Goal: Task Accomplishment & Management: Manage account settings

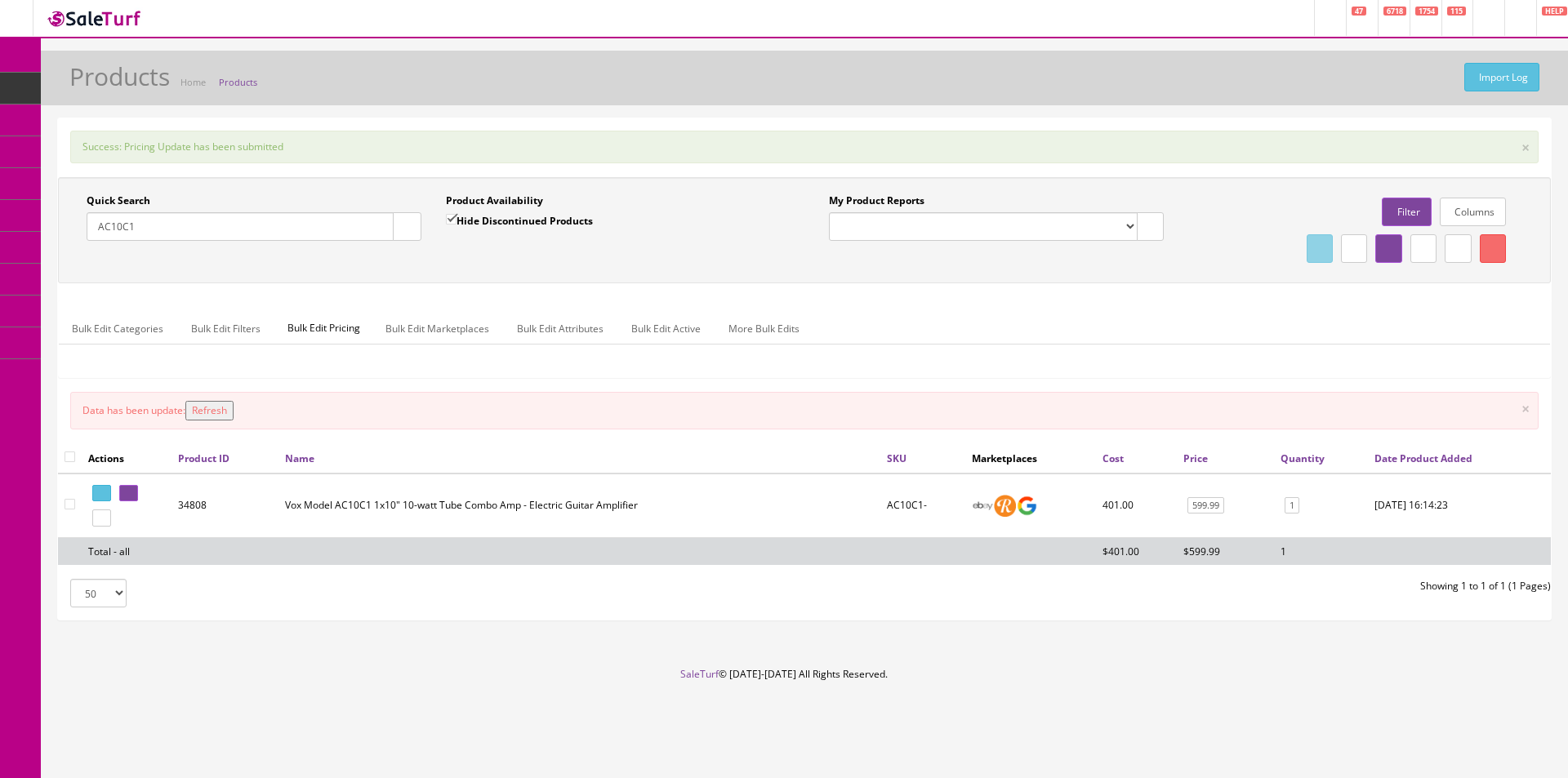
click at [257, 214] on input "AC10C1" at bounding box center [240, 227] width 307 height 29
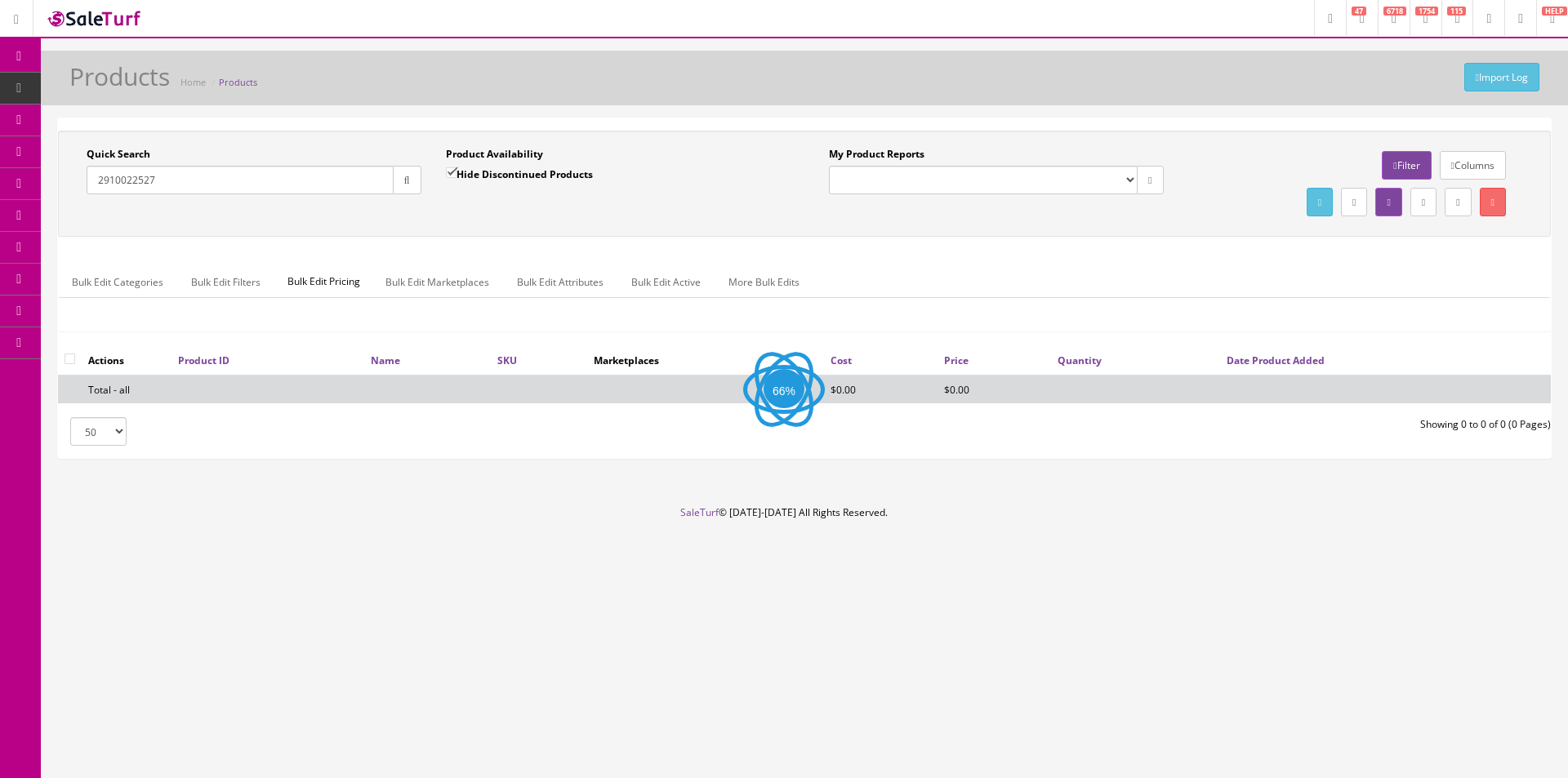
type input "2910022527"
click at [717, 272] on link "More Bulk Edits" at bounding box center [763, 281] width 97 height 32
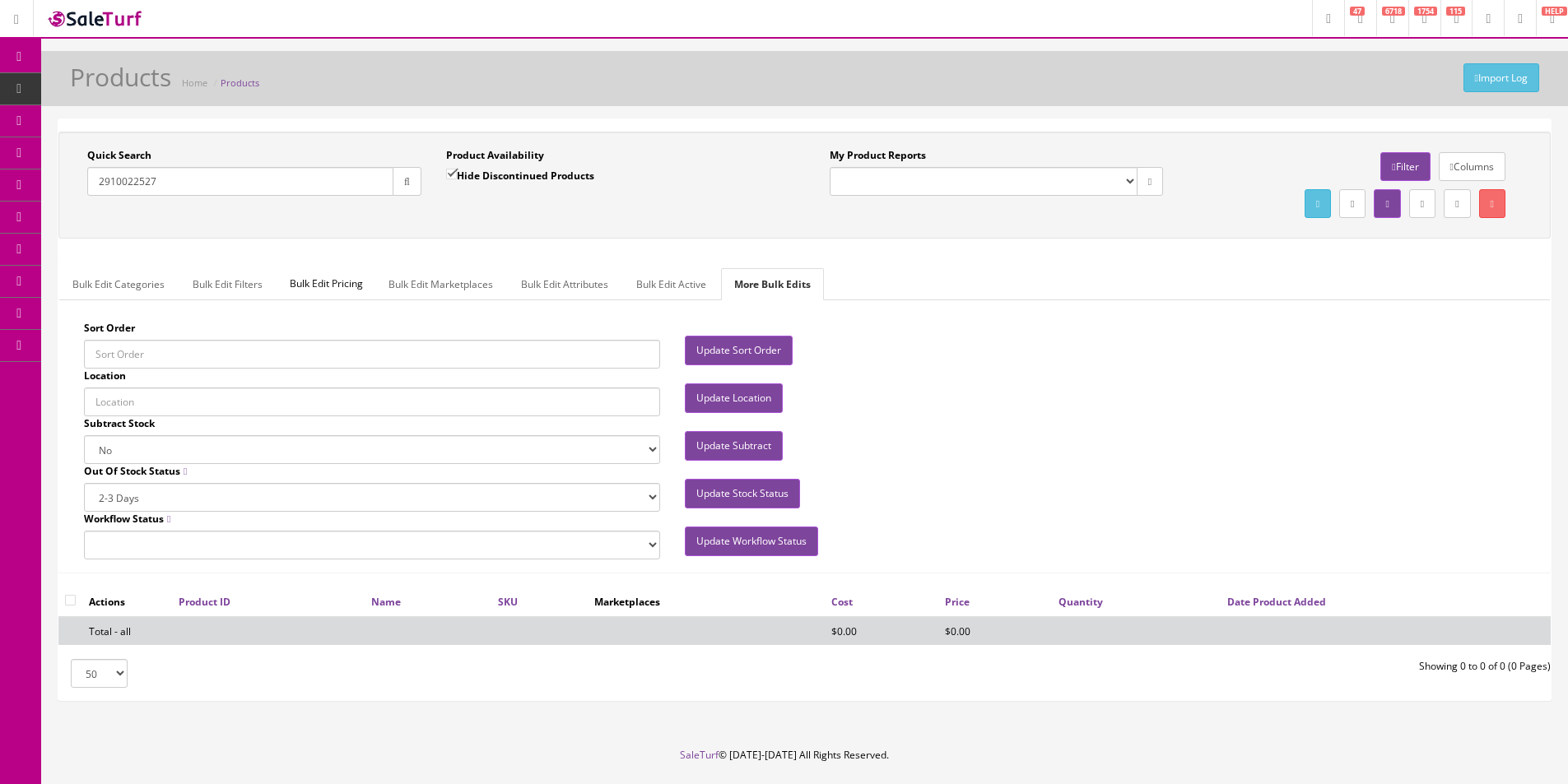
drag, startPoint x: 467, startPoint y: 169, endPoint x: 465, endPoint y: 209, distance: 40.0
click at [467, 169] on label "Hide Discontinued Products" at bounding box center [520, 175] width 148 height 16
click at [457, 169] on input "Hide Discontinued Products" at bounding box center [451, 173] width 11 height 11
checkbox input "false"
click at [467, 218] on div "Quick Search 2910022527 Date From Product Availability Hide Discontinued Produc…" at bounding box center [804, 185] width 1484 height 75
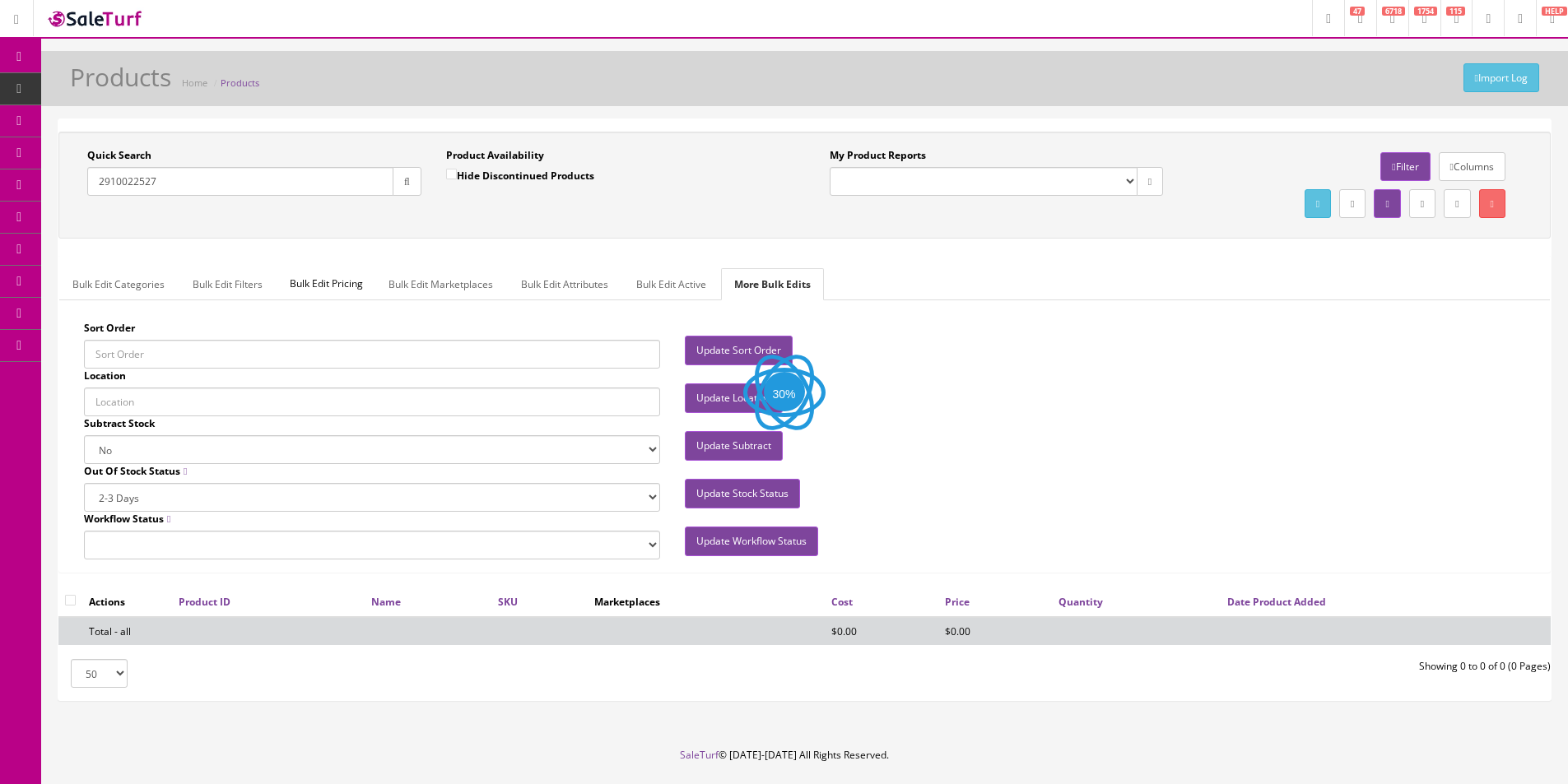
click at [402, 189] on button "button" at bounding box center [407, 182] width 29 height 29
click at [473, 217] on div "Quick Search 2910022527 Date From Product Availability Hide Discontinued Produc…" at bounding box center [804, 185] width 1484 height 75
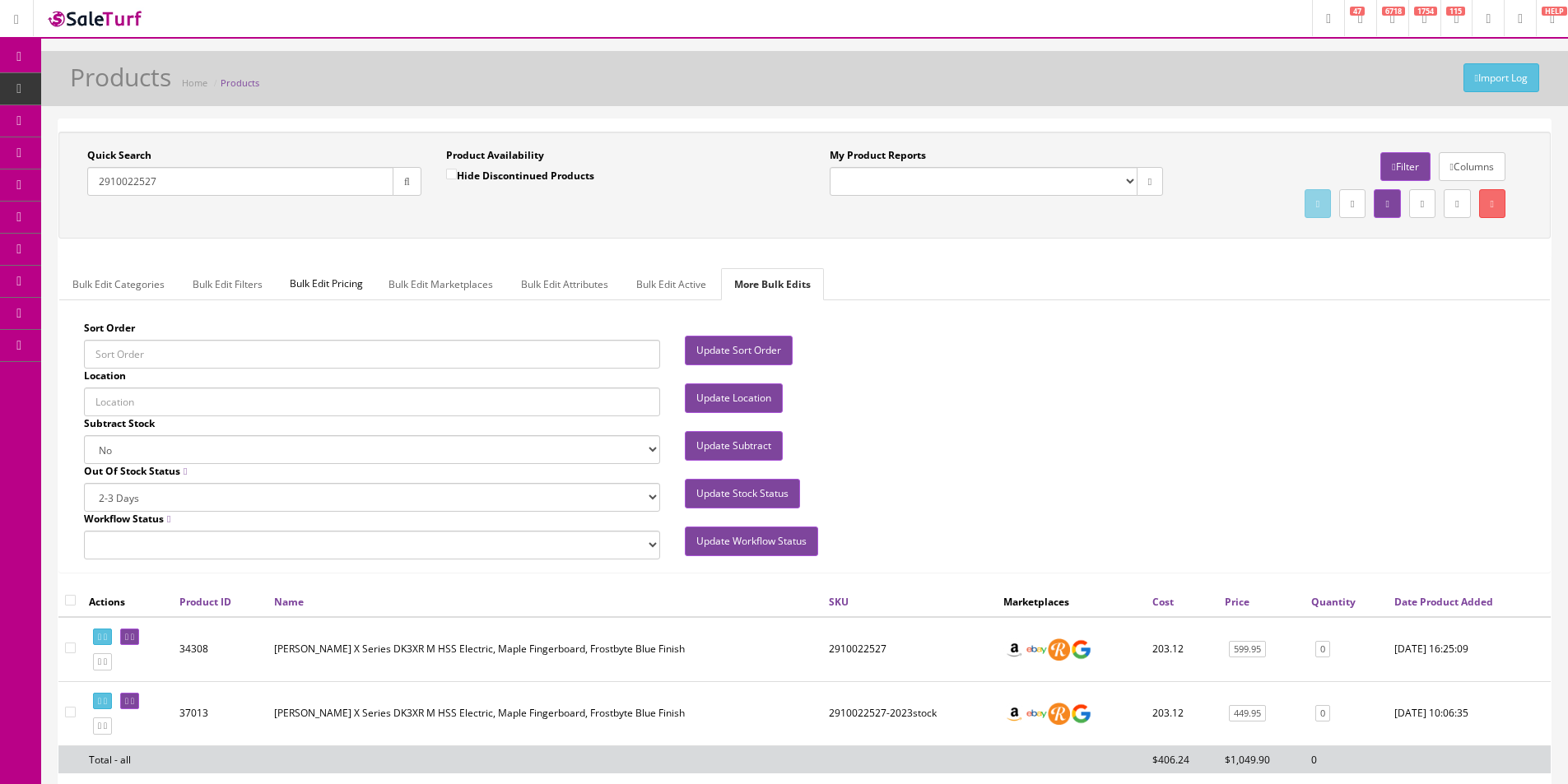
click at [872, 705] on td "2910022527-2023stock" at bounding box center [909, 713] width 174 height 64
copy td "2910022527"
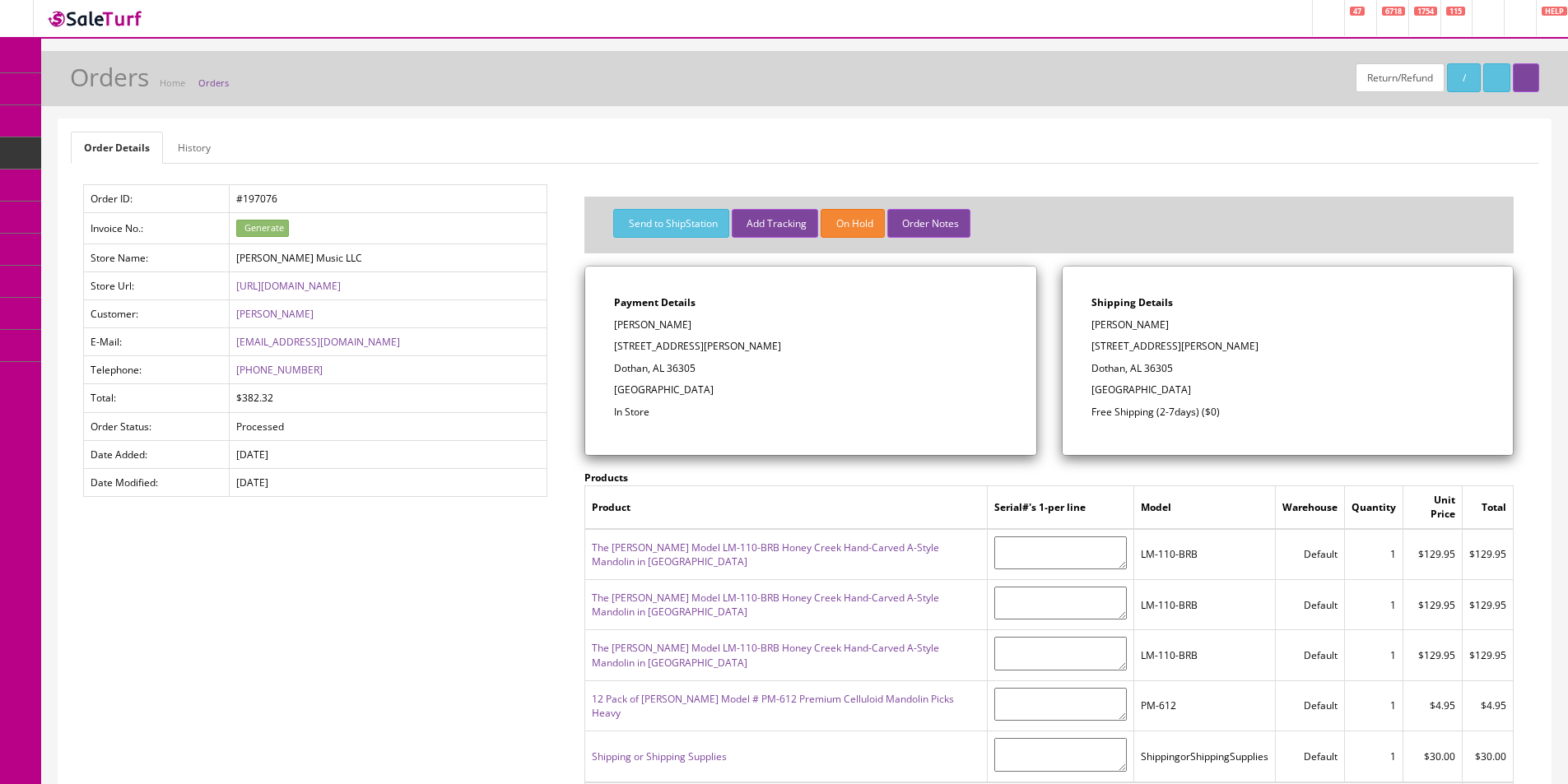
click at [10, 58] on link "Dashboard" at bounding box center [20, 57] width 42 height 32
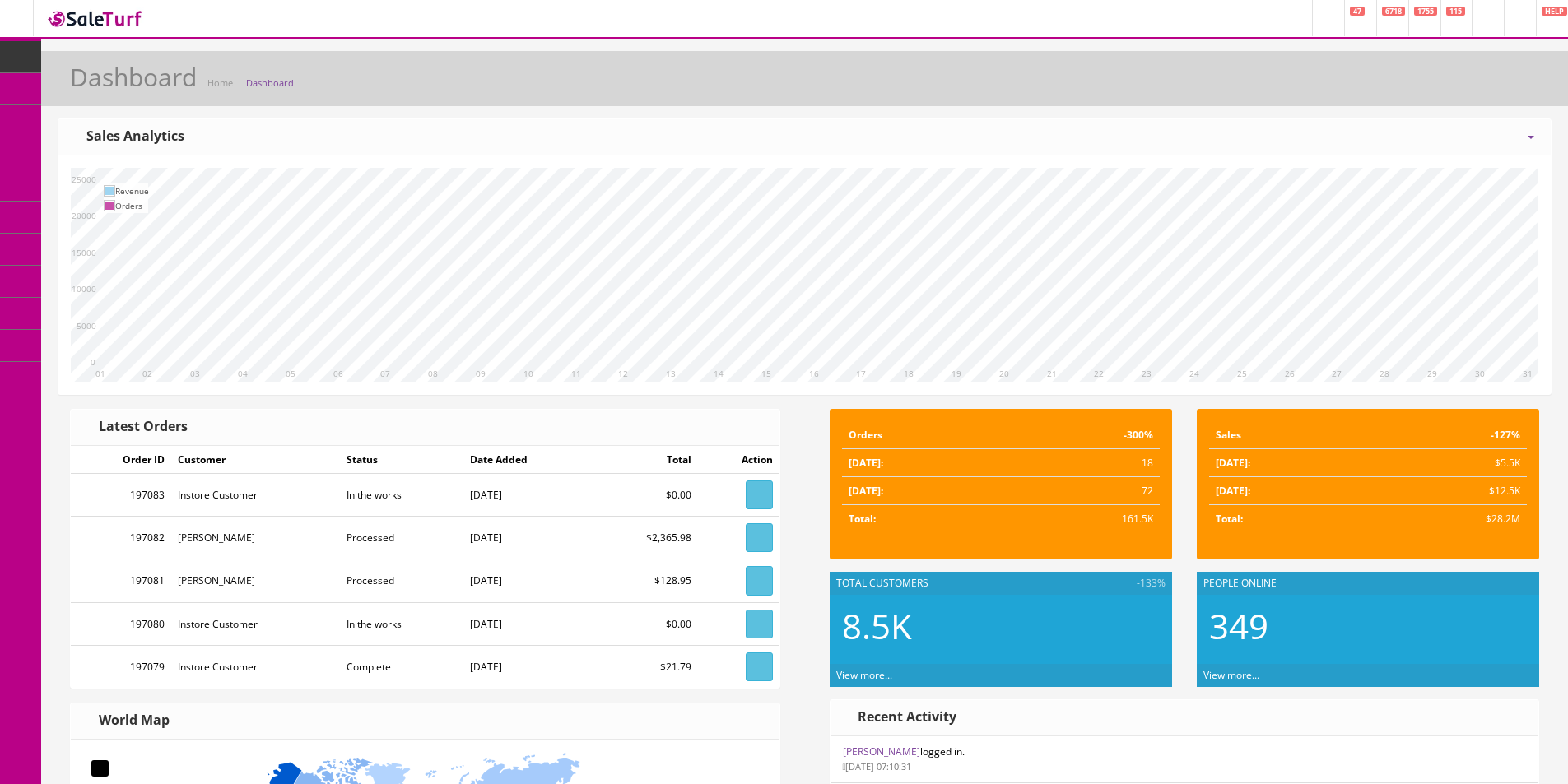
click at [112, 189] on span "Order List" at bounding box center [120, 185] width 45 height 14
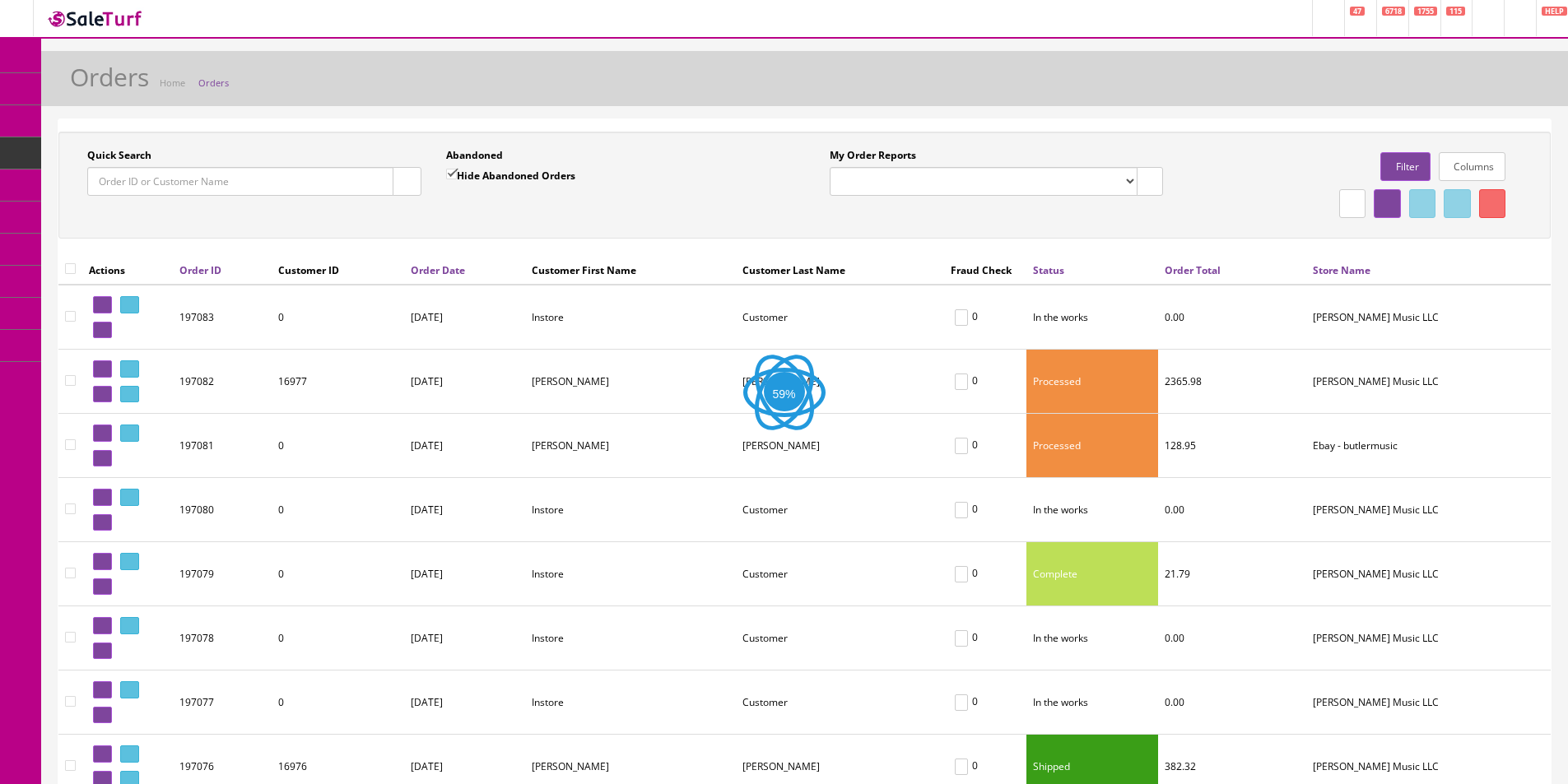
click at [170, 222] on div "Quick Search Date From Abandoned Hide Abandoned Orders Date To My Order Reports…" at bounding box center [804, 185] width 1484 height 75
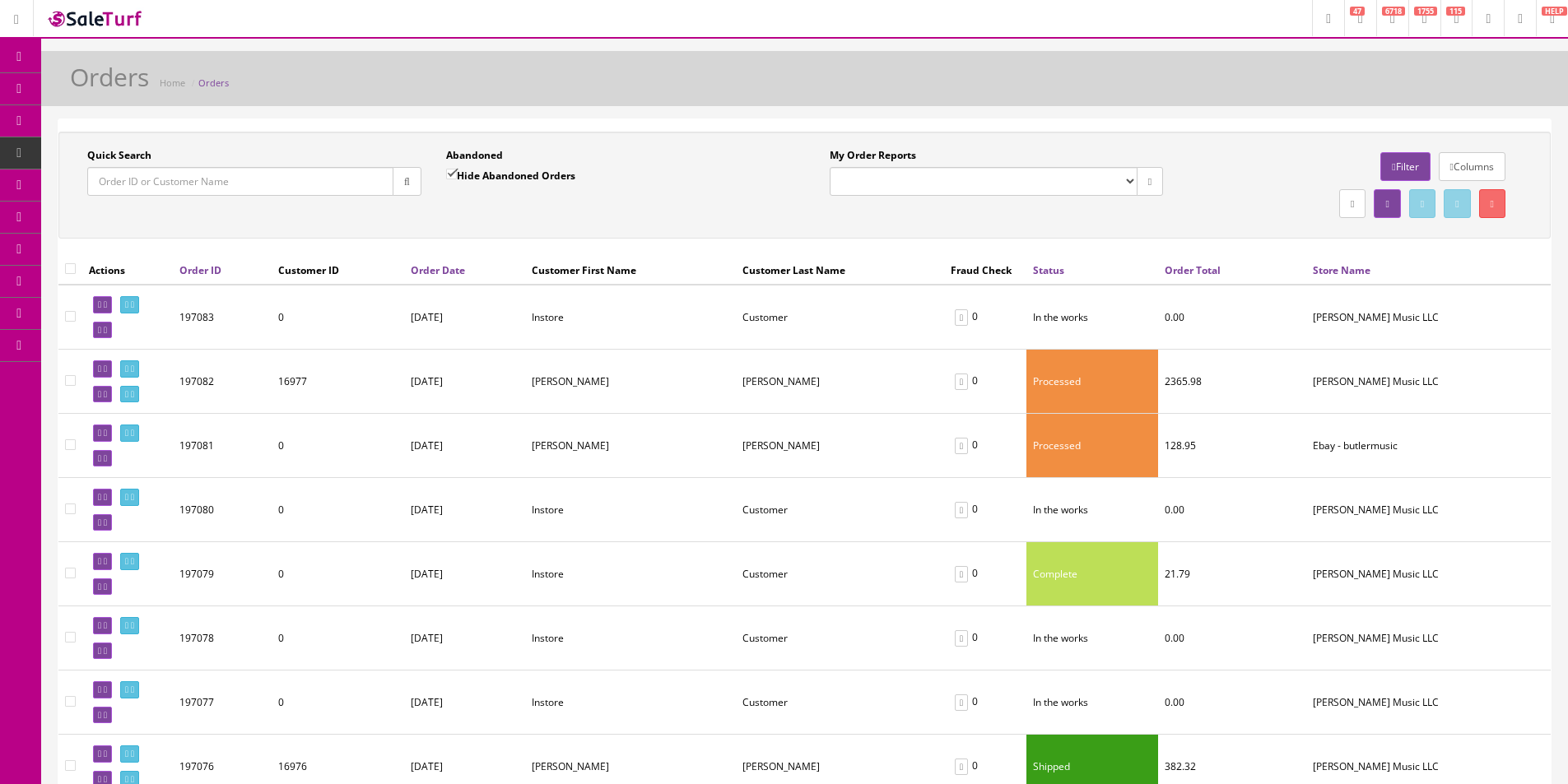
click at [139, 363] on link at bounding box center [130, 369] width 19 height 17
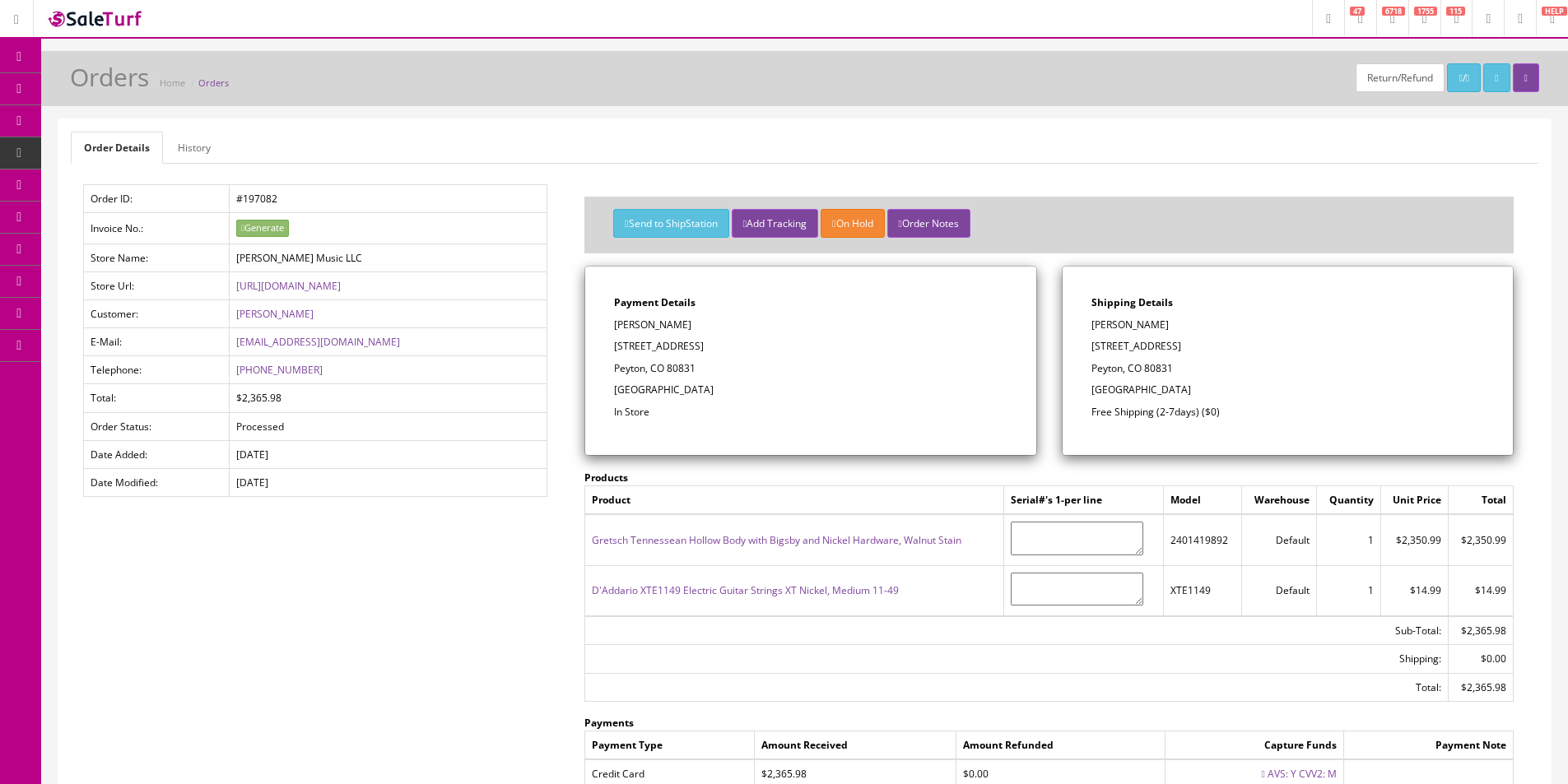
click at [1163, 261] on div "Send to ShipStation Add Tracking On Hold Order Notes" at bounding box center [1048, 225] width 953 height 81
click at [819, 723] on div "Products Product Serial#'s 1-per line Model Warehouse Quantity Unit Price Total…" at bounding box center [1048, 685] width 953 height 459
click at [1287, 724] on div "Products Product Serial#'s 1-per line Model Warehouse Quantity Unit Price Total…" at bounding box center [1048, 685] width 953 height 459
click at [1246, 279] on div "Shipping Details Richard Sealock 12207 St. annes rd Peyton, CO 80831 United Sta…" at bounding box center [1287, 360] width 450 height 189
click at [1119, 368] on p "Peyton, CO 80831" at bounding box center [1287, 368] width 393 height 15
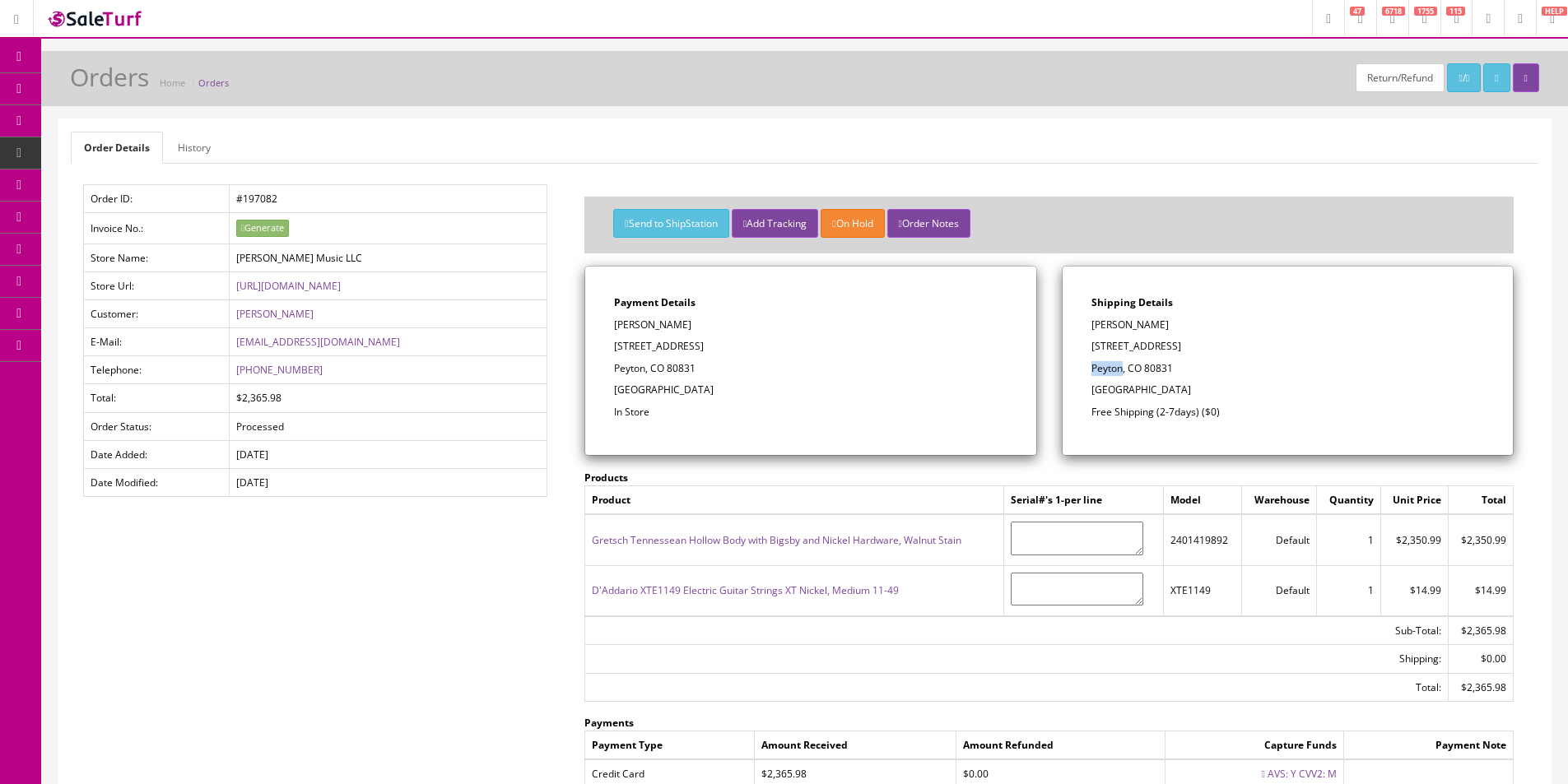
click at [1119, 368] on p "Peyton, CO 80831" at bounding box center [1287, 368] width 393 height 15
click at [1222, 360] on div "Shipping Details Richard Sealock 12207 St. annes rd Peyton, CO 80831 United Sta…" at bounding box center [1287, 360] width 450 height 189
click at [1222, 361] on p "Peyton, CO 80831" at bounding box center [1287, 368] width 393 height 15
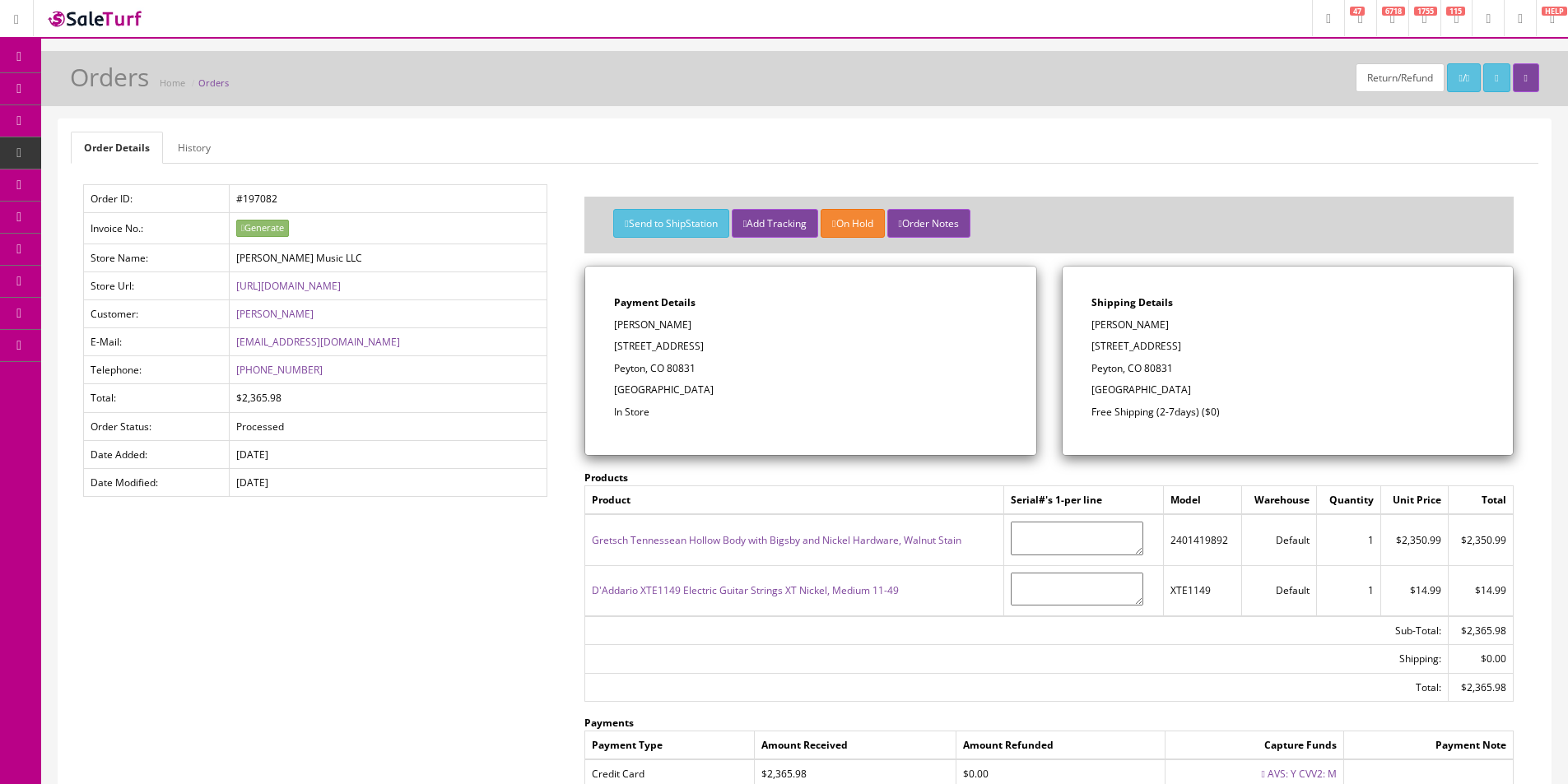
click at [1397, 283] on div "Shipping Details Richard Sealock 12207 St. annes rd Peyton, CO 80831 United Sta…" at bounding box center [1287, 360] width 450 height 189
click at [1211, 326] on p "Richard Sealock" at bounding box center [1287, 324] width 393 height 15
click at [1215, 179] on div "Order Details History Order ID: #197082 Invoice No.: Generate Store Name: Butle…" at bounding box center [804, 523] width 1493 height 808
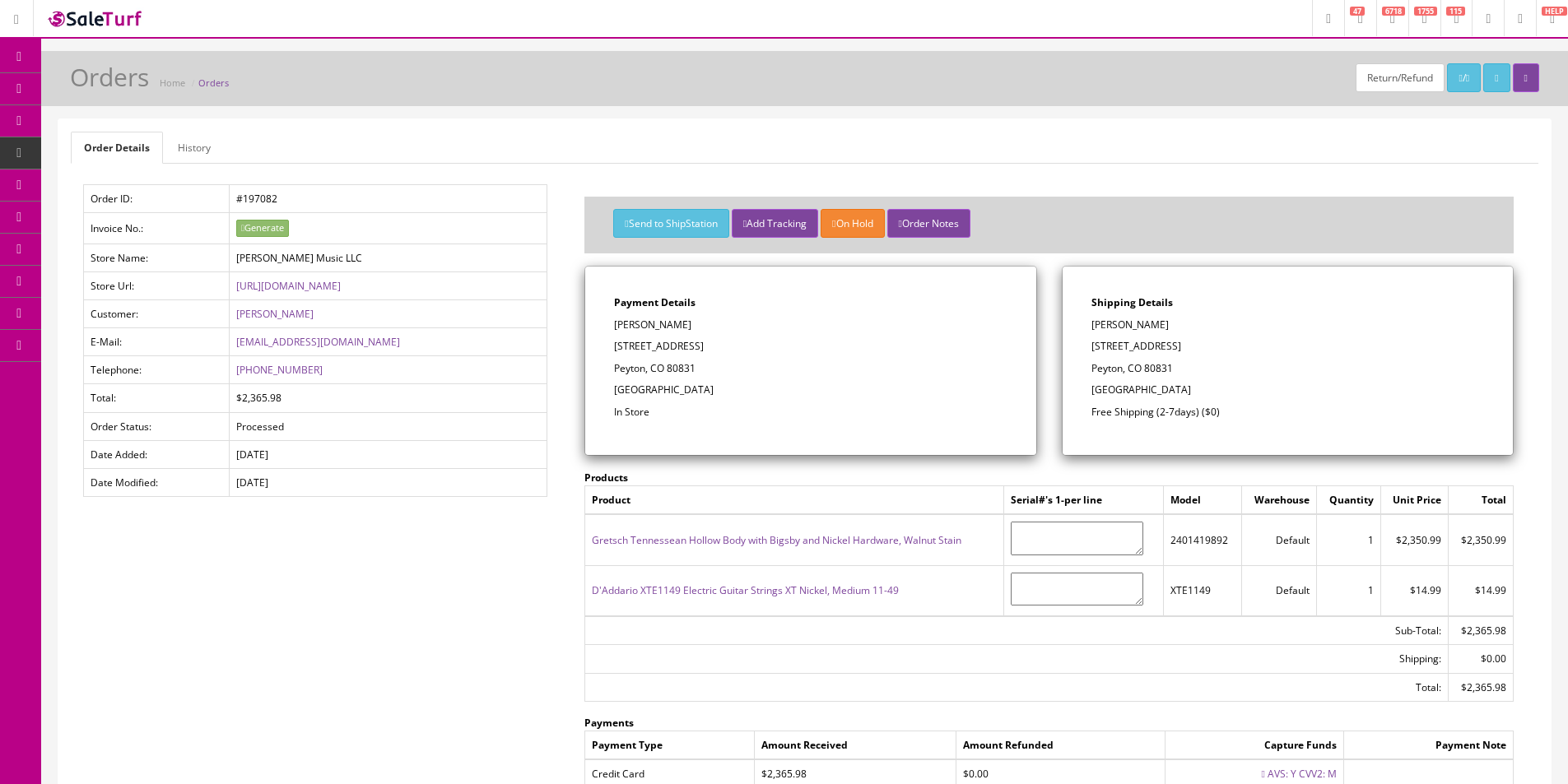
click at [1215, 179] on div "Order Details History Order ID: #197082 Invoice No.: Generate Store Name: Butle…" at bounding box center [804, 523] width 1493 height 808
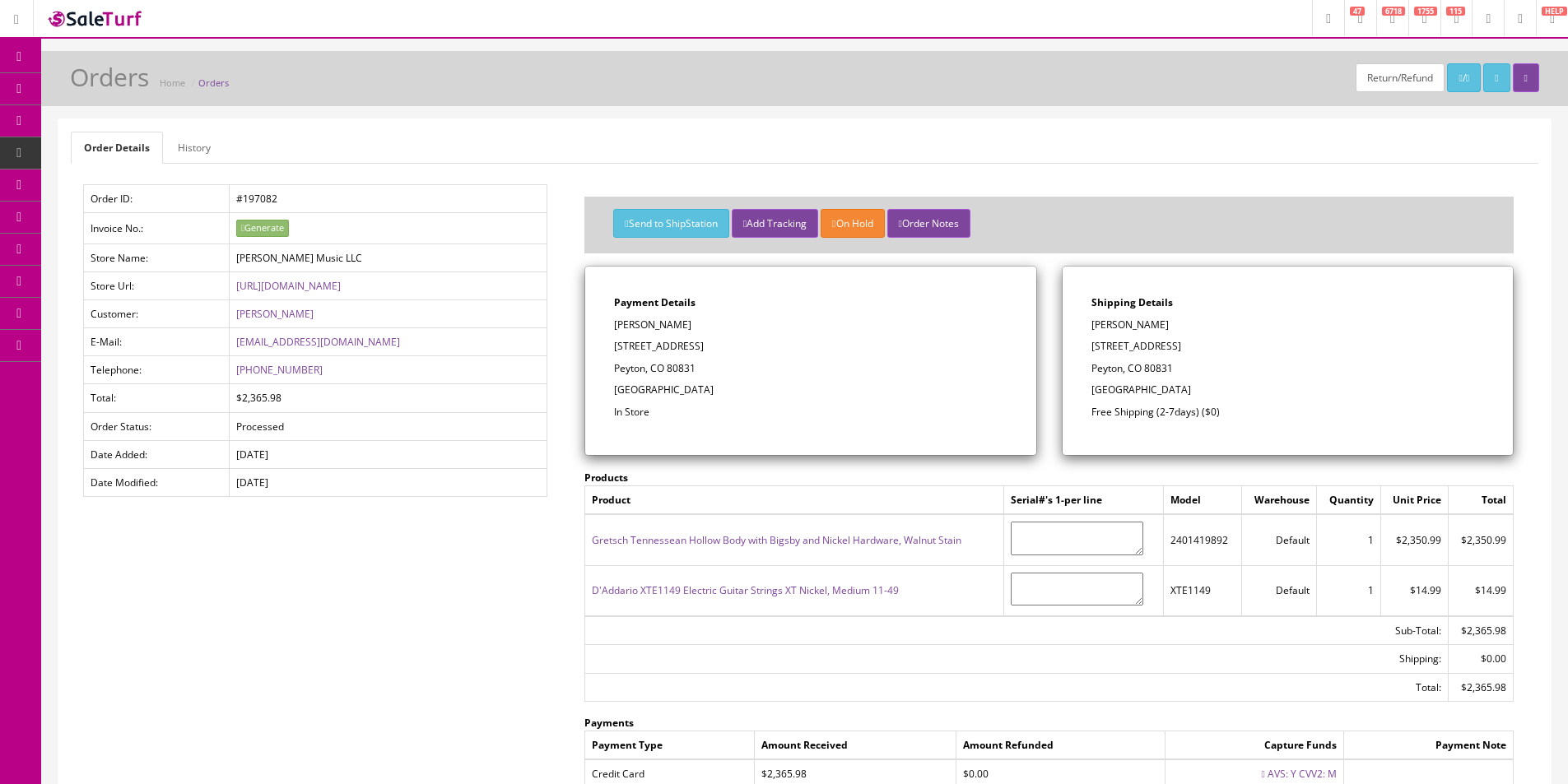
click at [1215, 179] on div "Order Details History Order ID: #197082 Invoice No.: Generate Store Name: Butle…" at bounding box center [804, 523] width 1493 height 808
click at [1216, 177] on div "Order Details History Order ID: #197082 Invoice No.: Generate Store Name: Butle…" at bounding box center [804, 523] width 1493 height 808
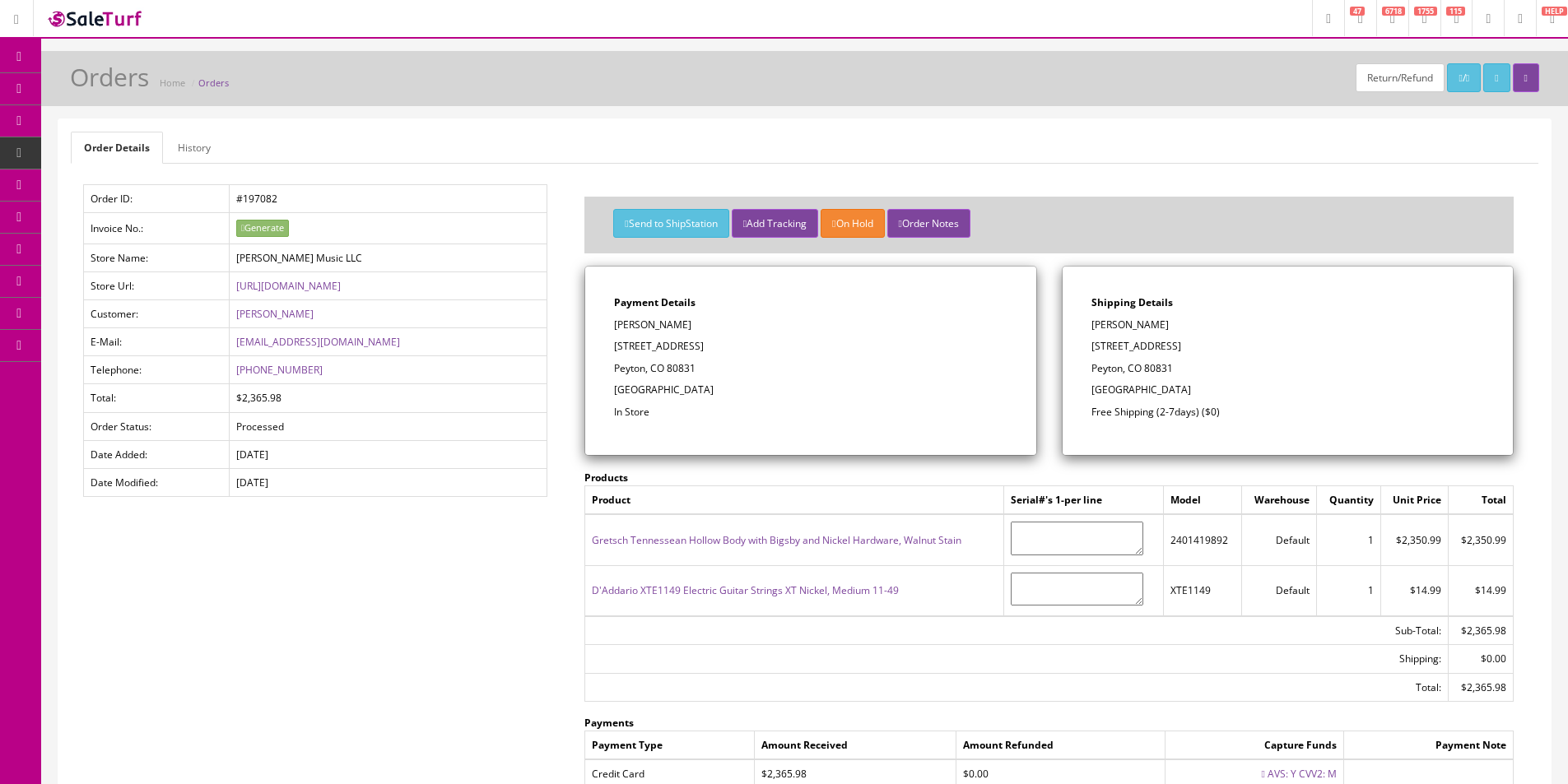
click at [308, 138] on ul "Order Details History" at bounding box center [804, 147] width 1467 height 32
click at [308, 137] on ul "Order Details History" at bounding box center [804, 147] width 1467 height 32
click at [310, 136] on ul "Order Details History" at bounding box center [804, 147] width 1467 height 32
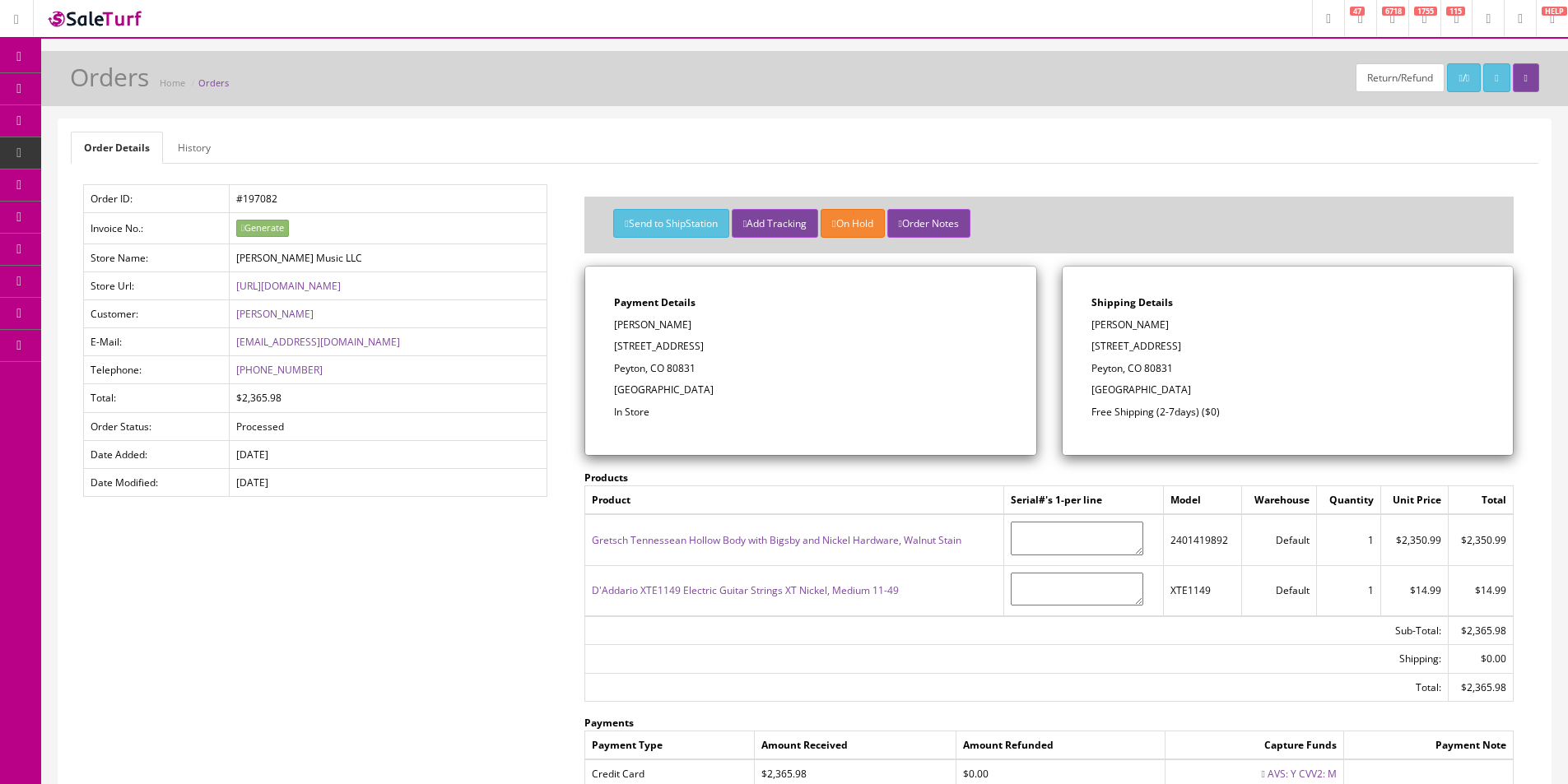
click at [294, 145] on ul "Order Details History" at bounding box center [804, 147] width 1467 height 32
drag, startPoint x: 319, startPoint y: 148, endPoint x: 74, endPoint y: 140, distance: 245.1
click at [74, 140] on ul "Order Details History" at bounding box center [804, 147] width 1467 height 32
click at [82, 125] on div "Order Details History Order ID: #197082 Invoice No.: Generate Store Name: Butle…" at bounding box center [804, 523] width 1493 height 808
drag, startPoint x: 75, startPoint y: 124, endPoint x: 245, endPoint y: 150, distance: 172.0
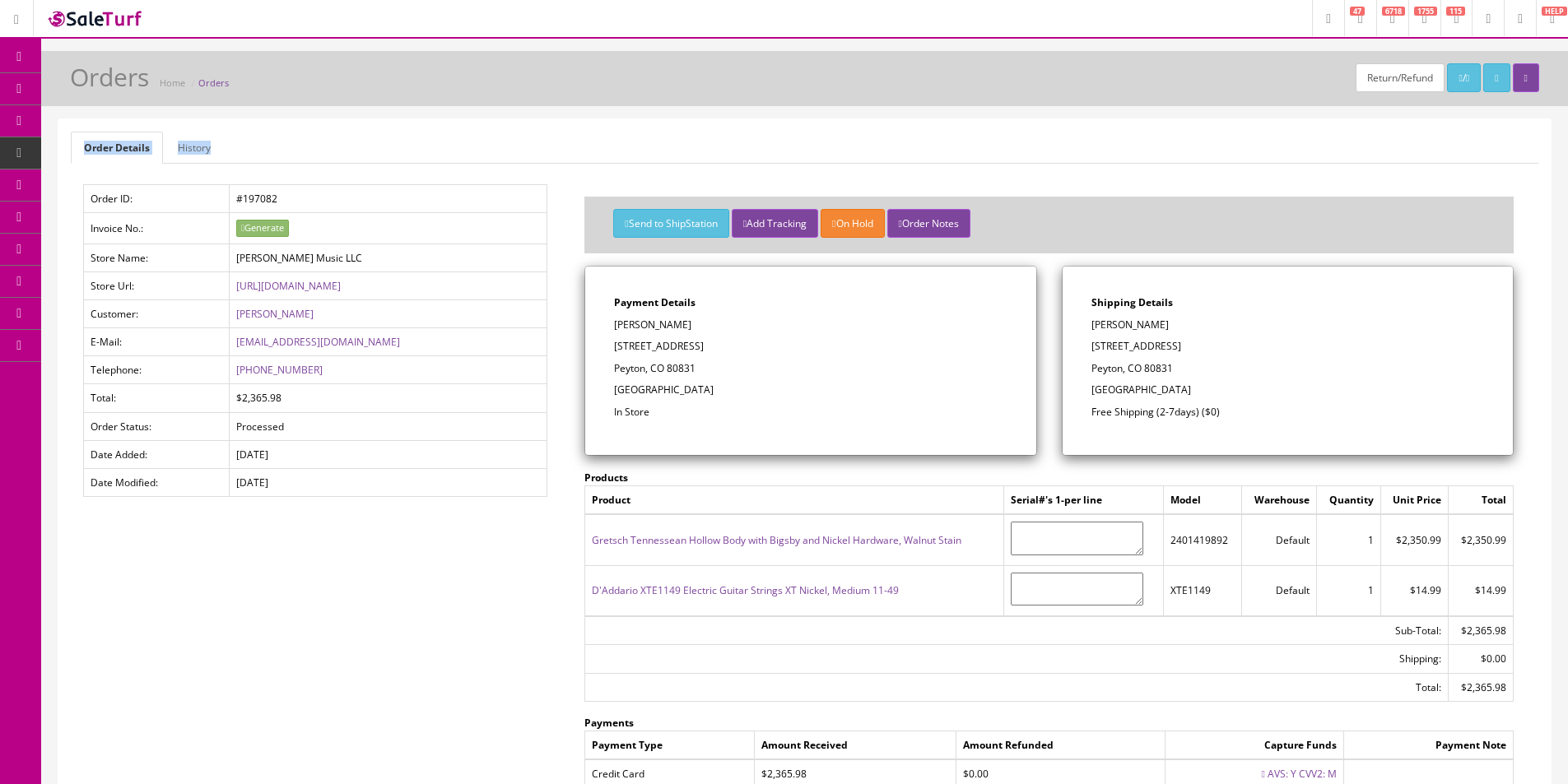
click at [245, 150] on div "Order Details History Order ID: #197082 Invoice No.: Generate Store Name: Butle…" at bounding box center [804, 523] width 1493 height 808
click at [253, 146] on ul "Order Details History" at bounding box center [804, 147] width 1467 height 32
click at [277, 140] on ul "Order Details History" at bounding box center [804, 147] width 1467 height 32
drag, startPoint x: 381, startPoint y: 156, endPoint x: 74, endPoint y: 144, distance: 307.2
click at [74, 144] on ul "Order Details History" at bounding box center [804, 147] width 1467 height 32
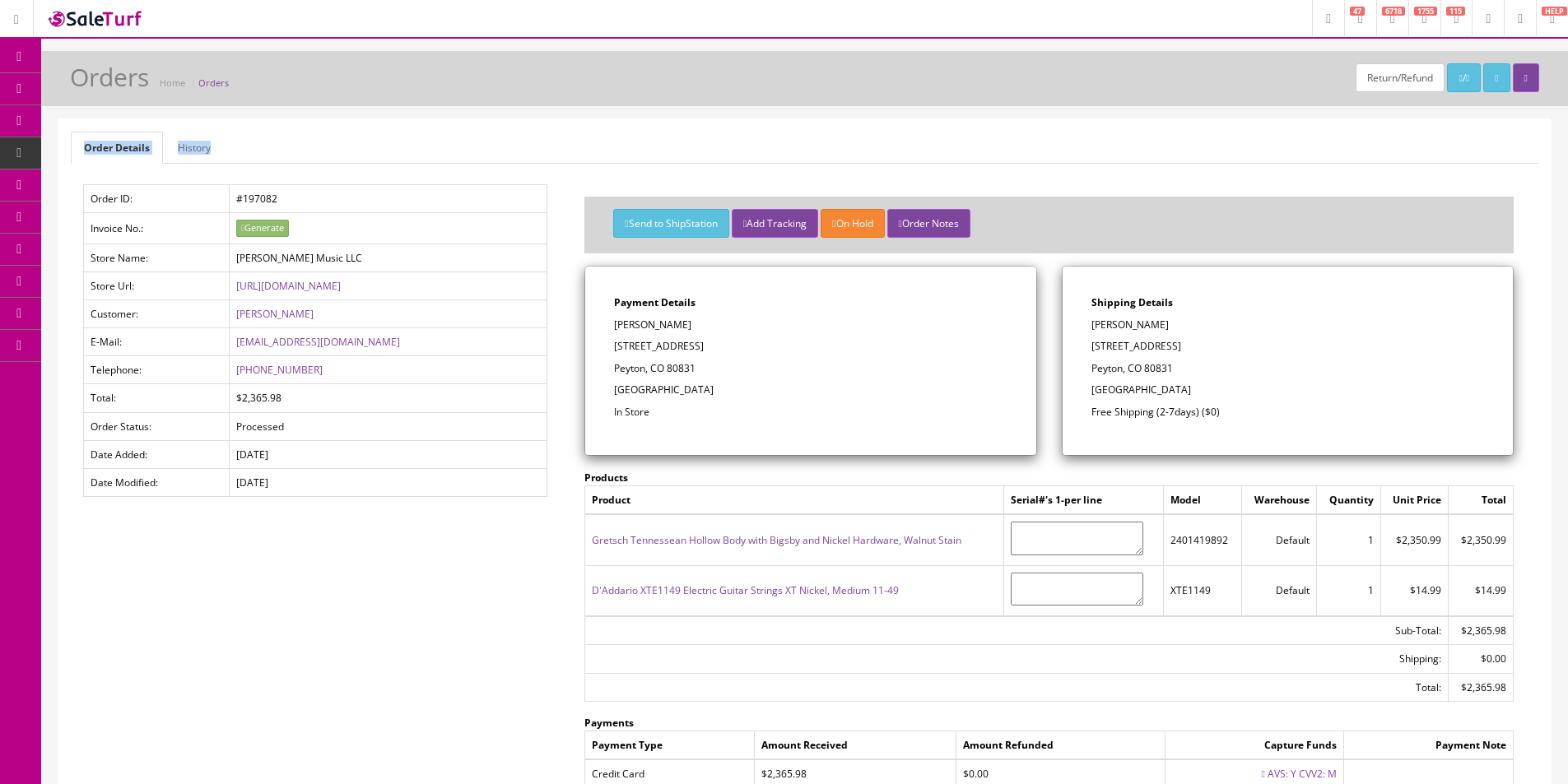
click at [89, 118] on div "Return/Refund / Orders Home Orders Order Details History Order ID: #197082 Invo…" at bounding box center [804, 513] width 1526 height 924
click at [66, 111] on div "Return/Refund / Orders Home Orders Order Details History Order ID: #197082 Invo…" at bounding box center [804, 513] width 1526 height 924
drag, startPoint x: 58, startPoint y: 107, endPoint x: 276, endPoint y: 155, distance: 223.2
click at [267, 158] on div "Return/Refund / Orders Home Orders Order Details History Order ID: #197082 Invo…" at bounding box center [804, 513] width 1526 height 924
click at [283, 146] on ul "Order Details History" at bounding box center [804, 147] width 1467 height 32
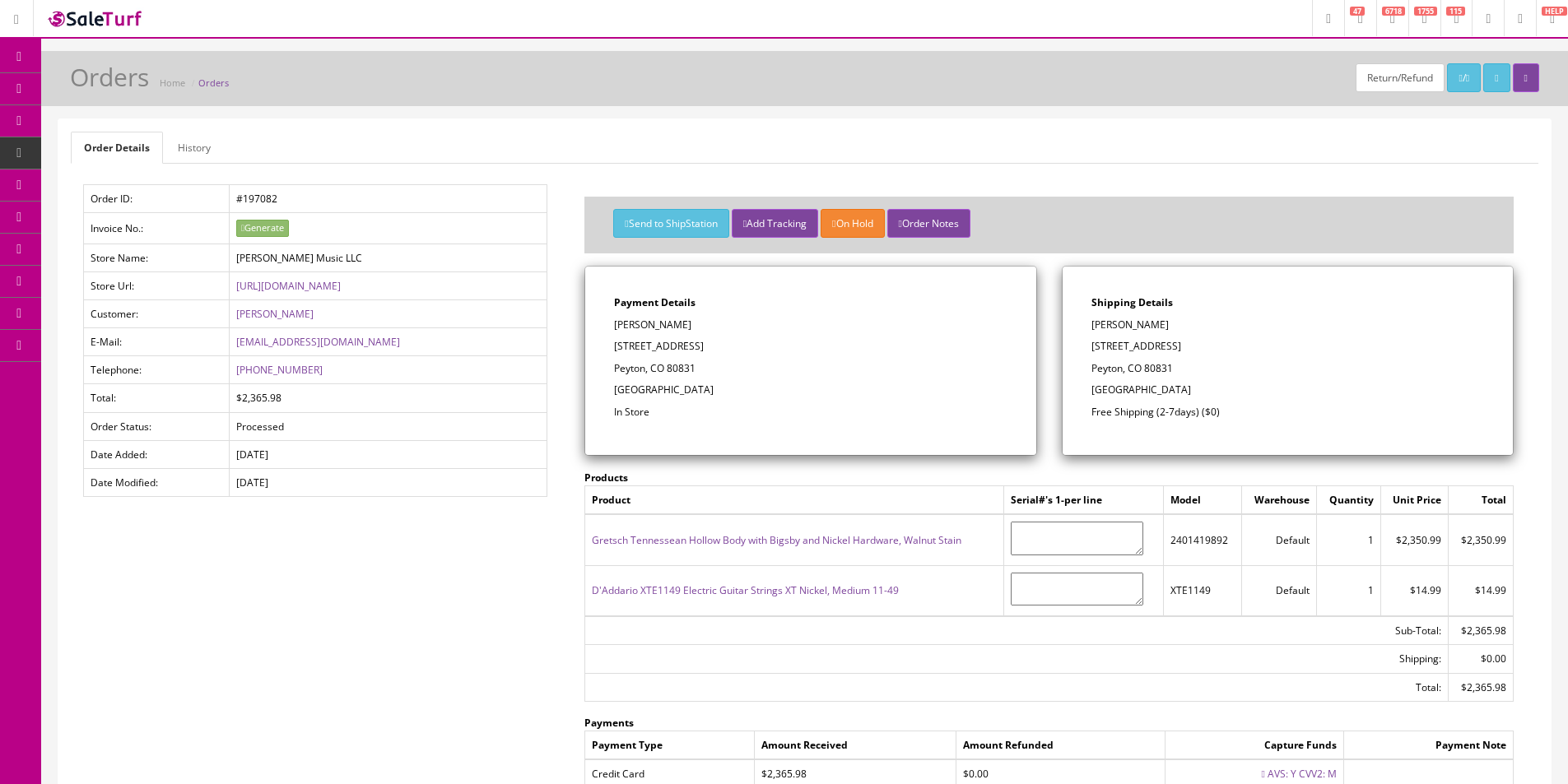
click at [678, 362] on p "Peyton, CO 80831" at bounding box center [810, 368] width 393 height 15
click at [678, 348] on p "12207 St. annes rd" at bounding box center [810, 346] width 393 height 15
click at [694, 348] on p "12207 St. annes rd" at bounding box center [810, 346] width 393 height 15
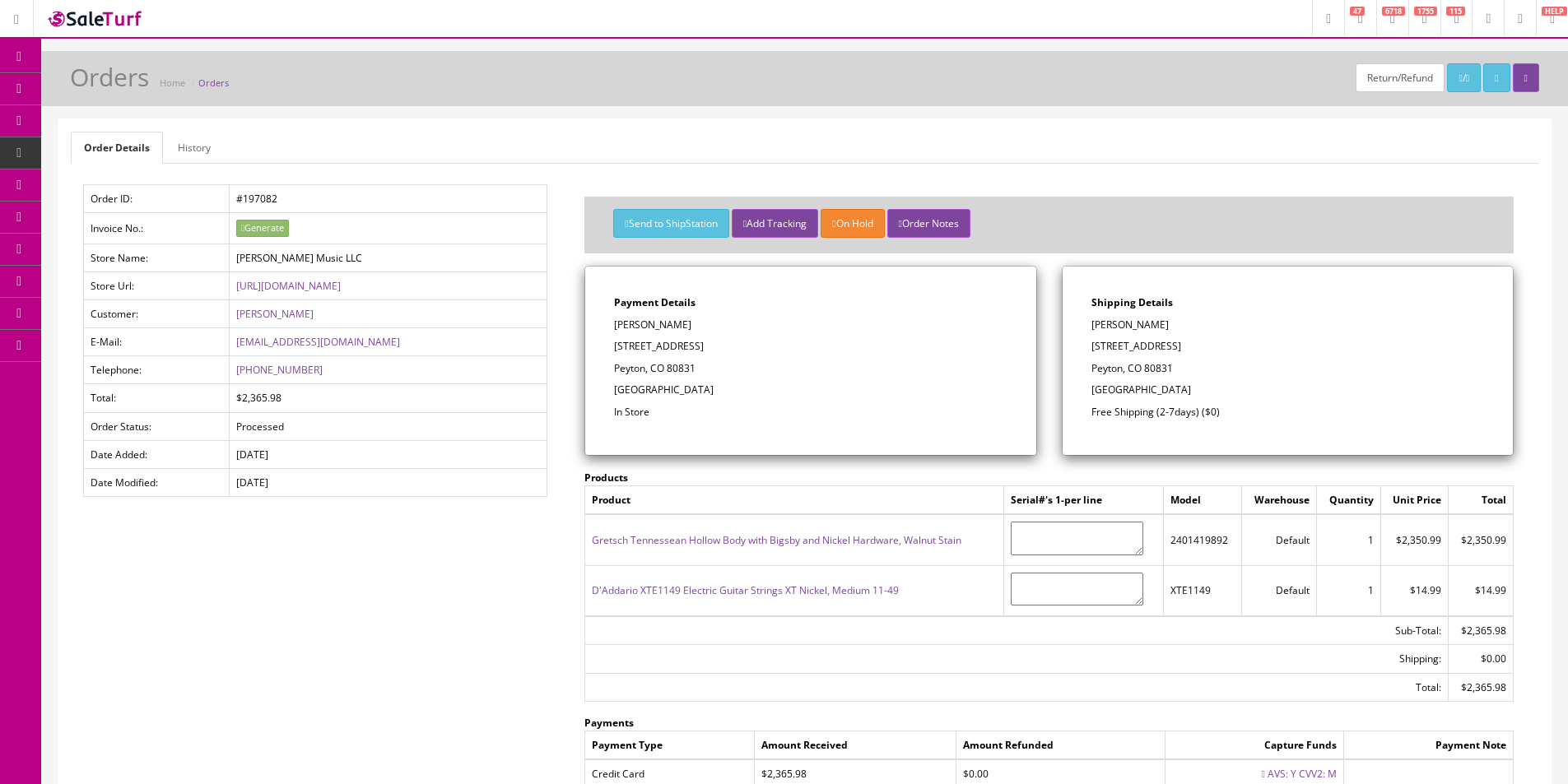
click at [694, 349] on p "12207 St. annes rd" at bounding box center [810, 346] width 393 height 15
click at [656, 325] on p "Richard Sealock" at bounding box center [810, 324] width 393 height 15
click at [695, 308] on p "Payment Details" at bounding box center [810, 302] width 393 height 15
click at [89, 89] on icon at bounding box center [87, 88] width 17 height 14
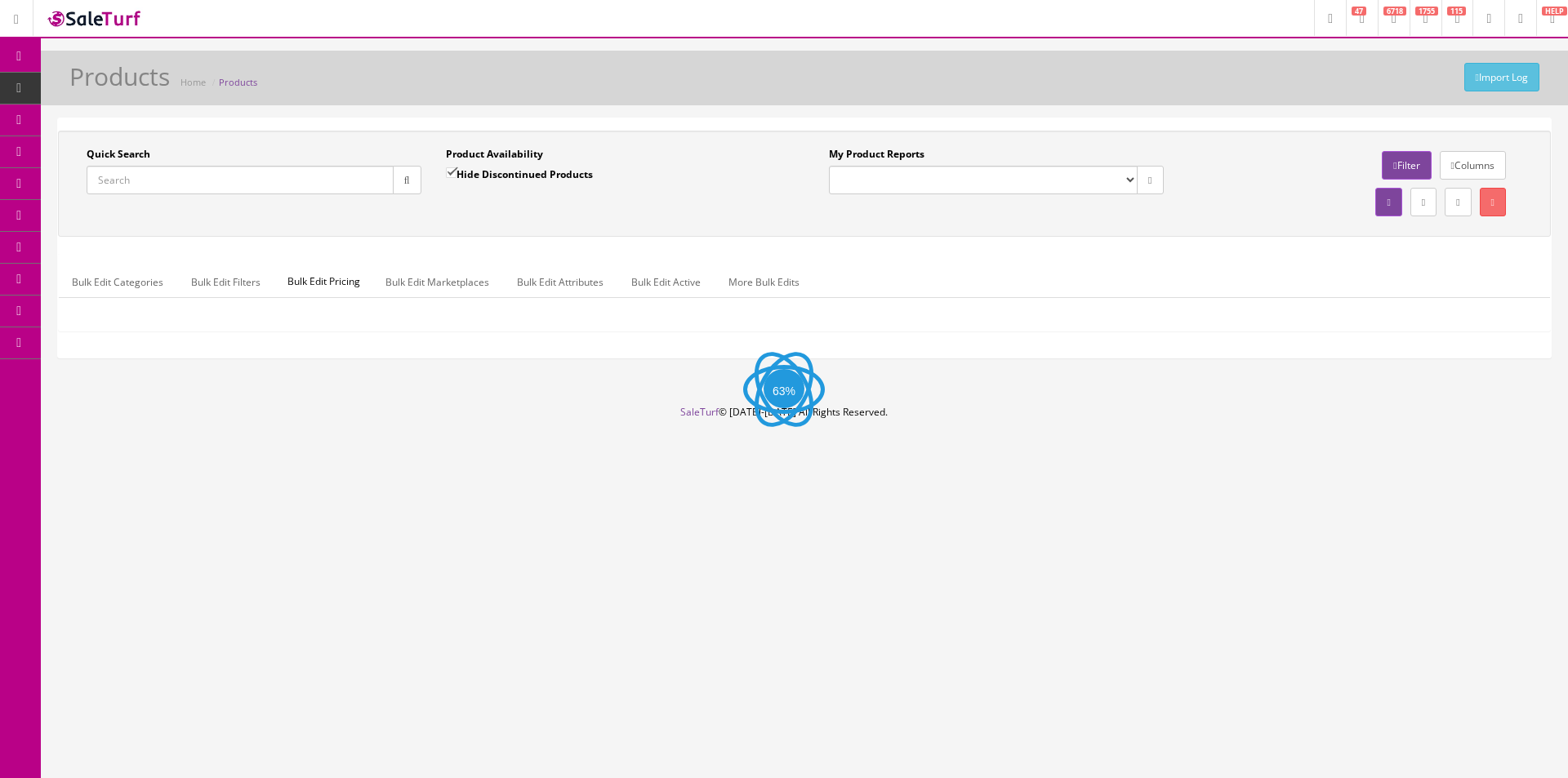
click at [249, 178] on input "Quick Search" at bounding box center [240, 181] width 307 height 29
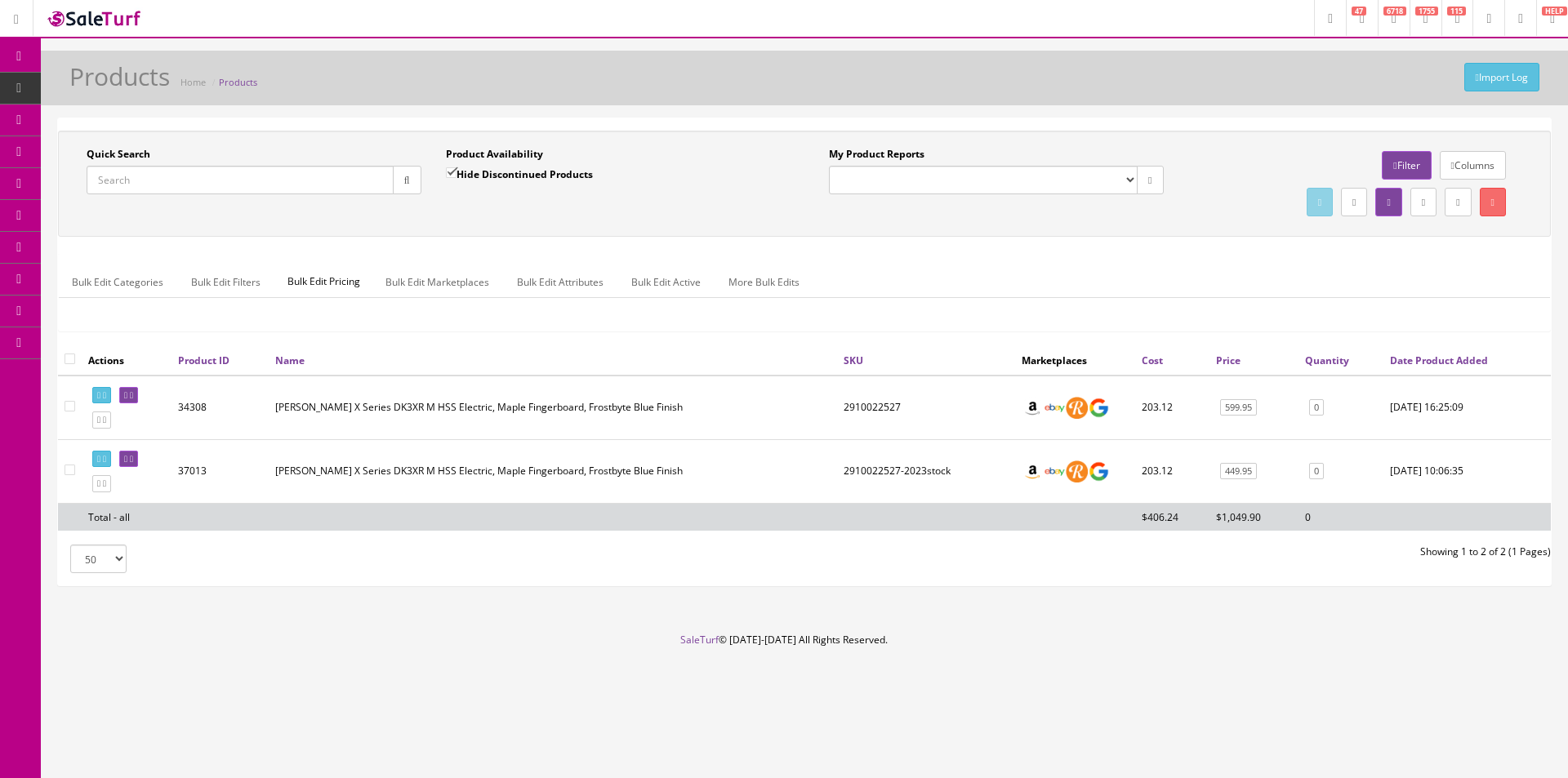
click at [417, 185] on button "button" at bounding box center [407, 181] width 29 height 29
click at [575, 231] on div "Quick Search Date From Product Availability Hide Discontinued Products Date To …" at bounding box center [804, 183] width 1492 height 107
click at [575, 231] on div "Quick Search Date From Product Availability Hide Discontinued Products Date To …" at bounding box center [804, 183] width 1492 height 107
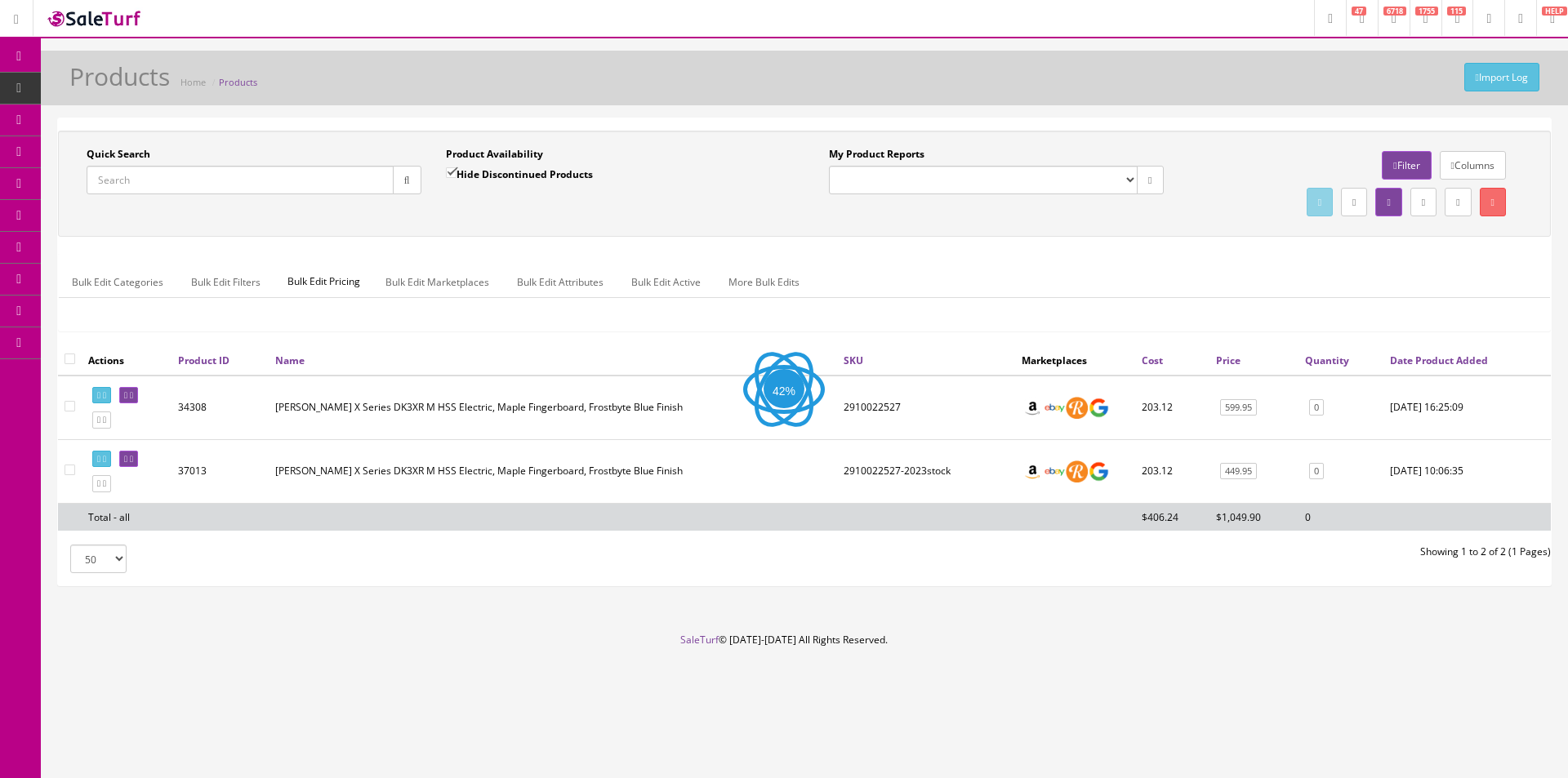
click at [575, 230] on div "Quick Search Date From Product Availability Hide Discontinued Products Date To …" at bounding box center [804, 183] width 1492 height 107
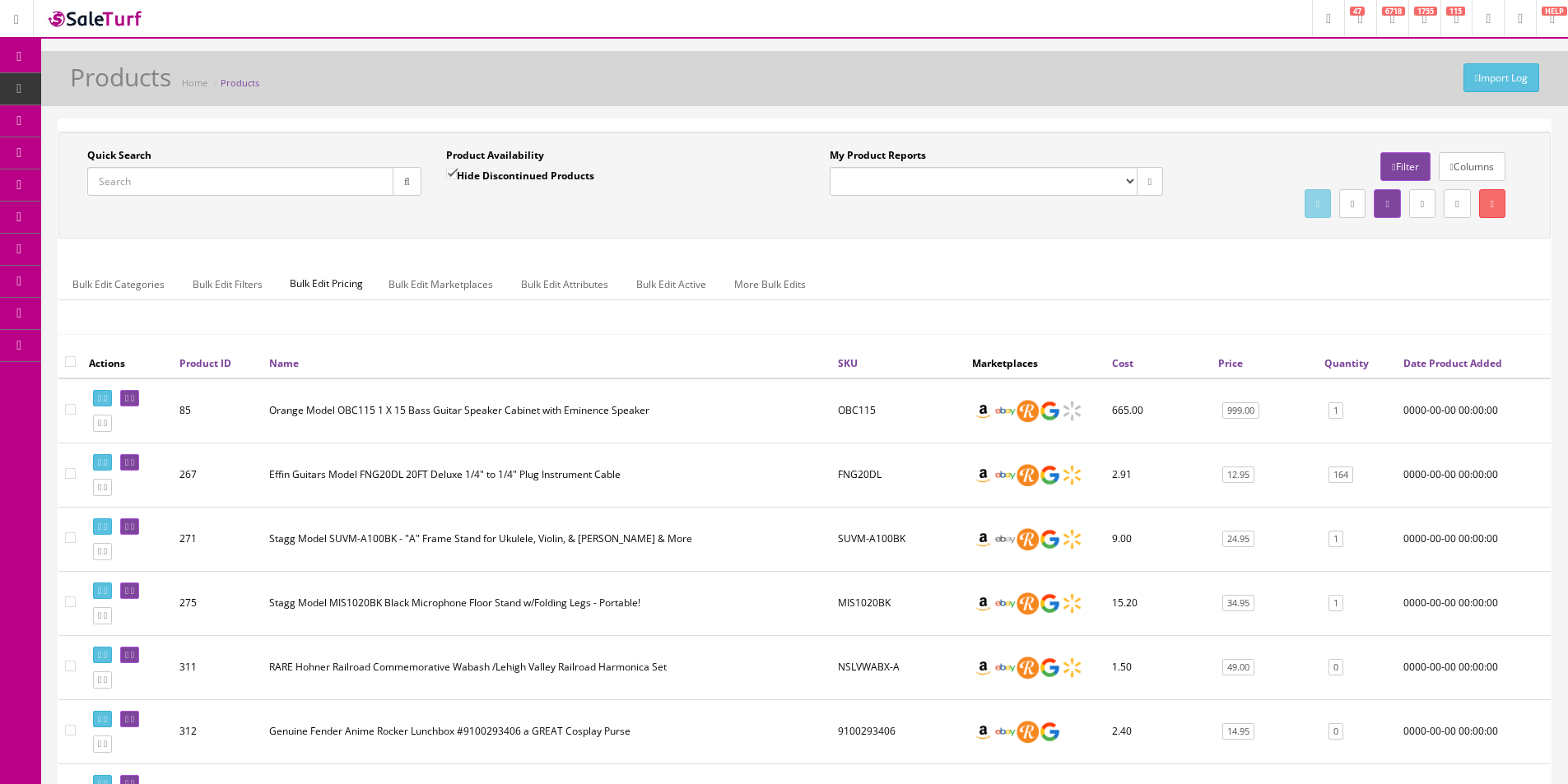
click at [340, 189] on input "Quick Search" at bounding box center [240, 182] width 306 height 29
click at [359, 183] on input "Quick Search" at bounding box center [240, 182] width 306 height 29
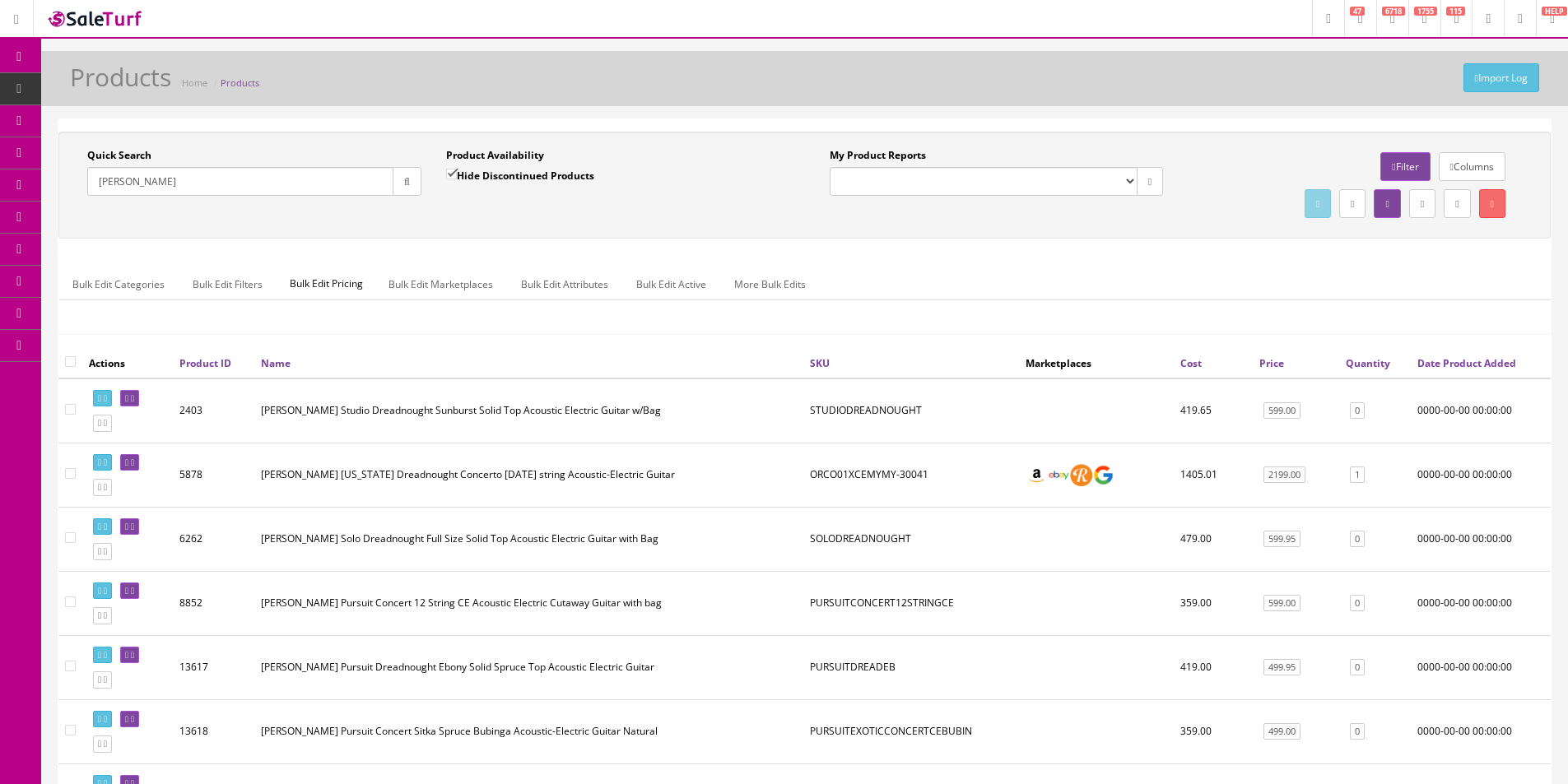
type input "Breedlove"
click at [993, 181] on select "Amazon FMIC Audit Market Errors (InStock) Marketplace Errors Squier/Fender Corr…" at bounding box center [983, 182] width 308 height 29
select select "125"
click at [829, 167] on select "Amazon FMIC Audit Market Errors (InStock) Marketplace Errors Squier/Fender Corr…" at bounding box center [983, 182] width 308 height 29
click at [974, 256] on div "Bulk Edit Categories Bulk Edit Filters Bulk Edit Pricing Bulk Edit Marketplaces…" at bounding box center [804, 295] width 1493 height 79
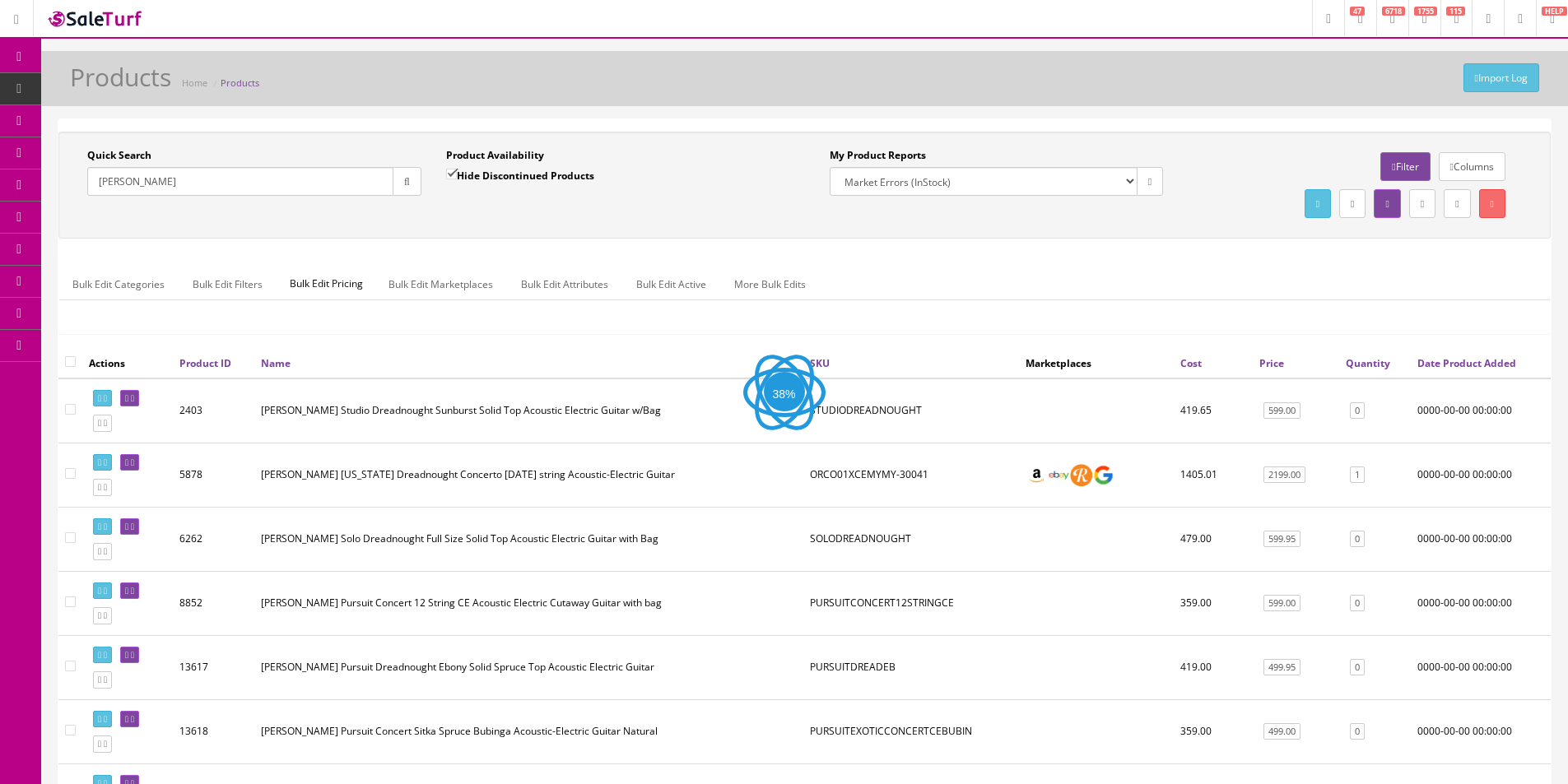
click at [398, 189] on button "button" at bounding box center [407, 182] width 29 height 29
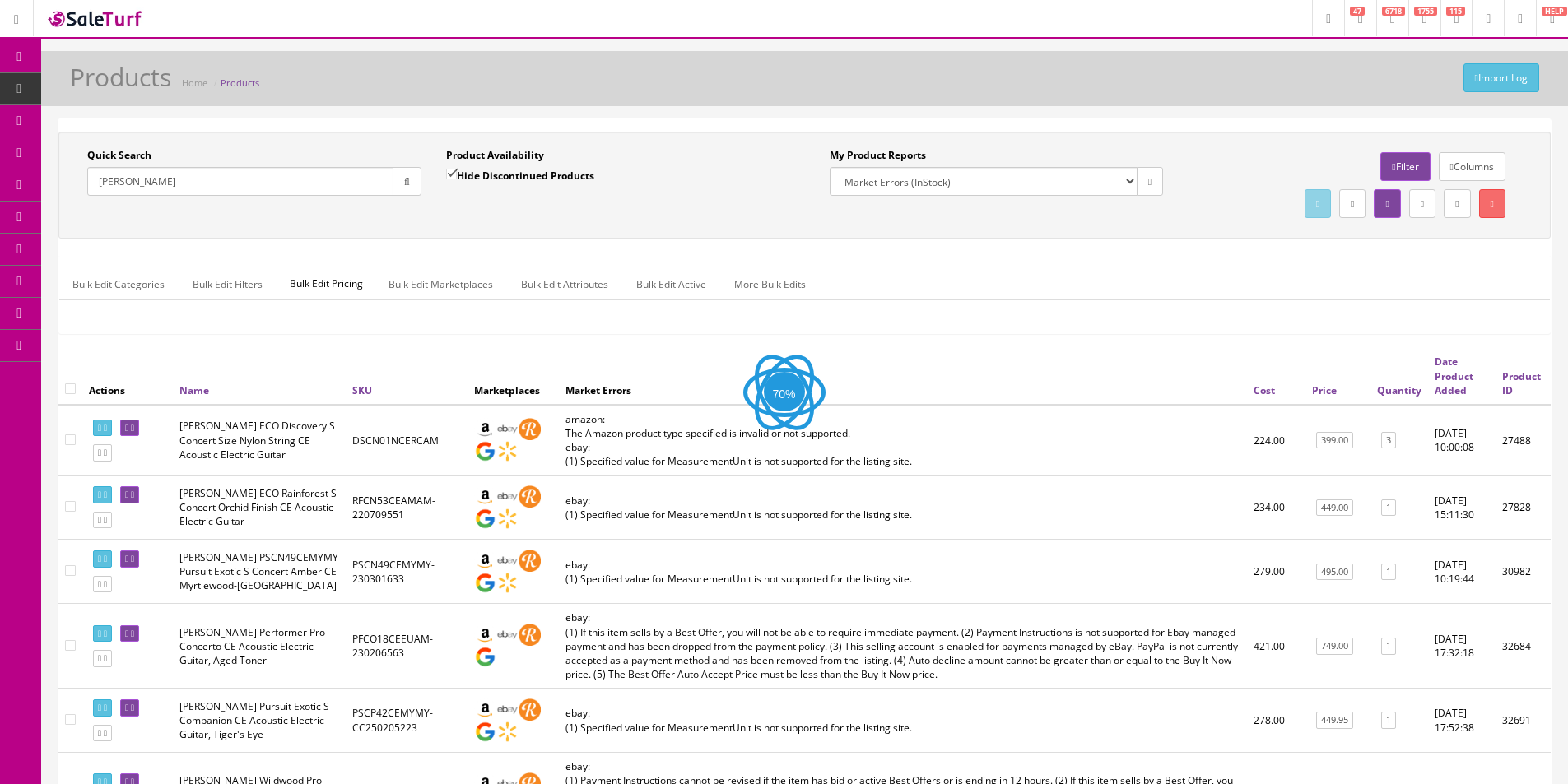
click at [1031, 322] on div "Bulk Edit Categories Bulk Edit Filters Bulk Edit Pricing Bulk Edit Marketplaces…" at bounding box center [804, 294] width 1491 height 77
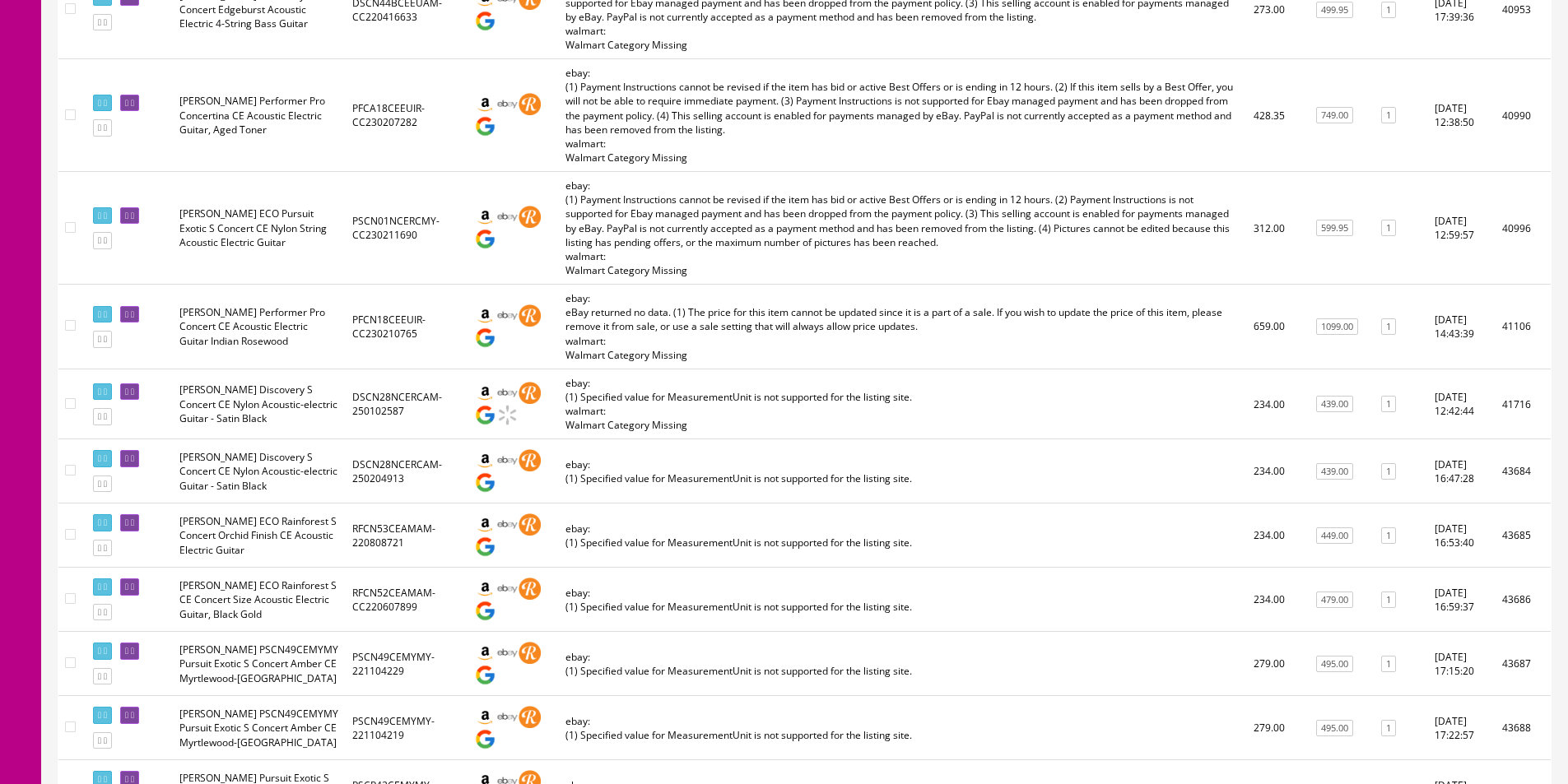
scroll to position [1481, 0]
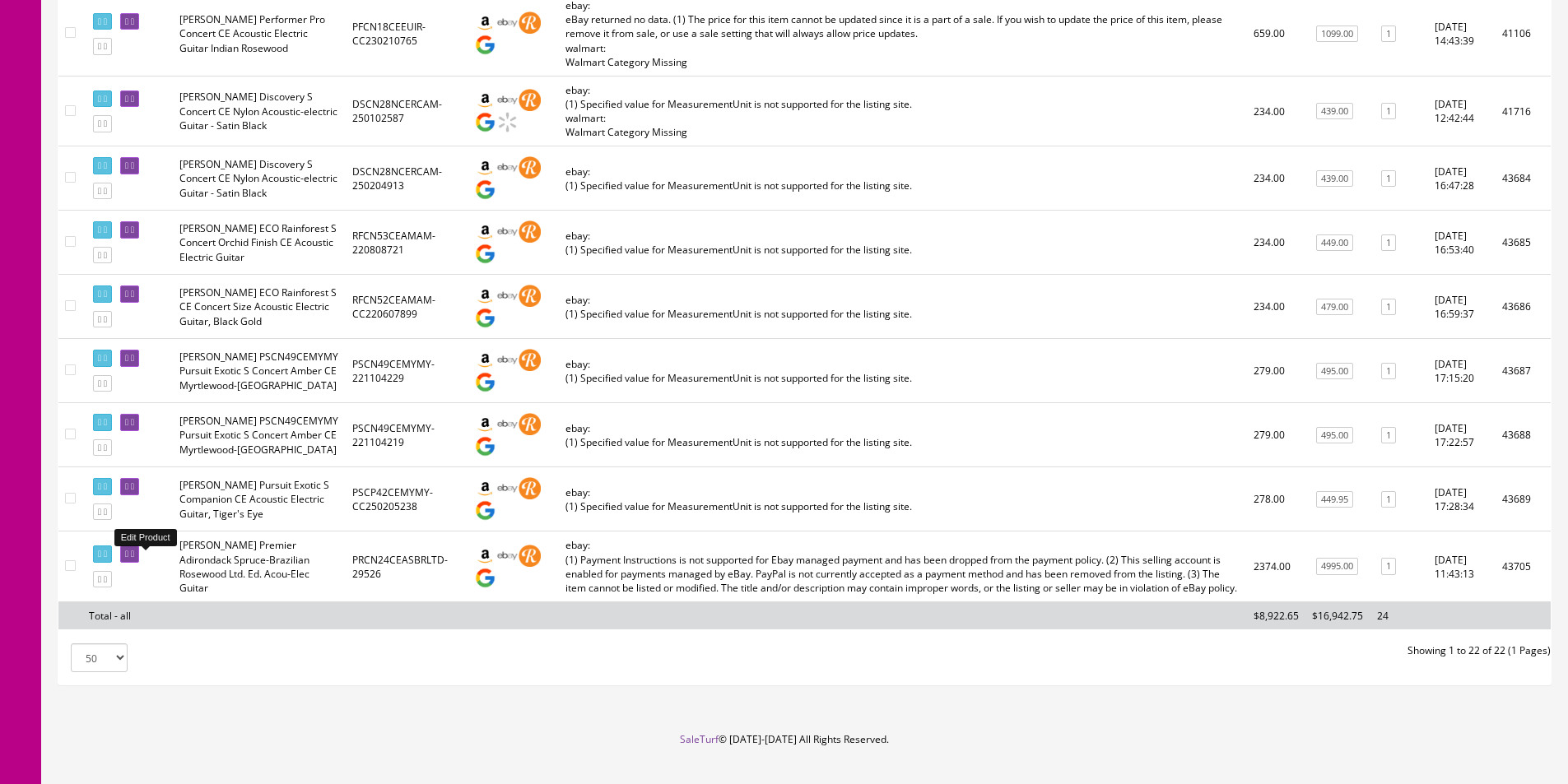
click at [256, 575] on td "Breedlove Premier Adirondack Spruce-Brazilian Rosewood Ltd. Ed. Acou-Elec Guitar" at bounding box center [259, 566] width 173 height 71
click at [735, 324] on td "ebay: (1) Specified value for MeasurementUnit is not supported for the listing …" at bounding box center [902, 307] width 688 height 64
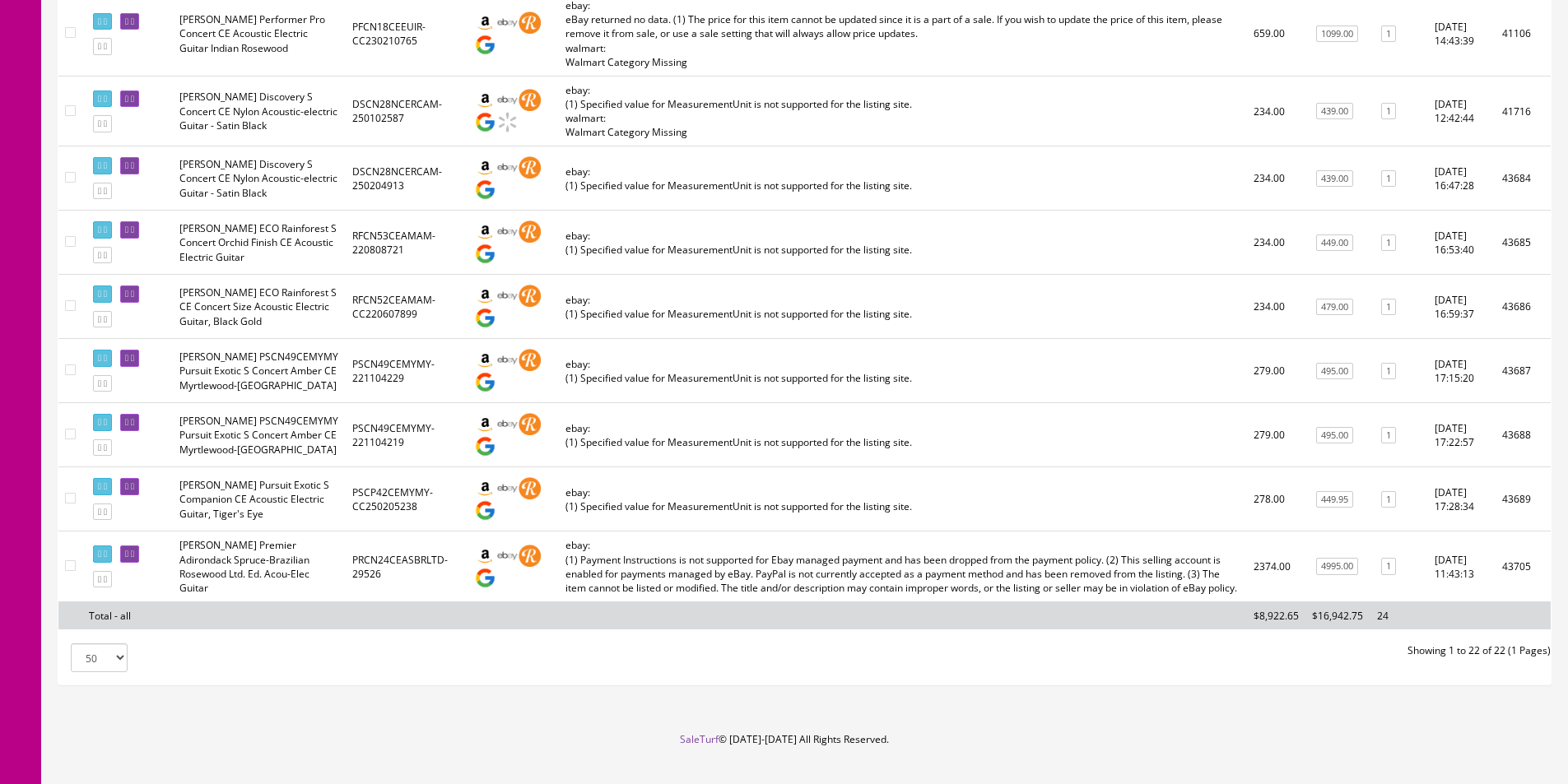
click at [735, 324] on td "ebay: (1) Specified value for MeasurementUnit is not supported for the listing …" at bounding box center [902, 307] width 688 height 64
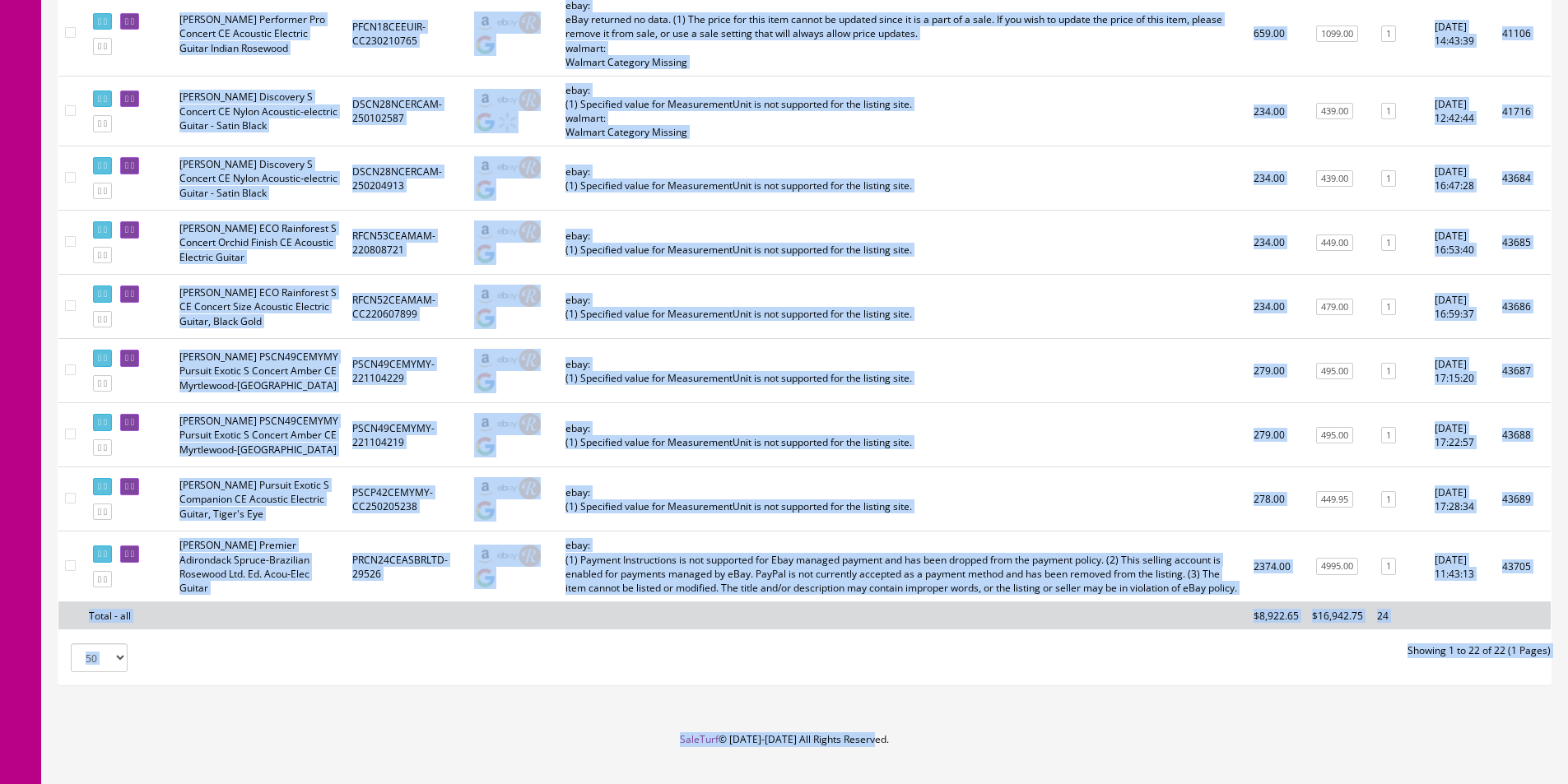
click at [739, 327] on td "ebay: (1) Specified value for MeasurementUnit is not supported for the listing …" at bounding box center [902, 307] width 688 height 64
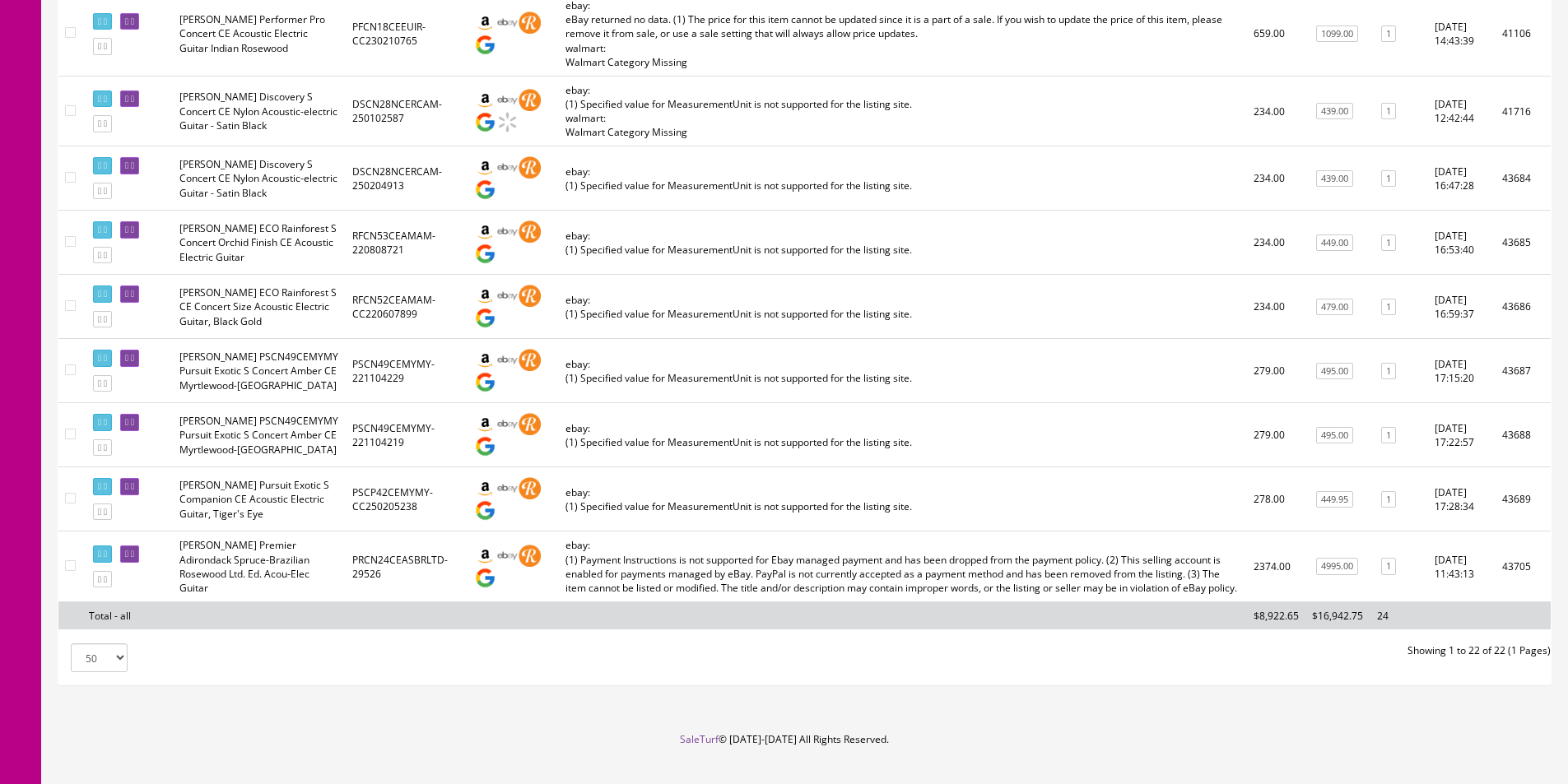
click at [739, 327] on td "ebay: (1) Specified value for MeasurementUnit is not supported for the listing …" at bounding box center [902, 307] width 688 height 64
drag, startPoint x: 162, startPoint y: 467, endPoint x: 140, endPoint y: 491, distance: 32.6
click at [971, 316] on td "ebay: (1) Specified value for MeasurementUnit is not supported for the listing …" at bounding box center [902, 307] width 688 height 64
click at [970, 316] on td "ebay: (1) Specified value for MeasurementUnit is not supported for the listing …" at bounding box center [902, 307] width 688 height 64
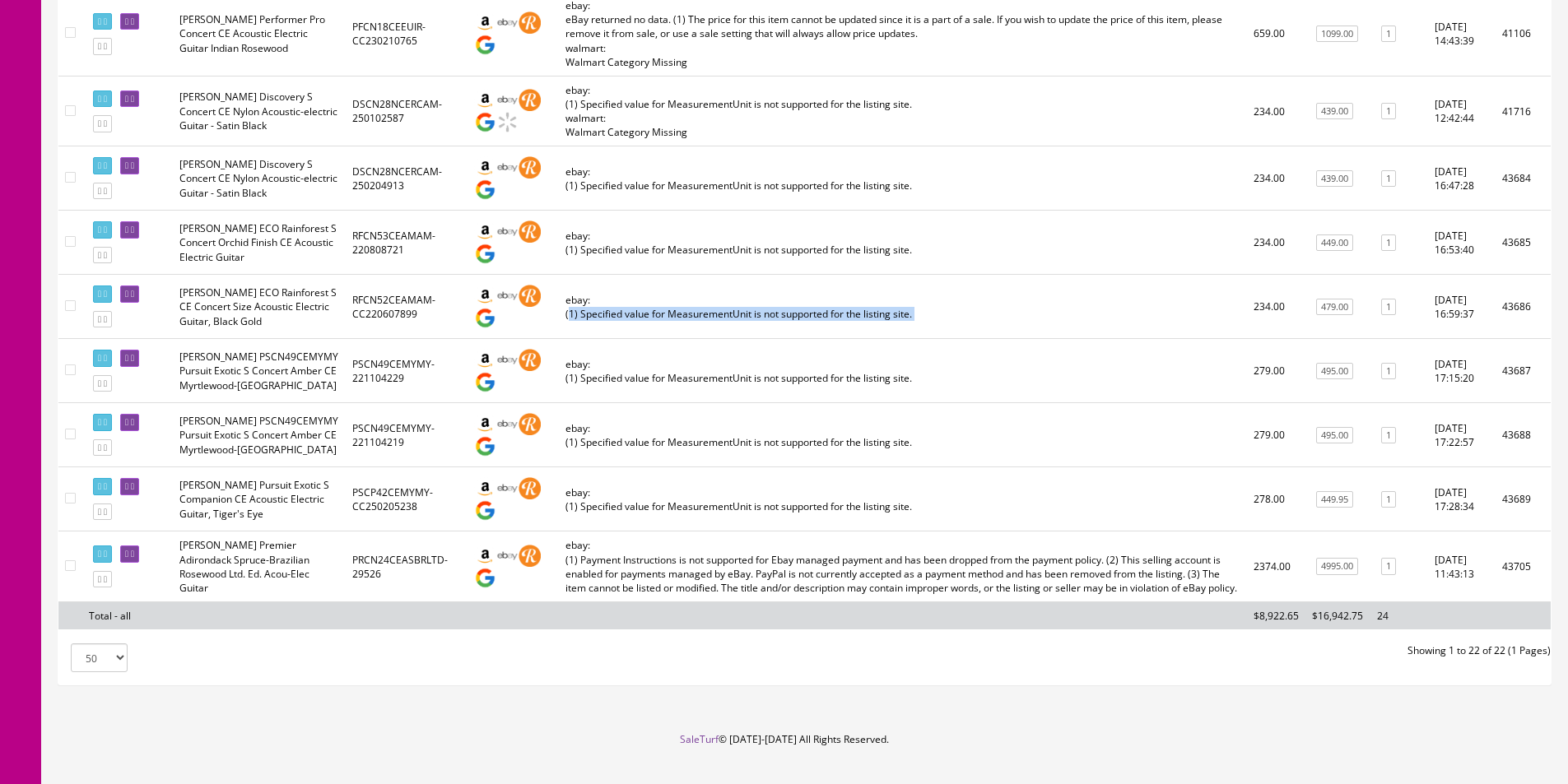
click at [970, 316] on td "ebay: (1) Specified value for MeasurementUnit is not supported for the listing …" at bounding box center [902, 307] width 688 height 64
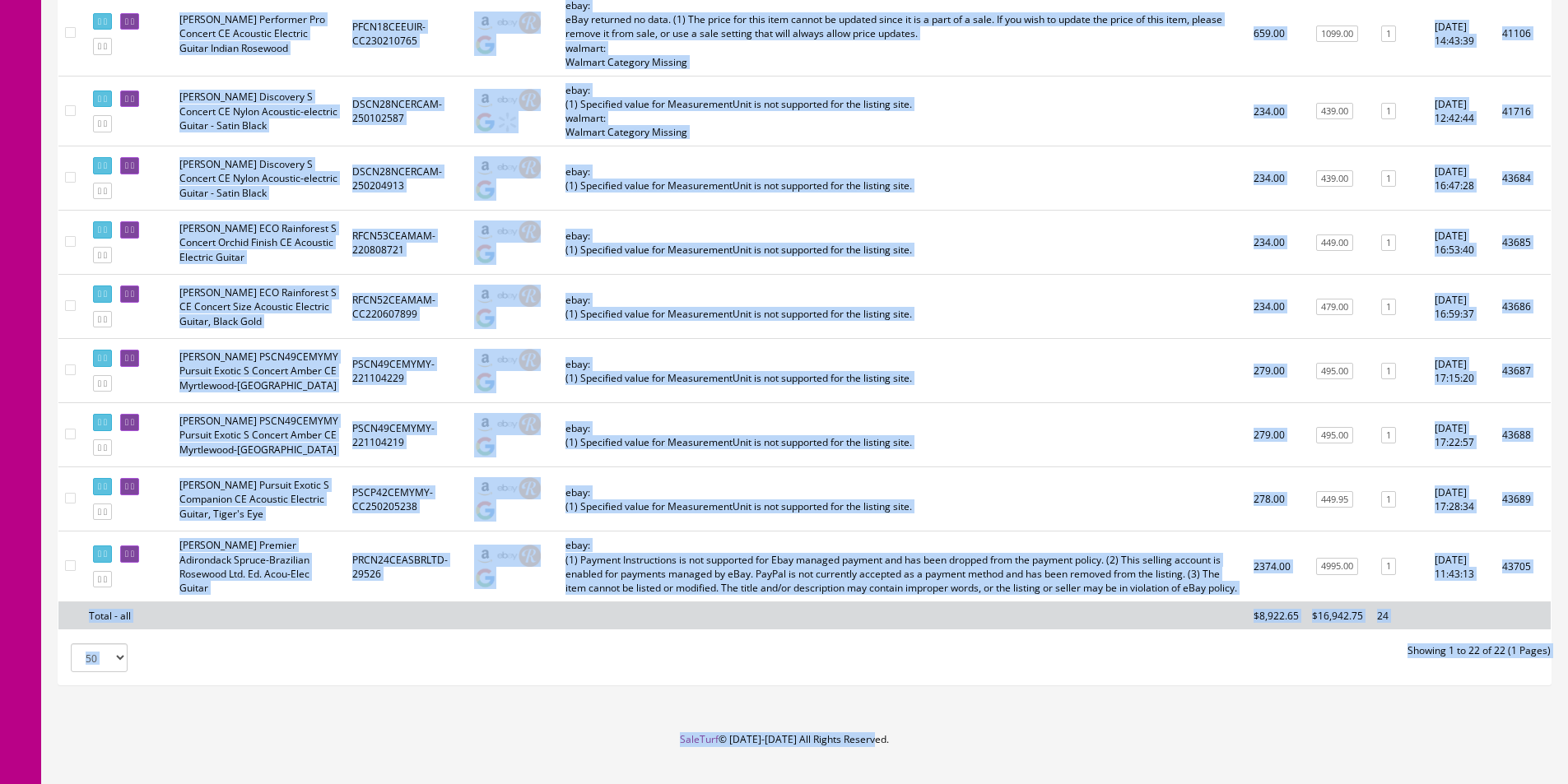
click at [1009, 300] on td "ebay: (1) Specified value for MeasurementUnit is not supported for the listing …" at bounding box center [902, 307] width 688 height 64
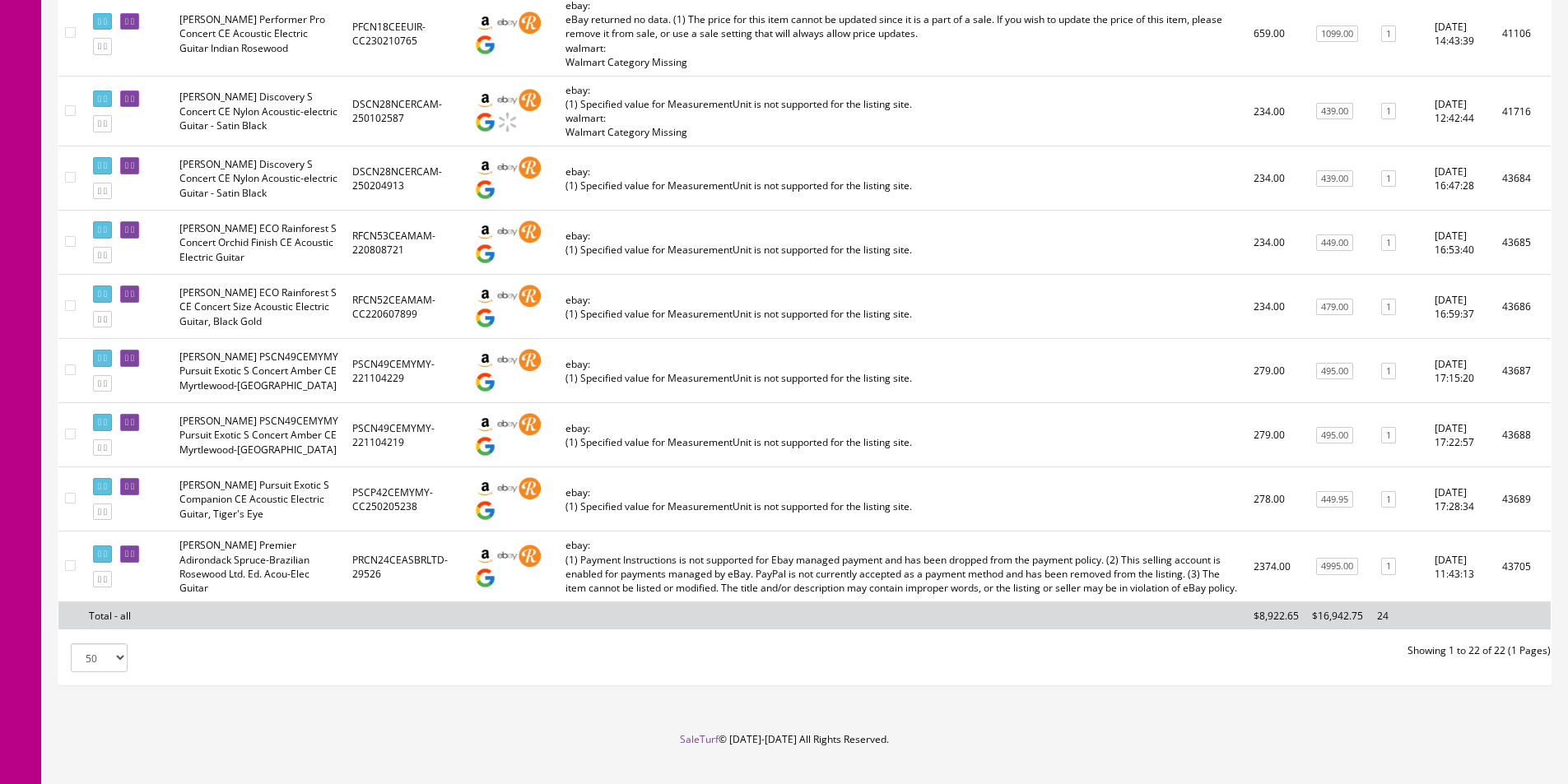
click at [1004, 302] on td "ebay: (1) Specified value for MeasurementUnit is not supported for the listing …" at bounding box center [902, 307] width 688 height 64
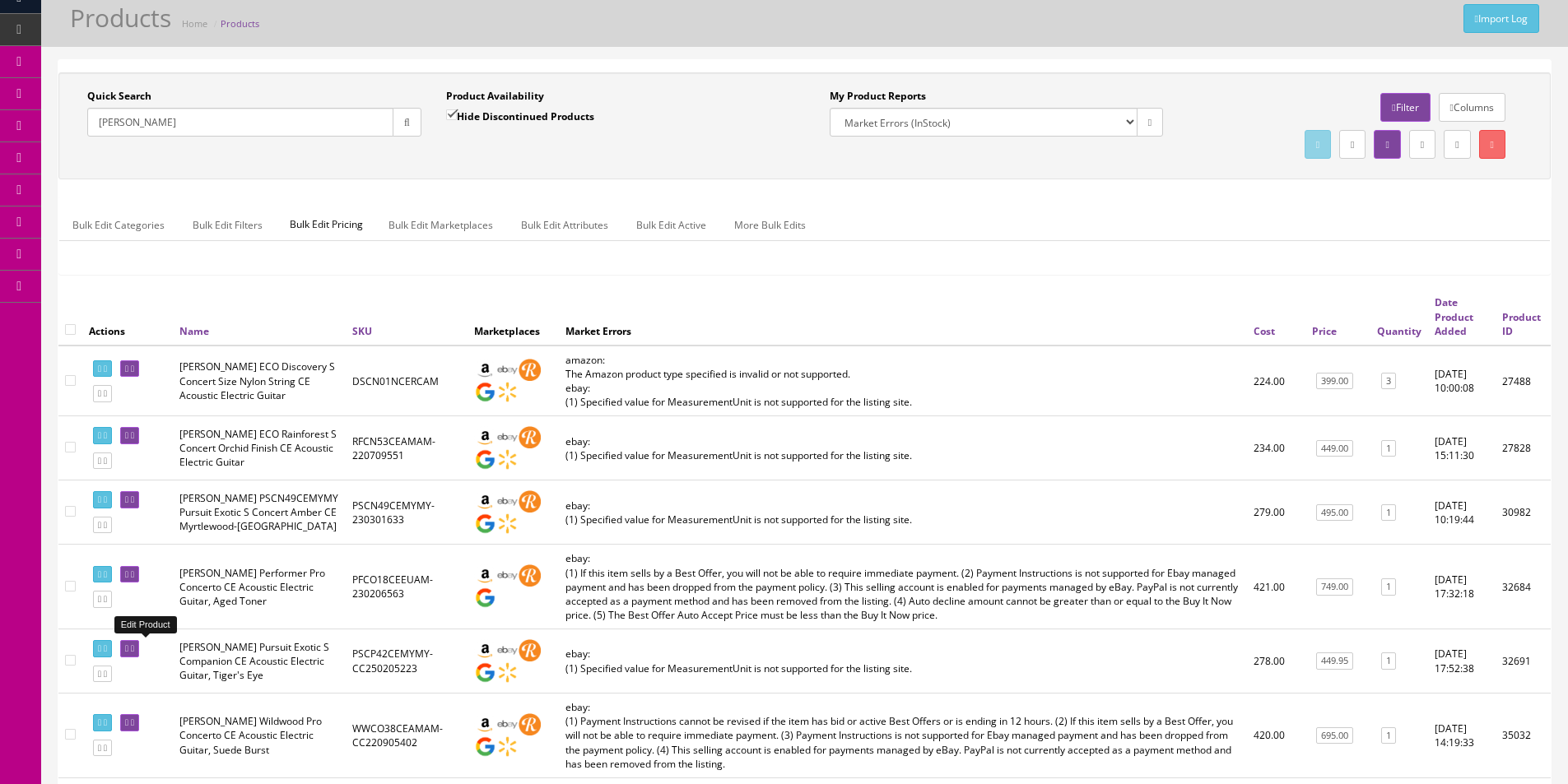
scroll to position [0, 0]
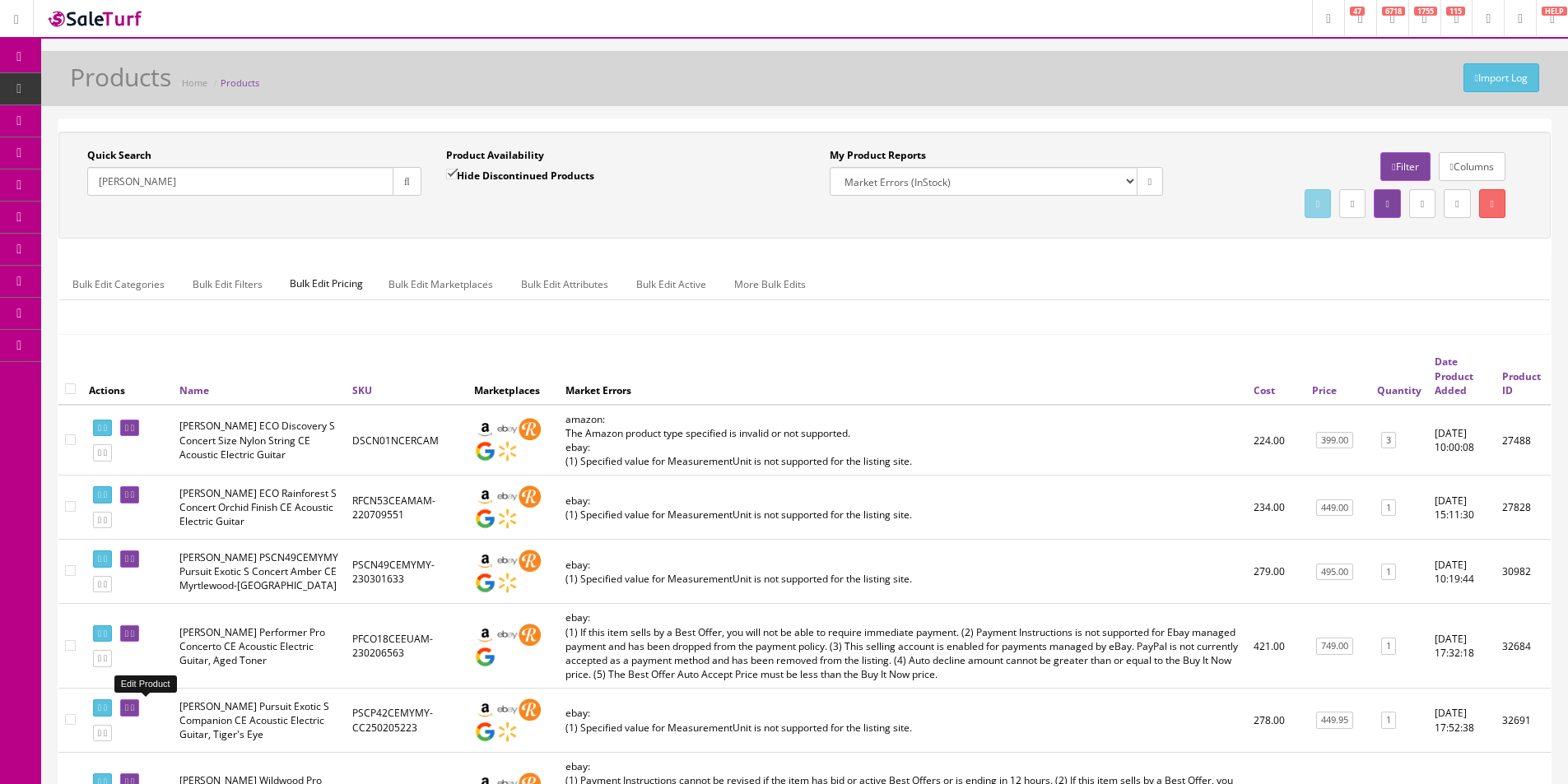
click at [103, 95] on link "Products" at bounding box center [128, 89] width 173 height 32
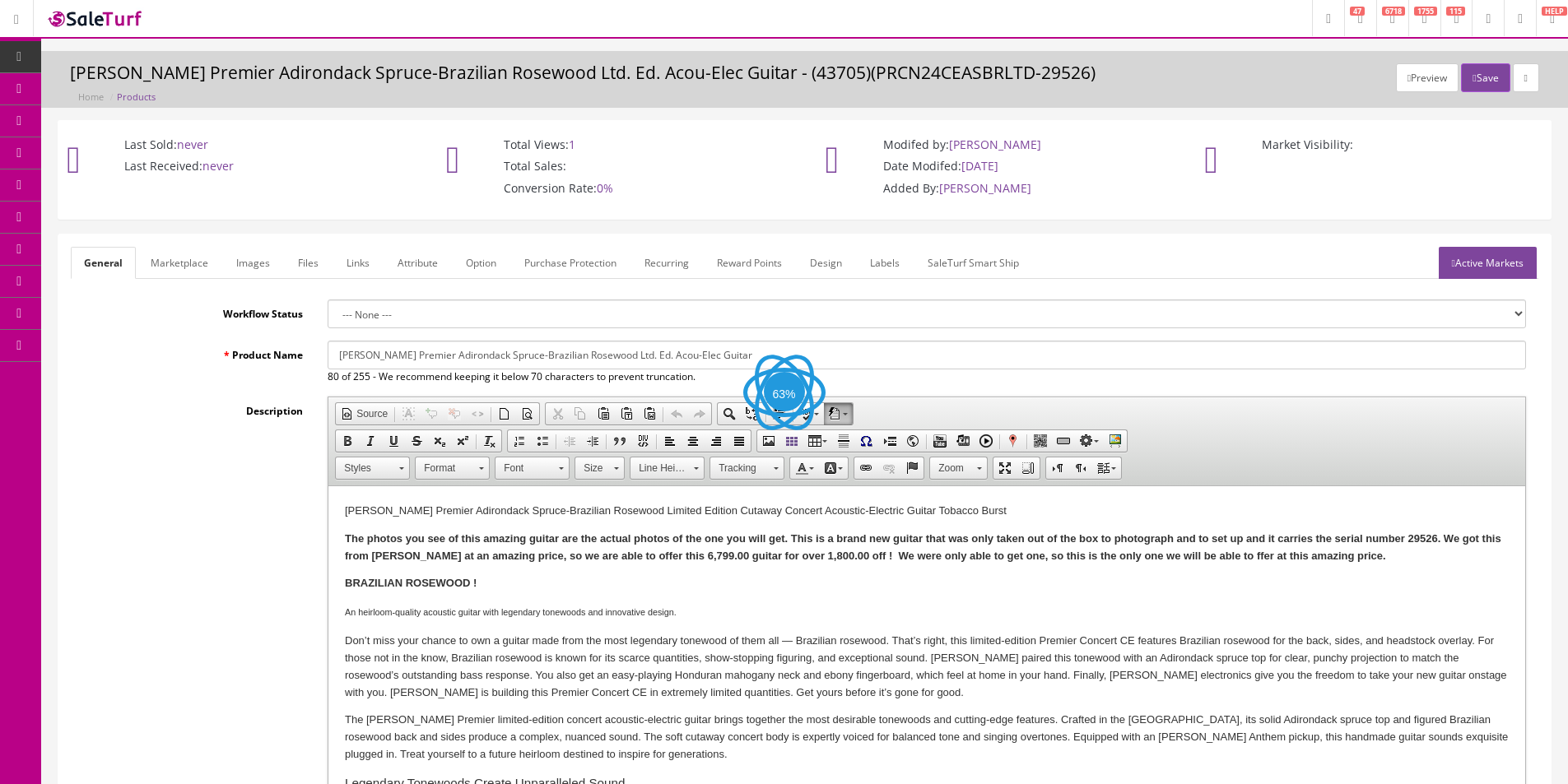
click at [518, 354] on input "Breedlove Premier Adirondack Spruce-Brazilian Rosewood Ltd. Ed. Acou-Elec Guitar" at bounding box center [926, 355] width 1198 height 29
click at [649, 355] on input "Breedlove Premier Adirondack Spruce-BRZ Rosewood Ltd. Ed. Acou-Elec Guitar" at bounding box center [926, 355] width 1198 height 29
click at [609, 349] on input "Breedlove Premier Adirondack Spruce-BRZ Rosewood Ltd. Ed. Acoustic Electric Gui…" at bounding box center [926, 355] width 1198 height 29
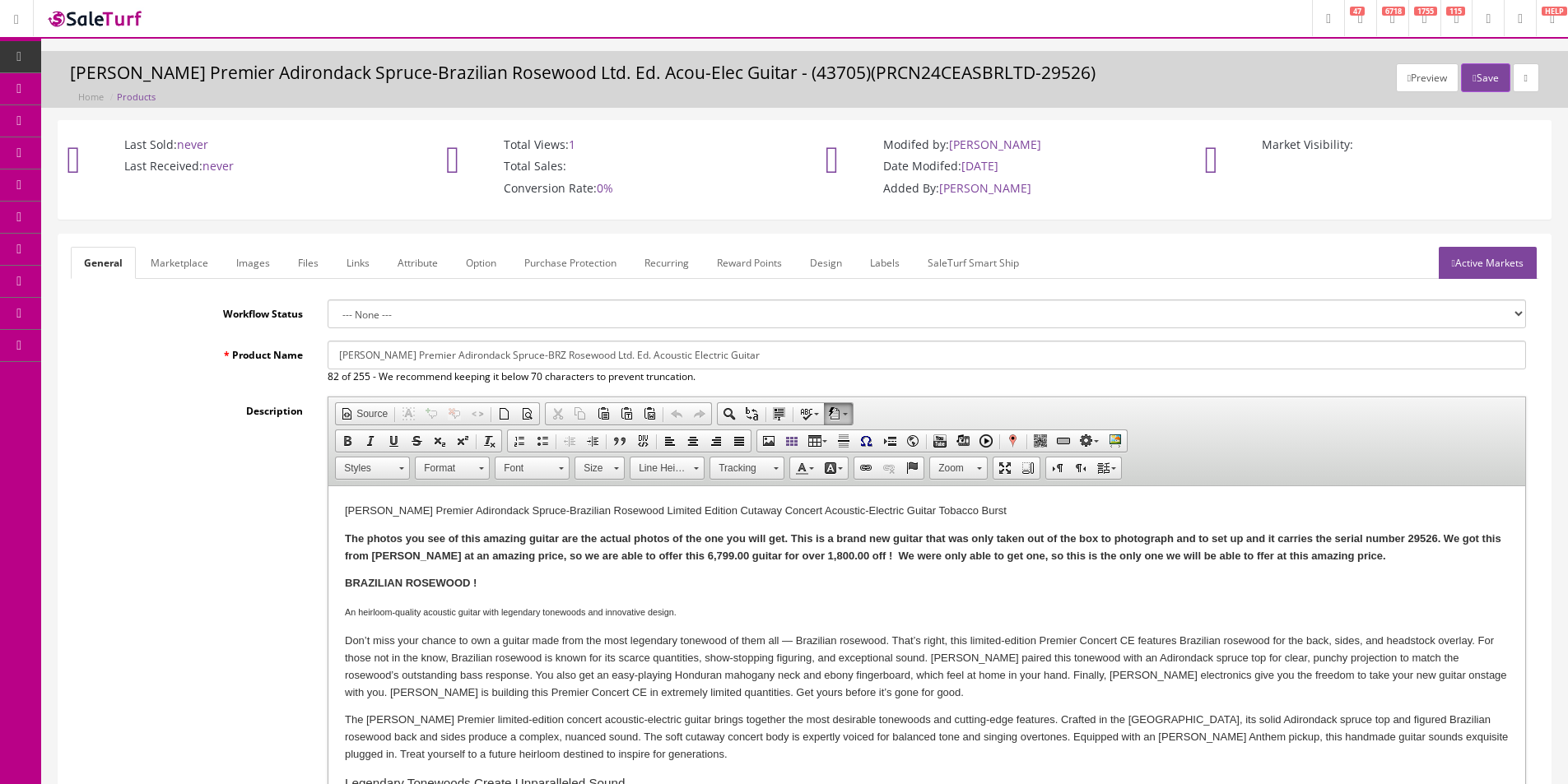
click at [609, 349] on input "Breedlove Premier Adirondack Spruce-BRZ Rosewood Ltd. Ed. Acoustic Electric Gui…" at bounding box center [926, 355] width 1198 height 29
click at [589, 356] on input "Breedlove Premier Adirondack Spruce-BRZ Rosewood Ltd. Ed. Acoustic Electric Gui…" at bounding box center [926, 355] width 1198 height 29
click at [599, 355] on input "Breedlove Premier Adirondack Spruce-BRZ Rosewood Ltd. Ed. Acoustic Electric Gui…" at bounding box center [926, 355] width 1198 height 29
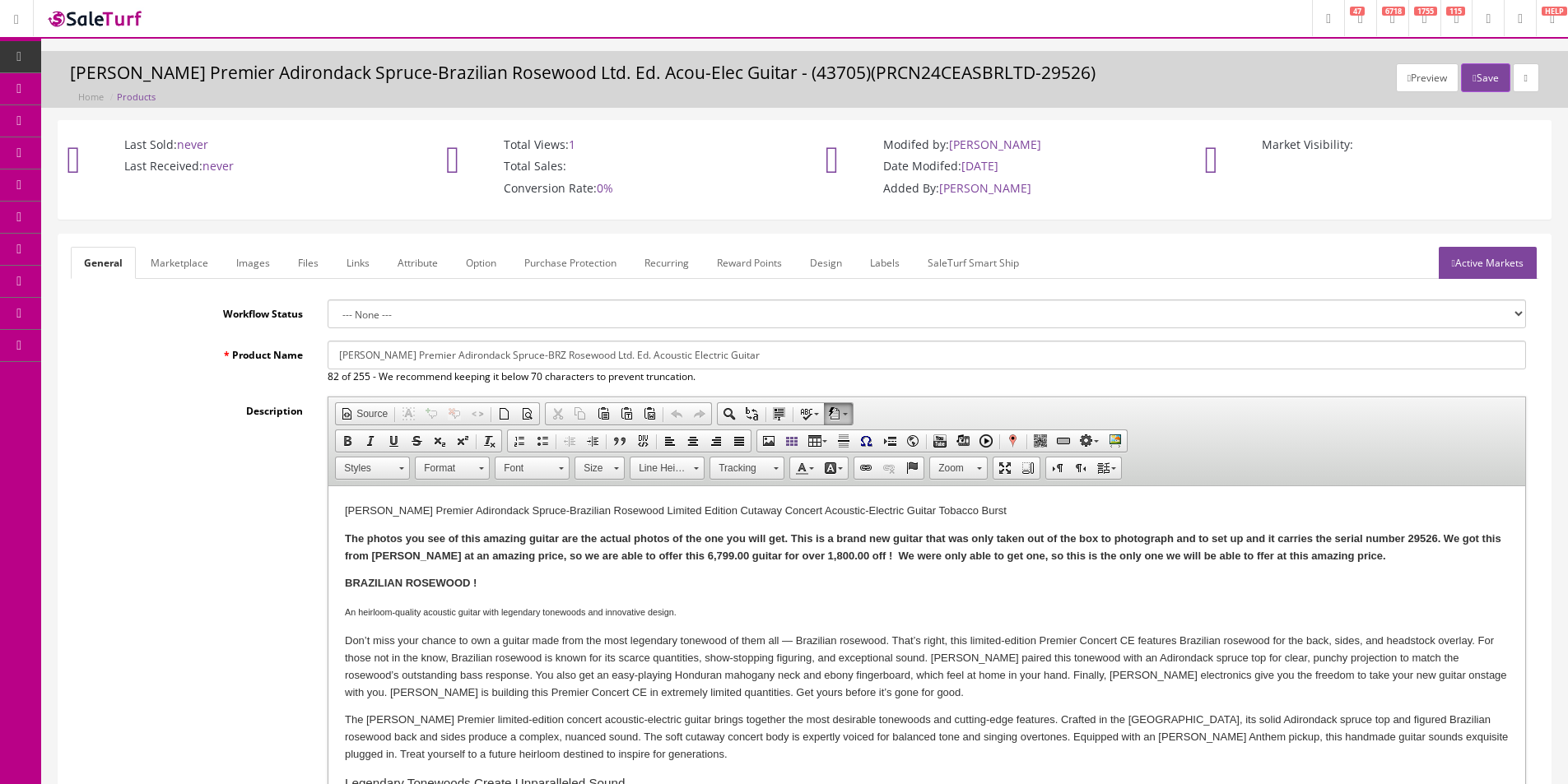
click at [604, 354] on input "Breedlove Premier Adirondack Spruce-BRZ Rosewood Ltd. Ed. Acoustic Electric Gui…" at bounding box center [926, 355] width 1198 height 29
click at [608, 356] on input "Breedlove Premier Adirondack Spruce-BRZ Rosewood Ltd. Ed. Acoustic Electric Gui…" at bounding box center [926, 355] width 1198 height 29
drag, startPoint x: 603, startPoint y: 354, endPoint x: 585, endPoint y: 349, distance: 18.7
click at [585, 349] on input "Breedlove Premier Adirondack Spruce-BRZ Rosewood Ltd. Ed. Acoustic Electric Gui…" at bounding box center [926, 355] width 1198 height 29
click at [600, 354] on input "Breedlove Premier Adirondack Spruce-BRZ Rosewood Ltd. Ed. Acoustic Electric Gui…" at bounding box center [926, 355] width 1198 height 29
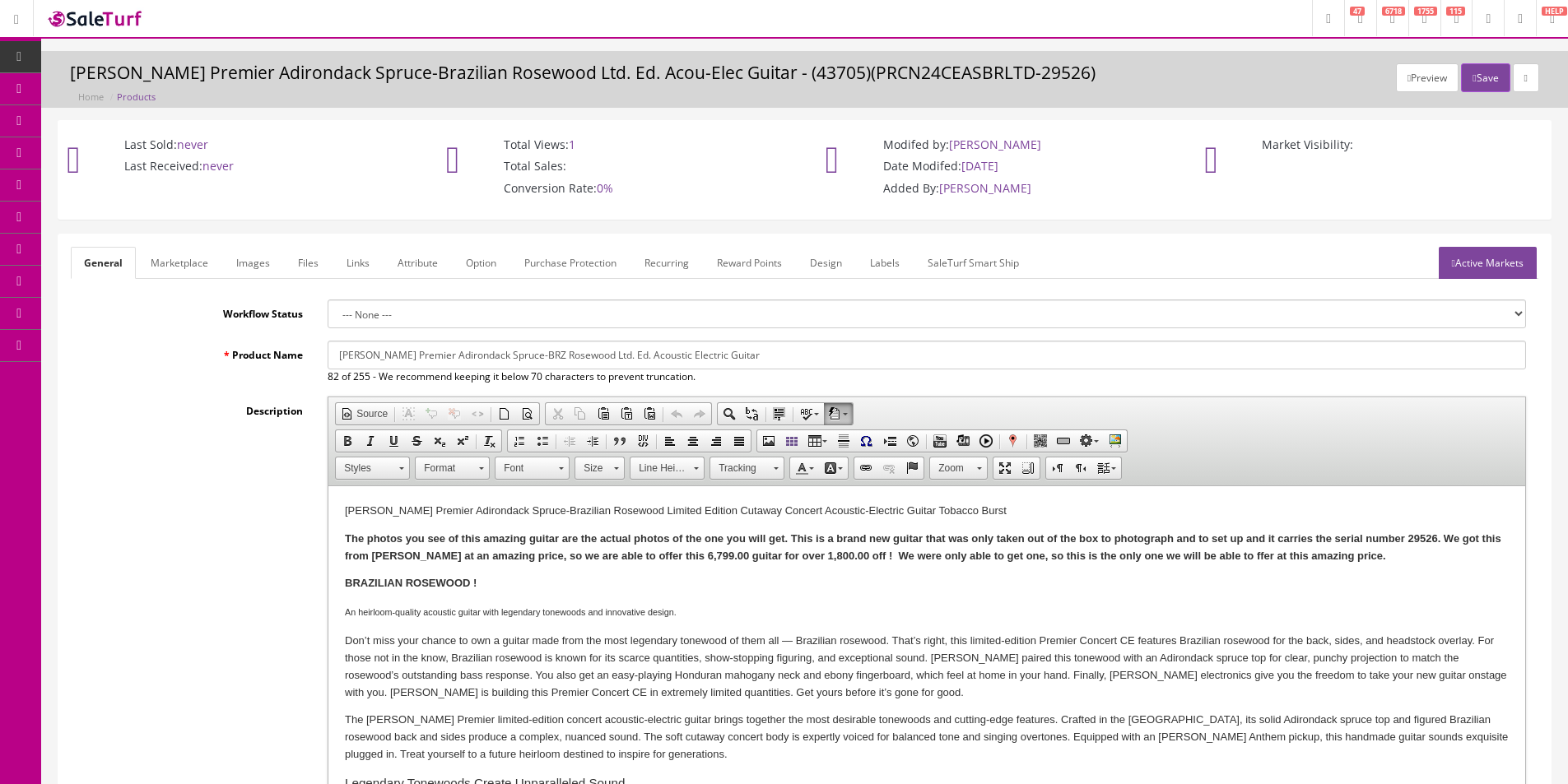
click at [596, 351] on input "Breedlove Premier Adirondack Spruce-BRZ Rosewood Ltd. Ed. Acoustic Electric Gui…" at bounding box center [926, 355] width 1198 height 29
click at [615, 352] on input "Breedlove Premier Adirondack Spruce-BRZ Rosewood Ltd. Ed. Acoustic Electric Gui…" at bounding box center [926, 355] width 1198 height 29
click at [590, 353] on input "Breedlove Premier Adirondack Spruce-BRZ Rosewood Ltd. Ed. Acoustic Electric Gui…" at bounding box center [926, 355] width 1198 height 29
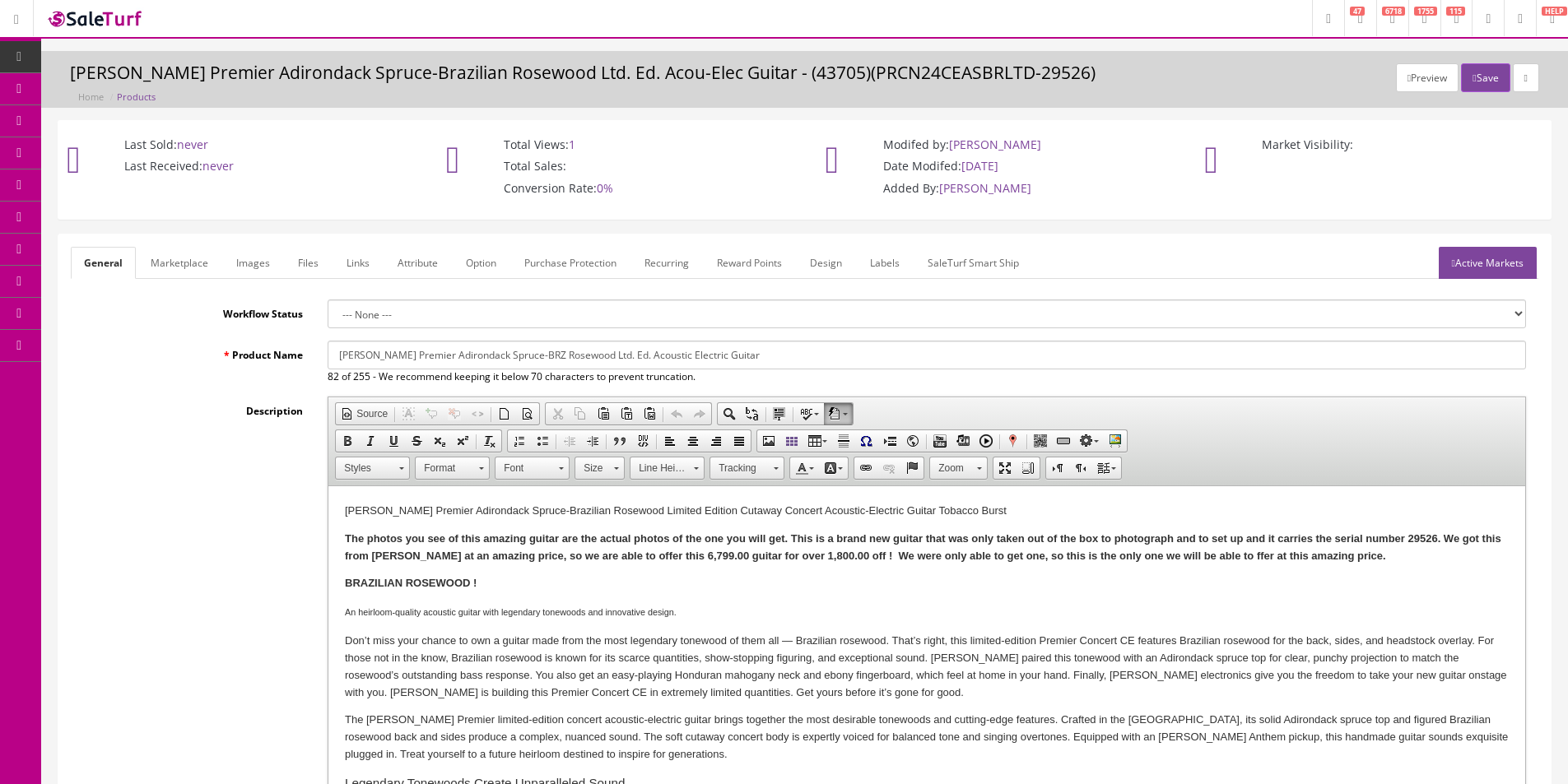
click at [608, 356] on input "Breedlove Premier Adirondack Spruce-BRZ Rosewood Ltd. Ed. Acoustic Electric Gui…" at bounding box center [926, 355] width 1198 height 29
drag, startPoint x: 588, startPoint y: 357, endPoint x: 622, endPoint y: 358, distance: 34.0
click at [622, 358] on input "Breedlove Premier Adirondack Spruce-BRZ Rosewood Ltd. Ed. Acoustic Electric Gui…" at bounding box center [926, 355] width 1198 height 29
click at [607, 357] on input "Breedlove Premier Adirondack Spruce-BRZ Rosewood Limnited Acoustic Electric Gui…" at bounding box center [926, 355] width 1198 height 29
click at [256, 370] on div "Product Name Breedlove Premier Adirondack Spruce-BRZ Rosewood Limited Acoustic …" at bounding box center [804, 362] width 1467 height 44
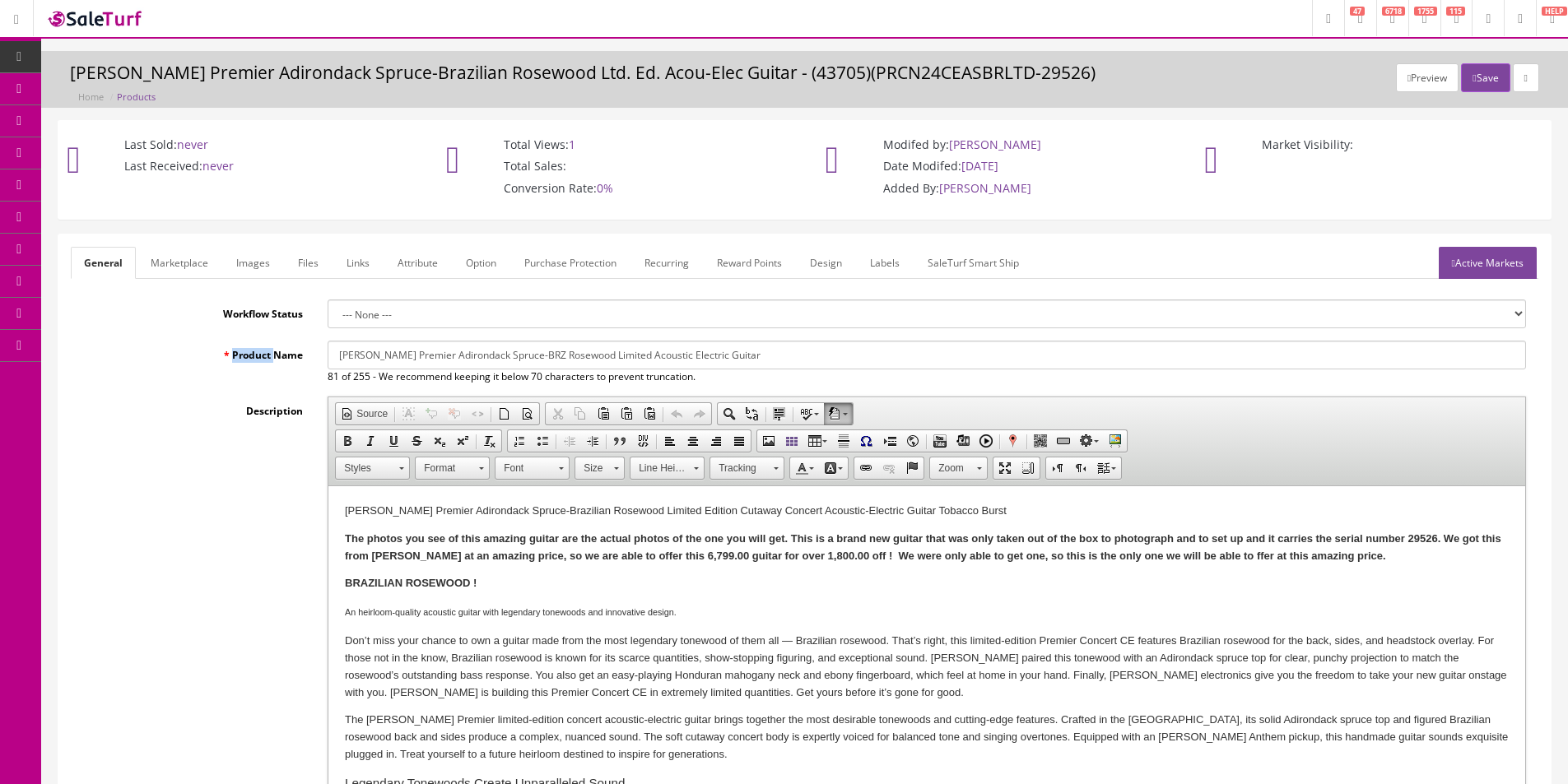
click at [256, 370] on div "Product Name Breedlove Premier Adirondack Spruce-BRZ Rosewood Limited Acoustic …" at bounding box center [804, 362] width 1467 height 44
click at [255, 371] on div "Product Name Breedlove Premier Adirondack Spruce-BRZ Rosewood Limited Acoustic …" at bounding box center [804, 362] width 1467 height 44
click at [250, 327] on div "Workflow Status --- None ---" at bounding box center [804, 315] width 1467 height 29
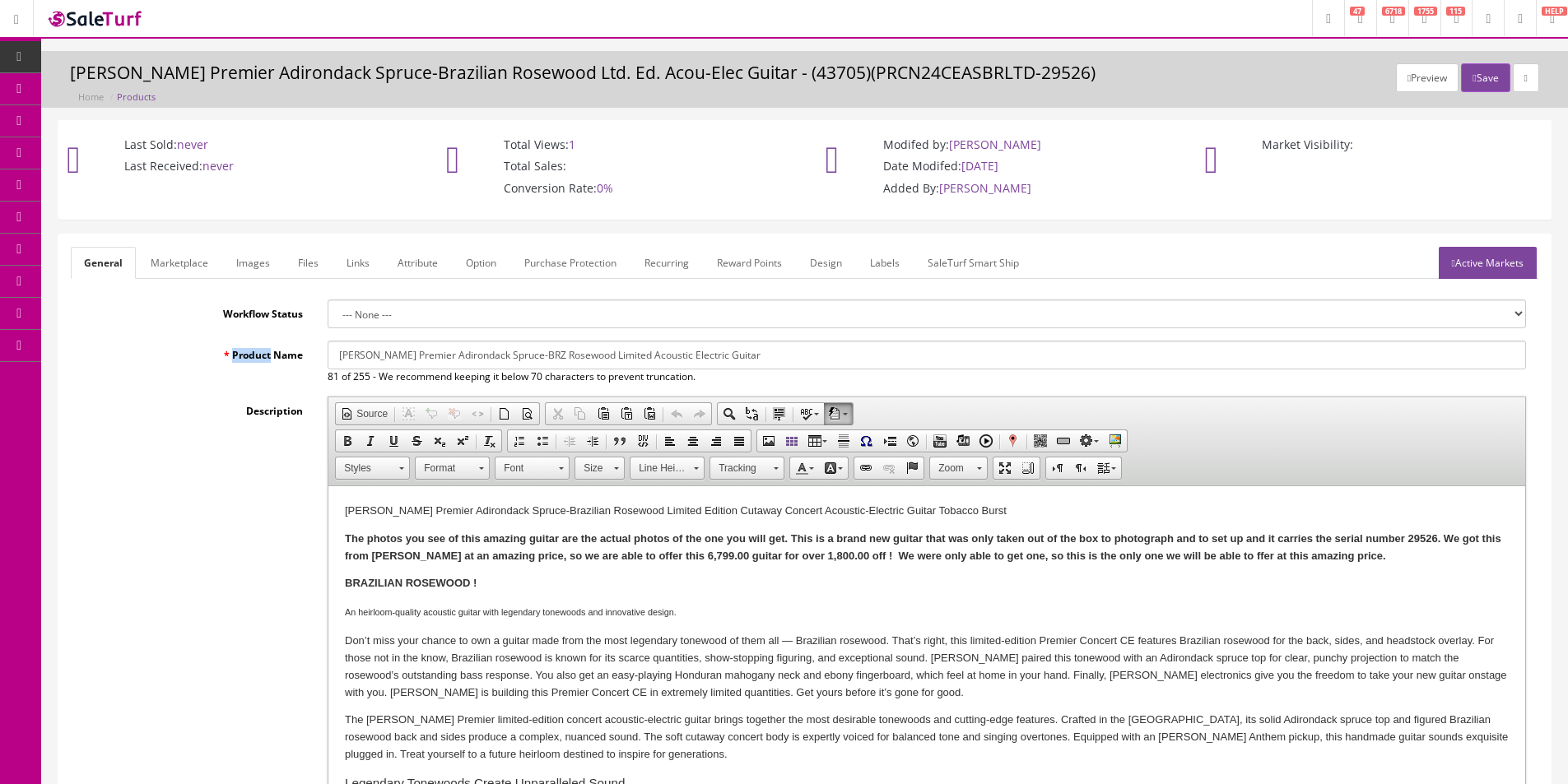
click at [251, 317] on label "Workflow Status" at bounding box center [193, 311] width 245 height 22
click at [327, 317] on select "--- None ---" at bounding box center [926, 315] width 1198 height 29
click at [251, 317] on label "Workflow Status" at bounding box center [193, 311] width 245 height 22
click at [327, 317] on select "--- None ---" at bounding box center [926, 315] width 1198 height 29
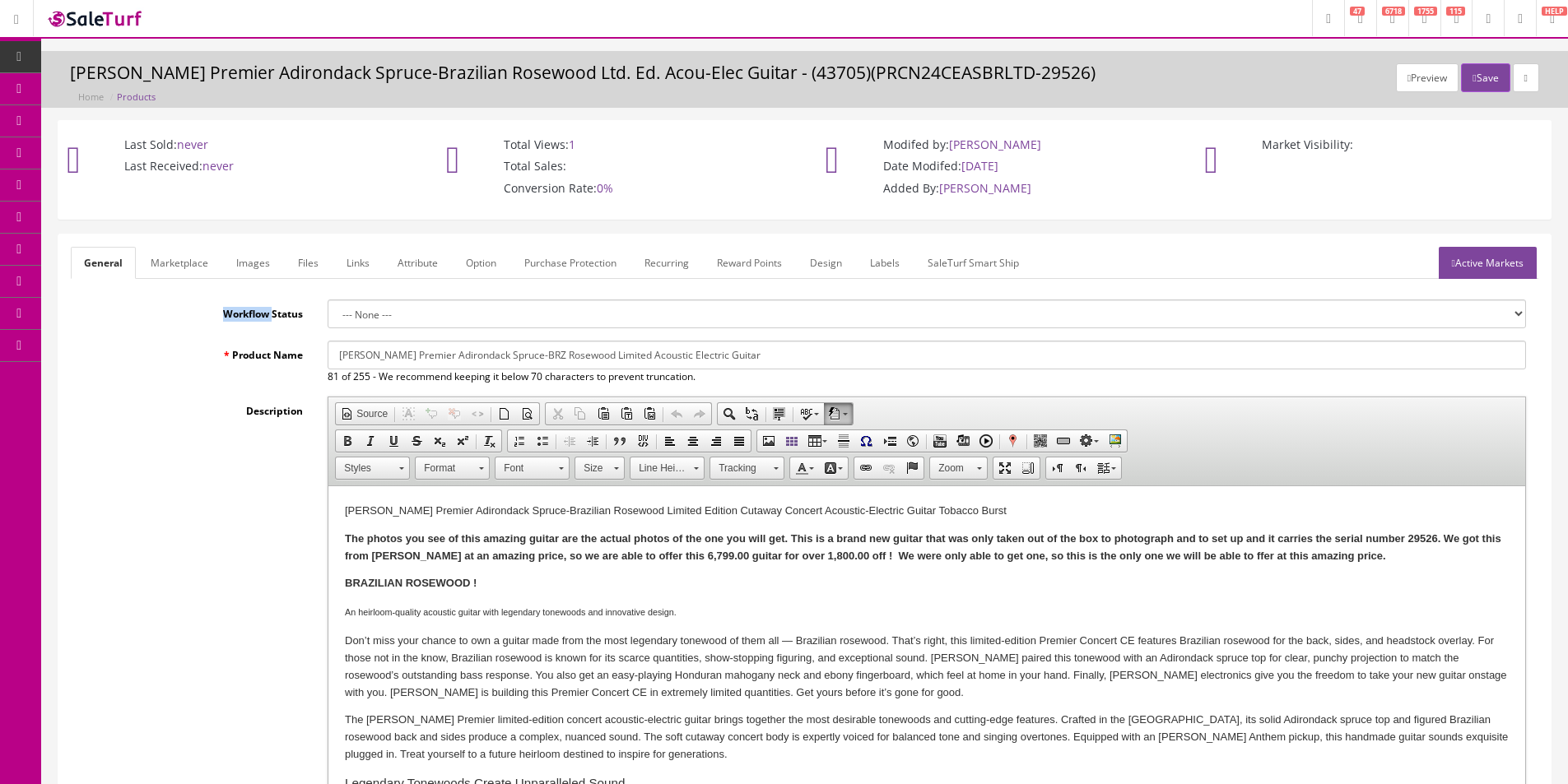
click at [251, 318] on label "Workflow Status" at bounding box center [193, 311] width 245 height 22
click at [327, 318] on select "--- None ---" at bounding box center [926, 315] width 1198 height 29
click at [272, 313] on label "Workflow Status" at bounding box center [193, 311] width 245 height 22
click at [327, 313] on select "--- None ---" at bounding box center [926, 315] width 1198 height 29
click at [272, 313] on label "Workflow Status" at bounding box center [193, 311] width 245 height 22
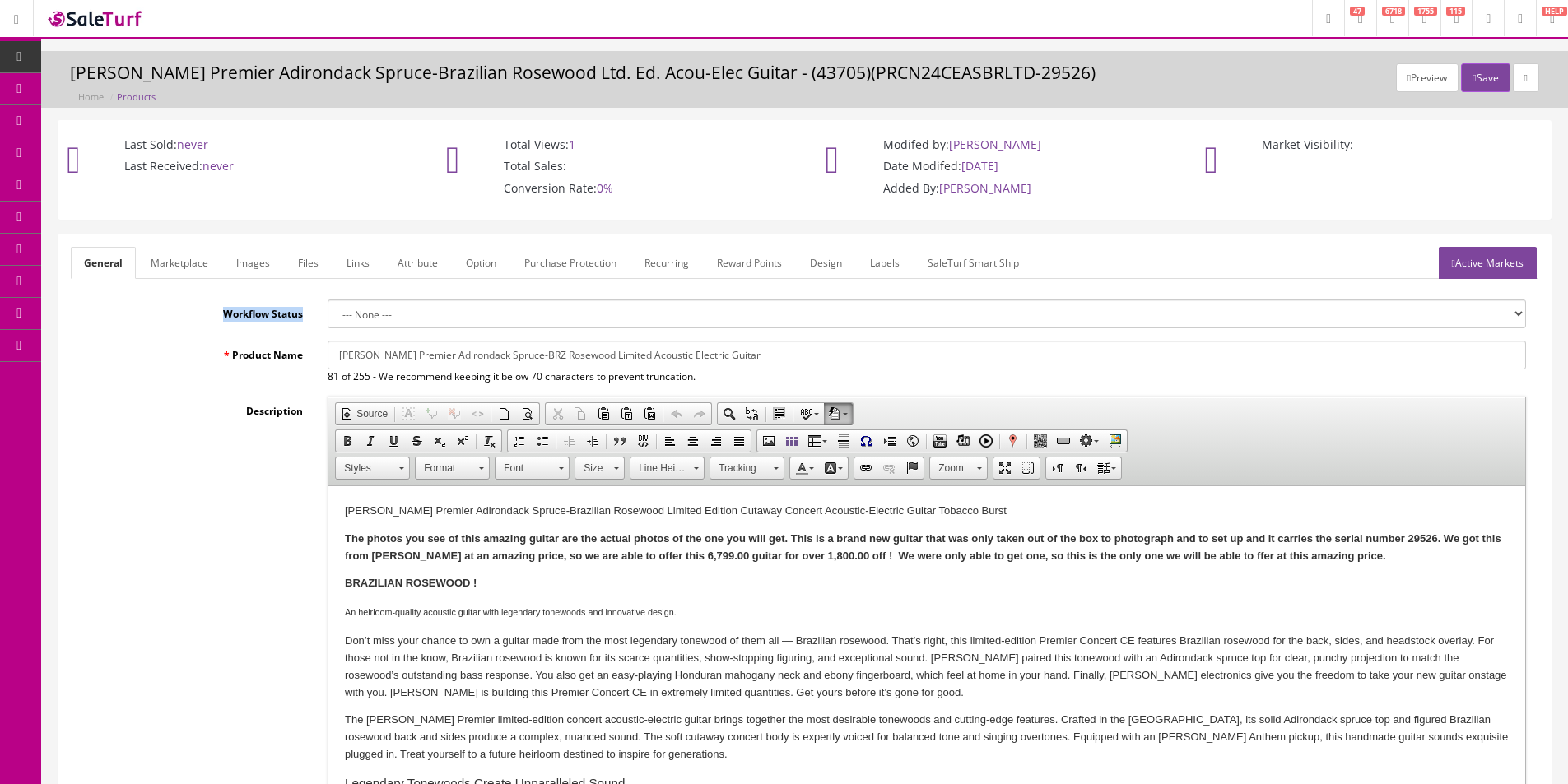
click at [327, 313] on select "--- None ---" at bounding box center [926, 315] width 1198 height 29
click at [272, 314] on label "Workflow Status" at bounding box center [193, 311] width 245 height 22
click at [327, 314] on select "--- None ---" at bounding box center [926, 315] width 1198 height 29
click at [272, 311] on label "Workflow Status" at bounding box center [193, 311] width 245 height 22
click at [327, 311] on select "--- None ---" at bounding box center [926, 315] width 1198 height 29
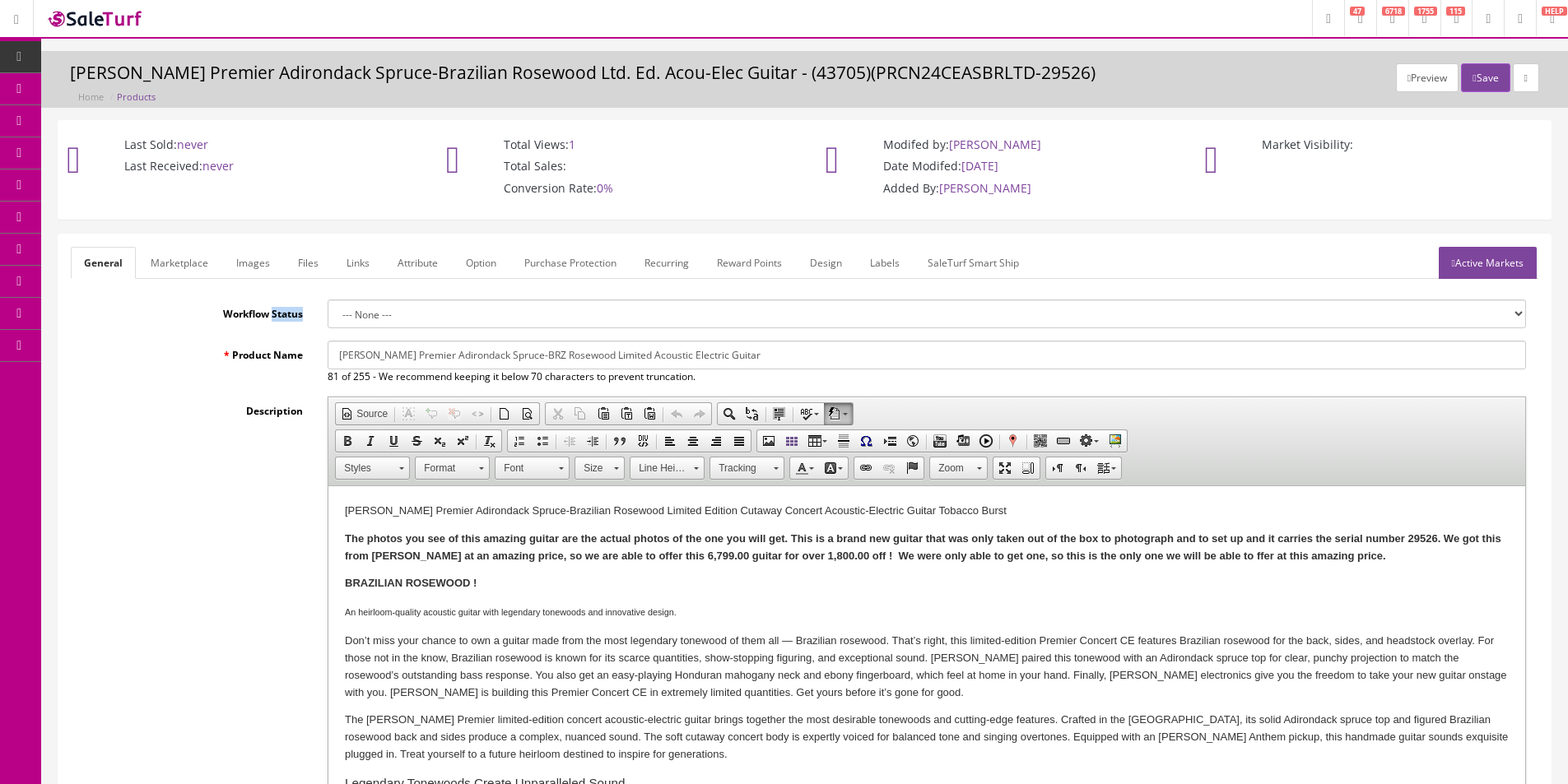
click at [273, 310] on label "Workflow Status" at bounding box center [193, 311] width 245 height 22
click at [459, 347] on input "Breedlove Premier Adirondack Spruce-BRZ Rosewood Limited Acoustic Electric Guit…" at bounding box center [926, 355] width 1198 height 29
click at [494, 357] on input "Breedlove Premier Adirondack Spruce-BRZ Rosewood Limited Acoustic Electric Guit…" at bounding box center [926, 355] width 1198 height 29
click at [518, 354] on input "Breedlove Premier Adirondack Spruce-BRZ Rosewood Limited Acoustic Electric Guit…" at bounding box center [926, 355] width 1198 height 29
drag, startPoint x: 516, startPoint y: 358, endPoint x: 530, endPoint y: 355, distance: 14.3
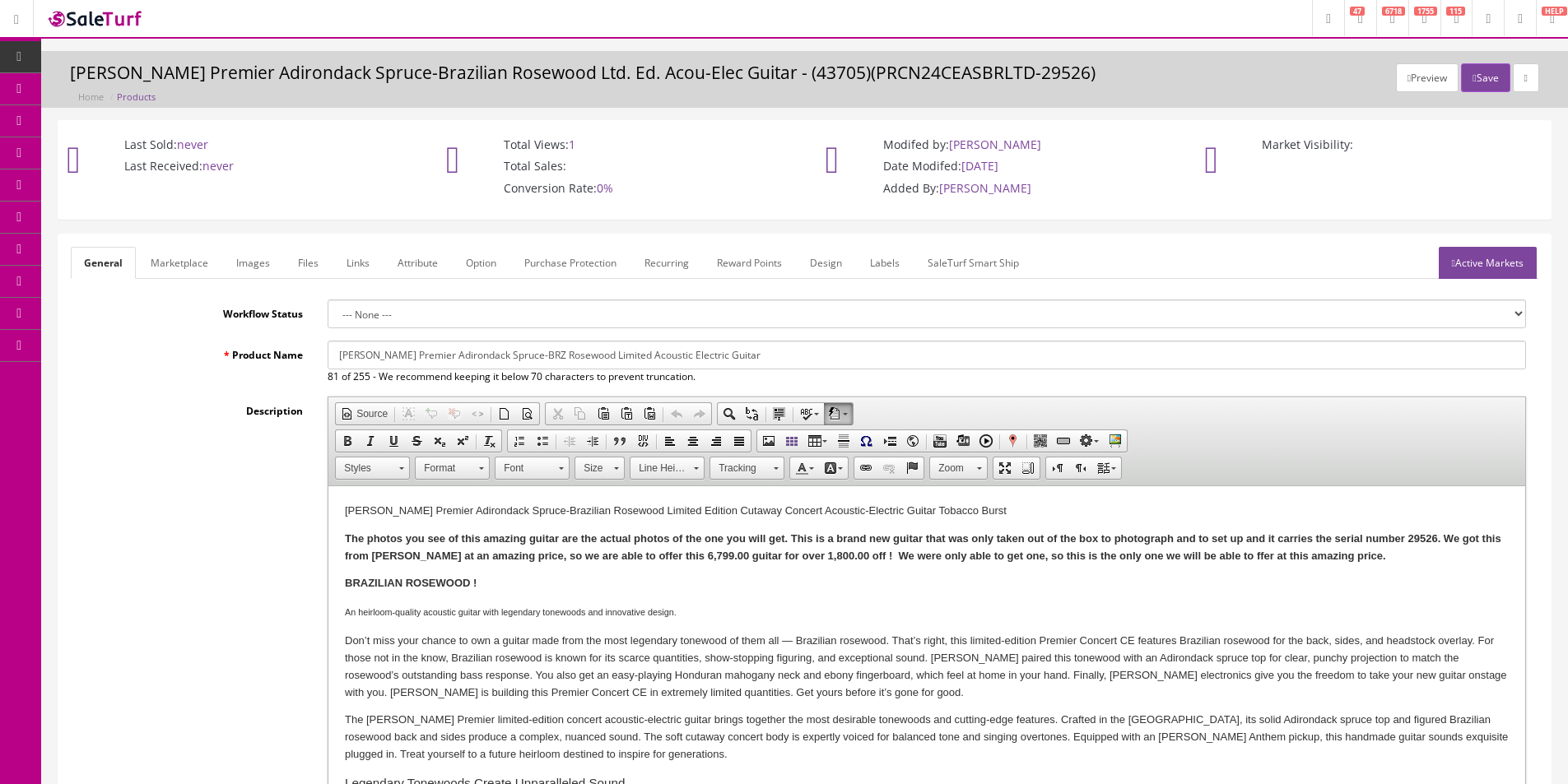
click at [530, 355] on input "Breedlove Premier Adirondack Spruce-BRZ Rosewood Limited Acoustic Electric Guit…" at bounding box center [926, 355] width 1198 height 29
click at [377, 580] on strong "BRAZILIAN ROSEWOOD !" at bounding box center [410, 583] width 132 height 13
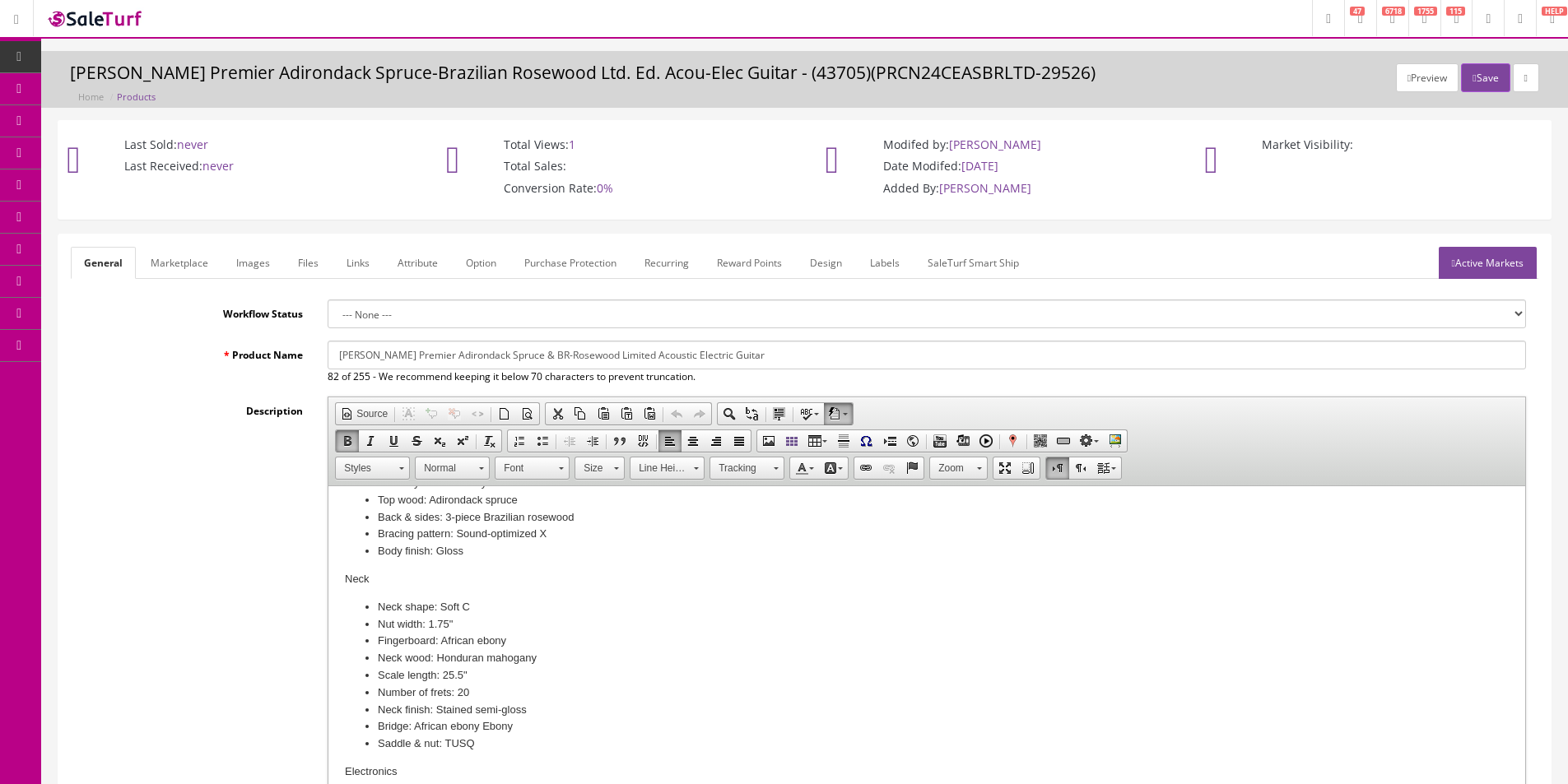
click at [711, 385] on div "Product Name Breedlove Premier Adirondack Spruce & BR-Rosewood Limited Acoustic…" at bounding box center [804, 589] width 1467 height 498
click at [674, 353] on input "Breedlove Premier Adirondack Spruce & BR-Rosewood Limited Acoustic Electric Gui…" at bounding box center [926, 355] width 1198 height 29
click at [642, 350] on input "Breedlove Premier Adirondack Spruce & BR-Rosewood Limited Acoustic Electric Gui…" at bounding box center [926, 355] width 1198 height 29
click at [610, 352] on input "Breedlove Premier Adirondack Spruce & BR-Rosewood Limited Acoustic Electric Gui…" at bounding box center [926, 355] width 1198 height 29
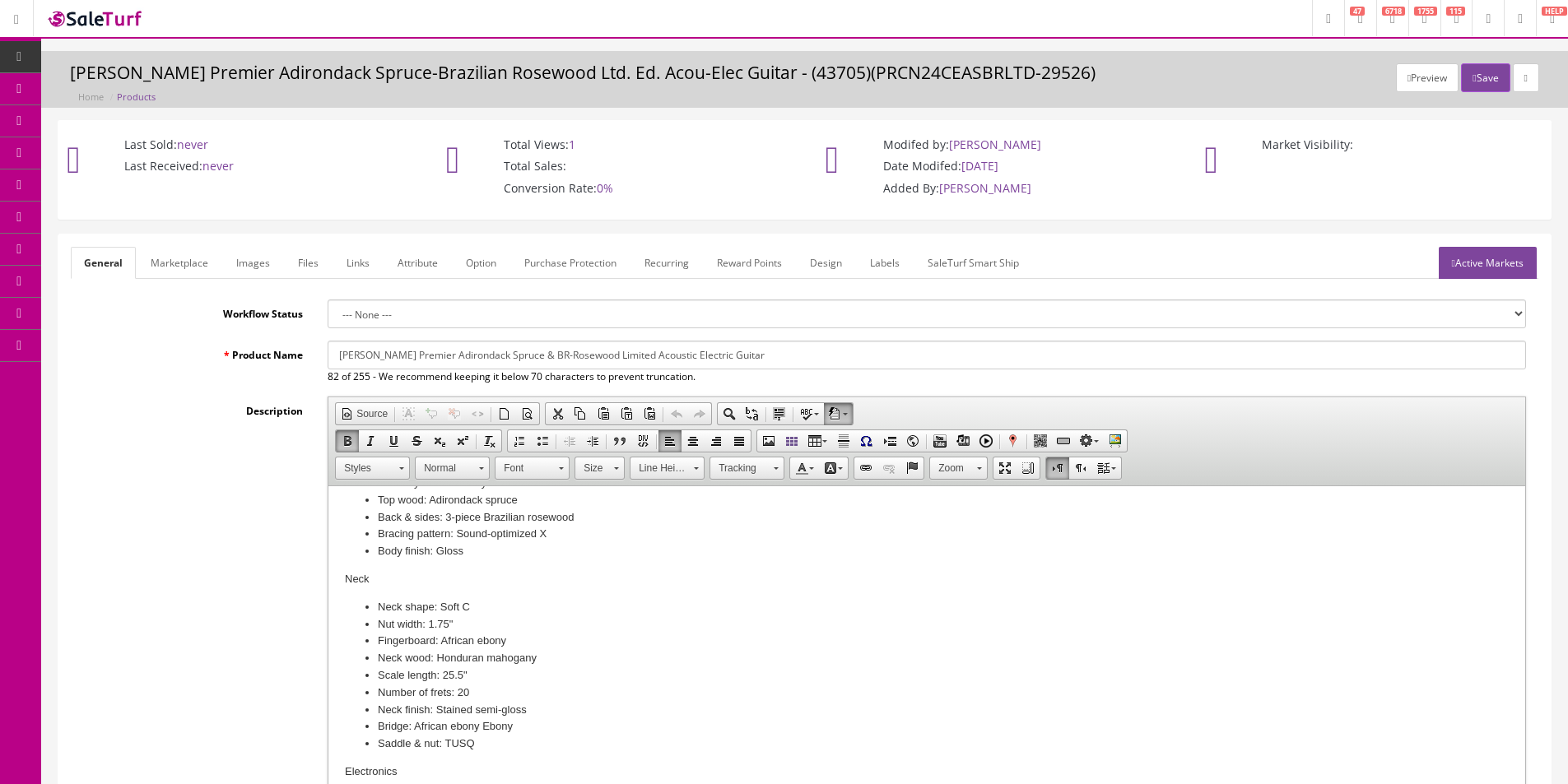
click at [610, 352] on input "Breedlove Premier Adirondack Spruce & BR-Rosewood Limited Acoustic Electric Gui…" at bounding box center [926, 355] width 1198 height 29
type input "Breedlove Premier Adirondack Spruce & BR-Rosewood Ltd. Acoustic Electric Guitar"
click at [1472, 82] on icon "button" at bounding box center [1473, 78] width 3 height 10
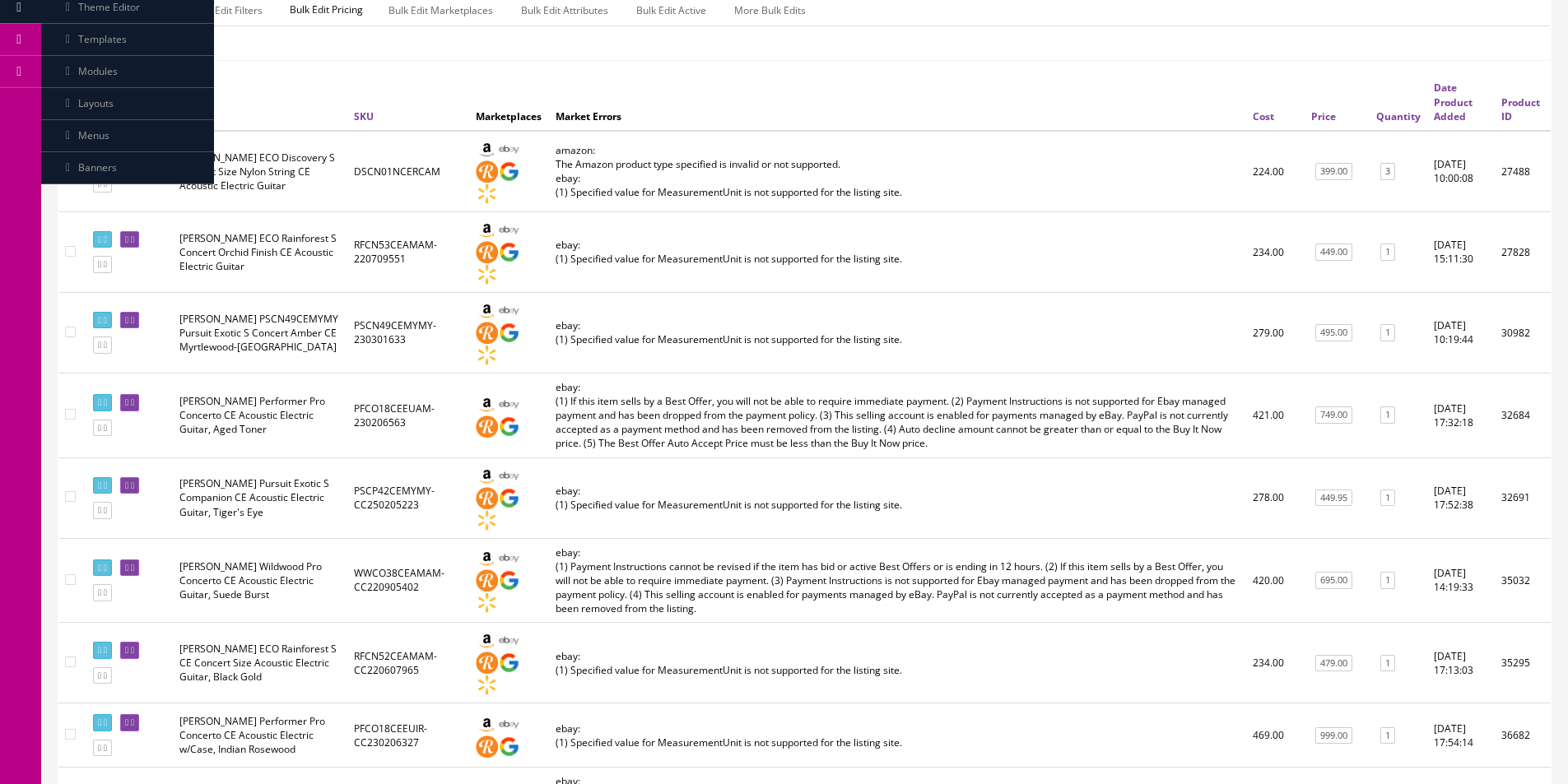
scroll to position [247, 0]
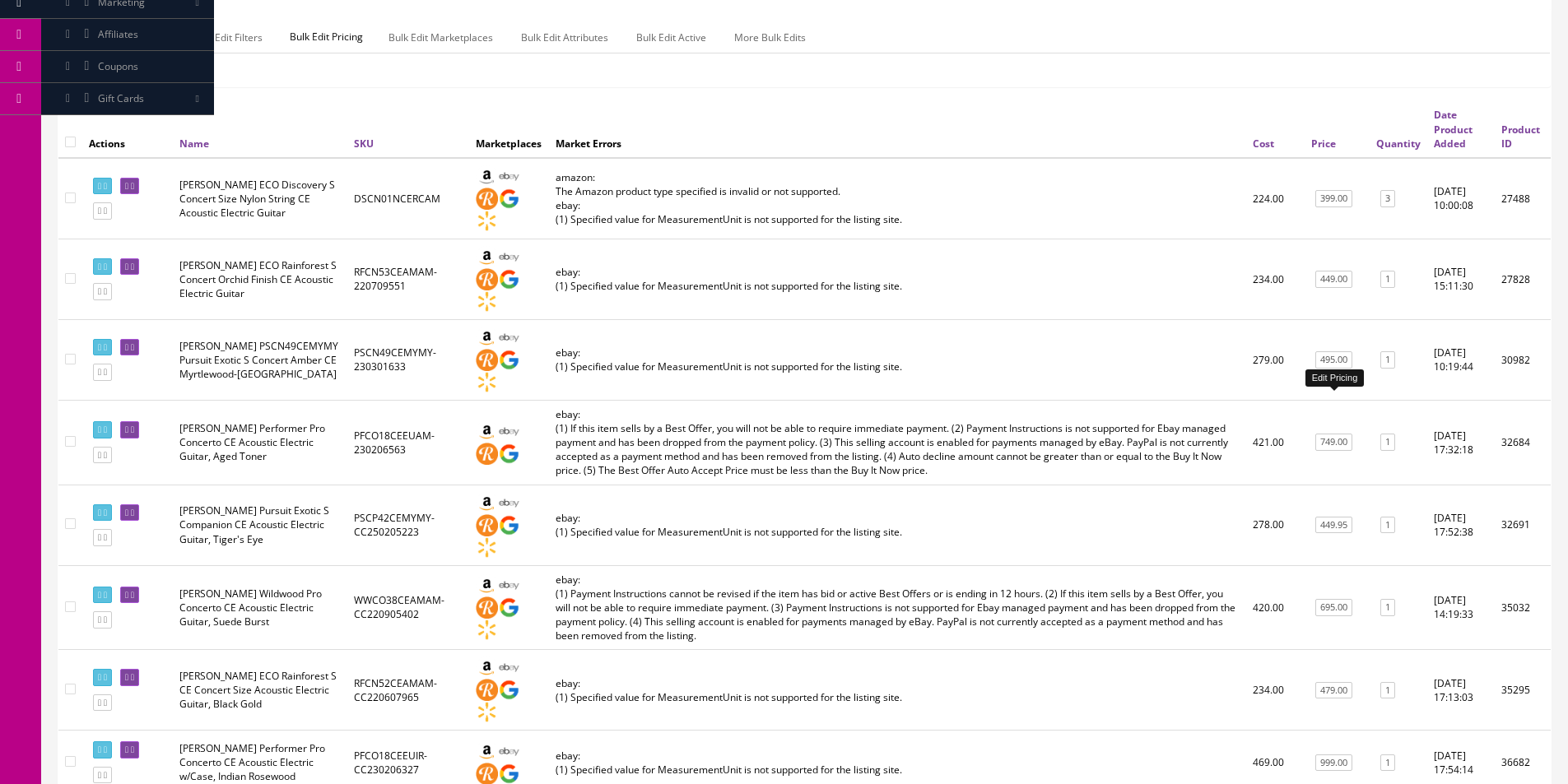
click at [1344, 434] on link "749.00" at bounding box center [1334, 442] width 37 height 17
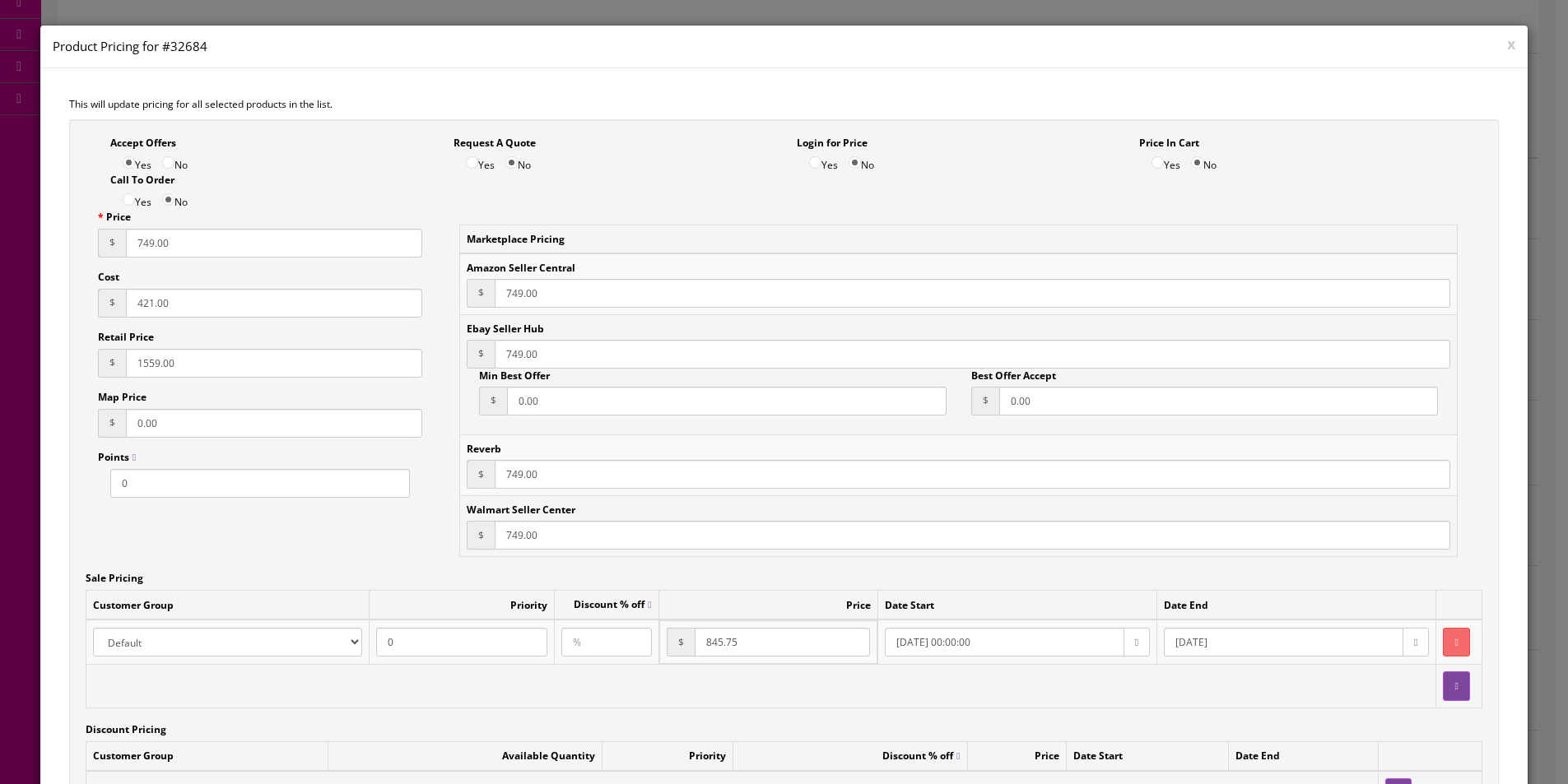
click at [1443, 651] on button "button" at bounding box center [1456, 643] width 26 height 29
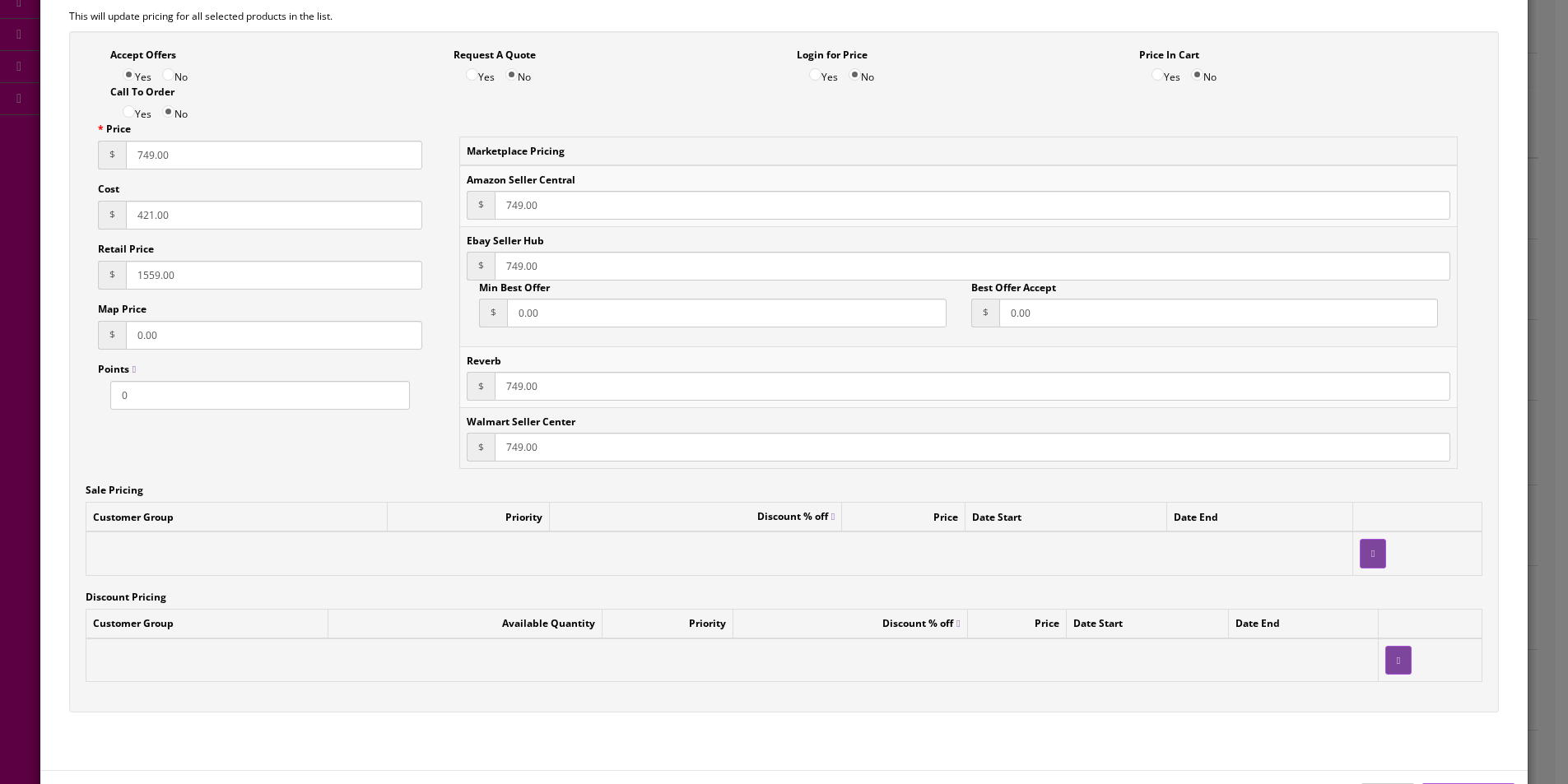
scroll to position [198, 0]
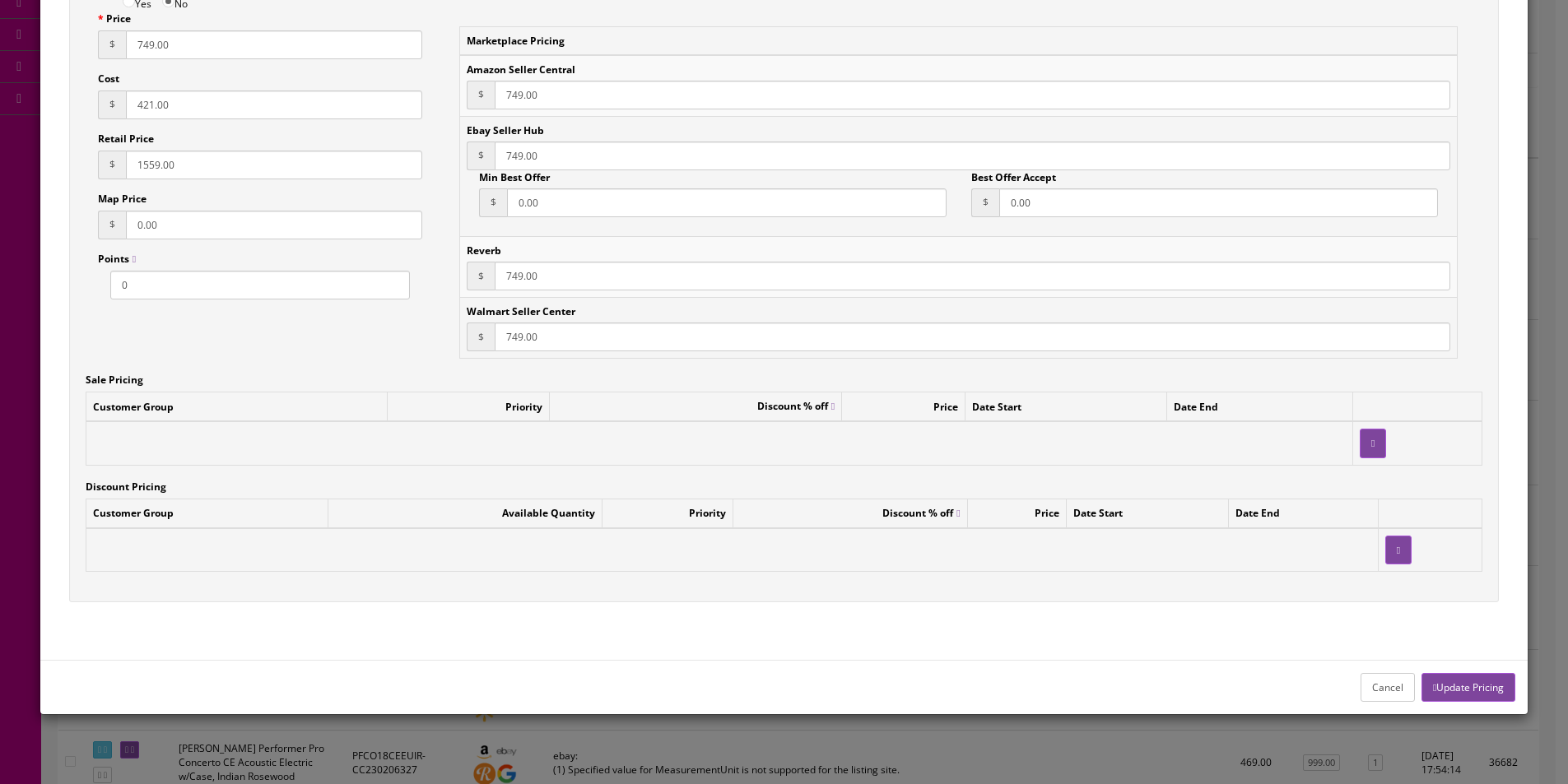
click at [1446, 688] on button "Update Pricing" at bounding box center [1467, 688] width 94 height 29
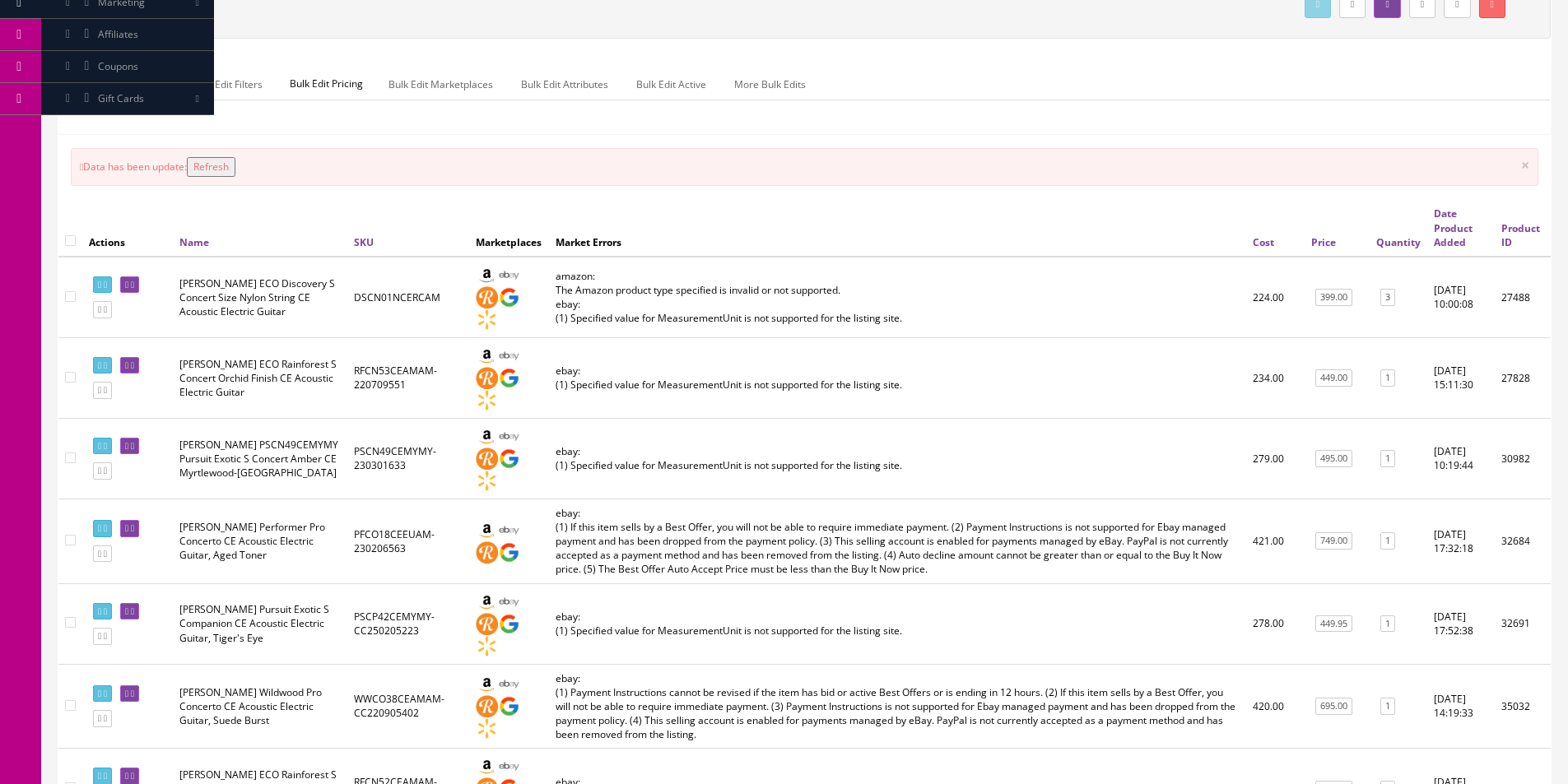
click at [927, 438] on td "ebay: (1) Specified value for MeasurementUnit is not supported for the listing …" at bounding box center [897, 458] width 697 height 80
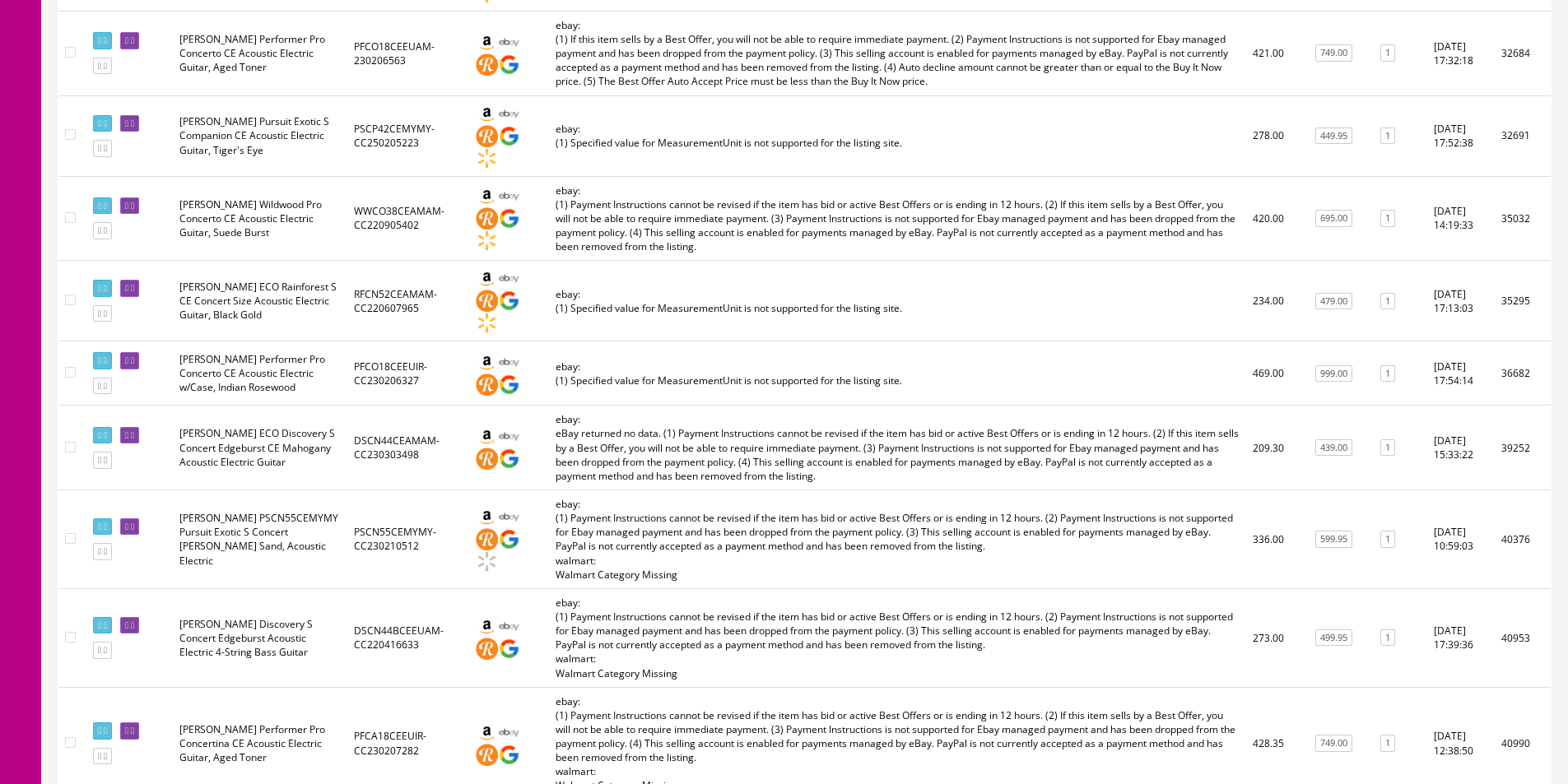
scroll to position [823, 0]
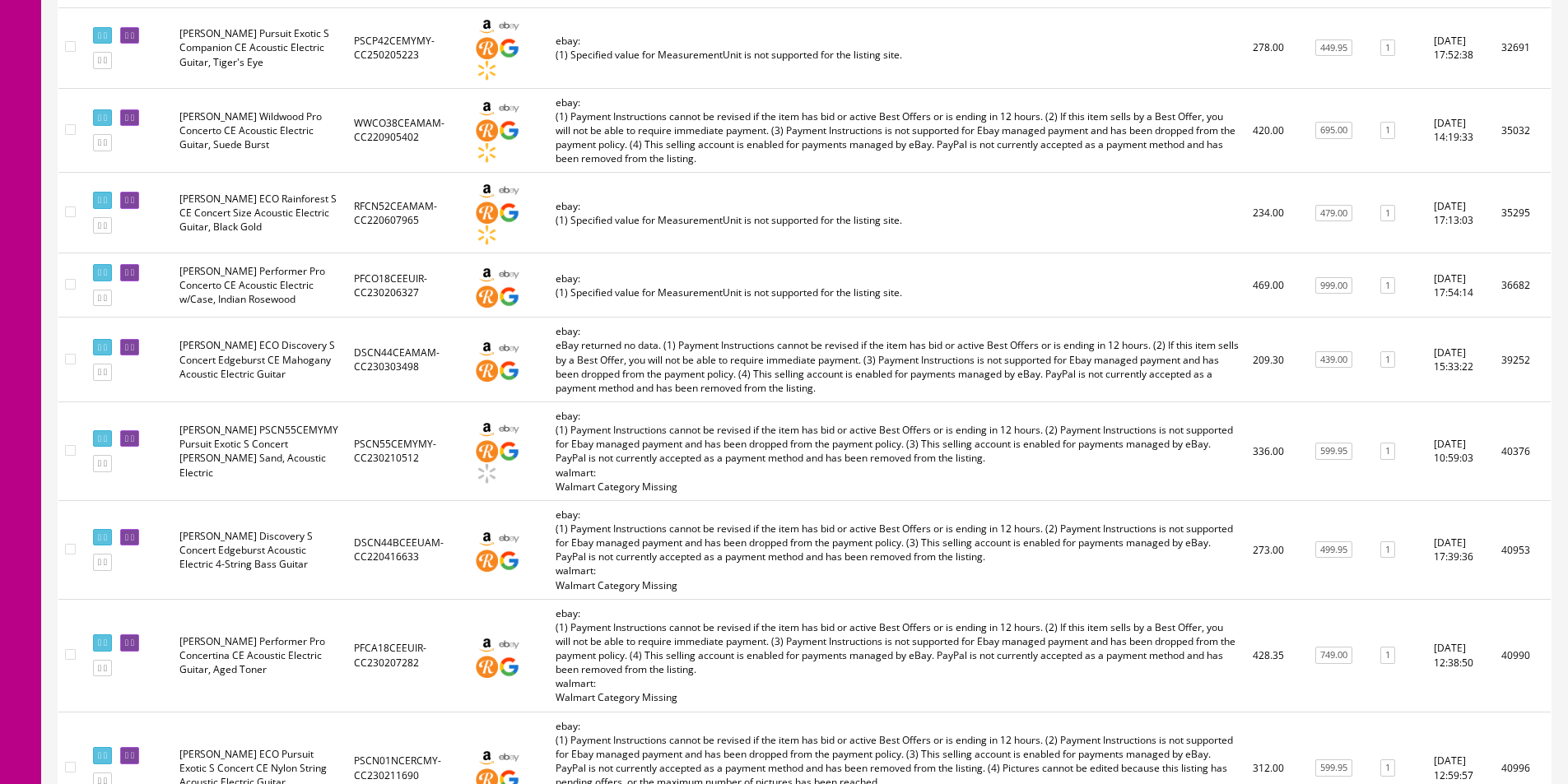
click at [820, 317] on td "ebay: eBay returned no data. (1) Payment Instructions cannot be revised if the …" at bounding box center [897, 360] width 697 height 85
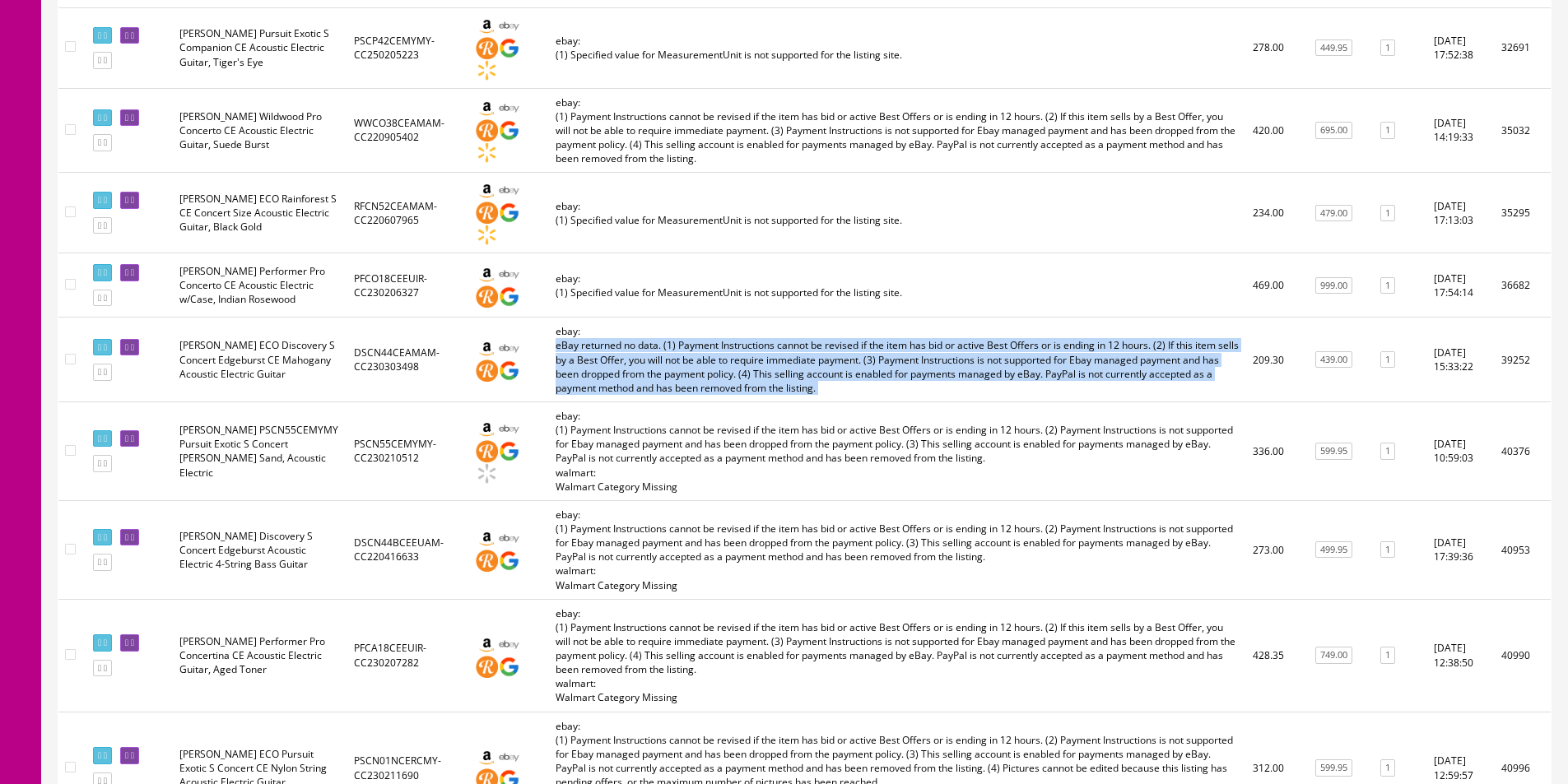
click at [820, 317] on td "ebay: eBay returned no data. (1) Payment Instructions cannot be revised if the …" at bounding box center [897, 360] width 697 height 85
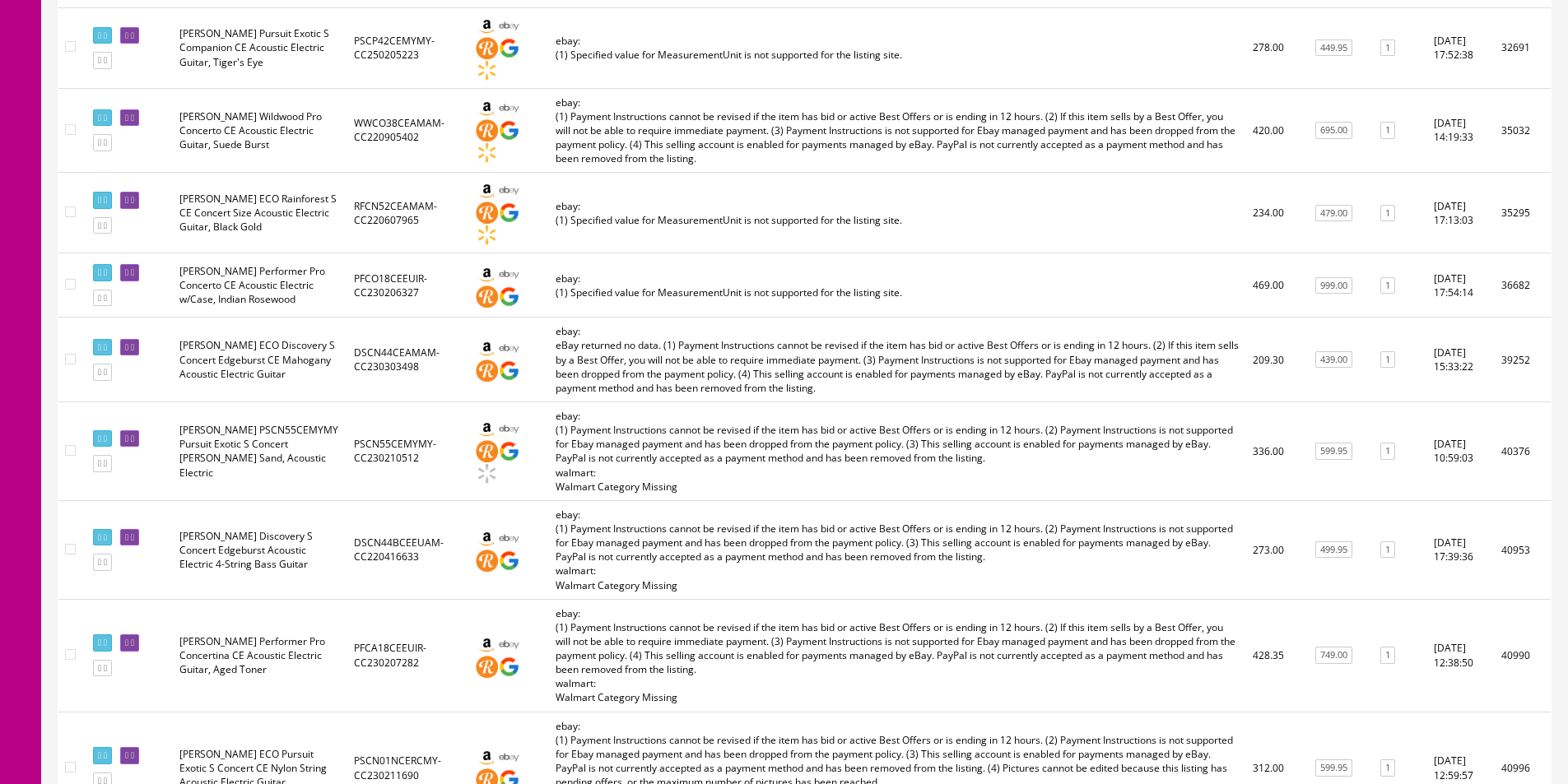
click at [820, 317] on td "ebay: eBay returned no data. (1) Payment Instructions cannot be revised if the …" at bounding box center [897, 360] width 697 height 85
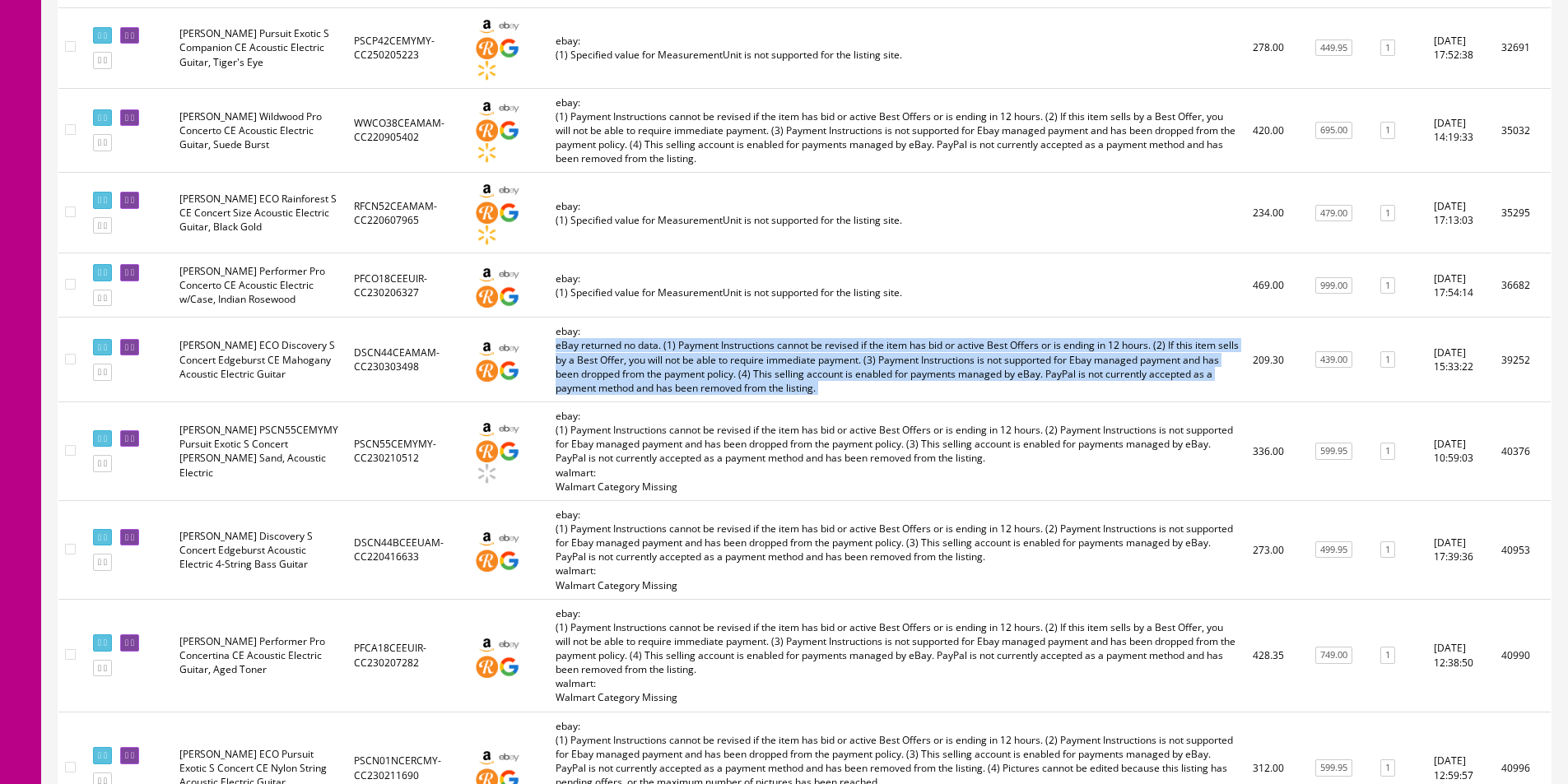
click at [820, 317] on td "ebay: eBay returned no data. (1) Payment Instructions cannot be revised if the …" at bounding box center [897, 360] width 697 height 85
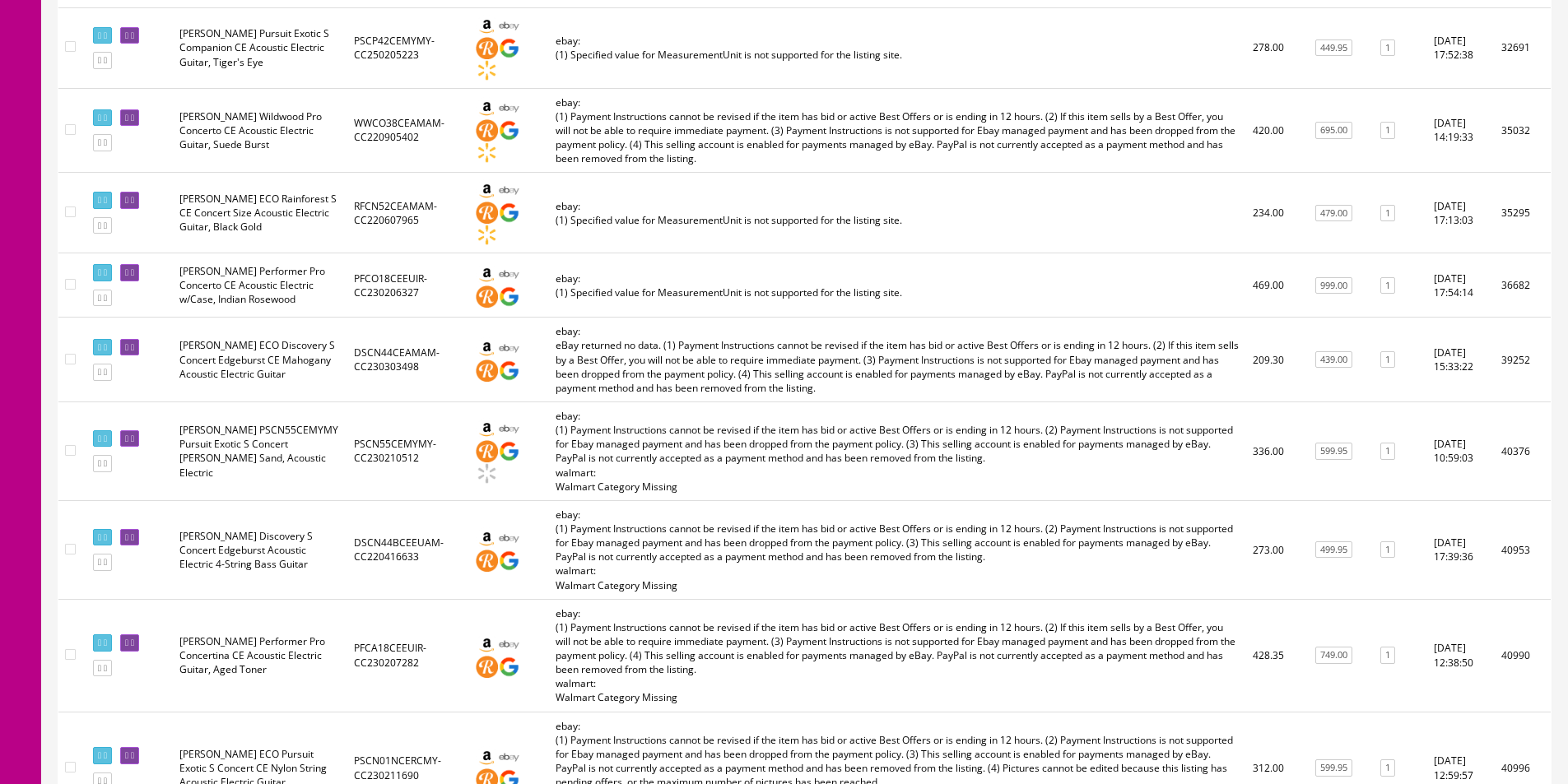
click at [820, 317] on td "ebay: eBay returned no data. (1) Payment Instructions cannot be revised if the …" at bounding box center [897, 360] width 697 height 85
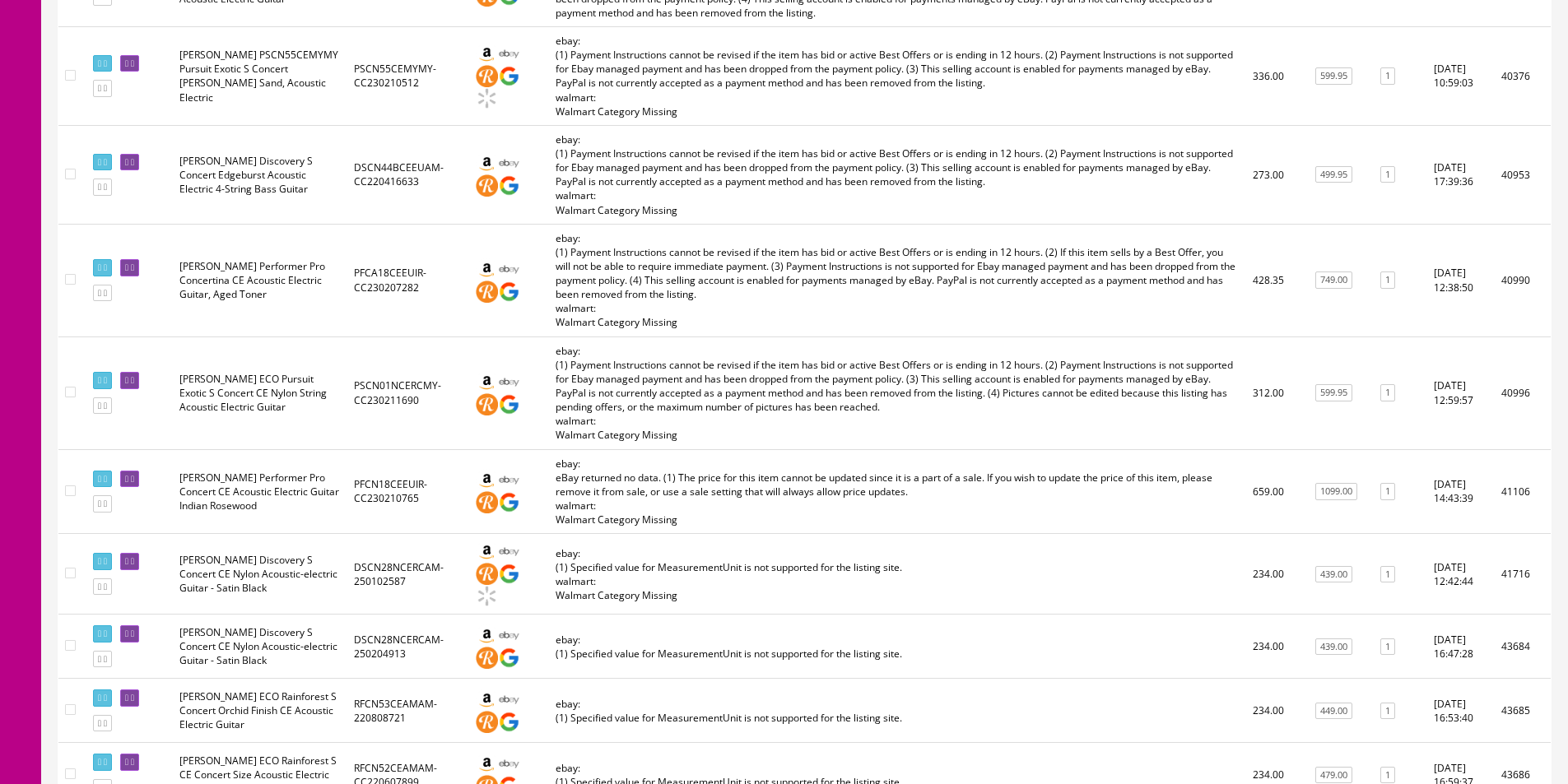
scroll to position [1481, 0]
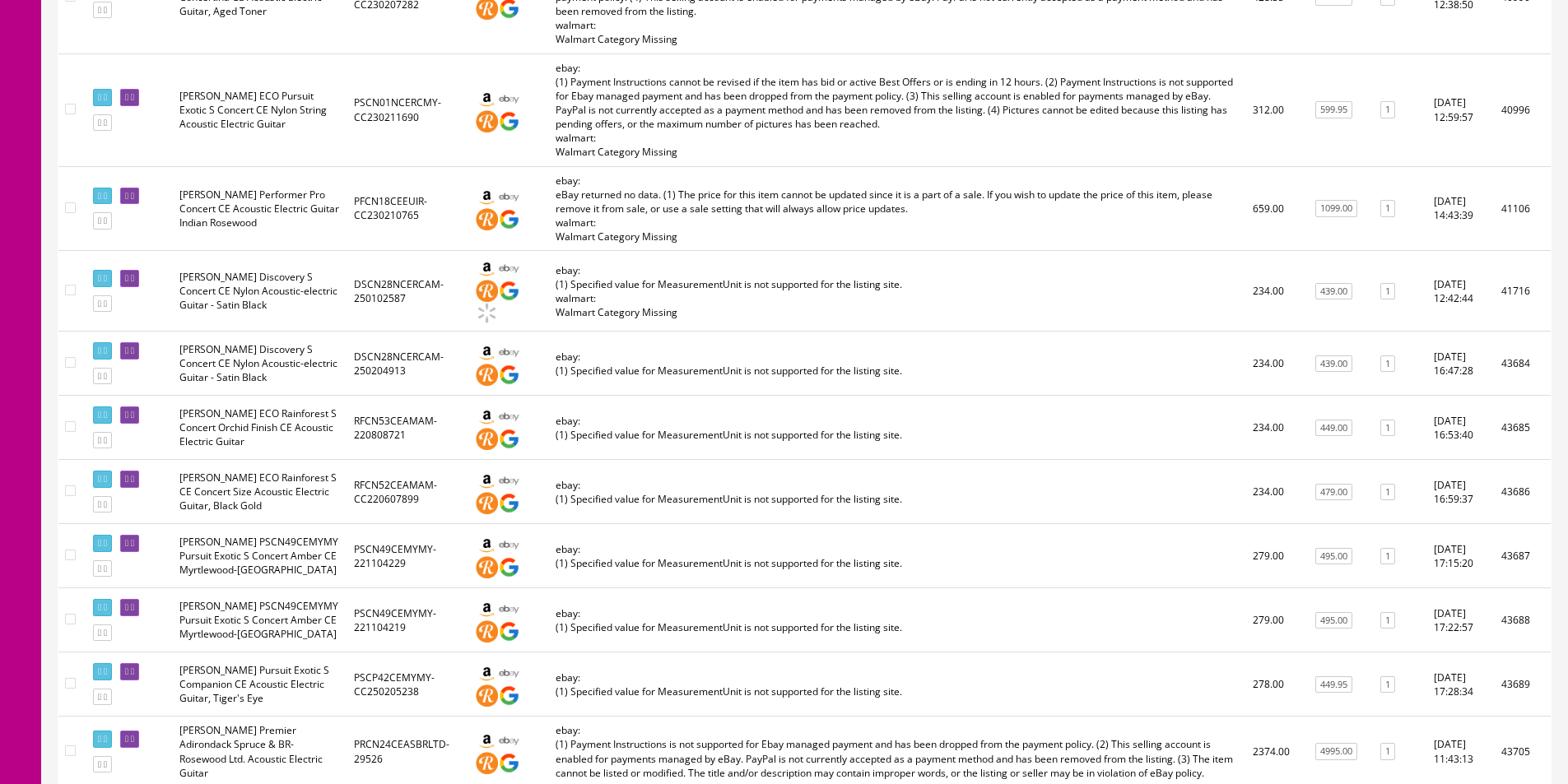
click at [995, 460] on td "ebay: (1) Specified value for MeasurementUnit is not supported for the listing …" at bounding box center [897, 492] width 697 height 64
drag, startPoint x: 995, startPoint y: 416, endPoint x: 828, endPoint y: 365, distance: 174.6
click at [828, 396] on td "ebay: (1) Specified value for MeasurementUnit is not supported for the listing …" at bounding box center [897, 428] width 697 height 64
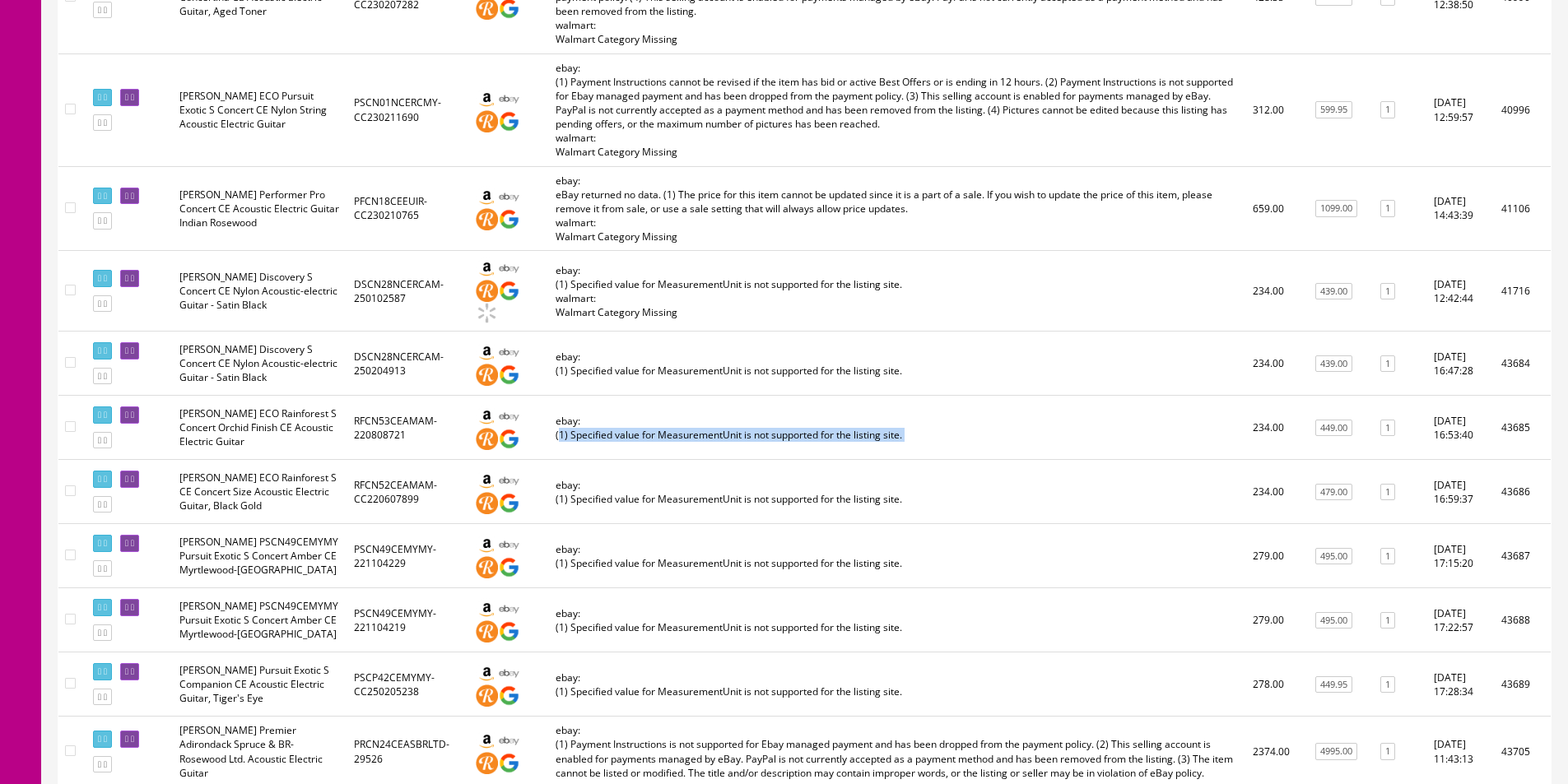
click at [828, 396] on td "ebay: (1) Specified value for MeasurementUnit is not supported for the listing …" at bounding box center [897, 428] width 697 height 64
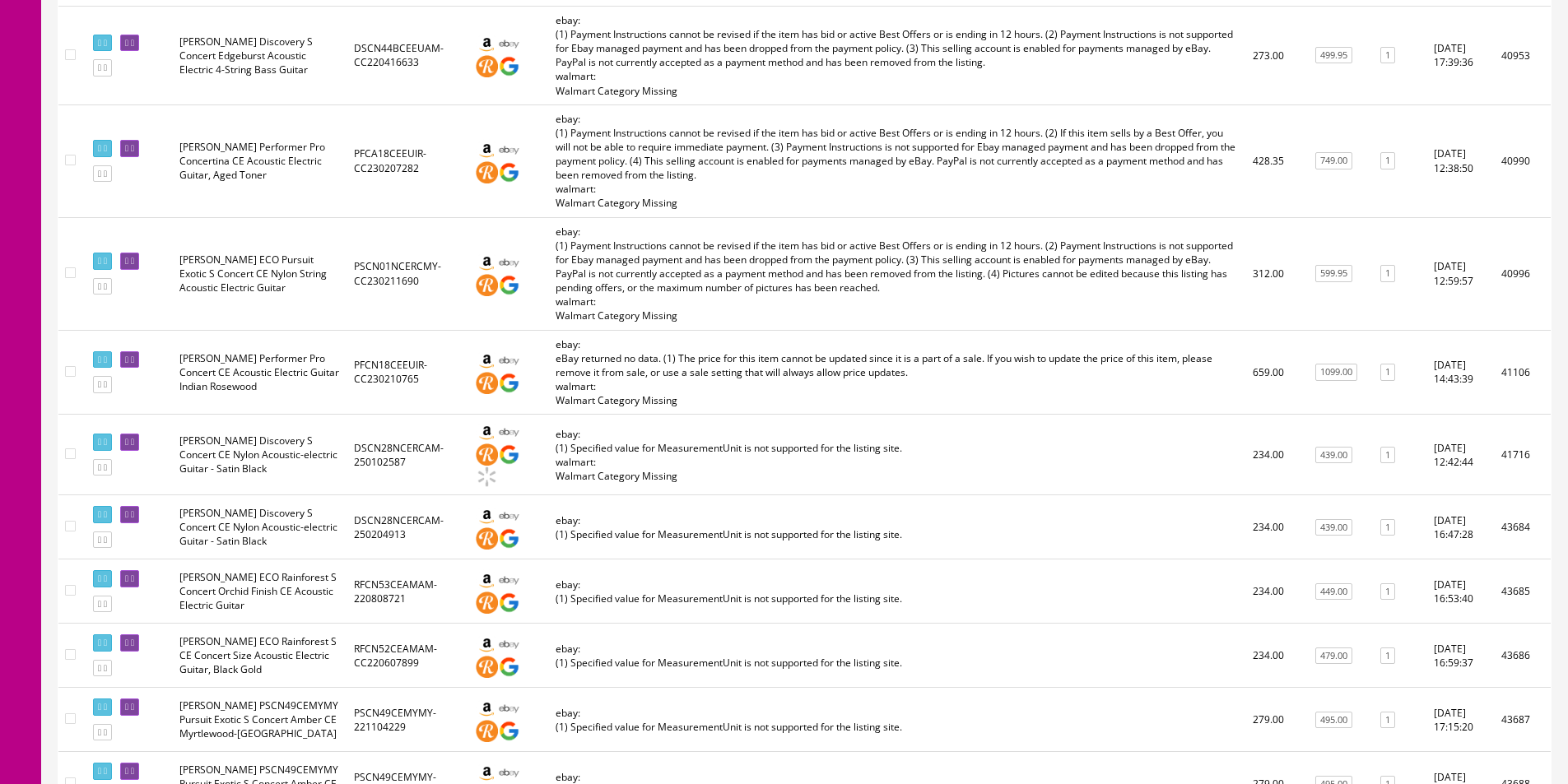
scroll to position [1316, 0]
click at [823, 331] on td "ebay: eBay returned no data. (1) The price for this item cannot be updated sinc…" at bounding box center [897, 374] width 697 height 85
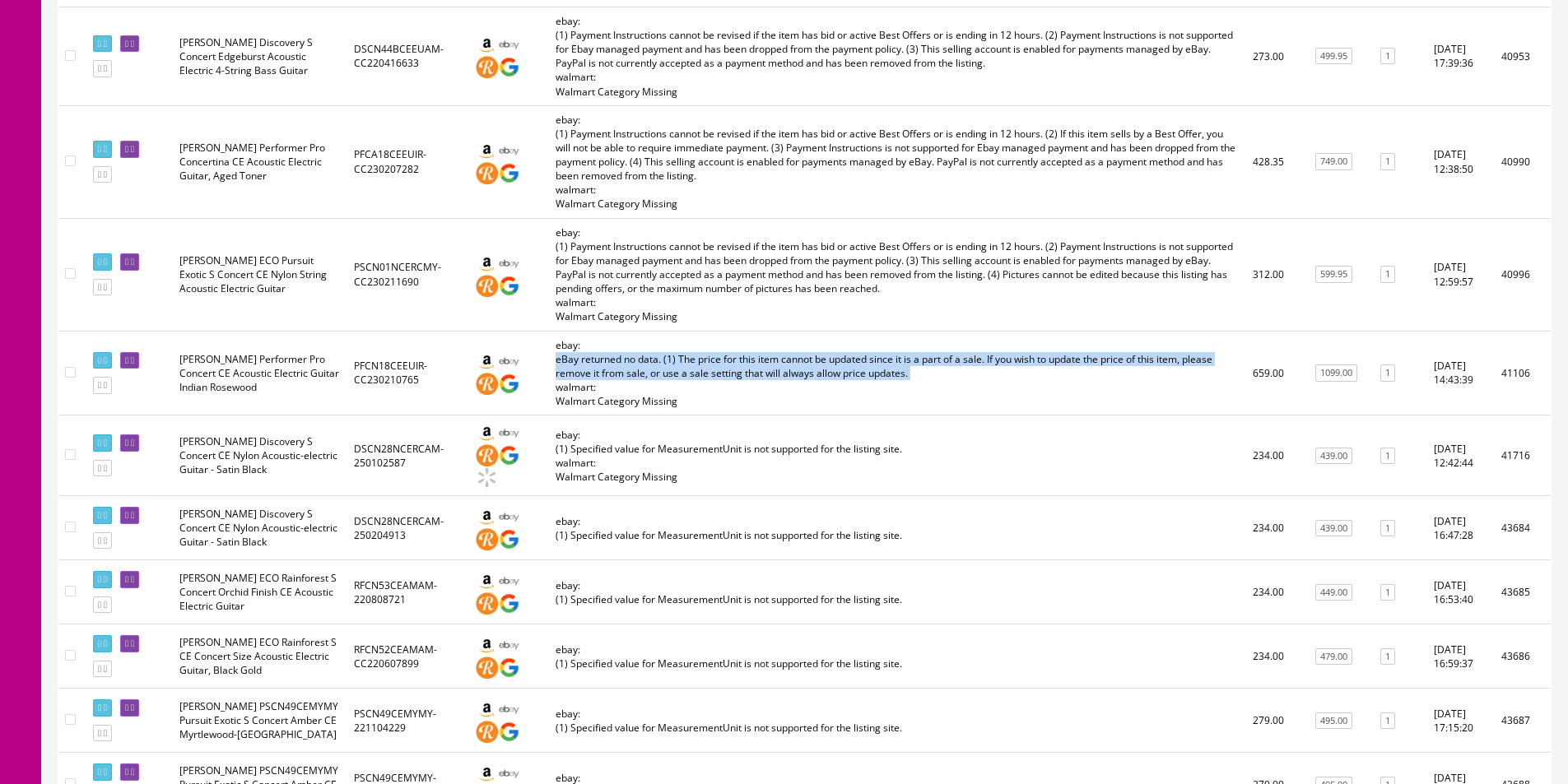
click at [823, 331] on td "ebay: eBay returned no data. (1) The price for this item cannot be updated sinc…" at bounding box center [897, 374] width 697 height 85
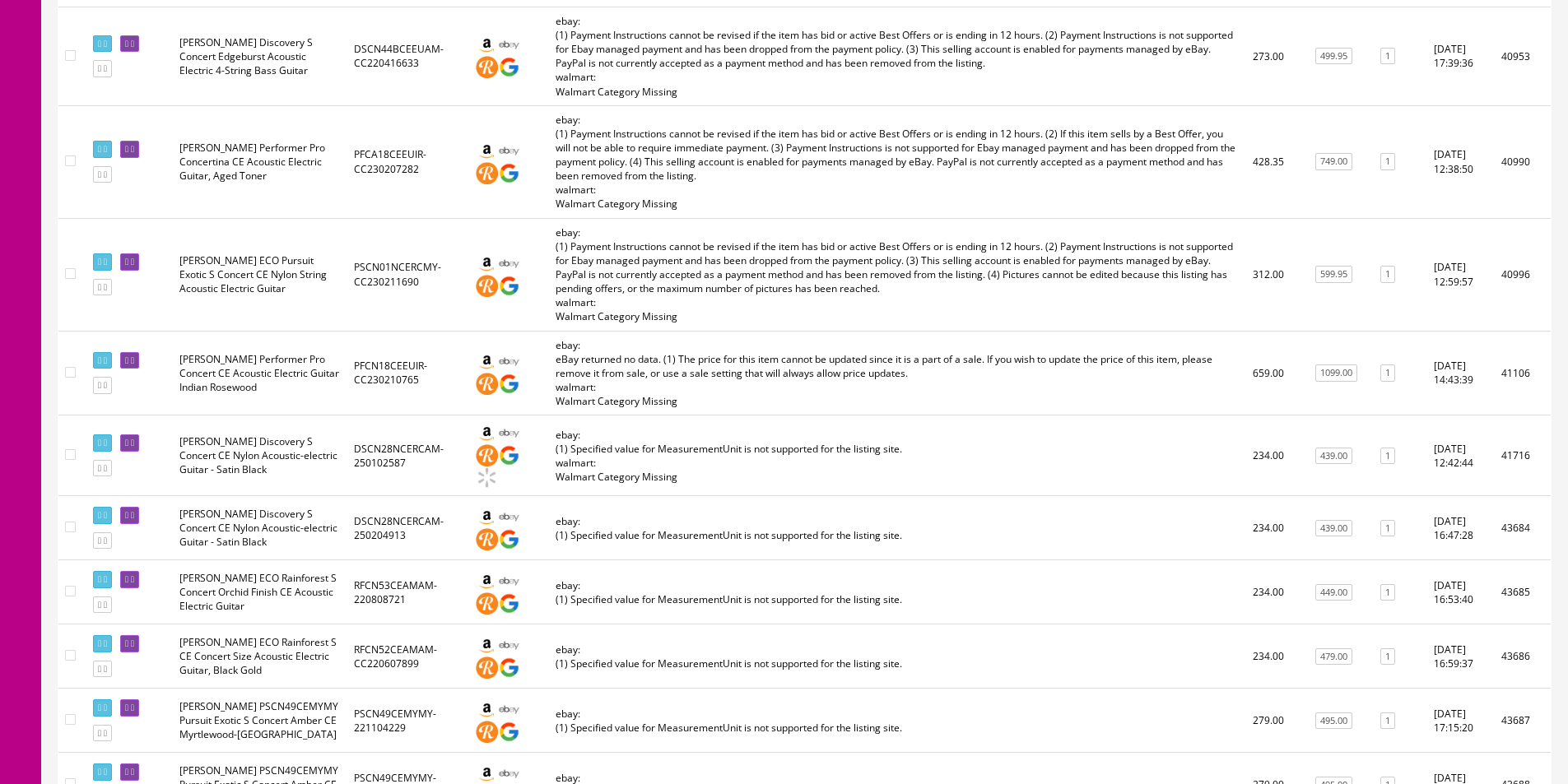
click at [823, 331] on td "ebay: eBay returned no data. (1) The price for this item cannot be updated sinc…" at bounding box center [897, 374] width 697 height 85
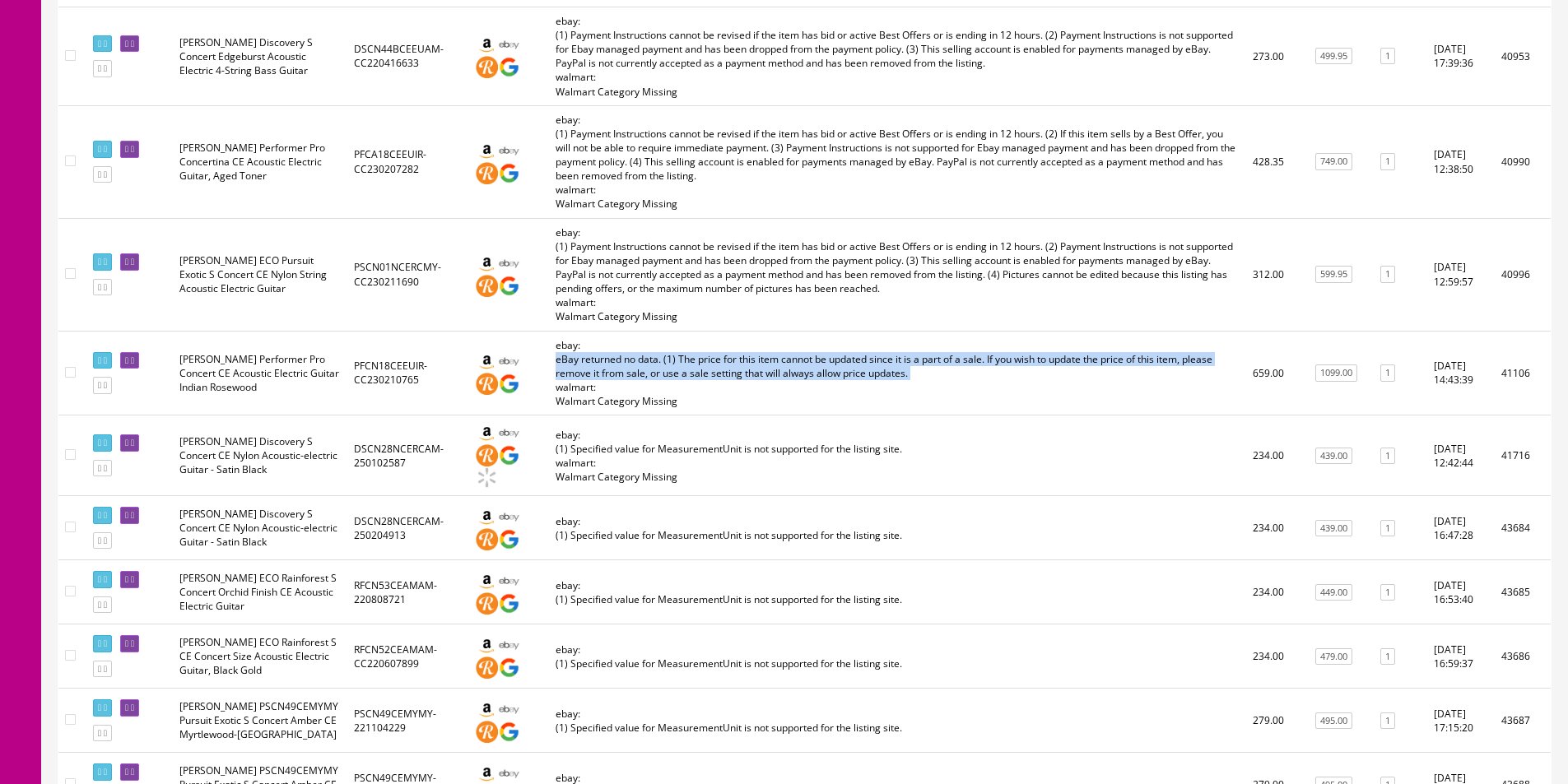
click at [823, 331] on td "ebay: eBay returned no data. (1) The price for this item cannot be updated sinc…" at bounding box center [897, 374] width 697 height 85
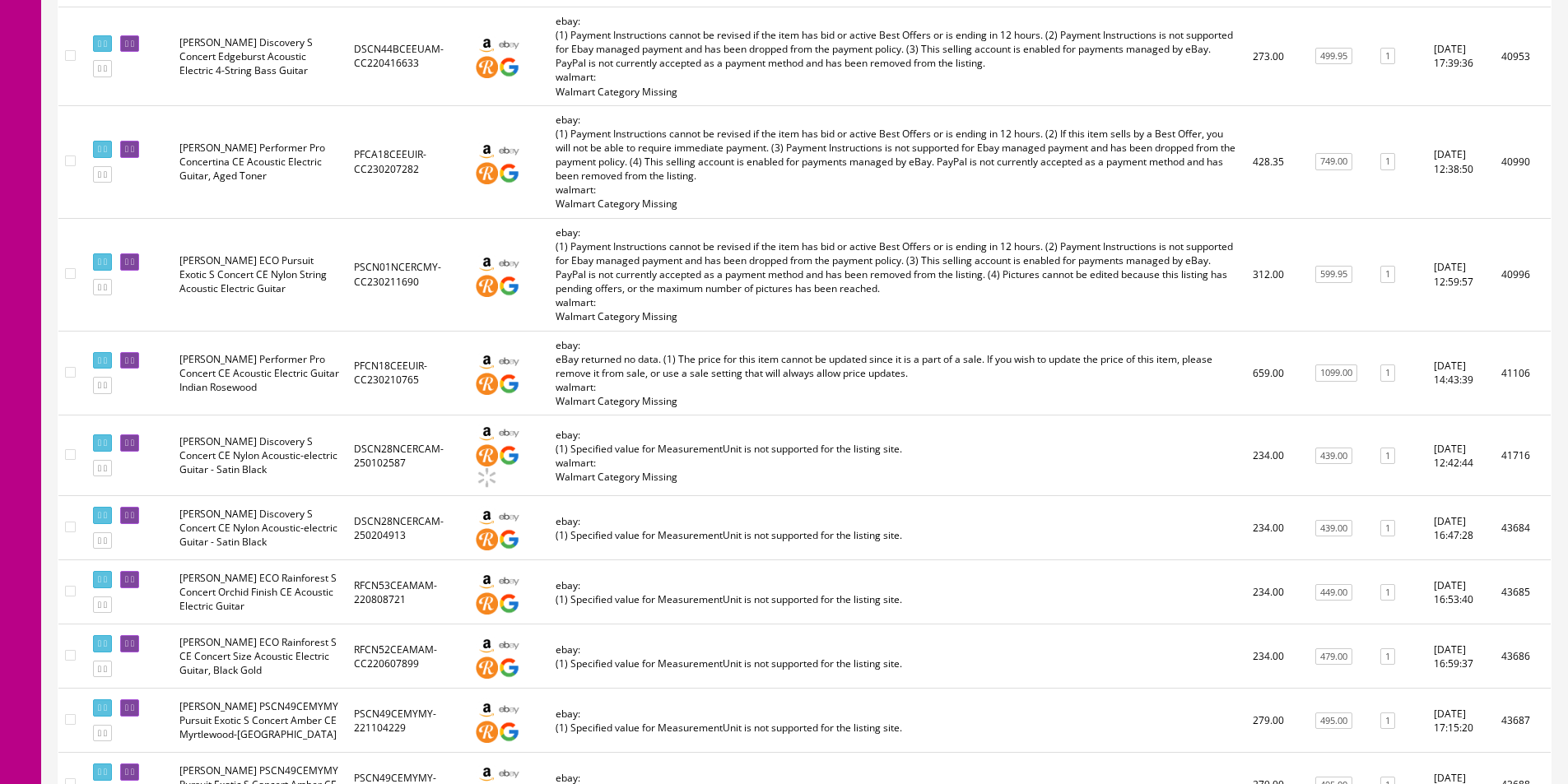
click at [823, 331] on td "ebay: eBay returned no data. (1) The price for this item cannot be updated sinc…" at bounding box center [897, 374] width 697 height 85
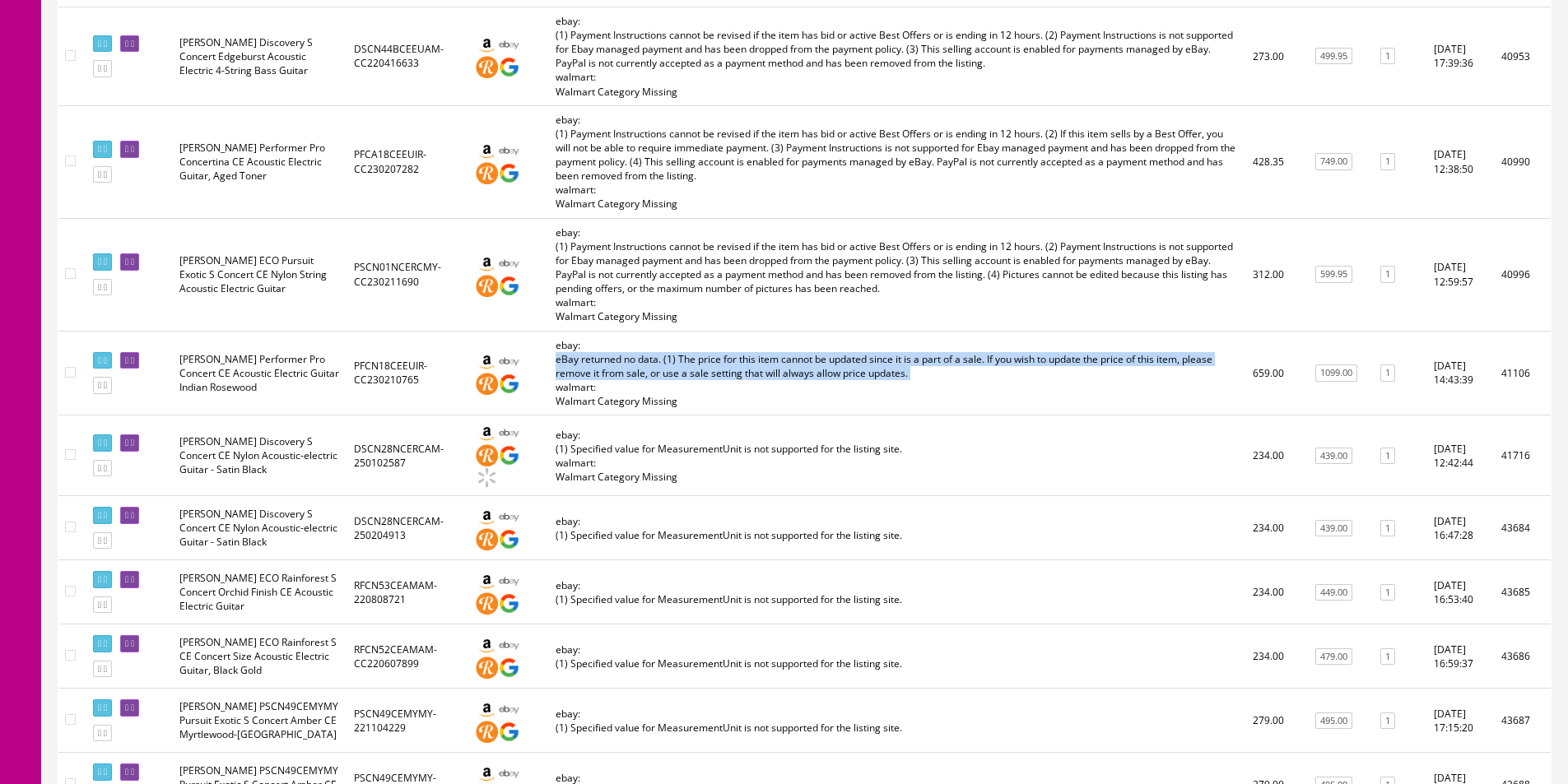
click at [823, 331] on td "ebay: eBay returned no data. (1) The price for this item cannot be updated sinc…" at bounding box center [897, 374] width 697 height 85
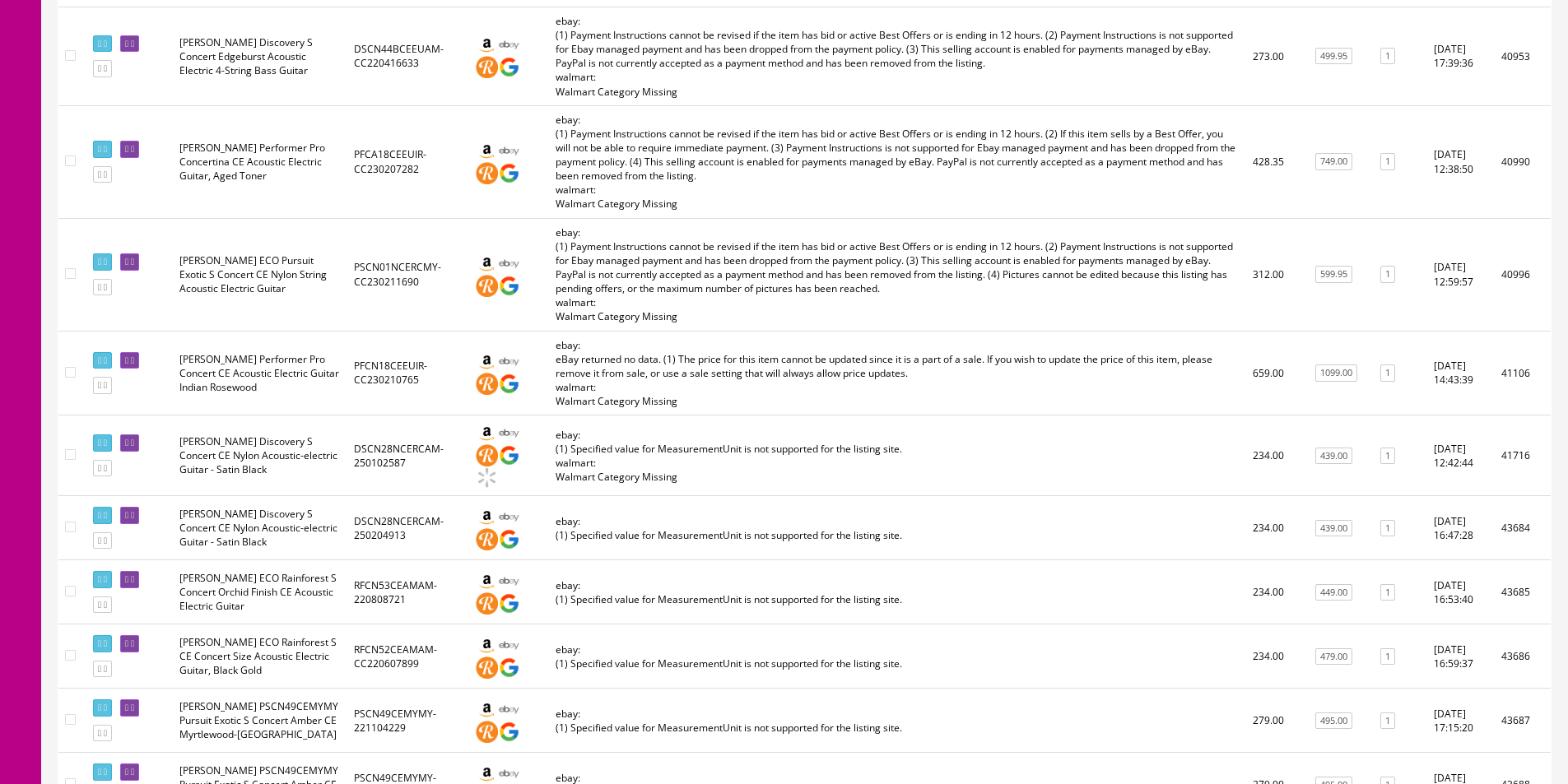
click at [823, 331] on td "ebay: eBay returned no data. (1) The price for this item cannot be updated sinc…" at bounding box center [897, 374] width 697 height 85
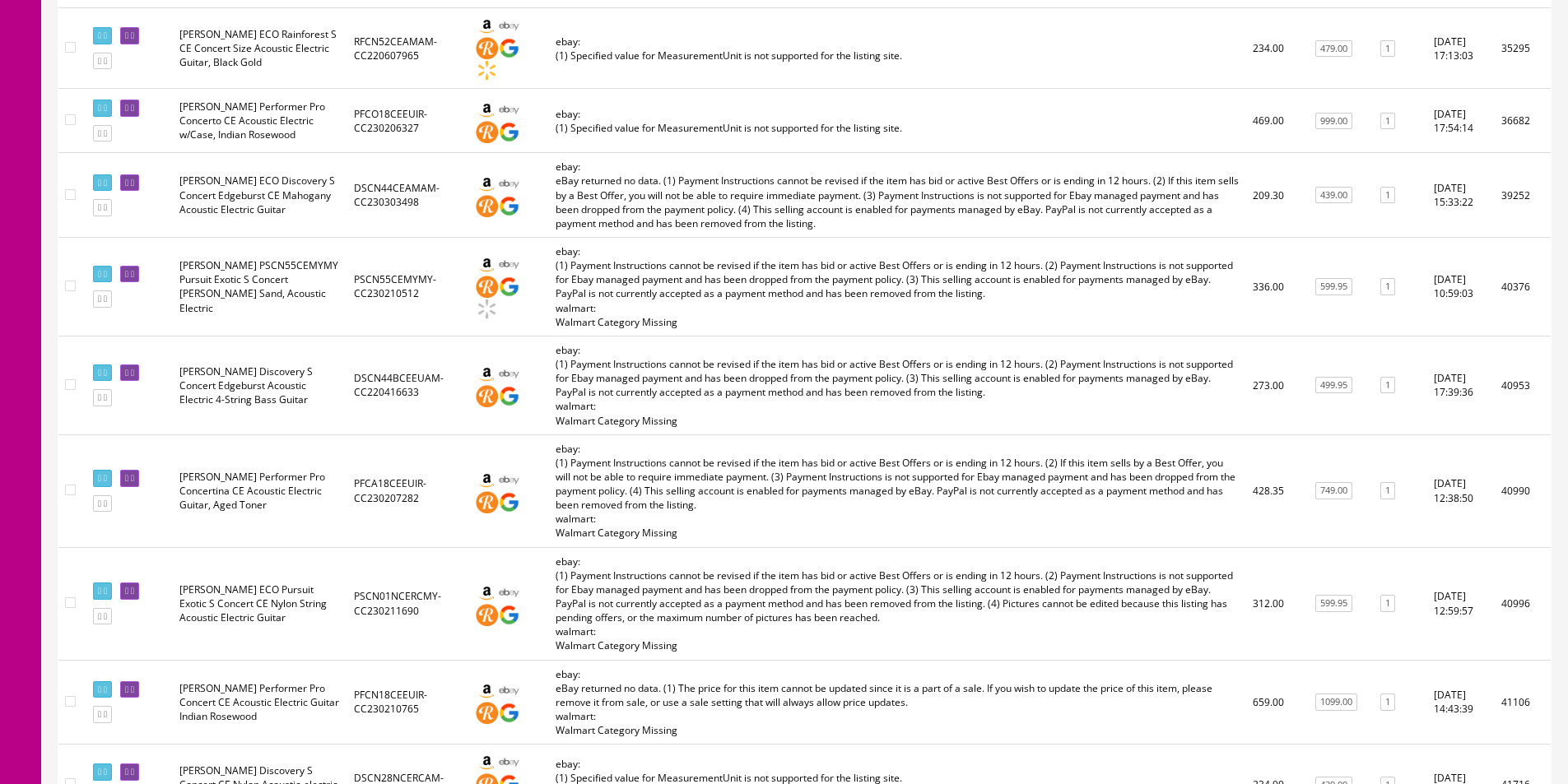
click at [882, 435] on td "ebay: (1) Payment Instructions cannot be revised if the item has bid or active …" at bounding box center [897, 491] width 697 height 112
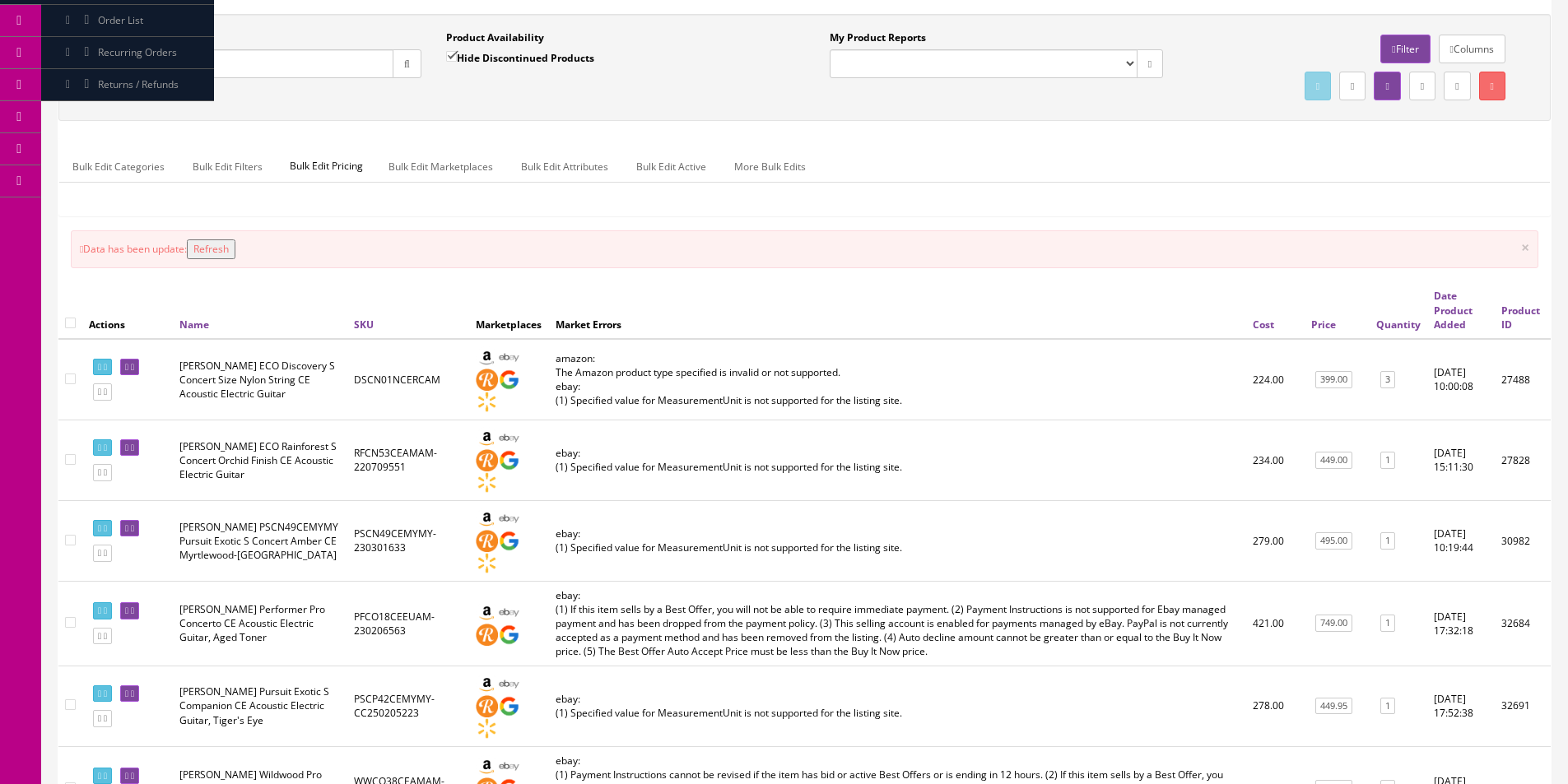
scroll to position [0, 0]
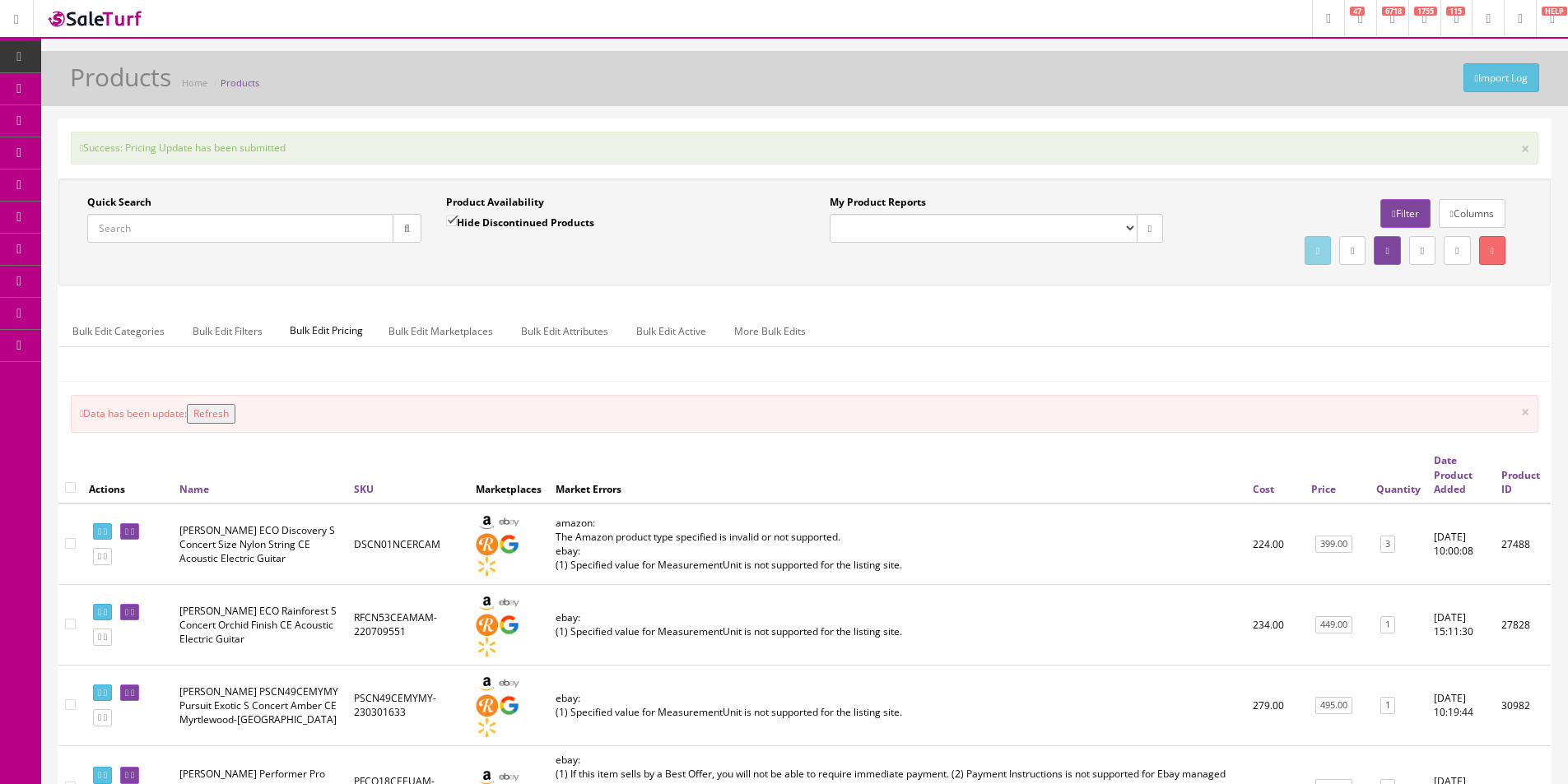
click at [1154, 162] on div "Success: Pricing Update has been submitted ×" at bounding box center [804, 148] width 1467 height 33
click at [1148, 163] on div "Success: Pricing Update has been submitted ×" at bounding box center [804, 148] width 1467 height 33
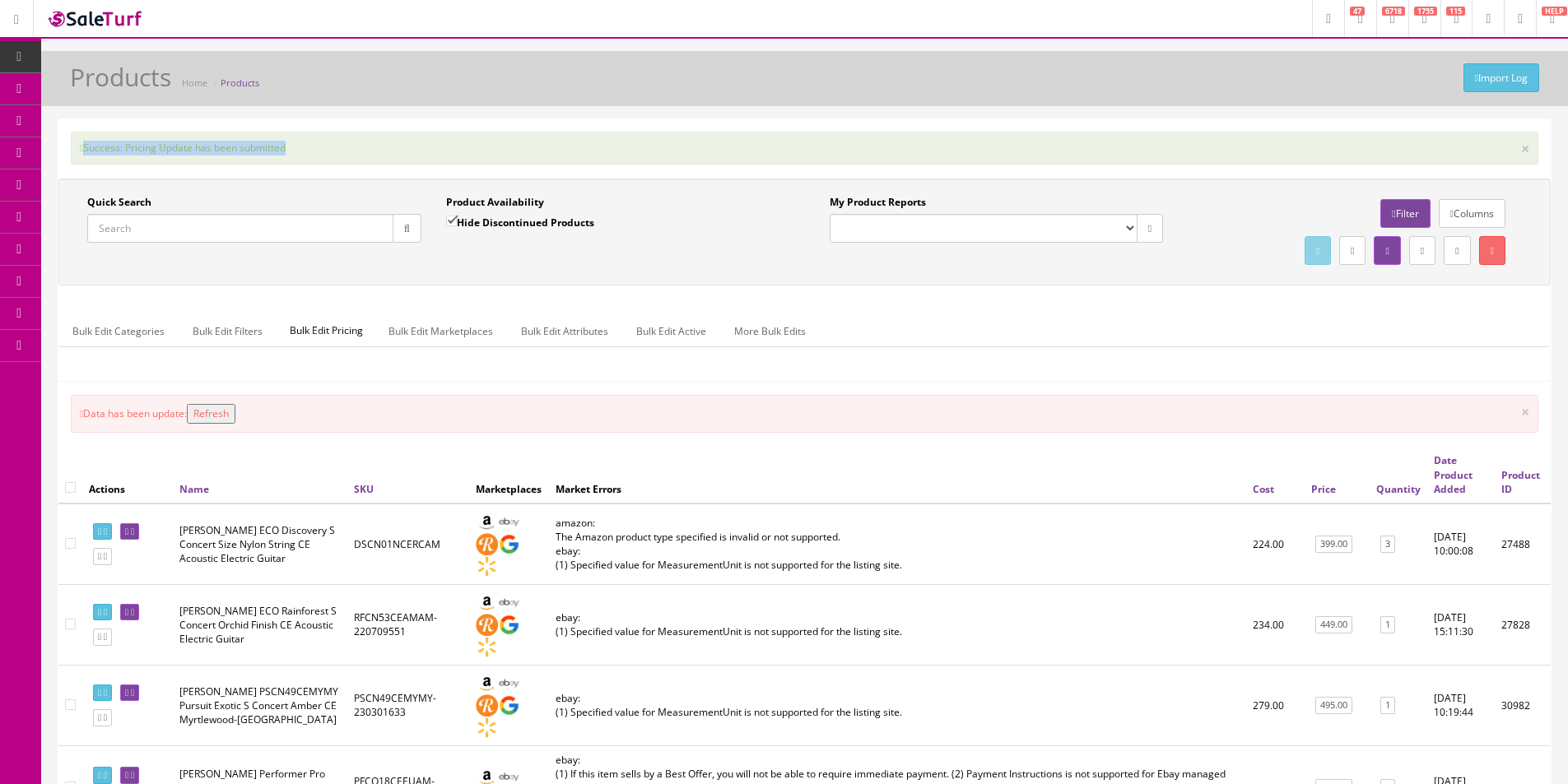
click at [1148, 163] on div "Success: Pricing Update has been submitted ×" at bounding box center [804, 148] width 1467 height 33
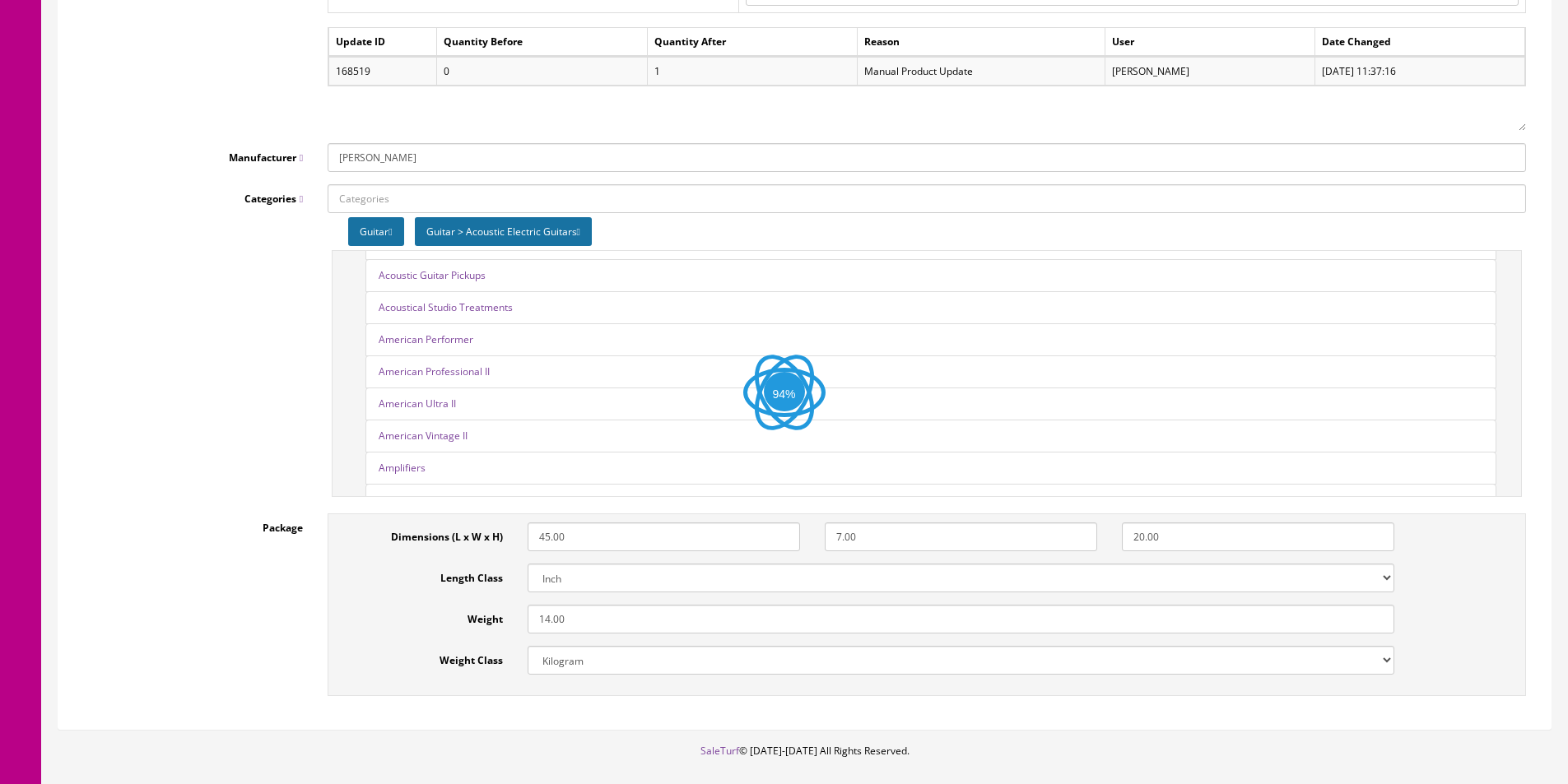
scroll to position [329, 0]
click at [566, 665] on select "Kilogram Gram Pound Ounces" at bounding box center [960, 660] width 866 height 29
select select "5"
click at [528, 646] on select "Kilogram Gram Pound Ounces" at bounding box center [960, 660] width 866 height 29
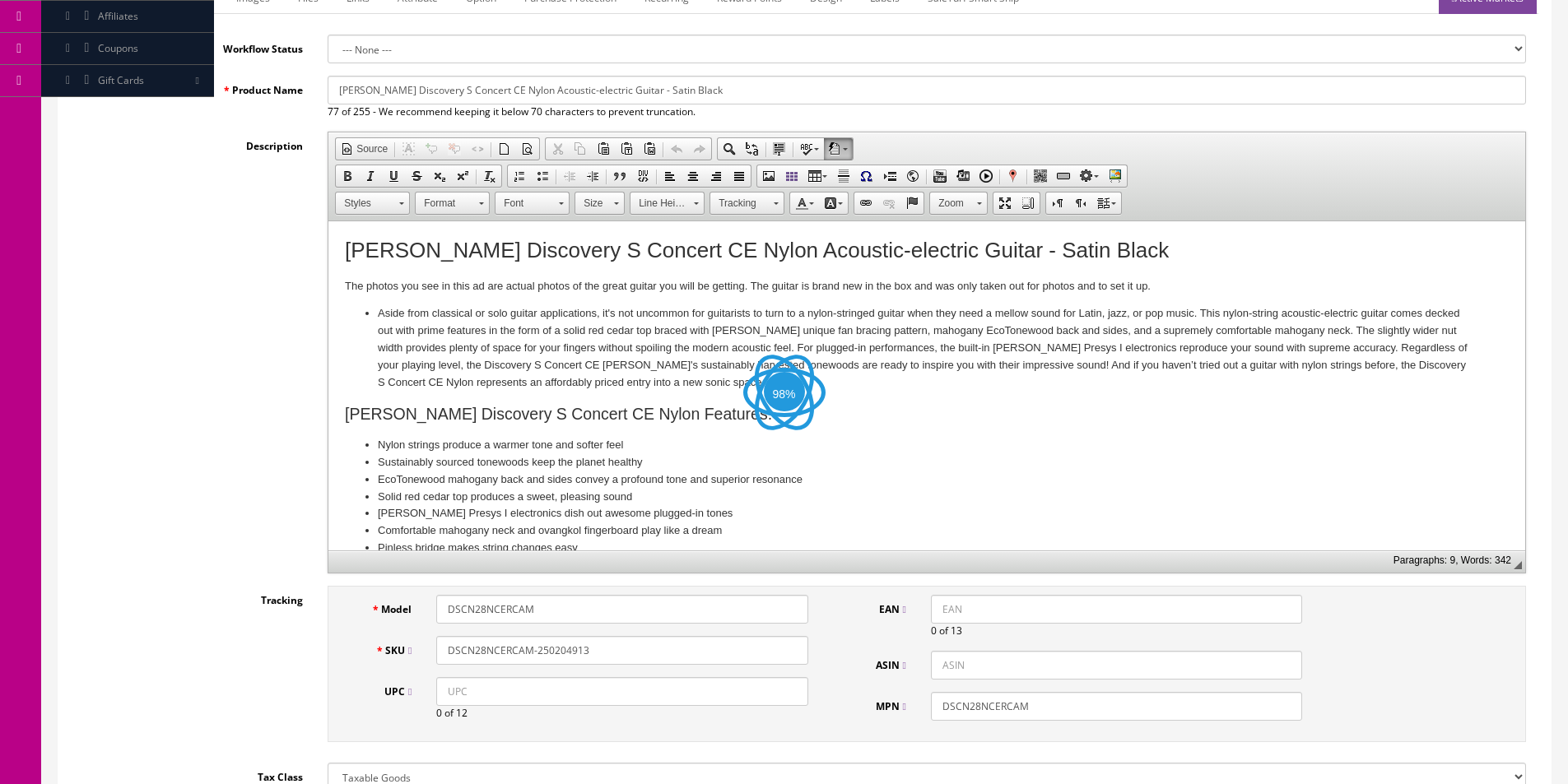
scroll to position [0, 0]
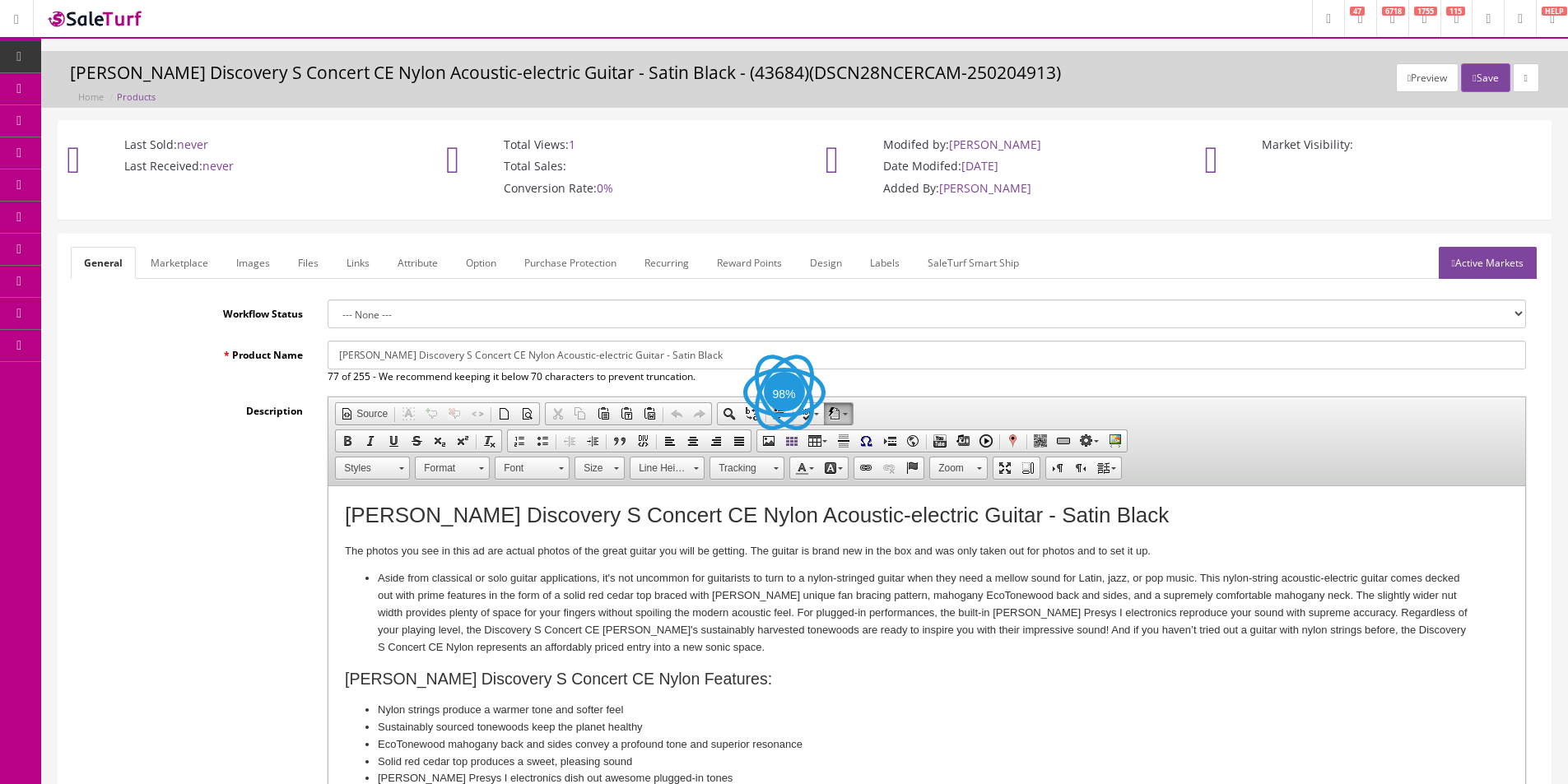
click at [1473, 80] on button "Save" at bounding box center [1485, 77] width 48 height 29
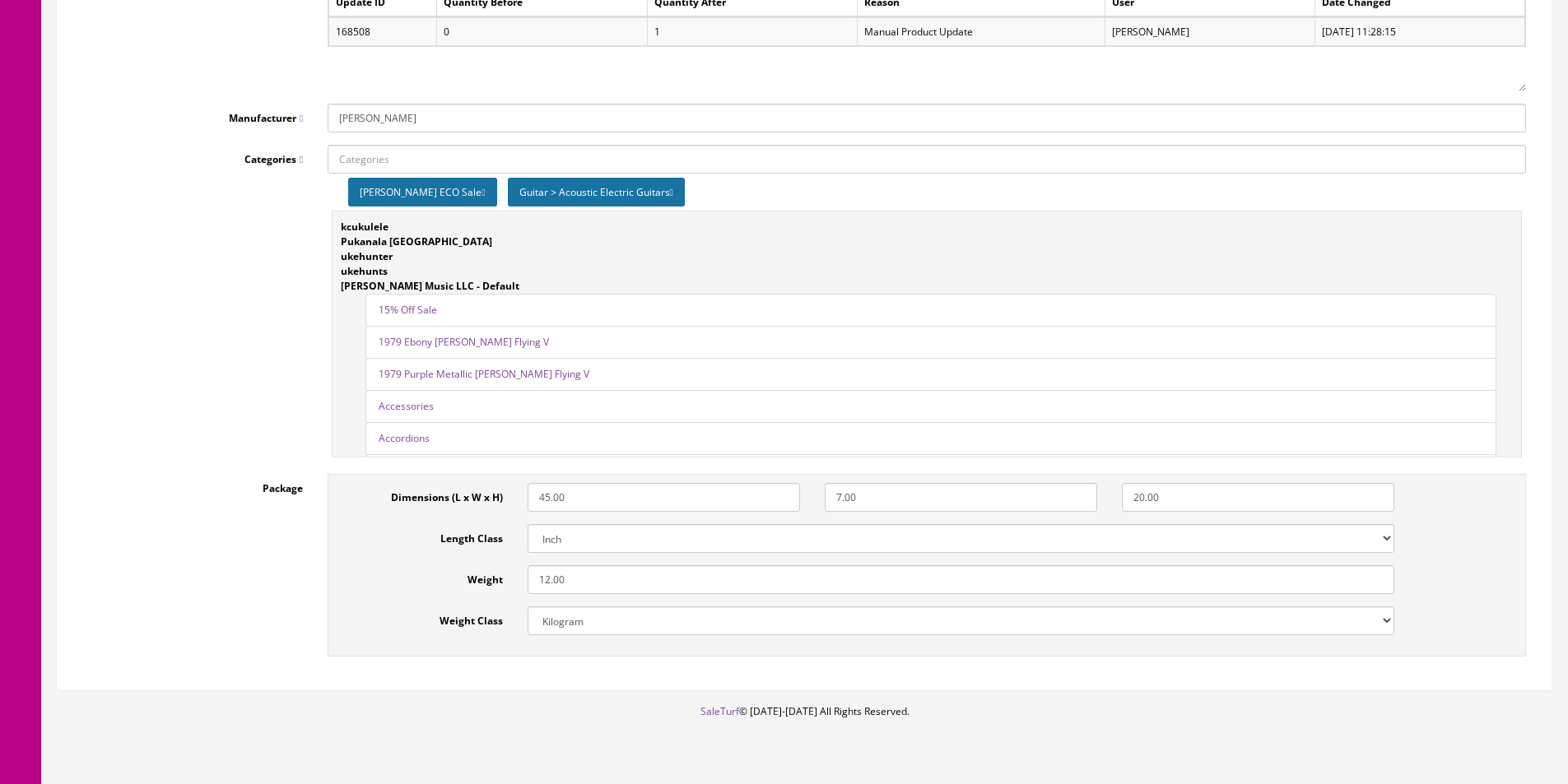
scroll to position [2215, 0]
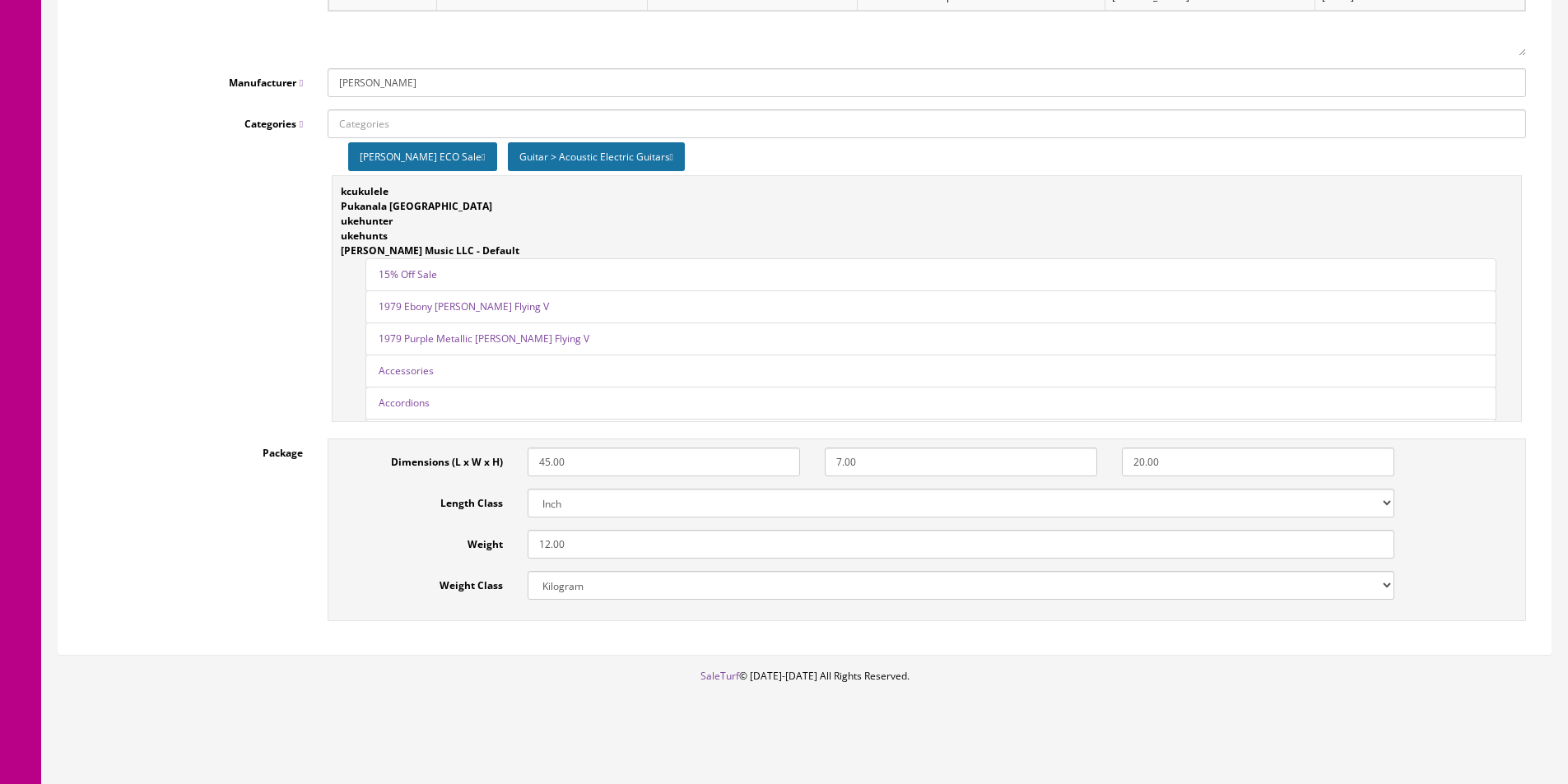
click at [613, 590] on select "Kilogram Gram Pound Ounces" at bounding box center [960, 586] width 866 height 29
select select "5"
click at [613, 591] on select "Kilogram Gram Pound Ounces" at bounding box center [960, 586] width 866 height 29
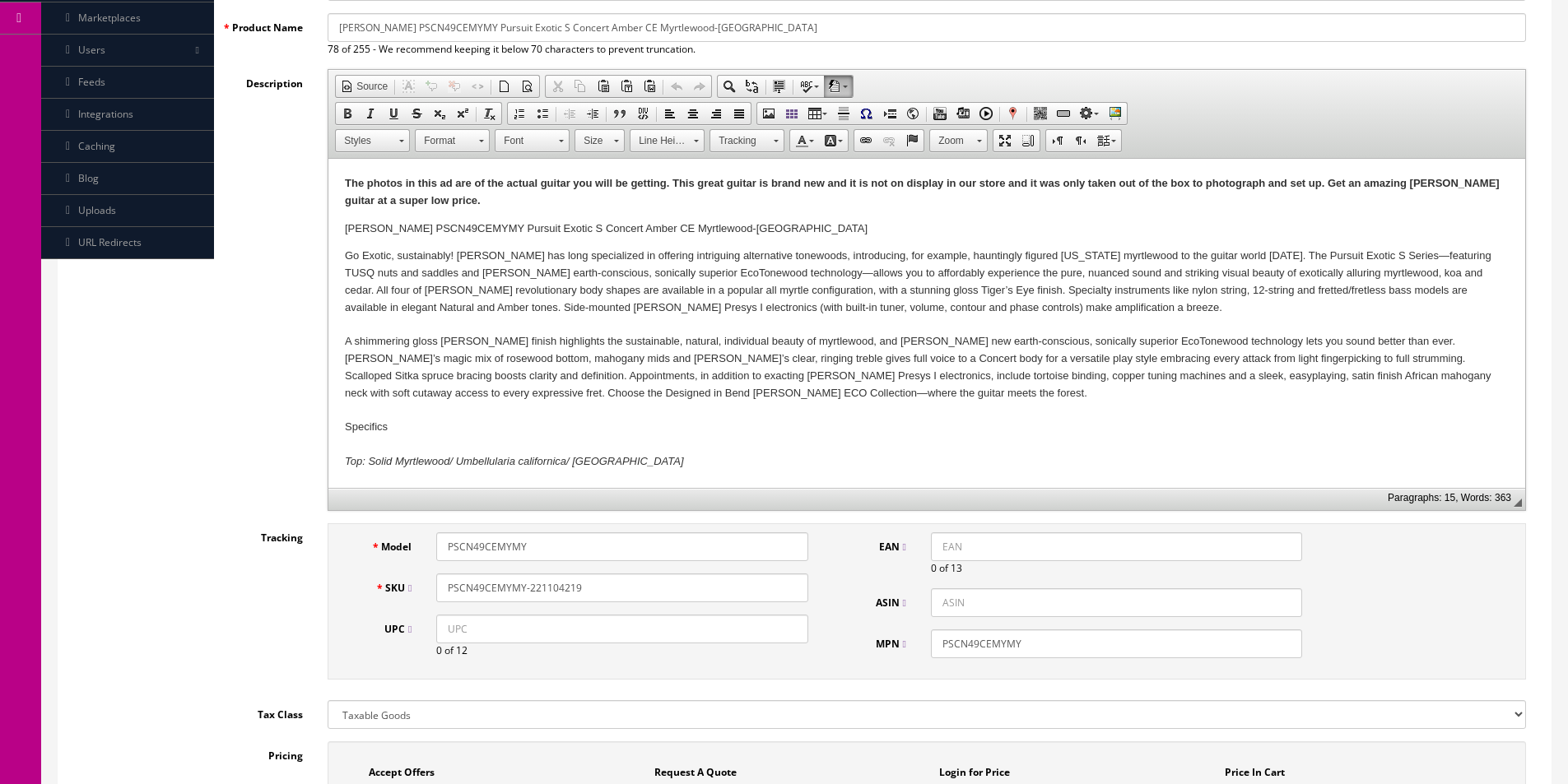
scroll to position [0, 0]
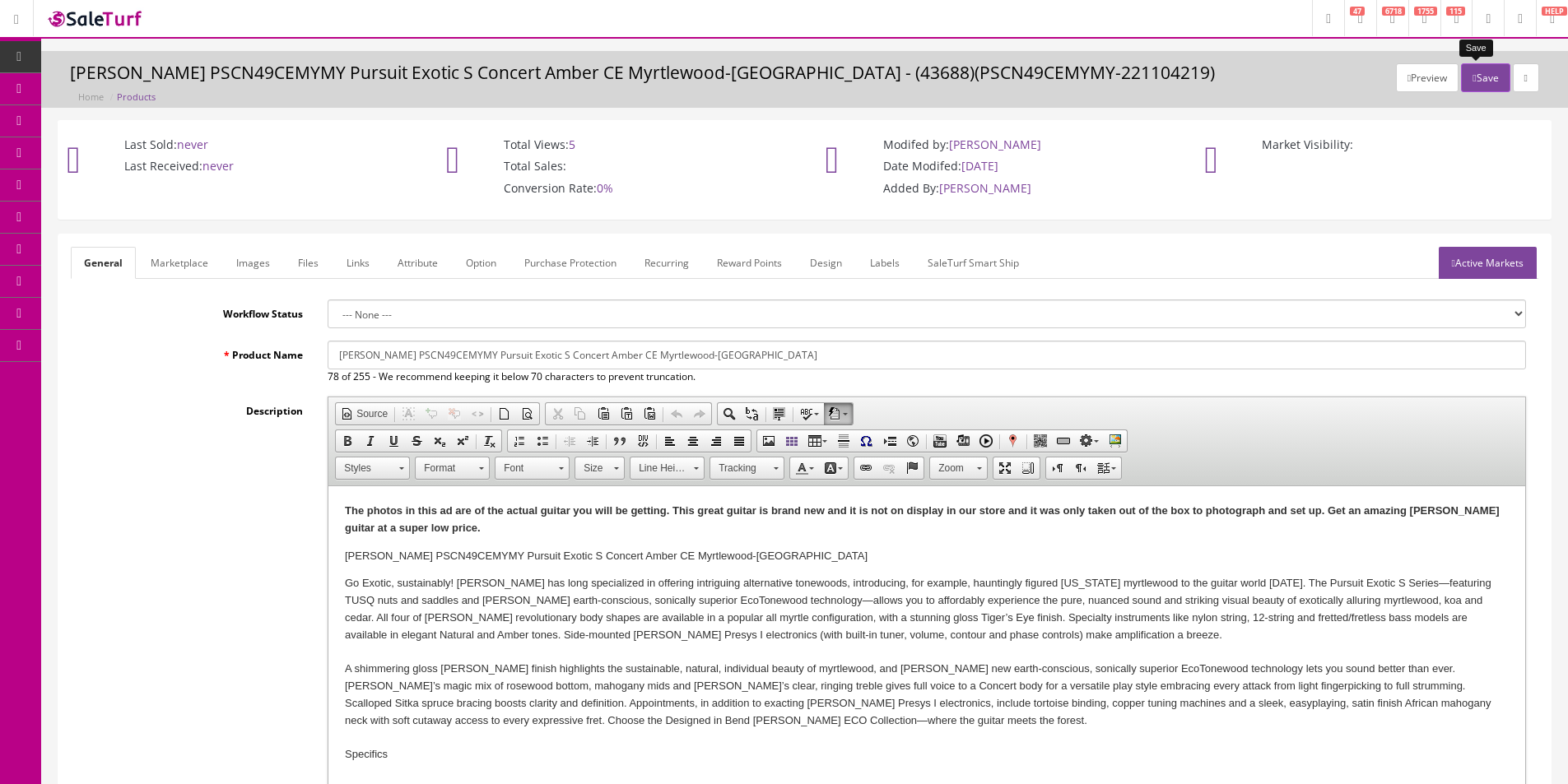
click at [1472, 75] on icon "button" at bounding box center [1473, 78] width 3 height 10
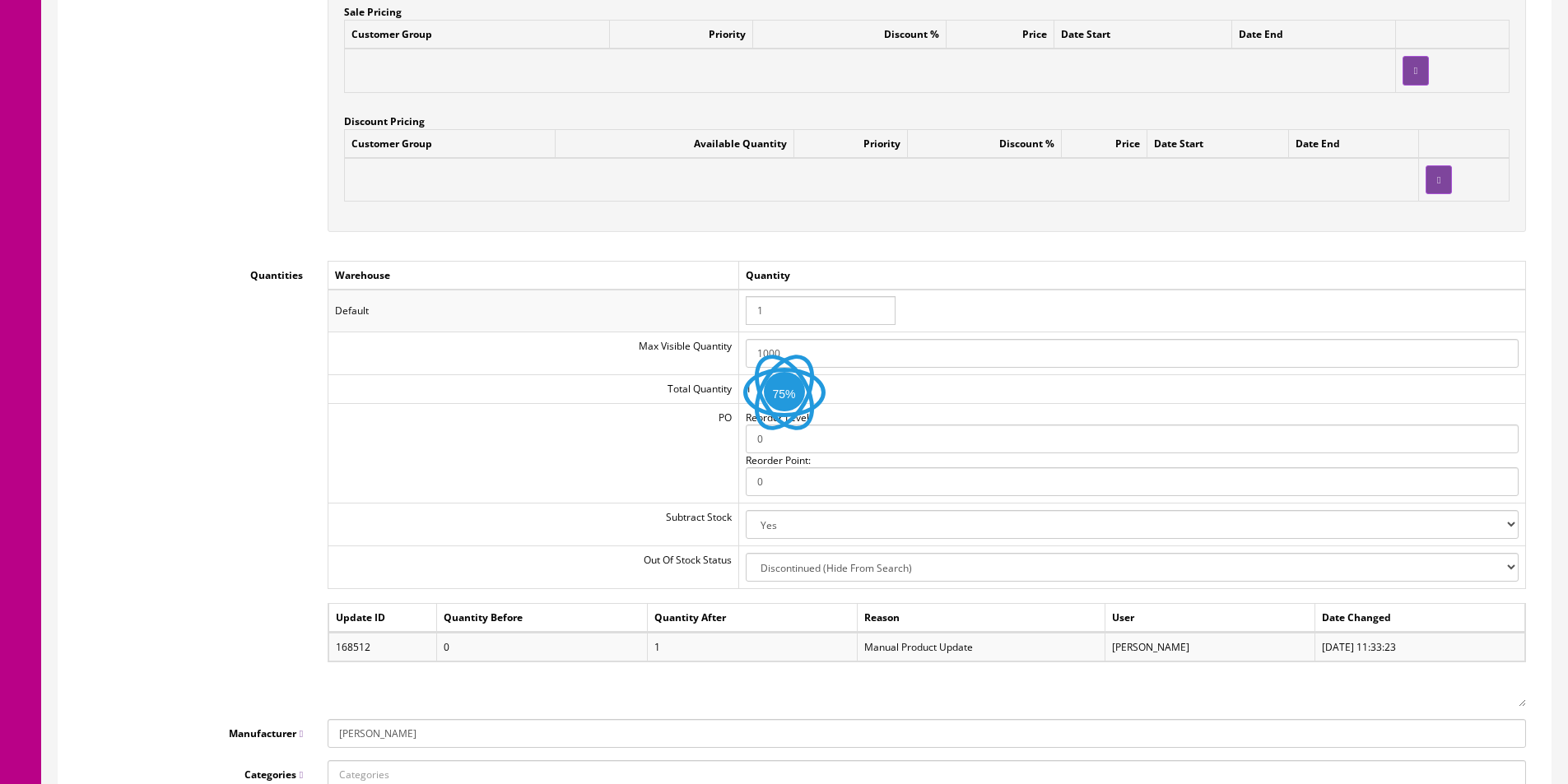
scroll to position [2215, 0]
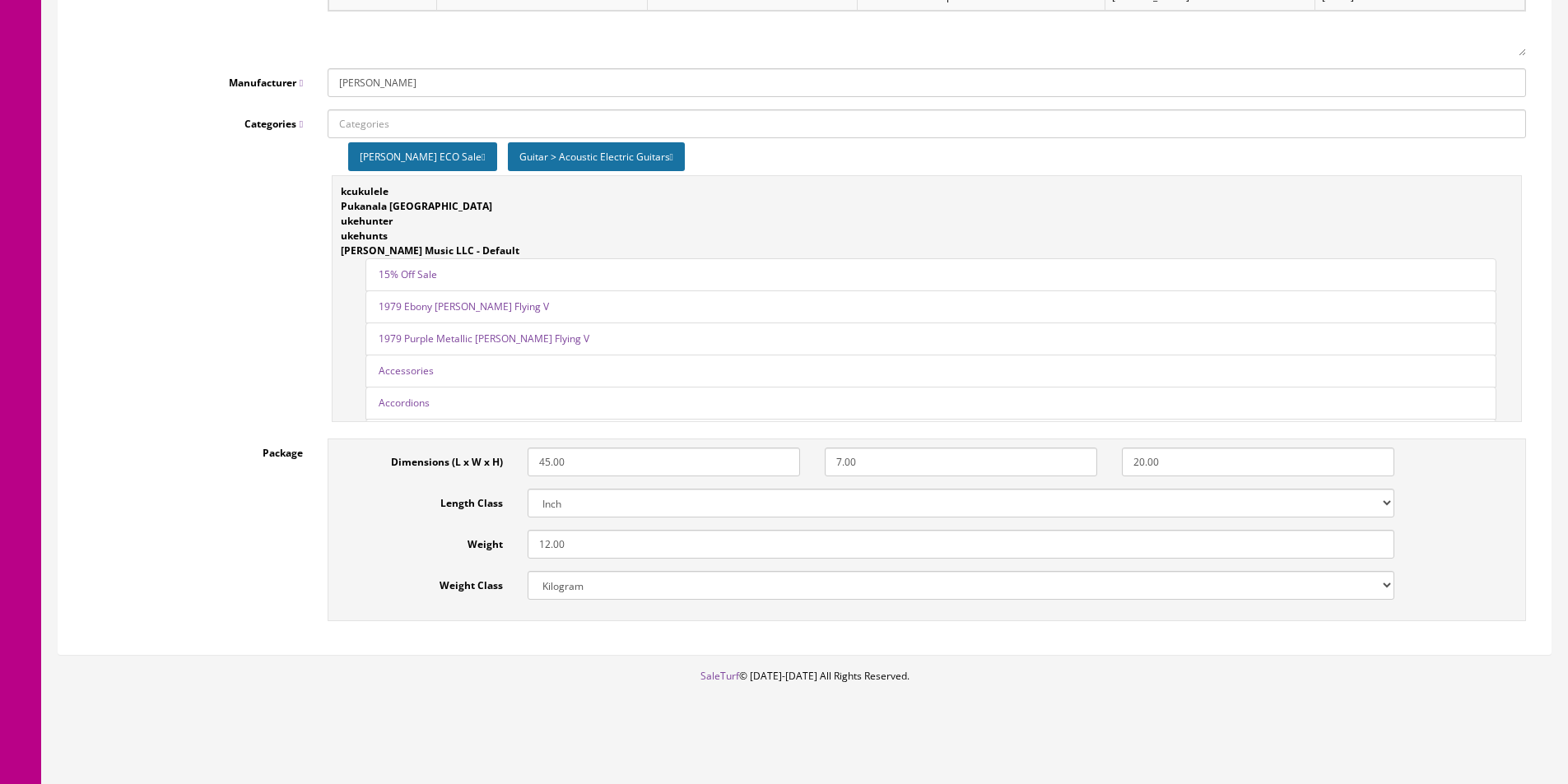
click at [638, 586] on select "Kilogram Gram Pound Ounces" at bounding box center [960, 586] width 866 height 29
select select "5"
click at [639, 585] on select "Kilogram Gram Pound Ounces" at bounding box center [960, 586] width 866 height 29
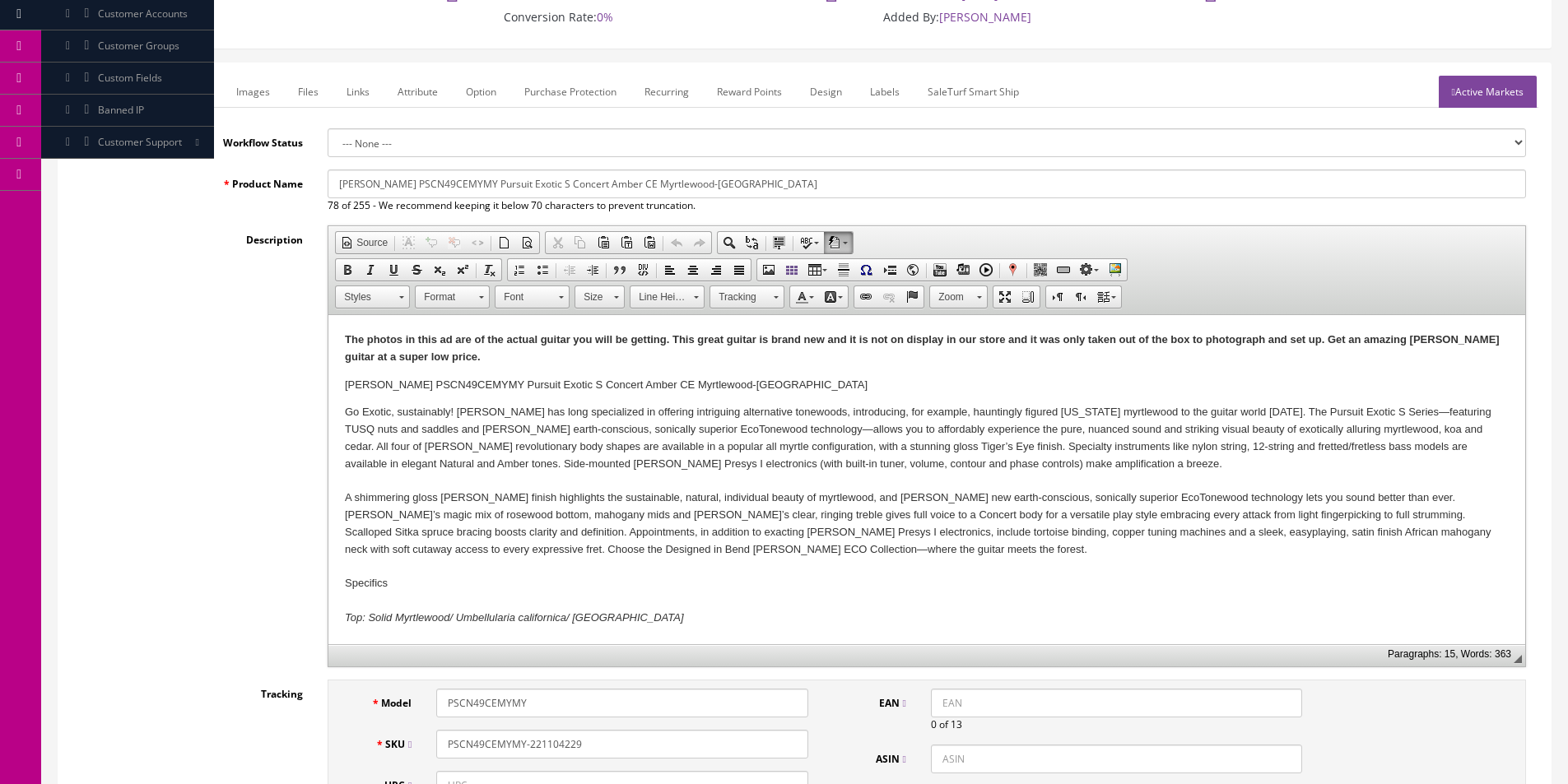
scroll to position [0, 0]
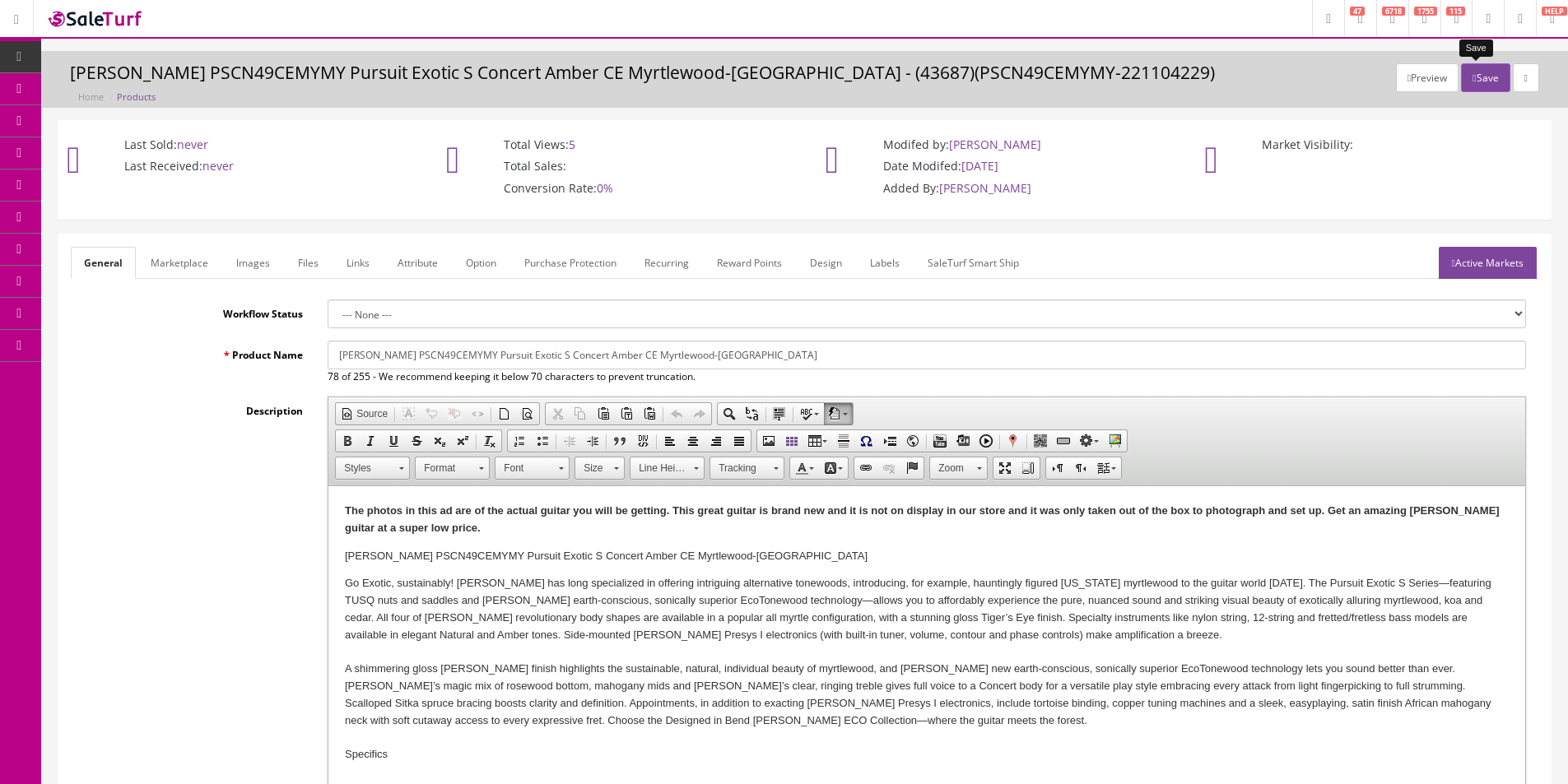
click at [1496, 70] on button "Save" at bounding box center [1485, 77] width 48 height 29
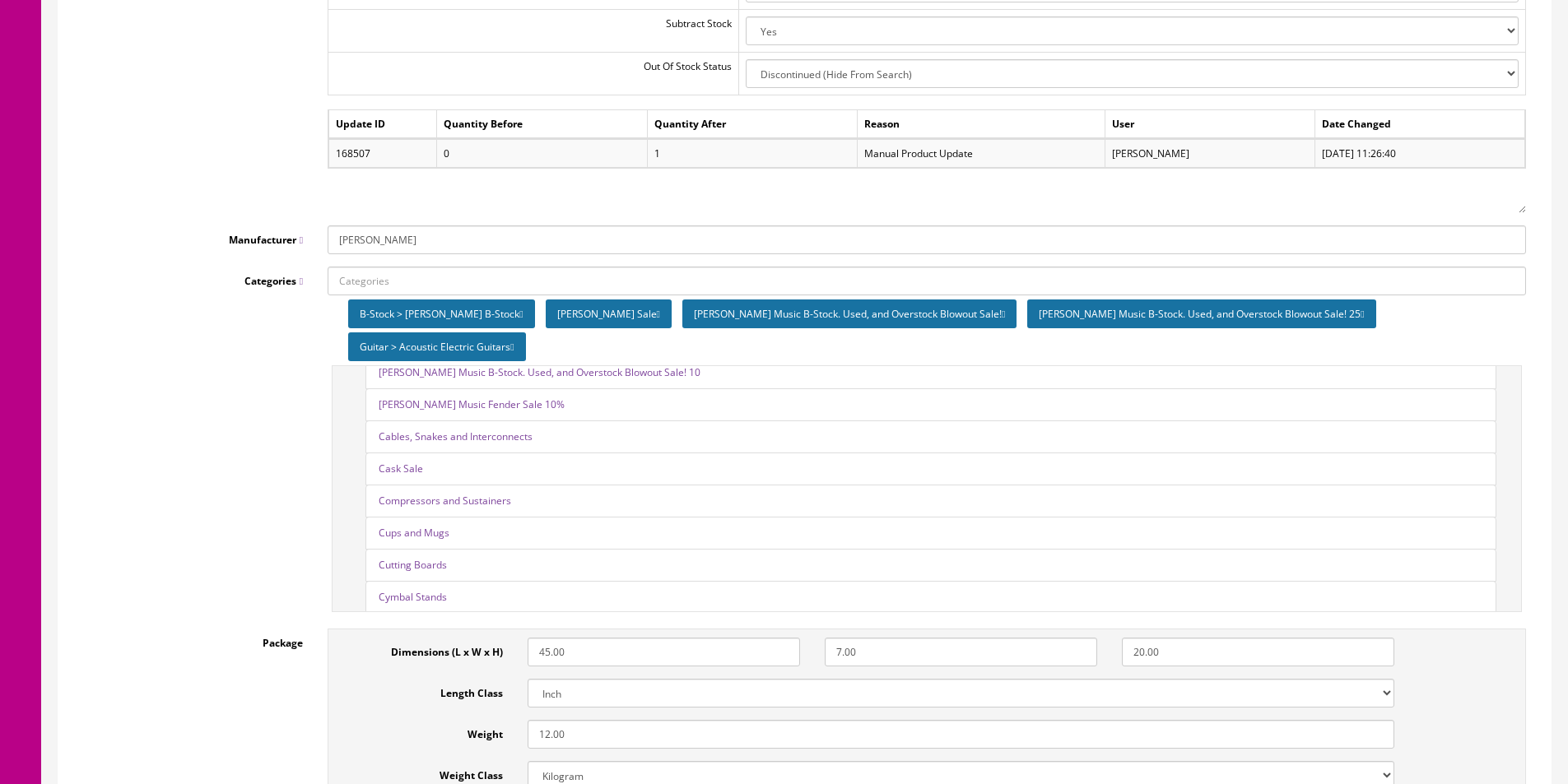
scroll to position [1070, 0]
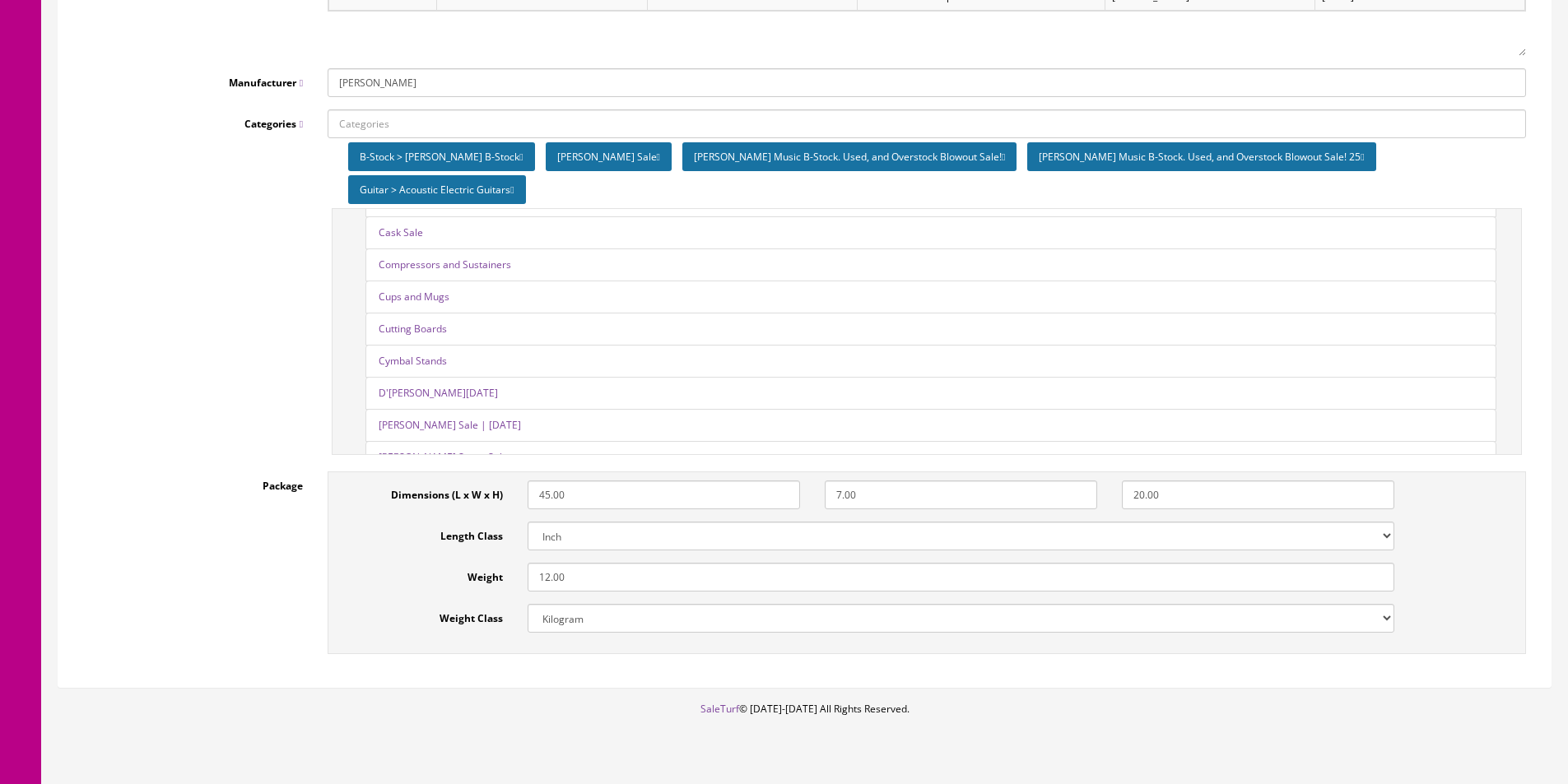
click at [586, 604] on select "Kilogram Gram Pound Ounces" at bounding box center [960, 618] width 866 height 29
select select "5"
click at [586, 604] on select "Kilogram Gram Pound Ounces" at bounding box center [960, 618] width 866 height 29
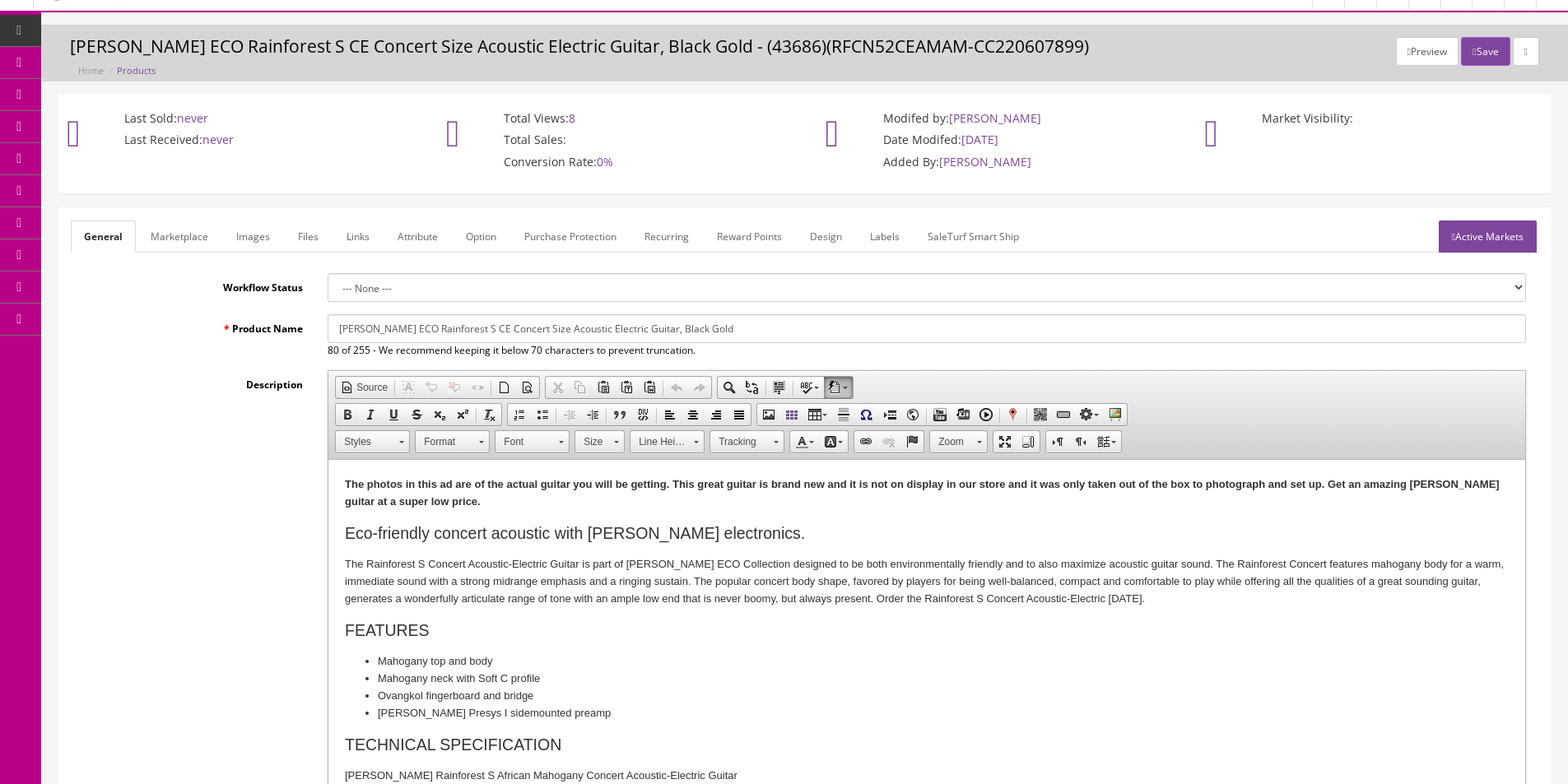
scroll to position [0, 0]
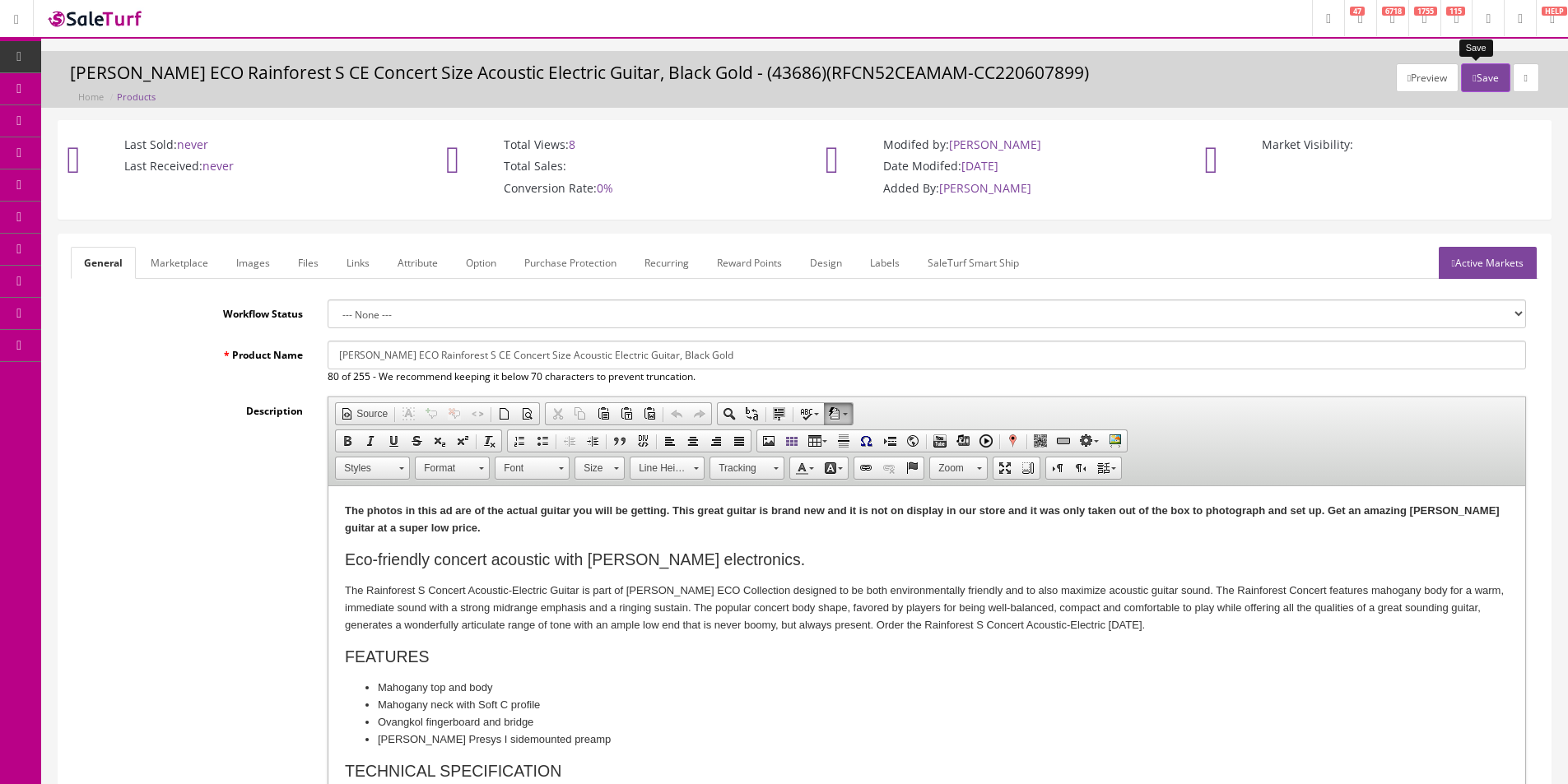
click at [1486, 89] on button "Save" at bounding box center [1485, 77] width 48 height 29
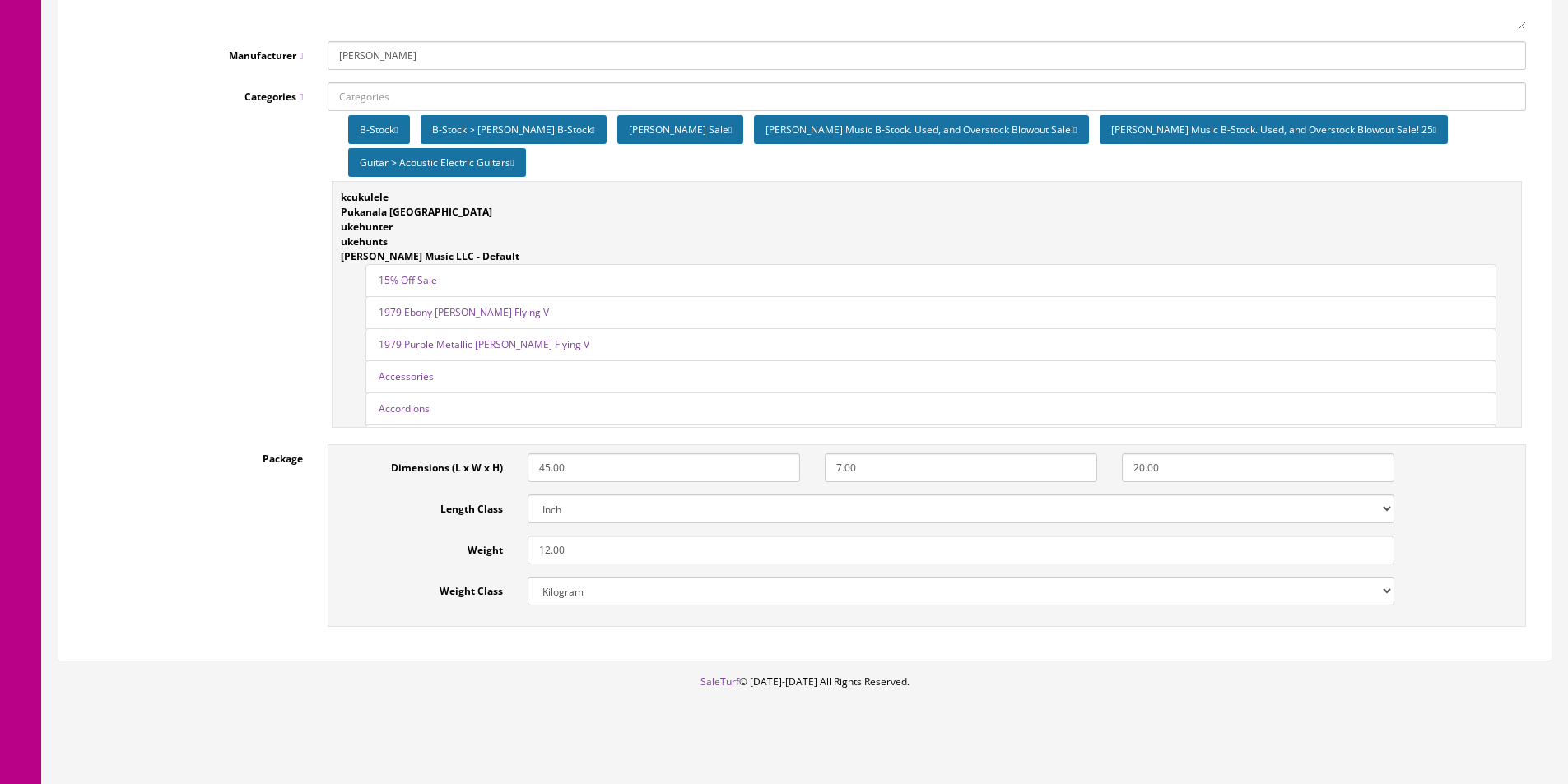
scroll to position [2247, 0]
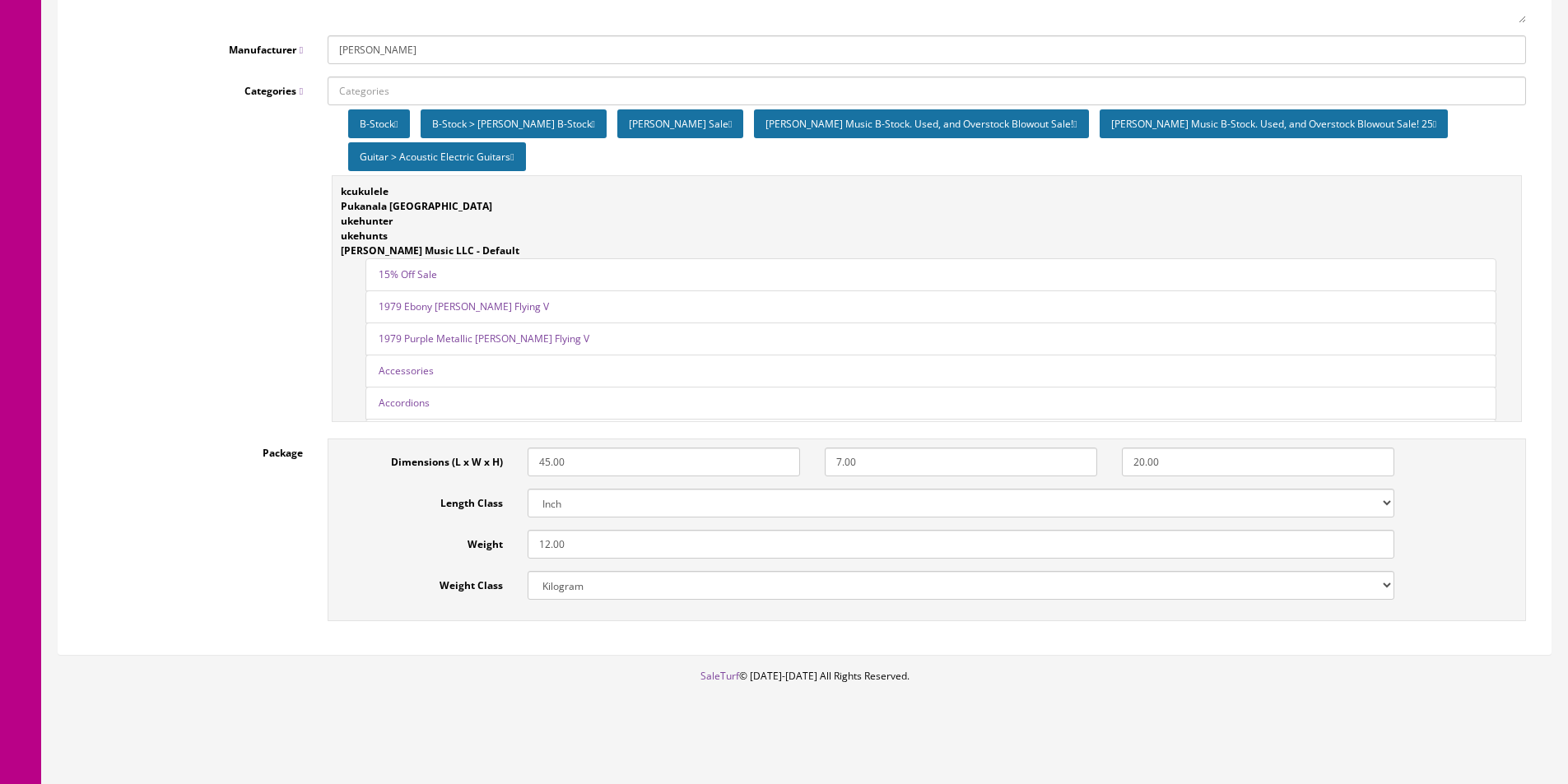
click at [641, 596] on select "Kilogram Gram Pound Ounces" at bounding box center [960, 586] width 866 height 29
select select "5"
click at [641, 597] on select "Kilogram Gram Pound Ounces" at bounding box center [960, 586] width 866 height 29
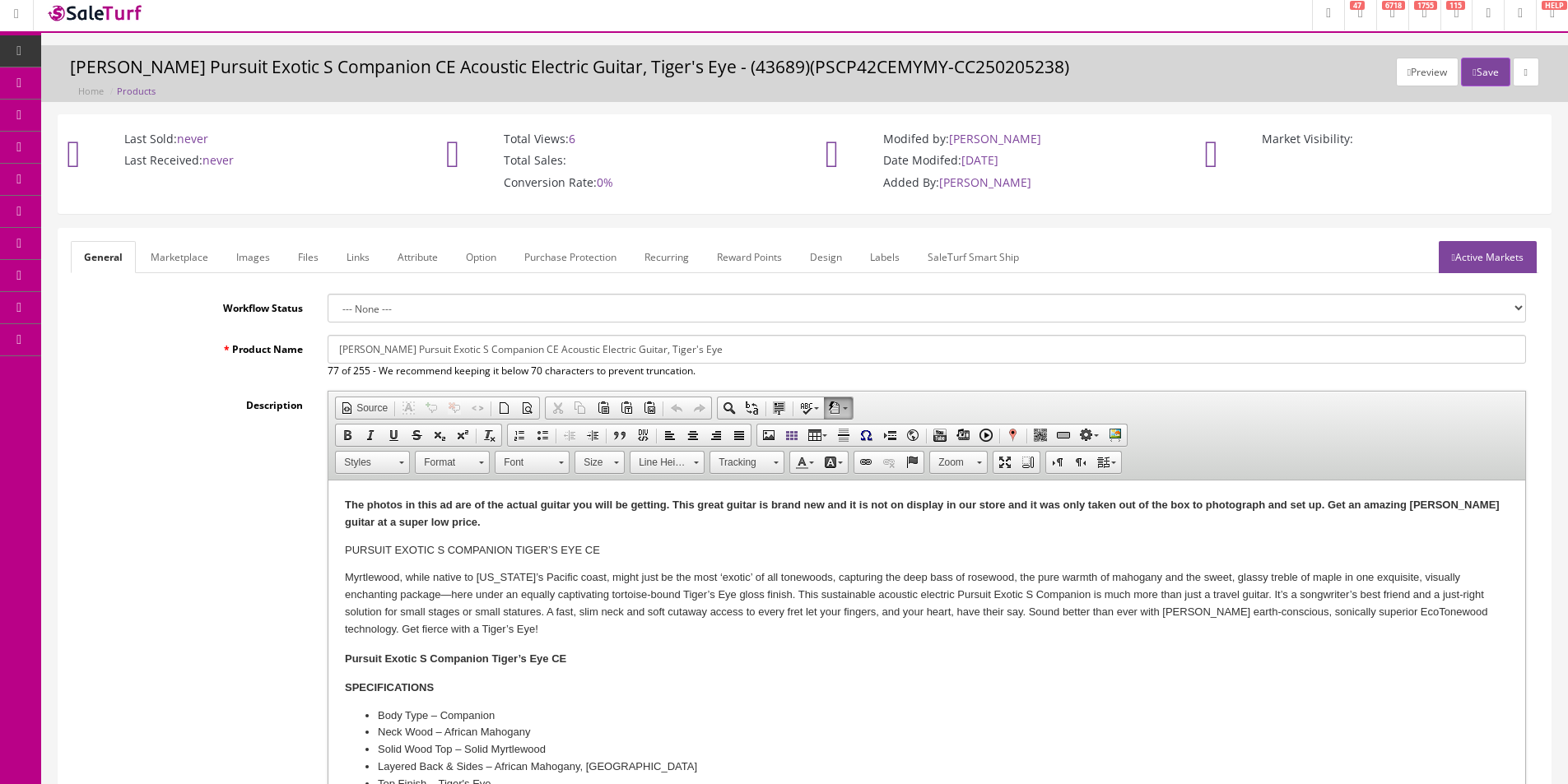
scroll to position [0, 0]
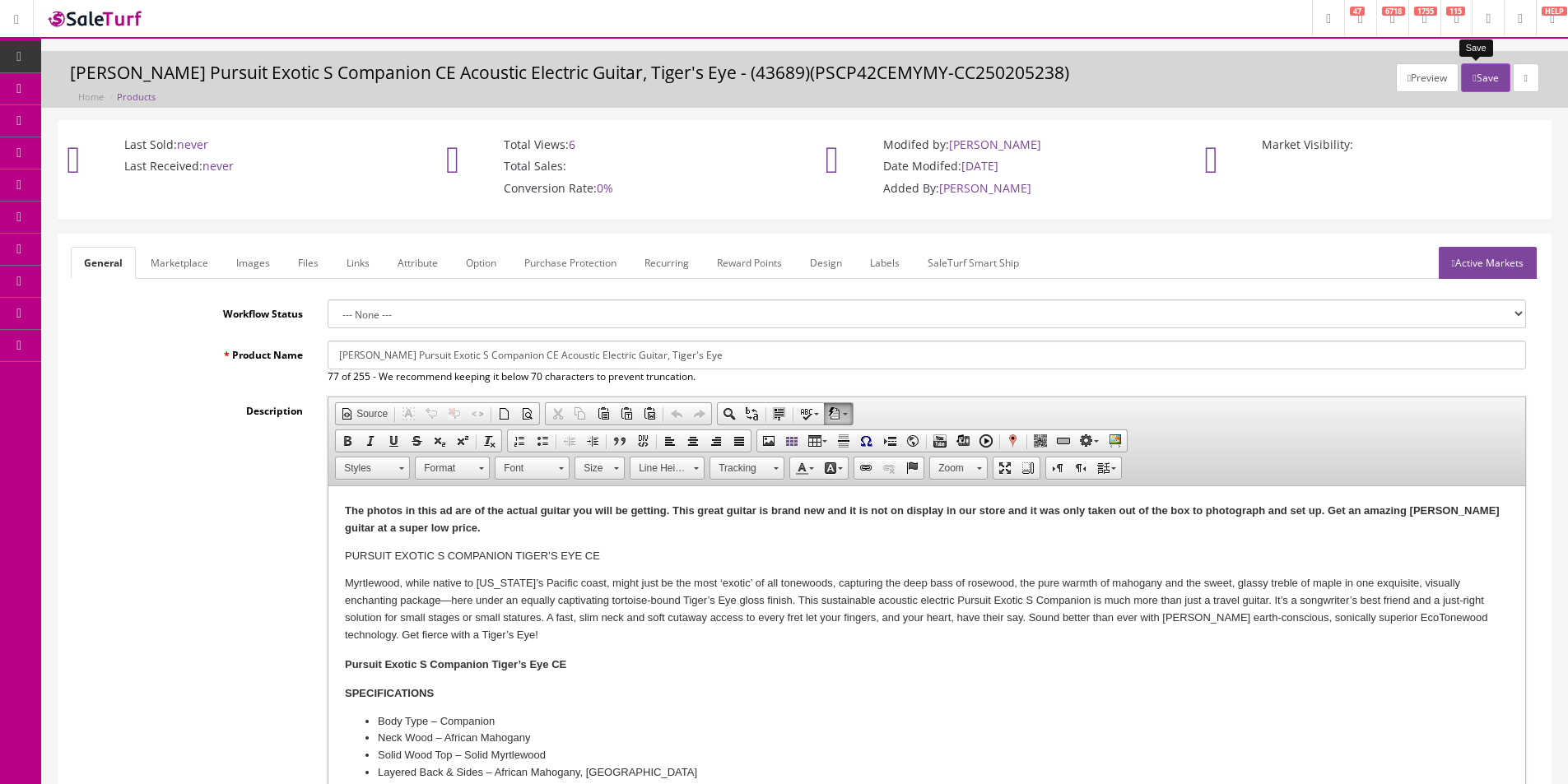
click at [1476, 75] on button "Save" at bounding box center [1485, 77] width 48 height 29
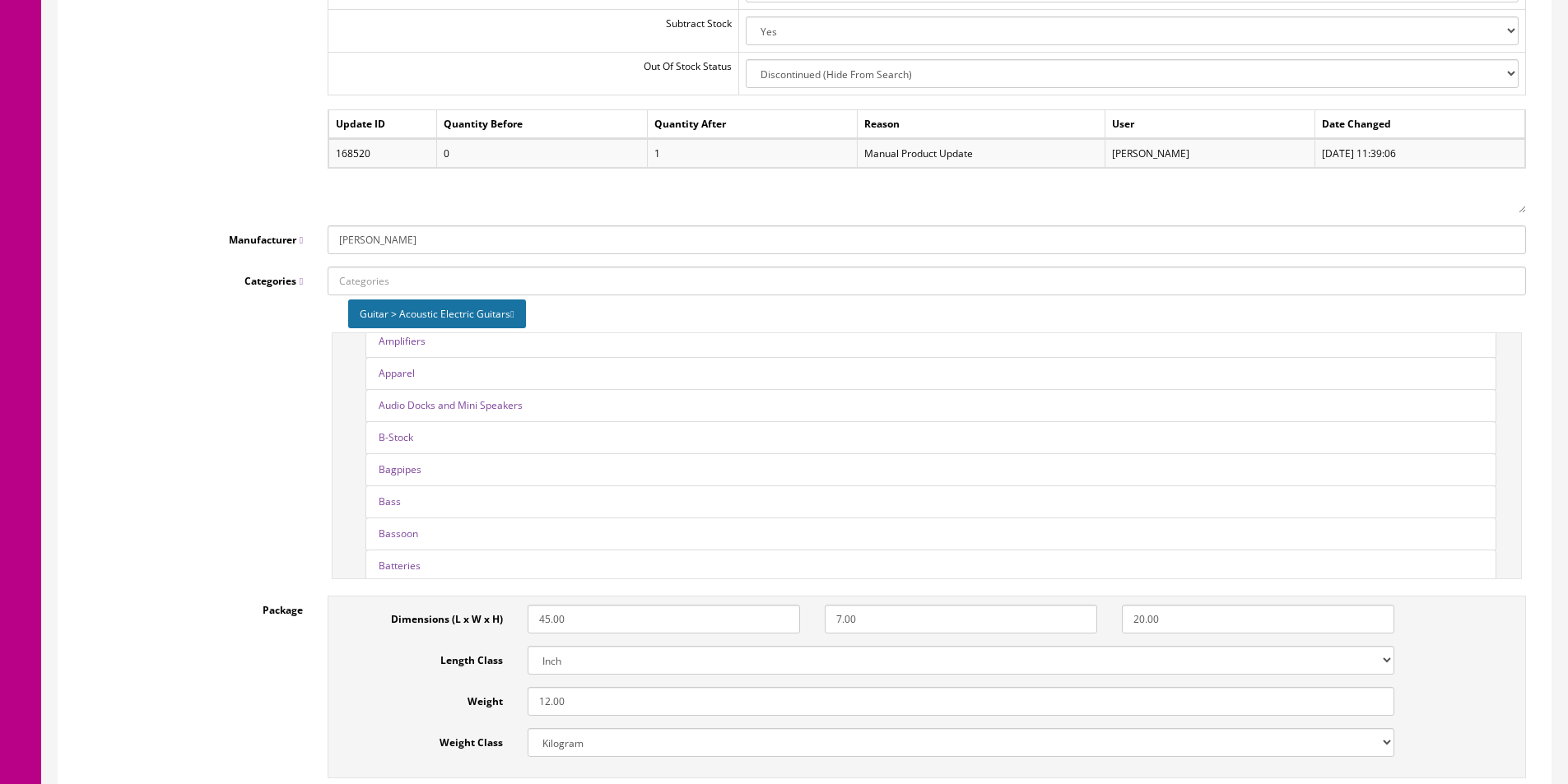
scroll to position [658, 0]
click at [610, 740] on select "Kilogram Gram Pound Ounces" at bounding box center [960, 742] width 866 height 29
select select "5"
click at [610, 740] on select "Kilogram Gram Pound Ounces" at bounding box center [960, 742] width 866 height 29
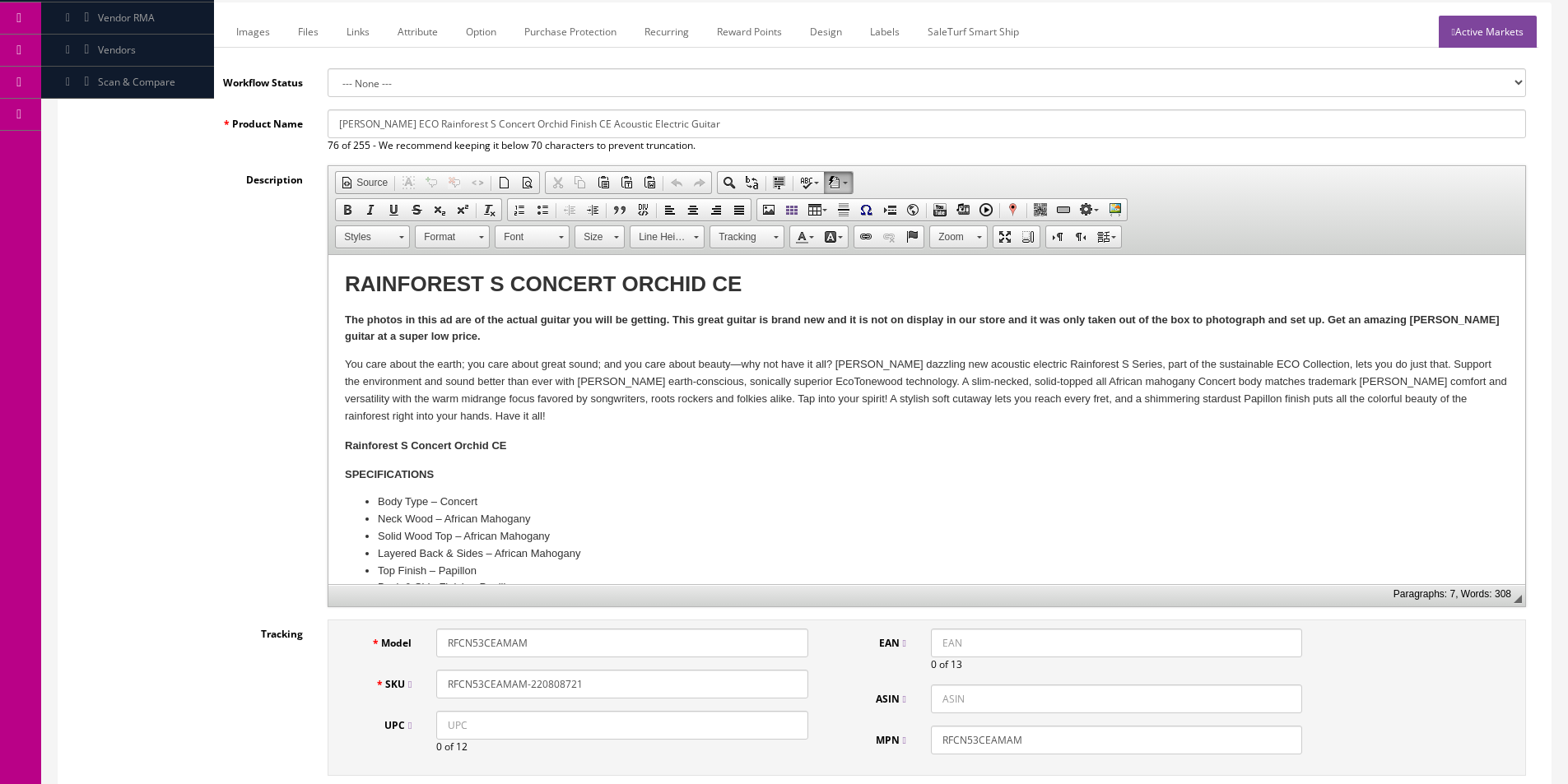
scroll to position [82, 0]
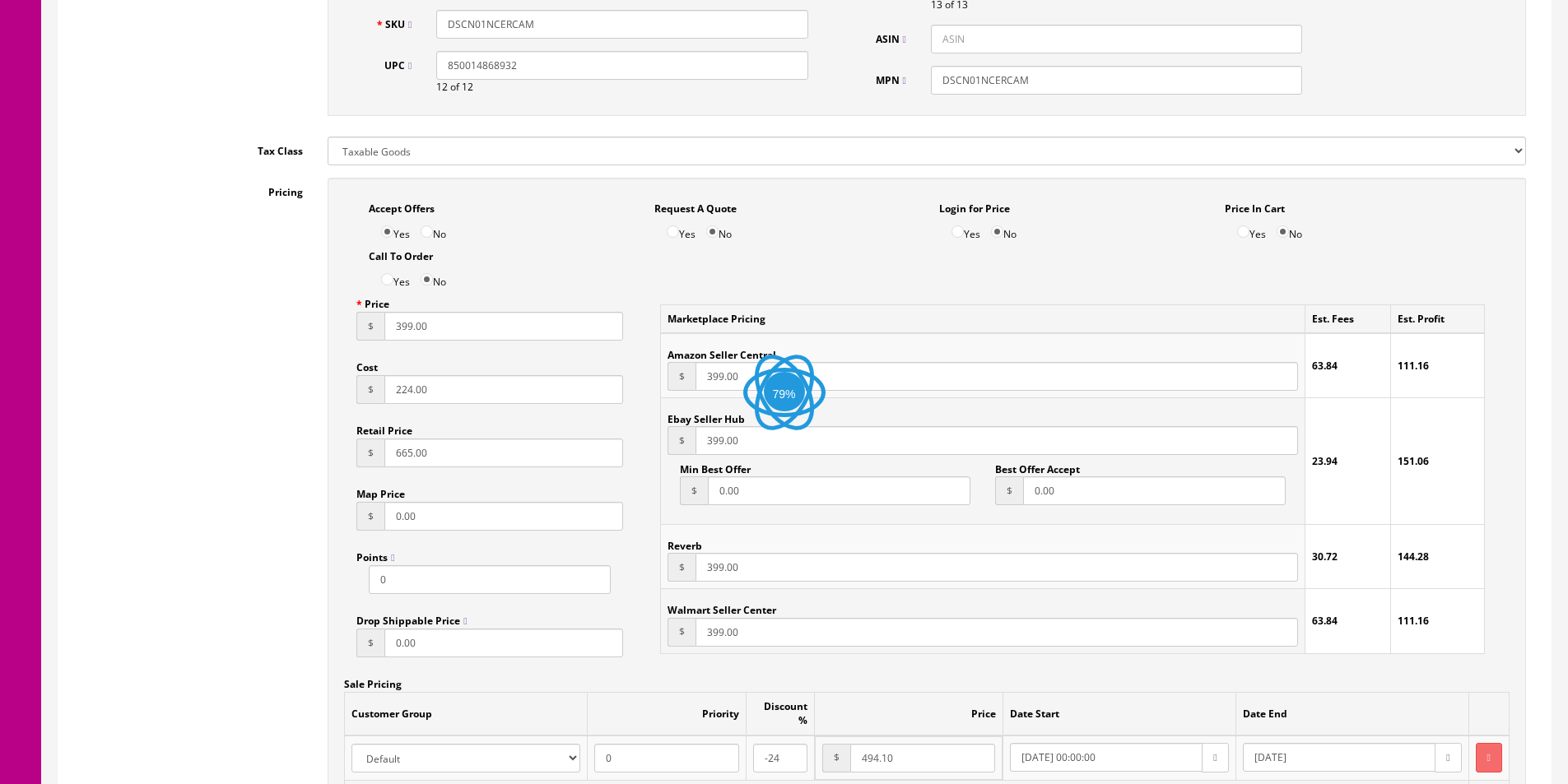
scroll to position [1070, 0]
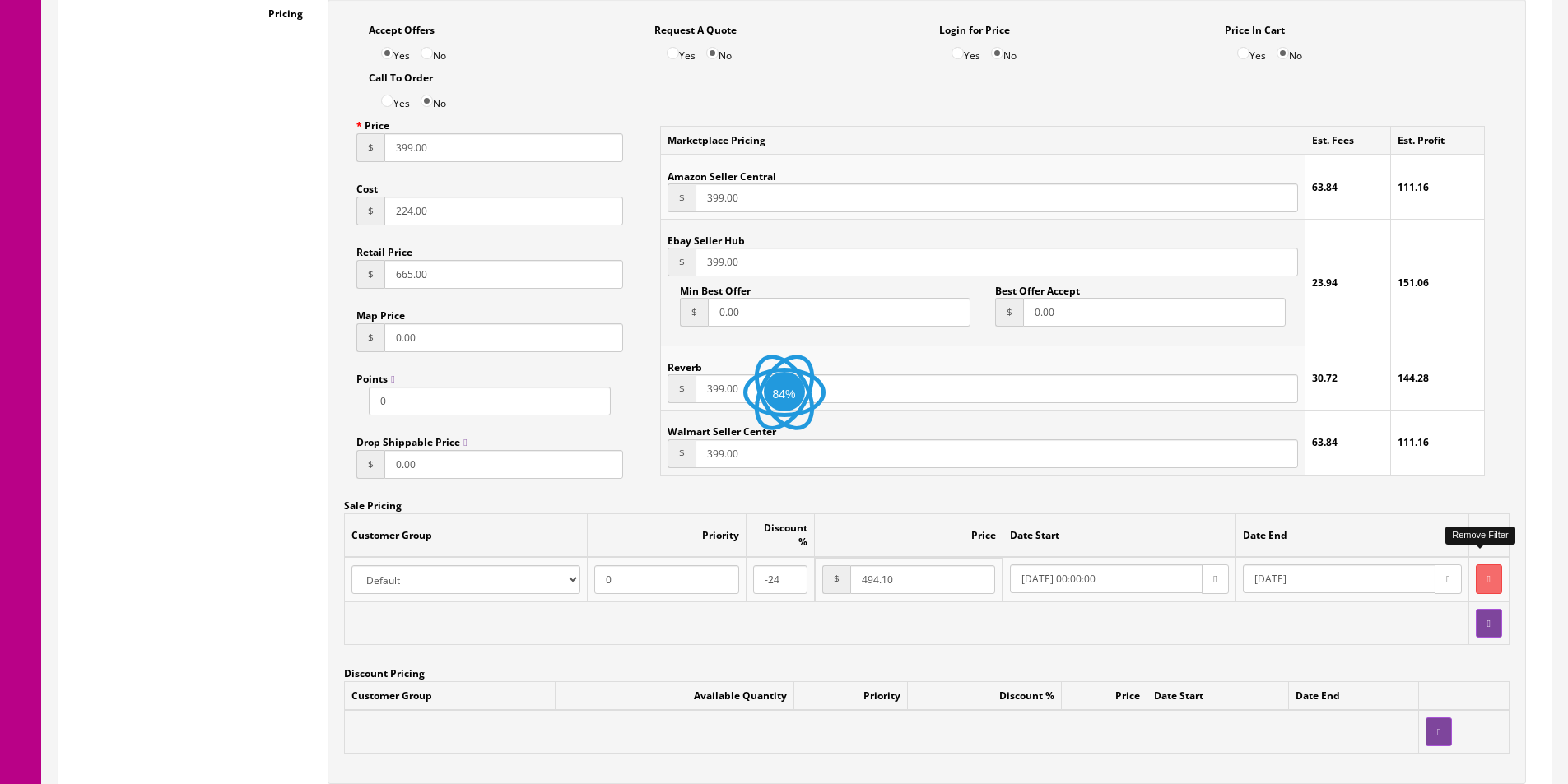
click at [1487, 574] on icon "button" at bounding box center [1488, 579] width 3 height 10
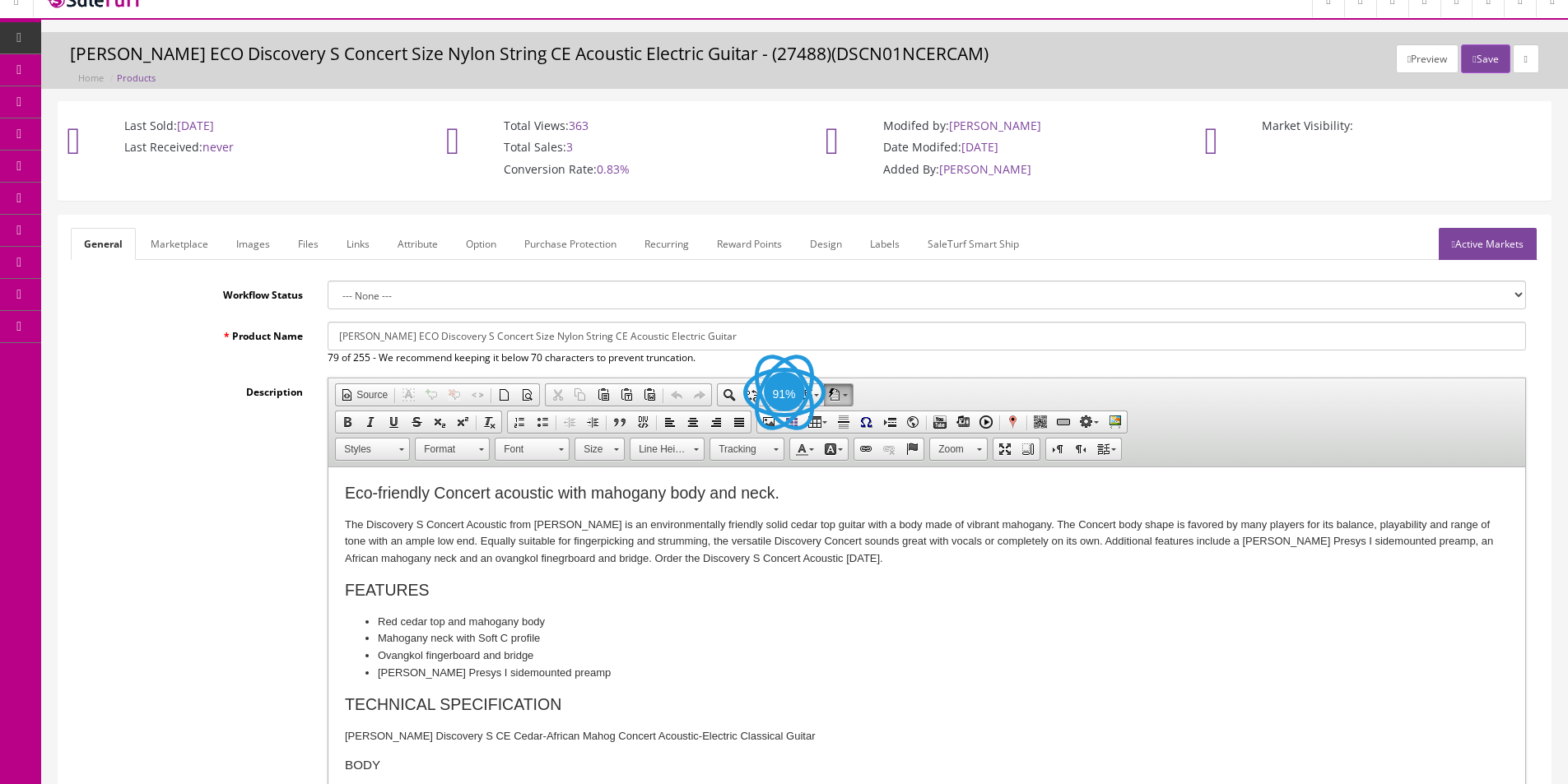
scroll to position [0, 0]
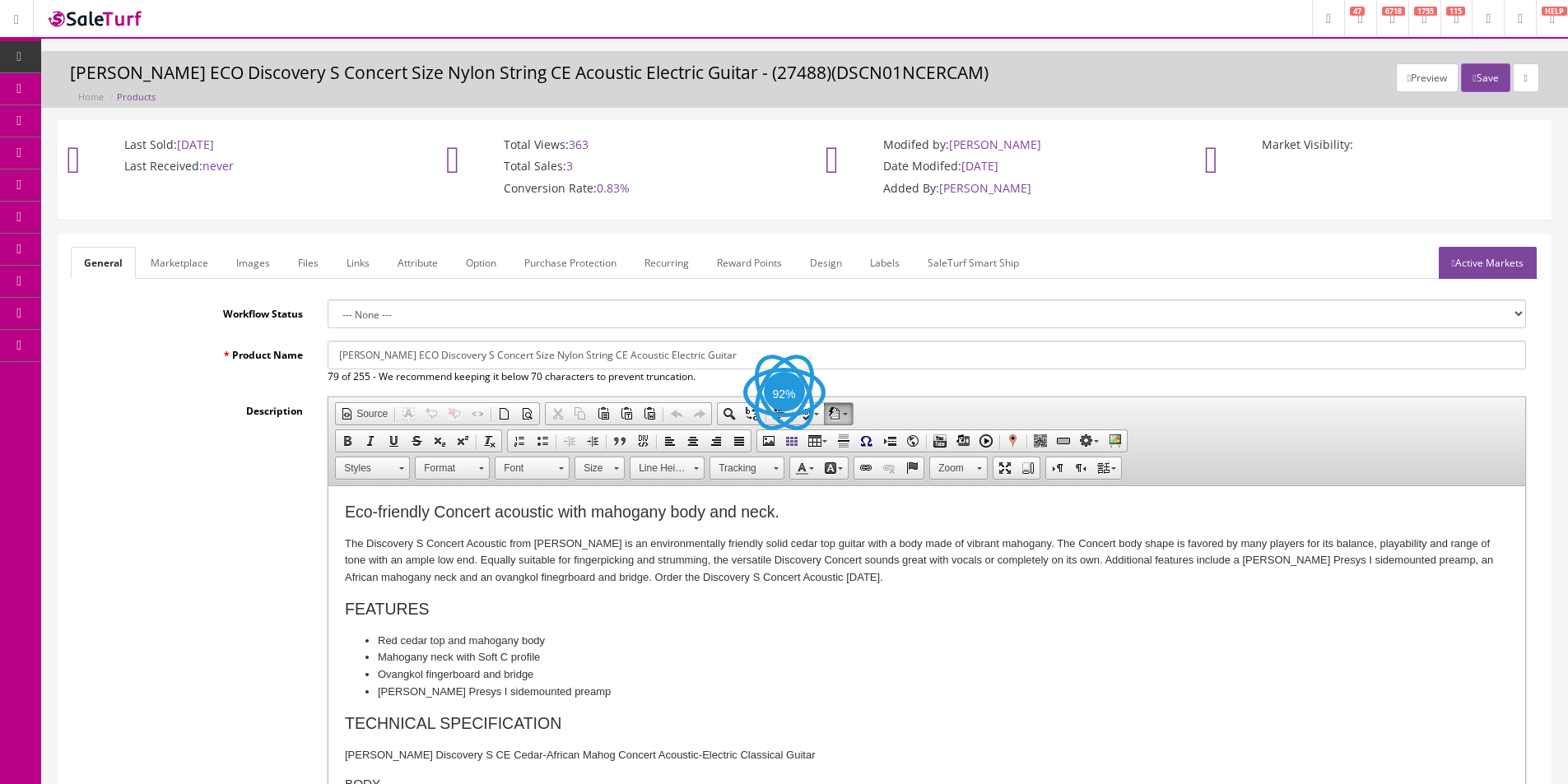
click at [230, 268] on link "Images" at bounding box center [253, 262] width 60 height 32
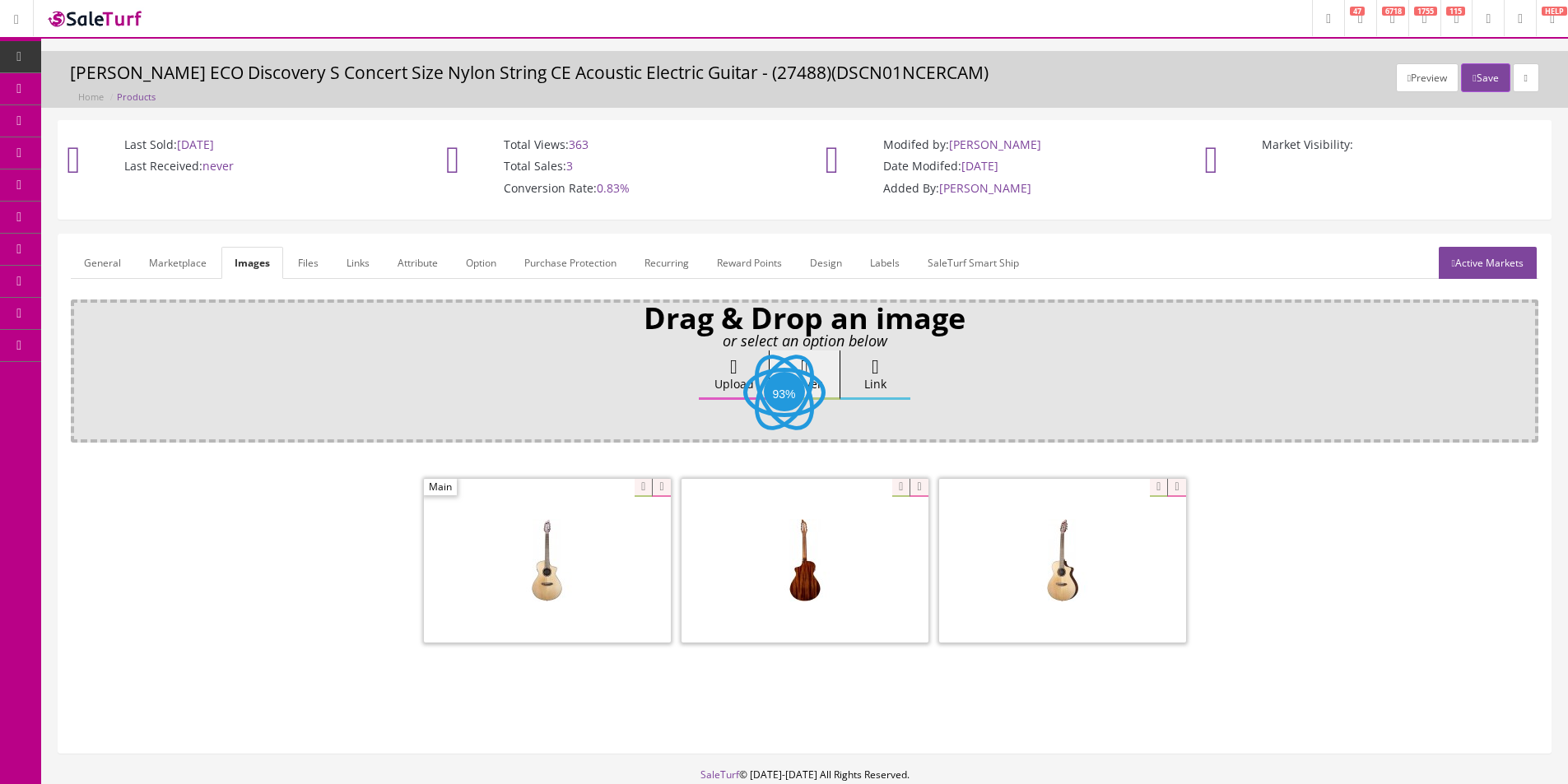
click at [196, 261] on link "Marketplace" at bounding box center [177, 262] width 84 height 32
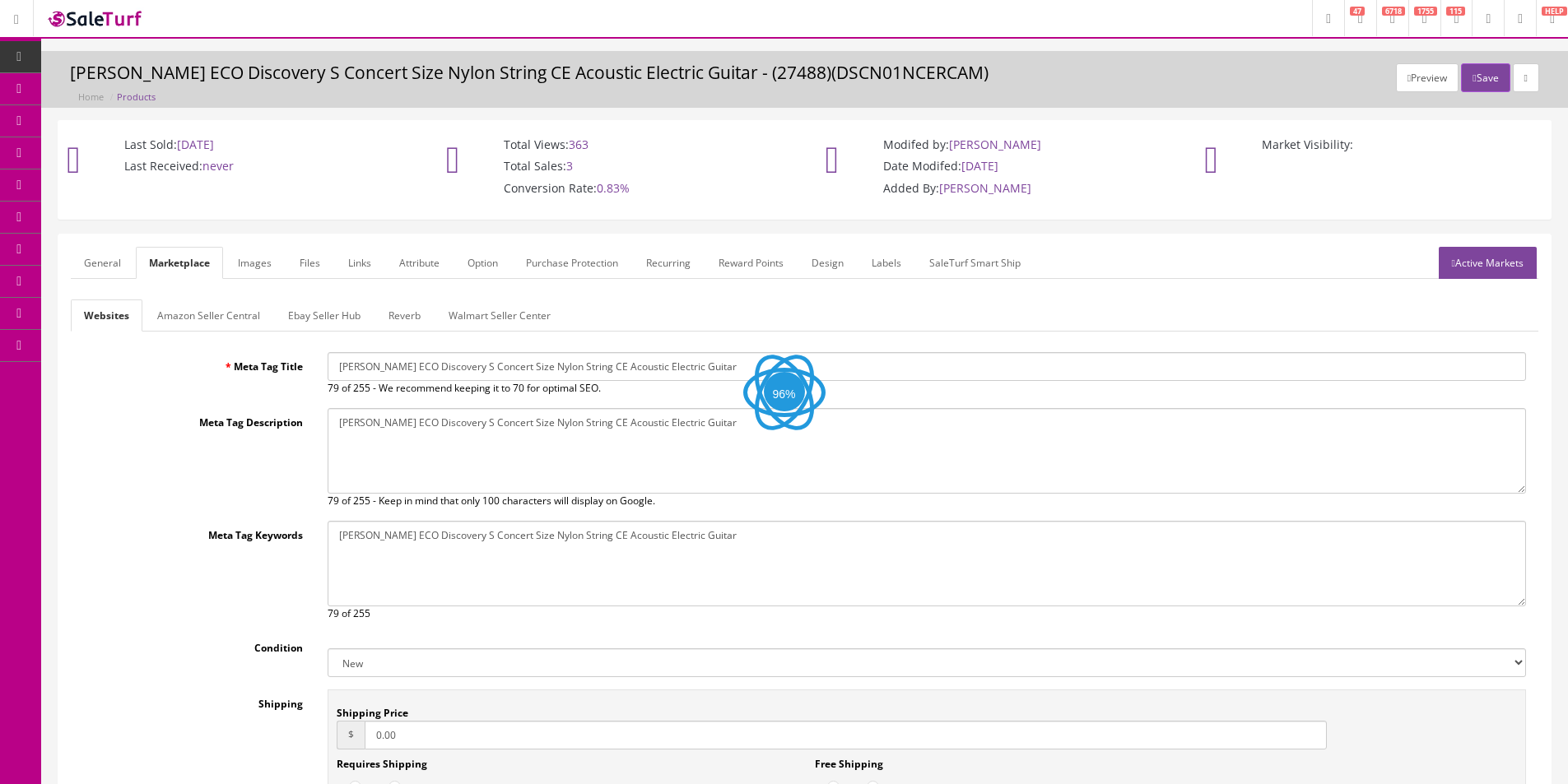
click at [99, 276] on link "General" at bounding box center [102, 262] width 63 height 32
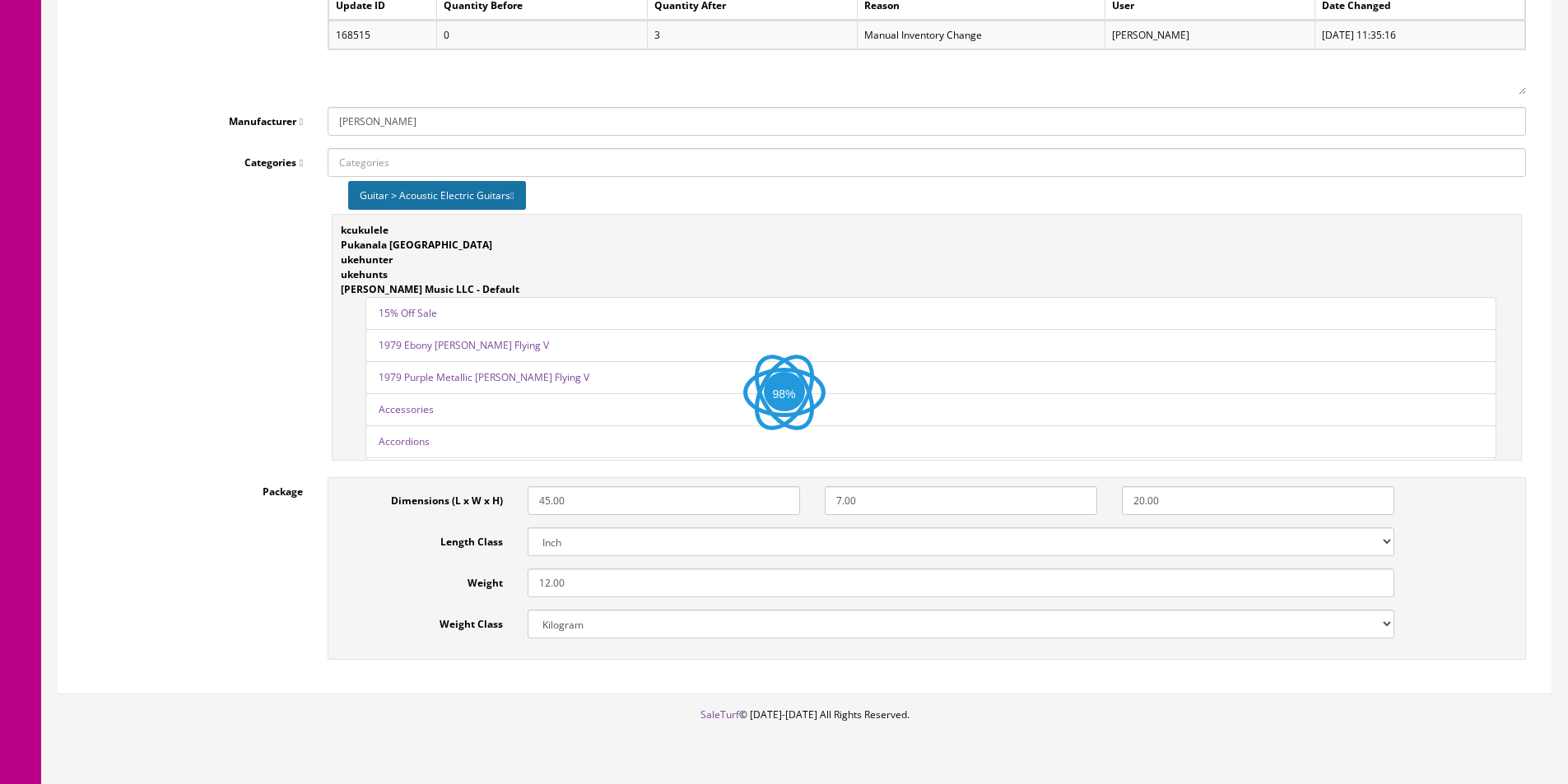
scroll to position [2215, 0]
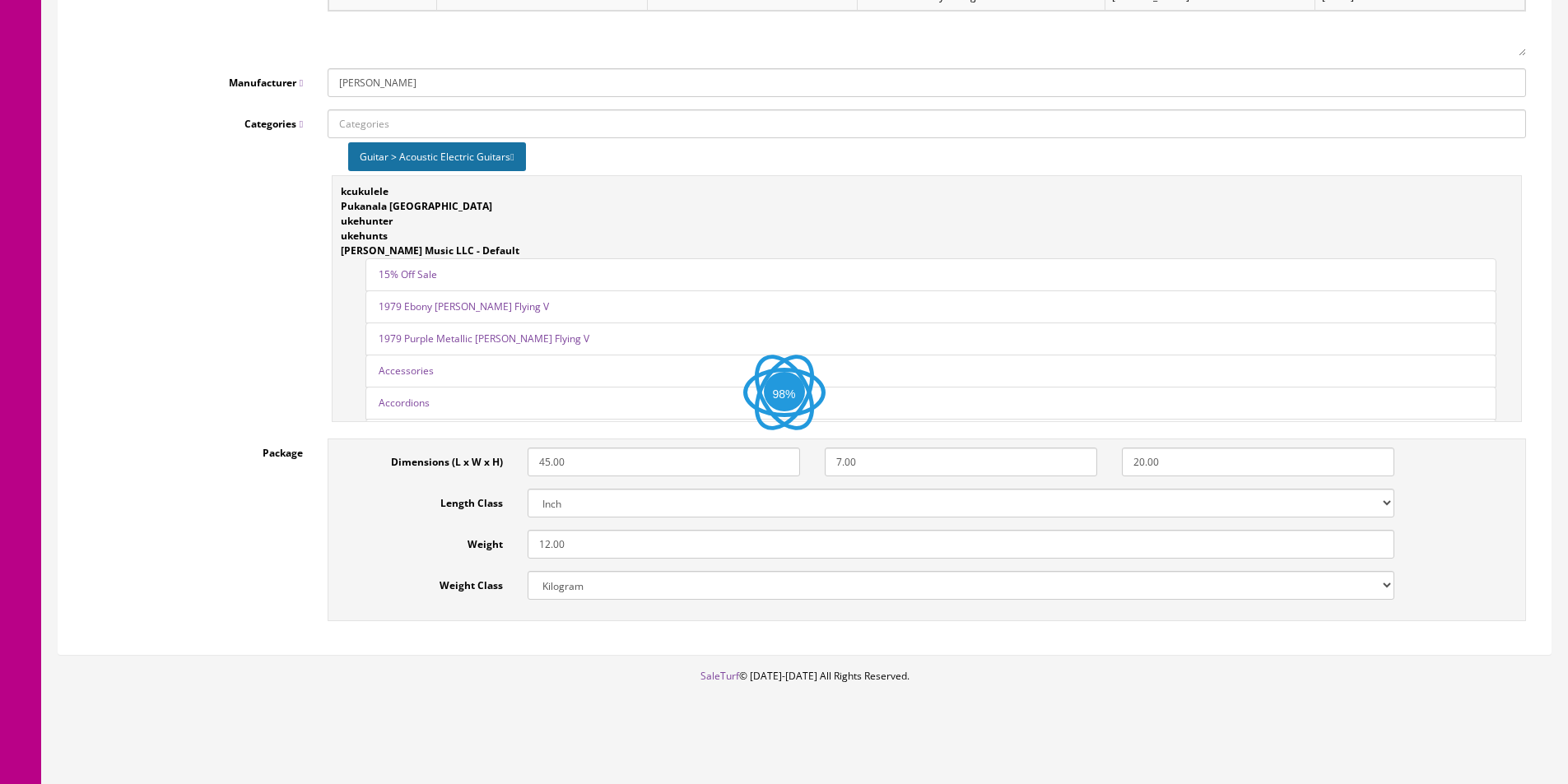
click at [590, 595] on select "Kilogram Gram Pound Ounces" at bounding box center [960, 586] width 866 height 29
select select "5"
click at [590, 594] on select "Kilogram Gram Pound Ounces" at bounding box center [960, 586] width 866 height 29
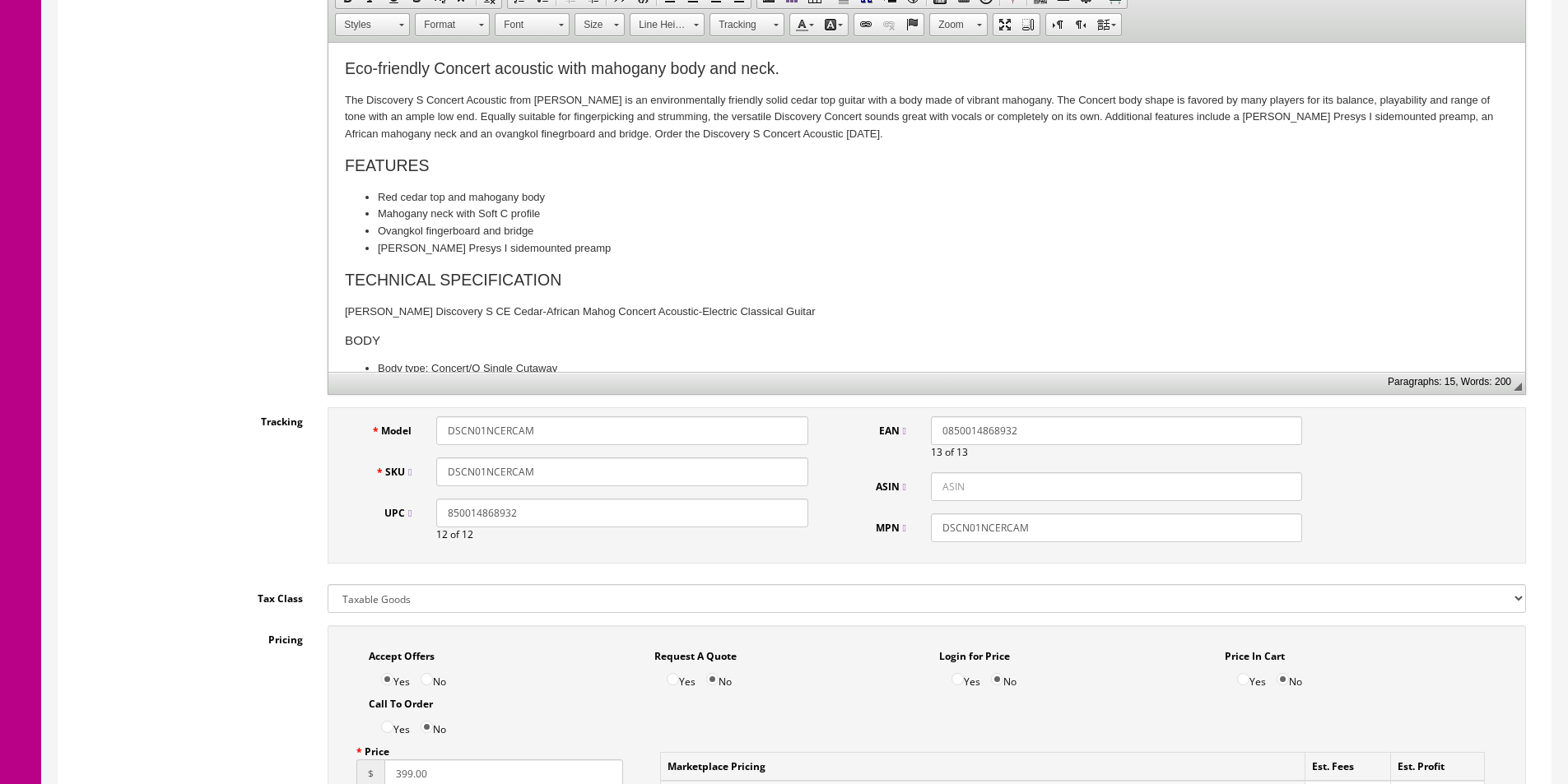
scroll to position [0, 0]
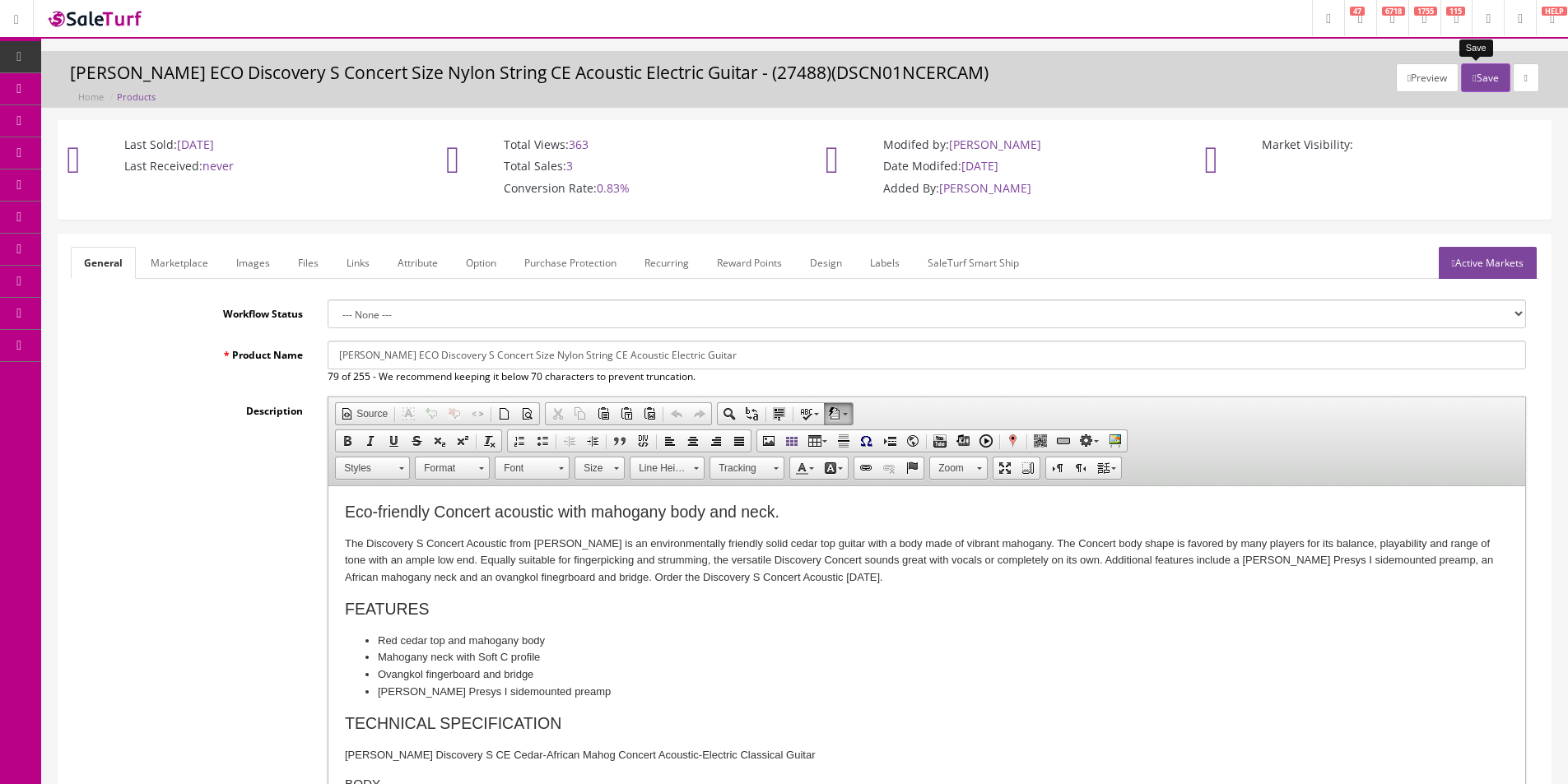
click at [1473, 80] on button "Save" at bounding box center [1485, 77] width 48 height 29
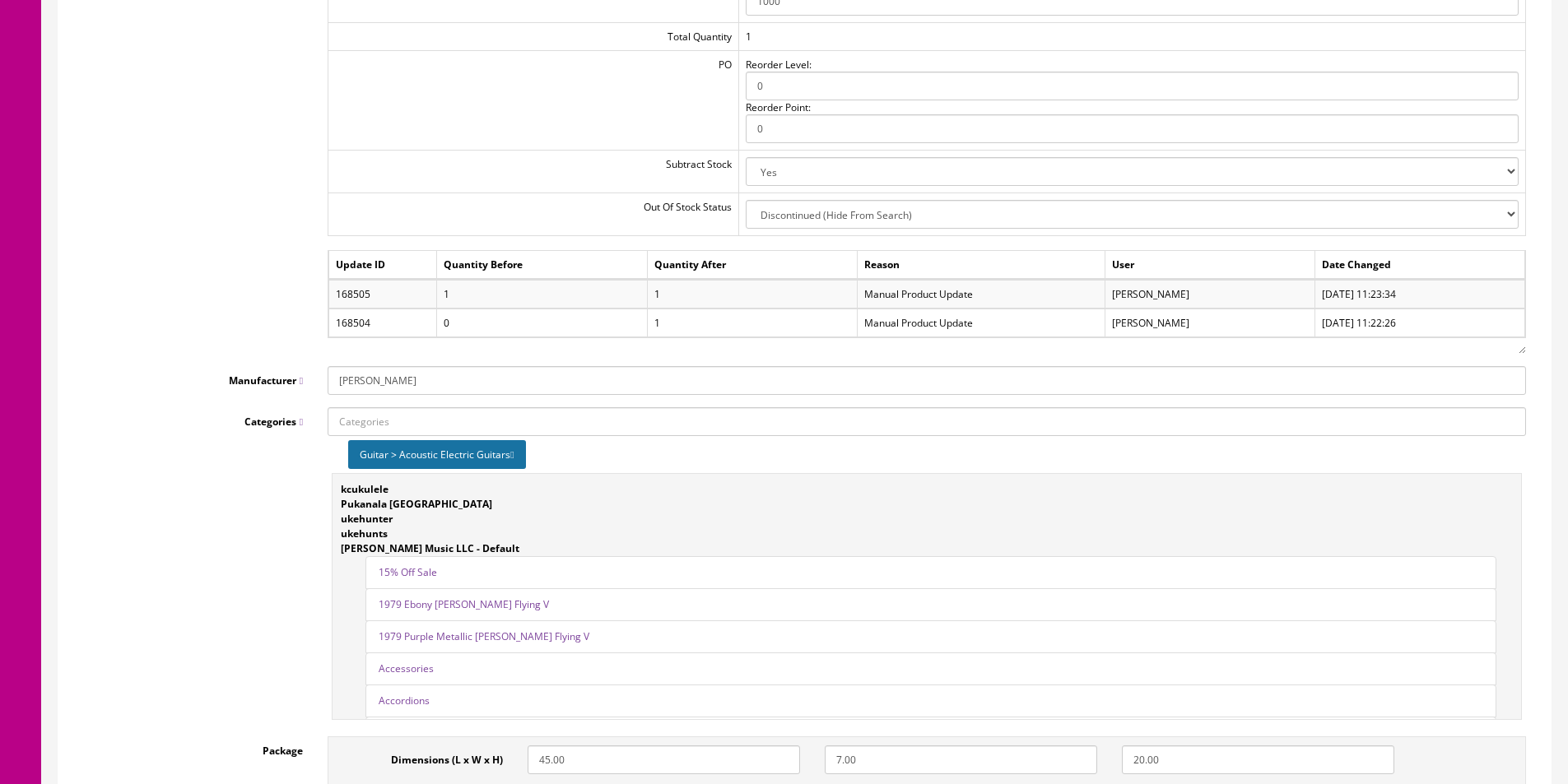
scroll to position [2259, 0]
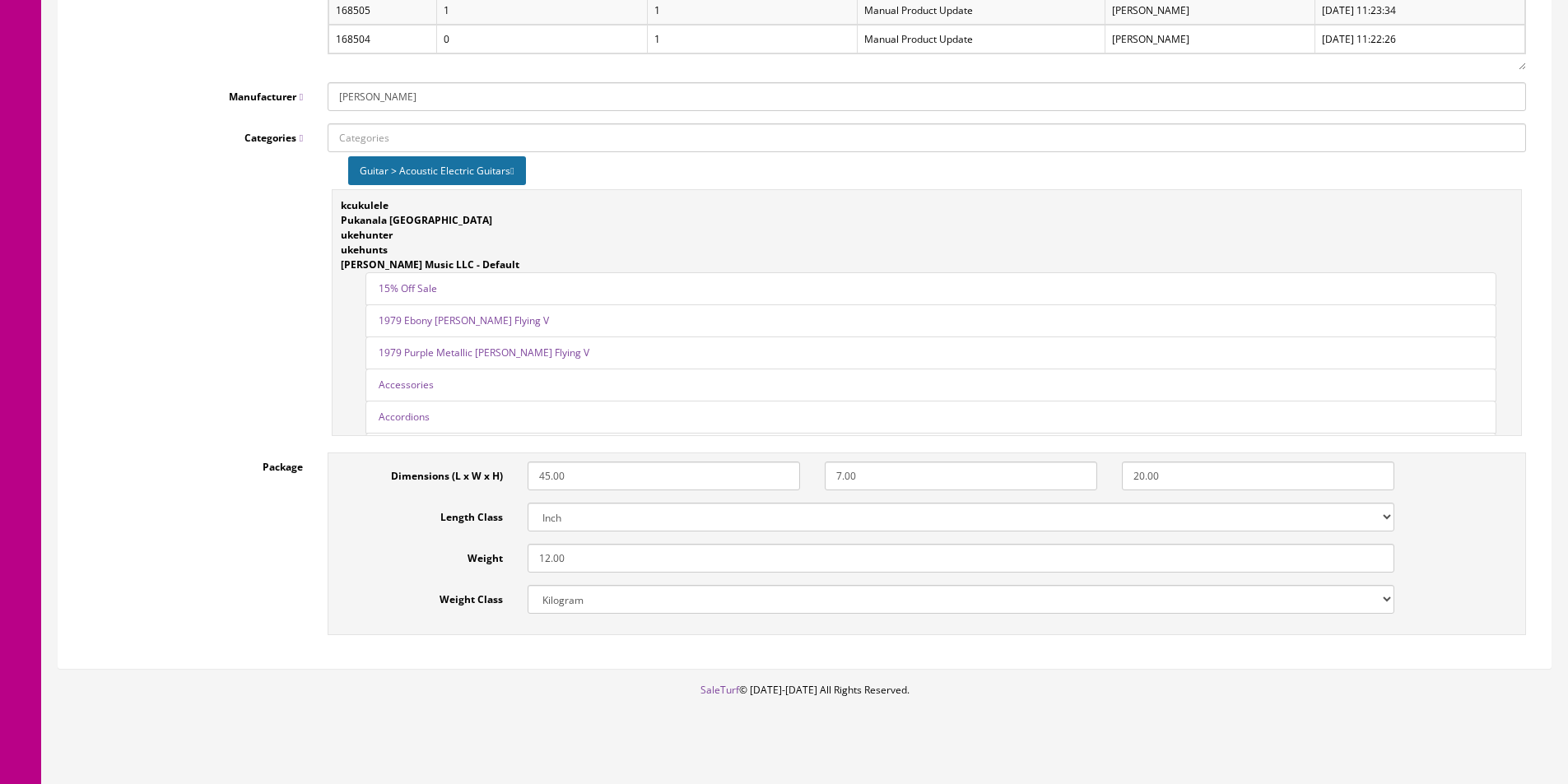
click at [778, 586] on select "Kilogram Gram Pound Ounces" at bounding box center [960, 600] width 866 height 29
select select "5"
click at [778, 586] on select "Kilogram Gram Pound Ounces" at bounding box center [960, 600] width 866 height 29
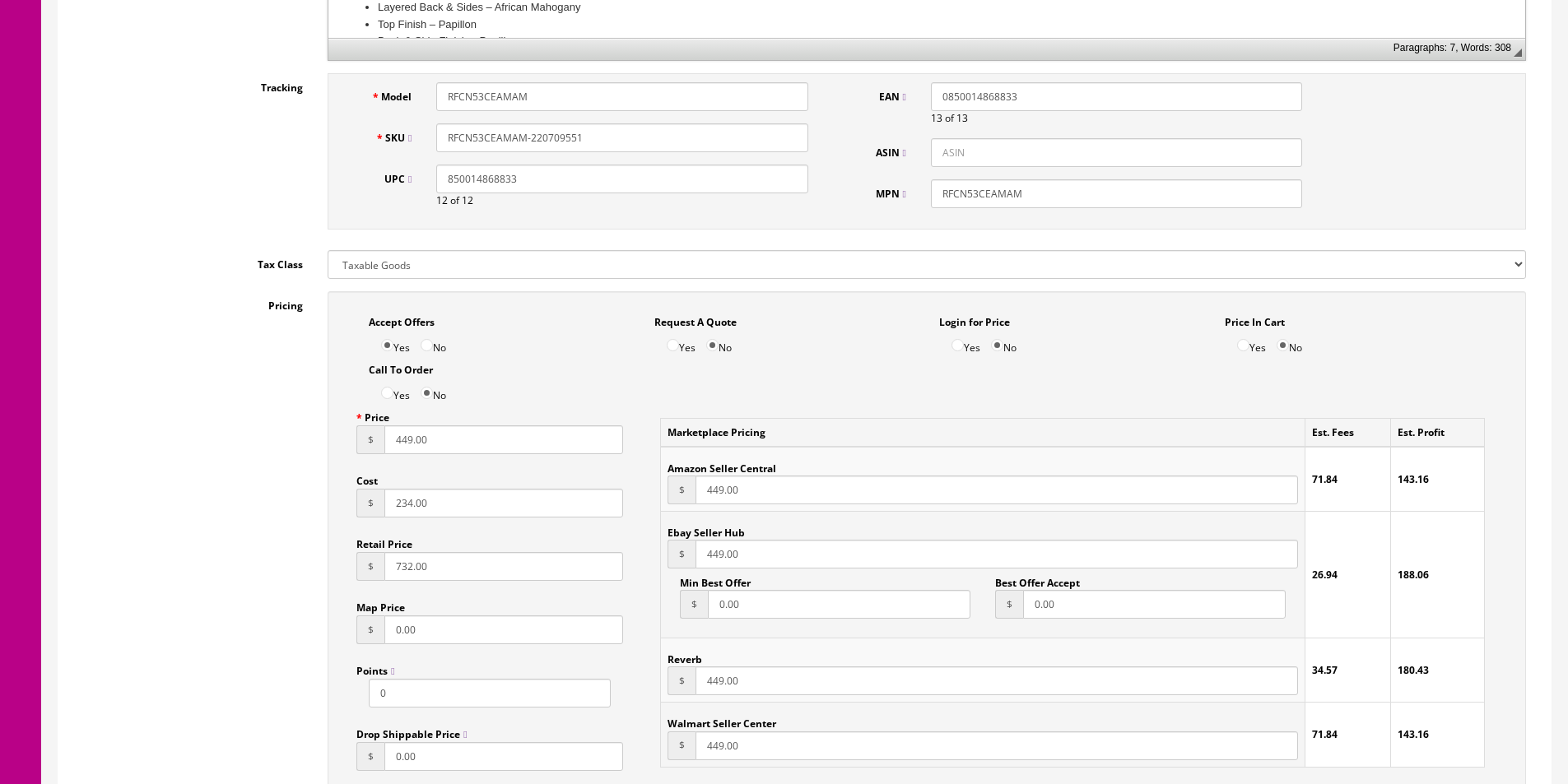
scroll to position [0, 0]
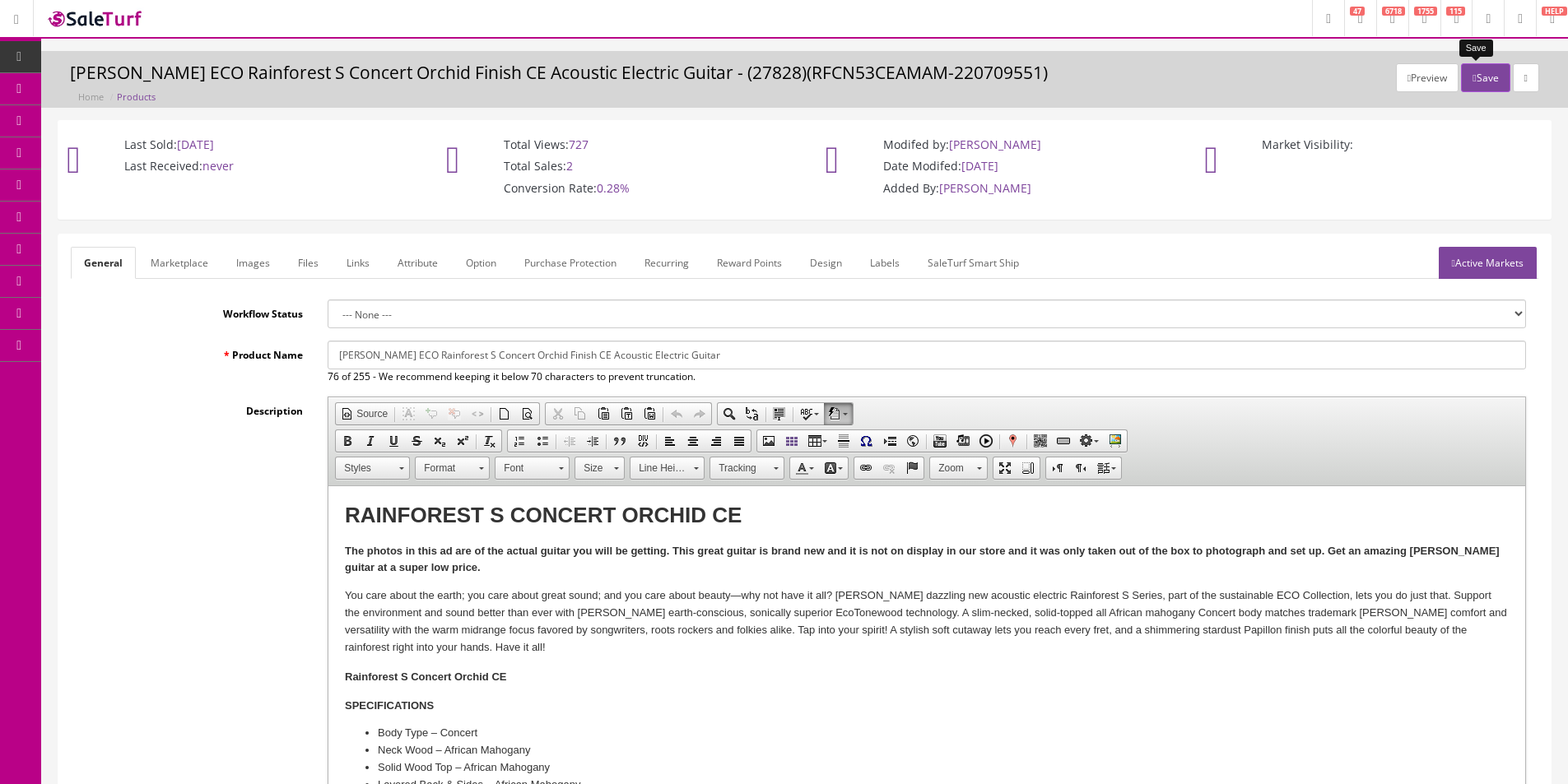
click at [1491, 75] on button "Save" at bounding box center [1485, 77] width 48 height 29
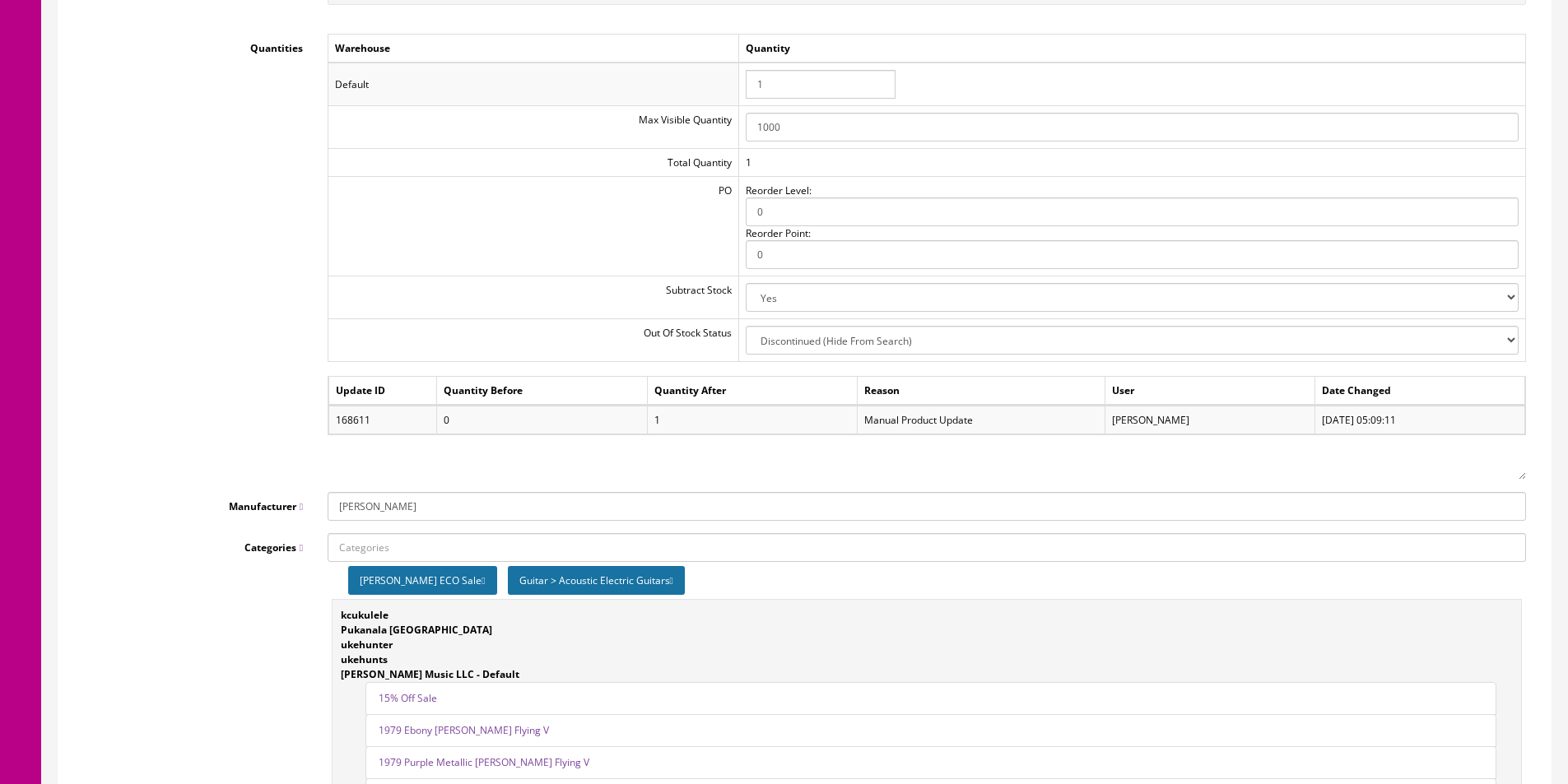
scroll to position [2303, 0]
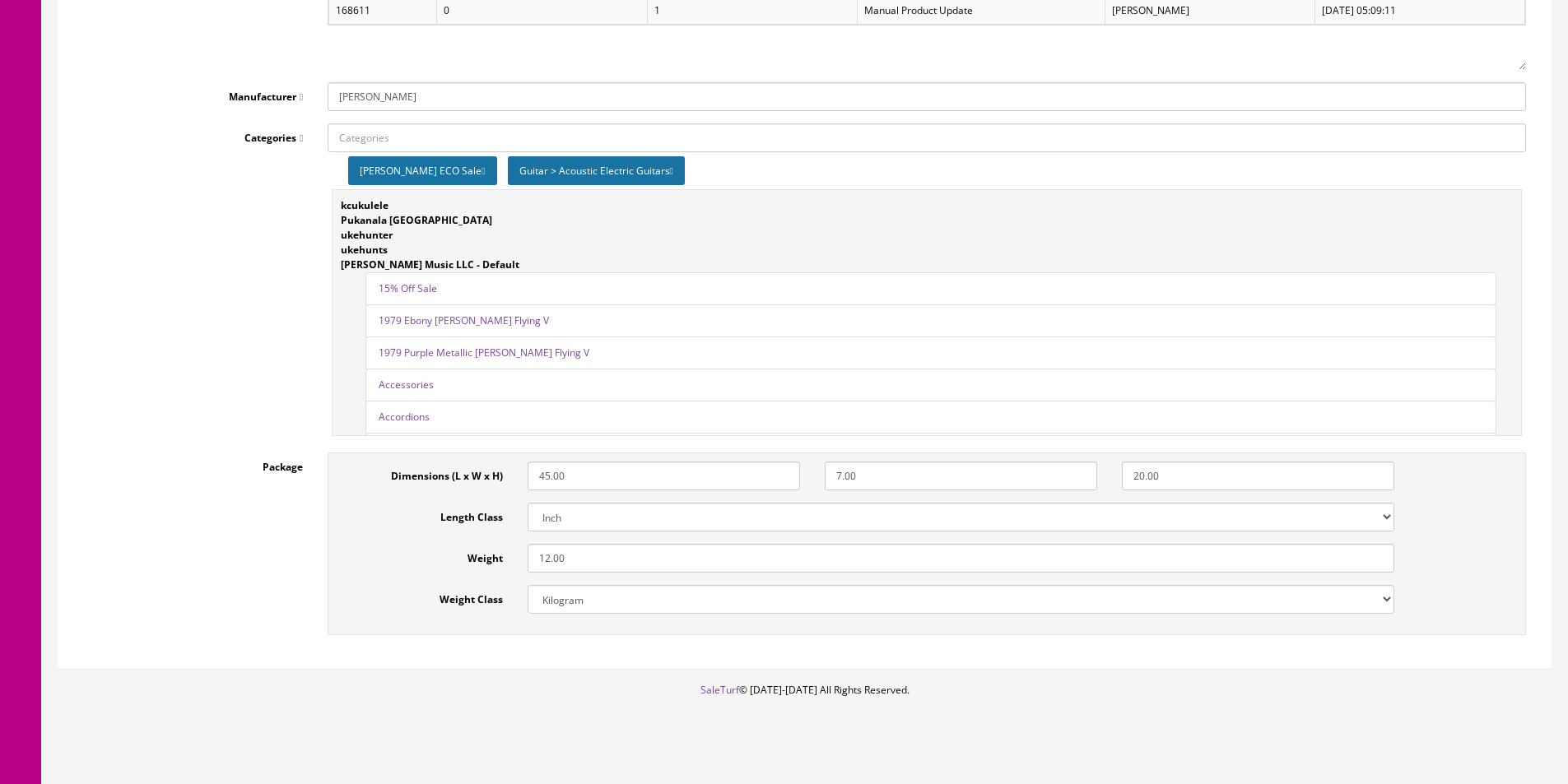
click at [855, 588] on select "Kilogram Gram Pound Ounces" at bounding box center [960, 600] width 866 height 29
select select "5"
click at [855, 588] on select "Kilogram Gram Pound Ounces" at bounding box center [960, 600] width 866 height 29
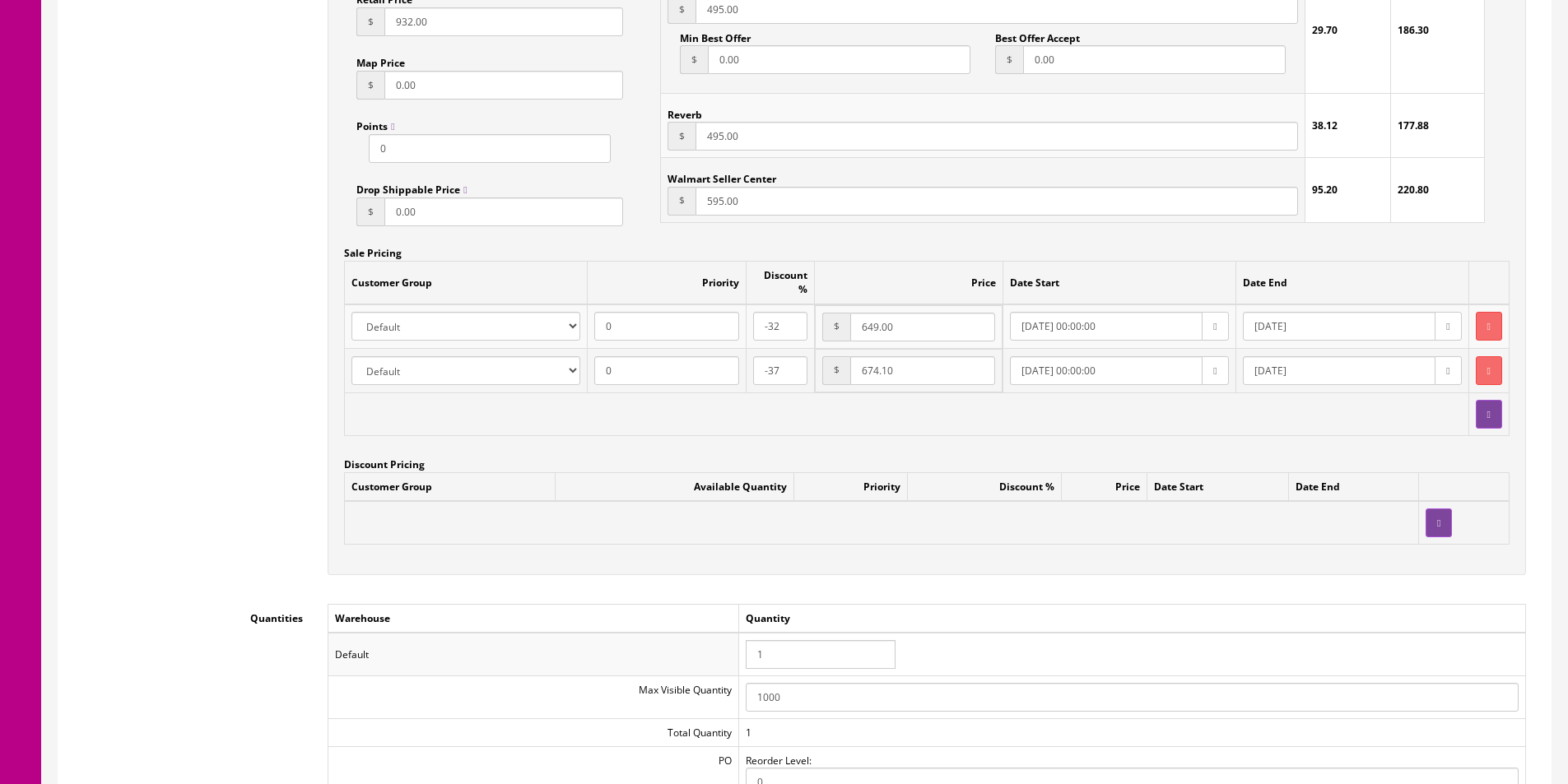
scroll to position [1315, 0]
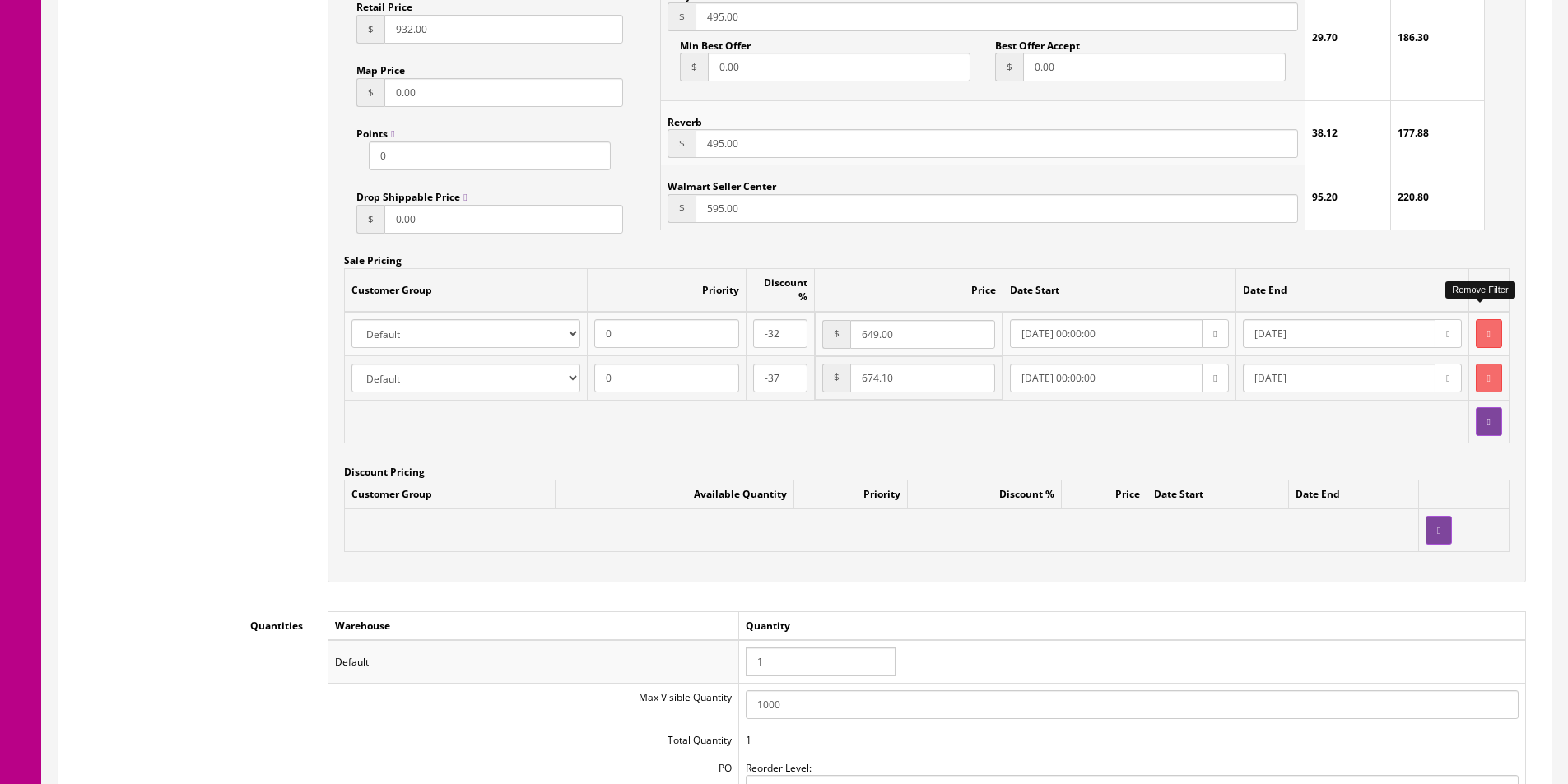
click at [1487, 319] on button "button" at bounding box center [1489, 334] width 26 height 29
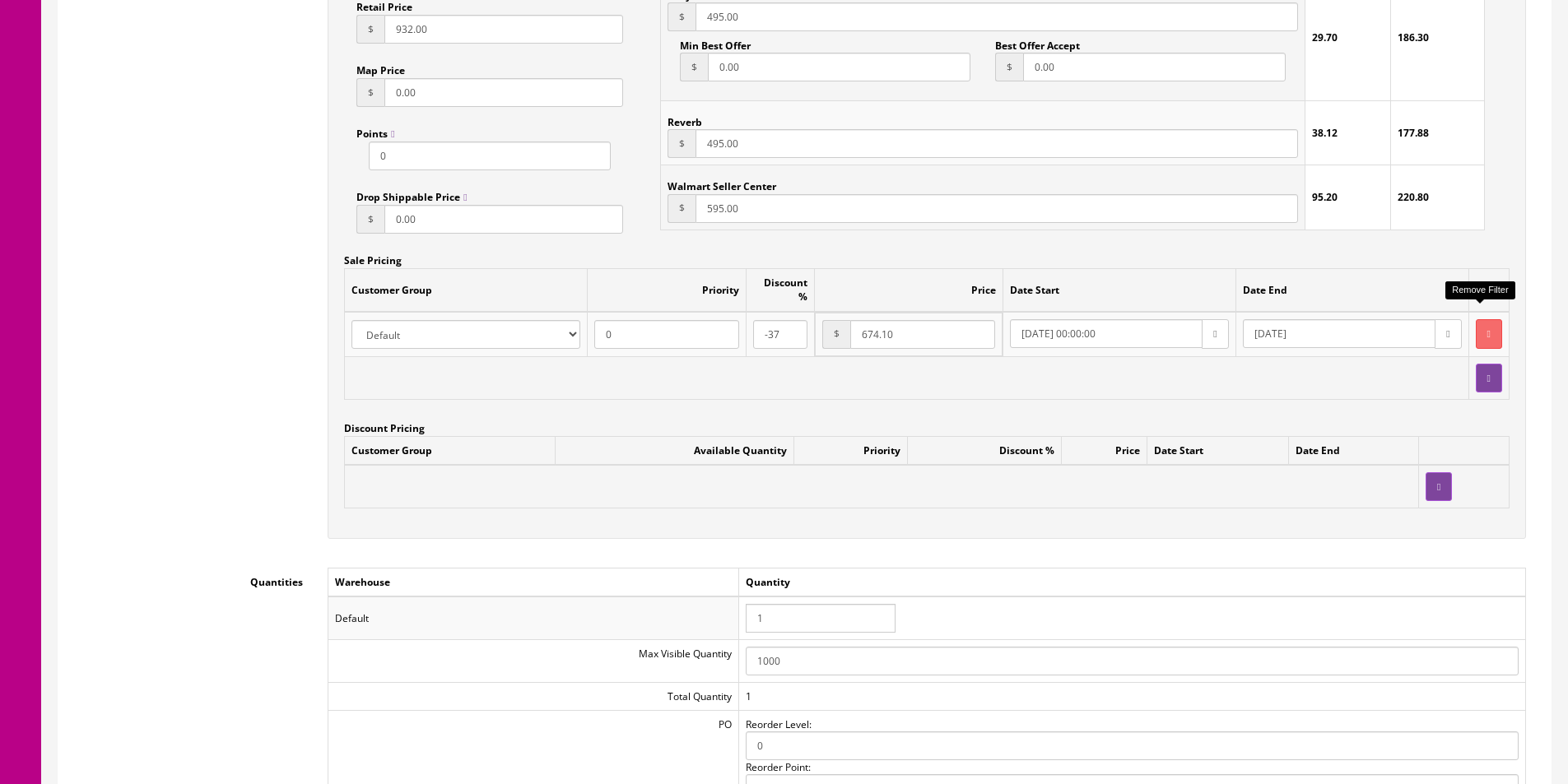
click at [1487, 319] on button "button" at bounding box center [1489, 334] width 26 height 29
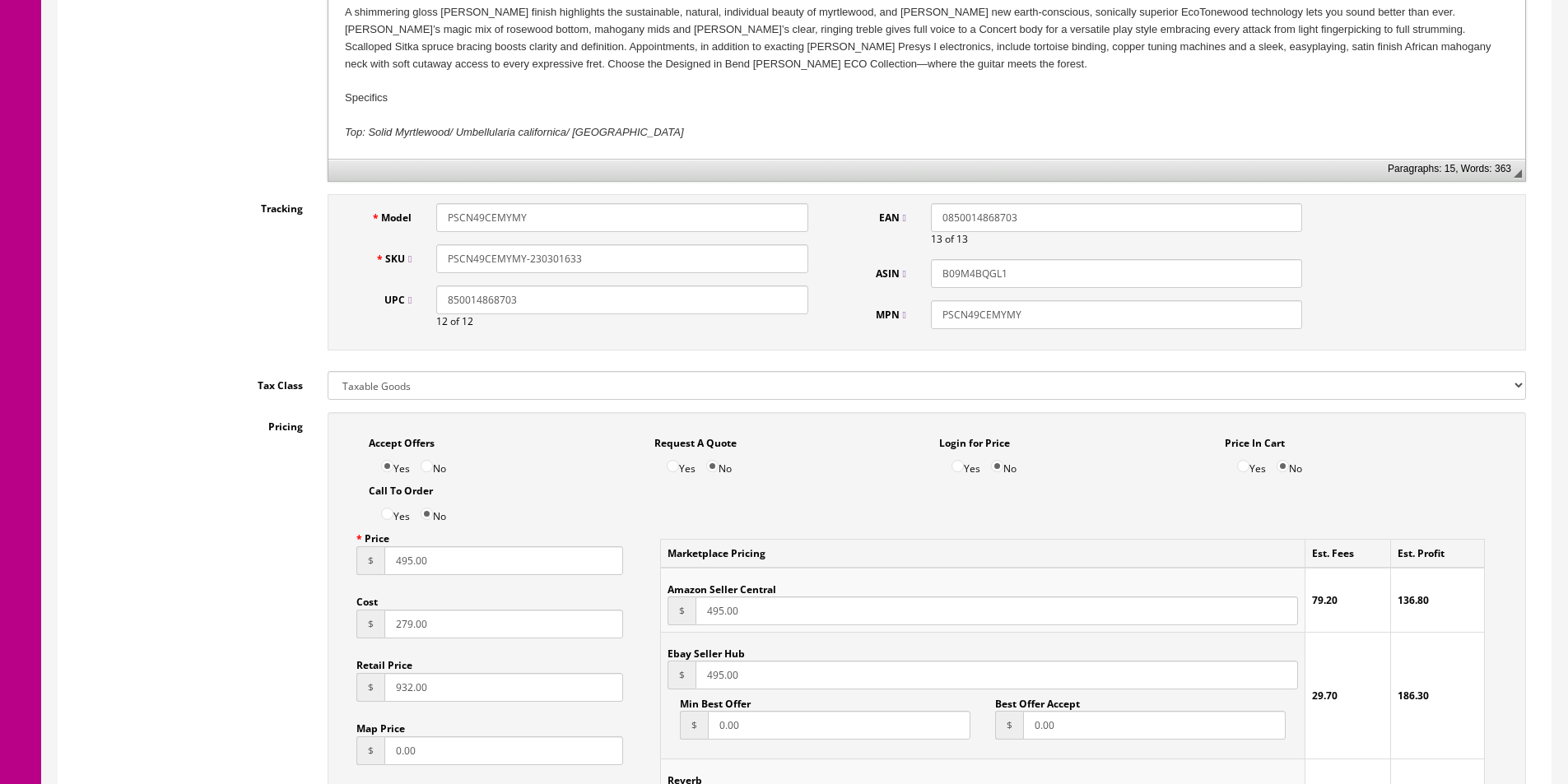
scroll to position [0, 0]
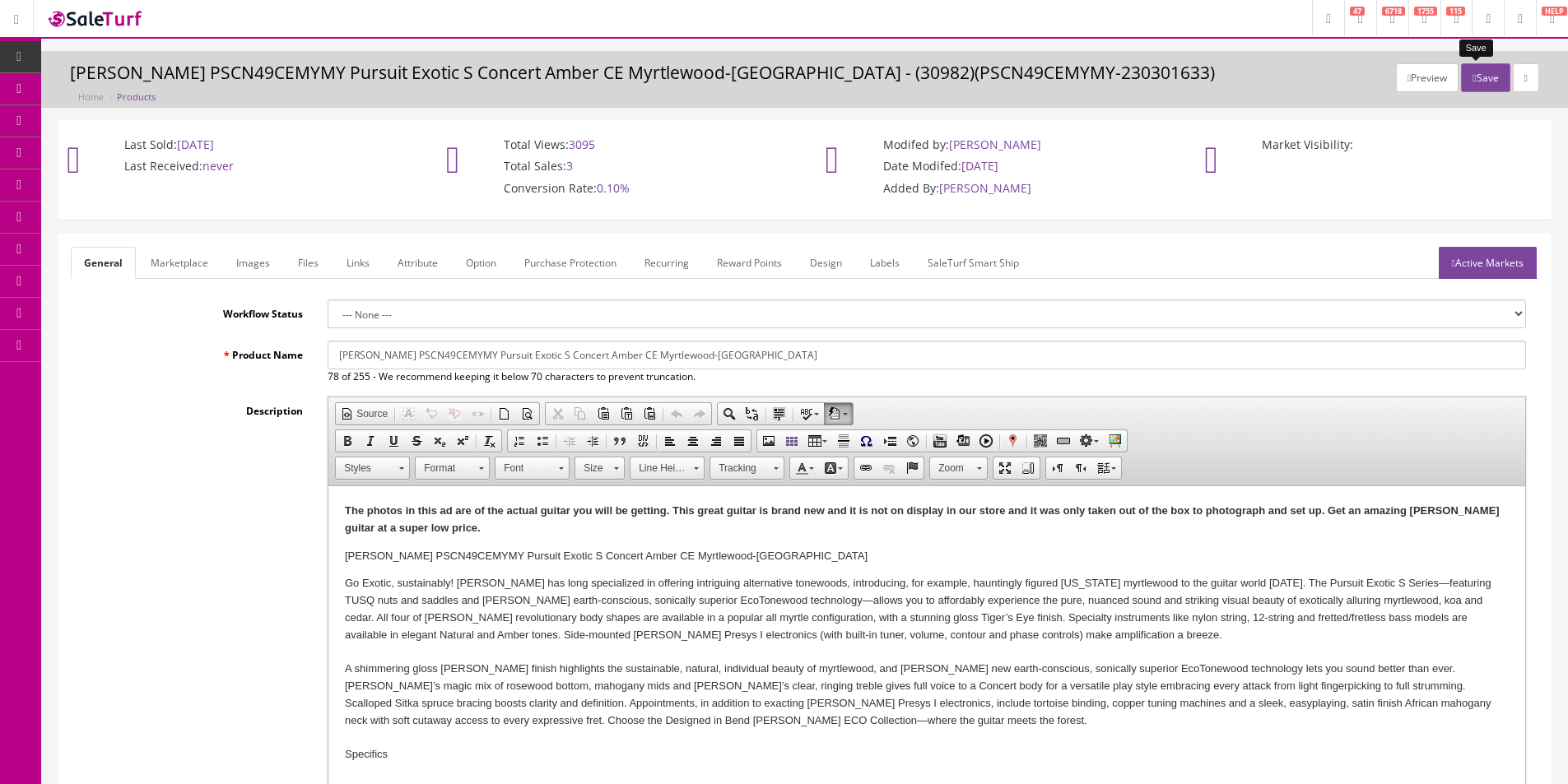
click at [1476, 74] on button "Save" at bounding box center [1485, 77] width 48 height 29
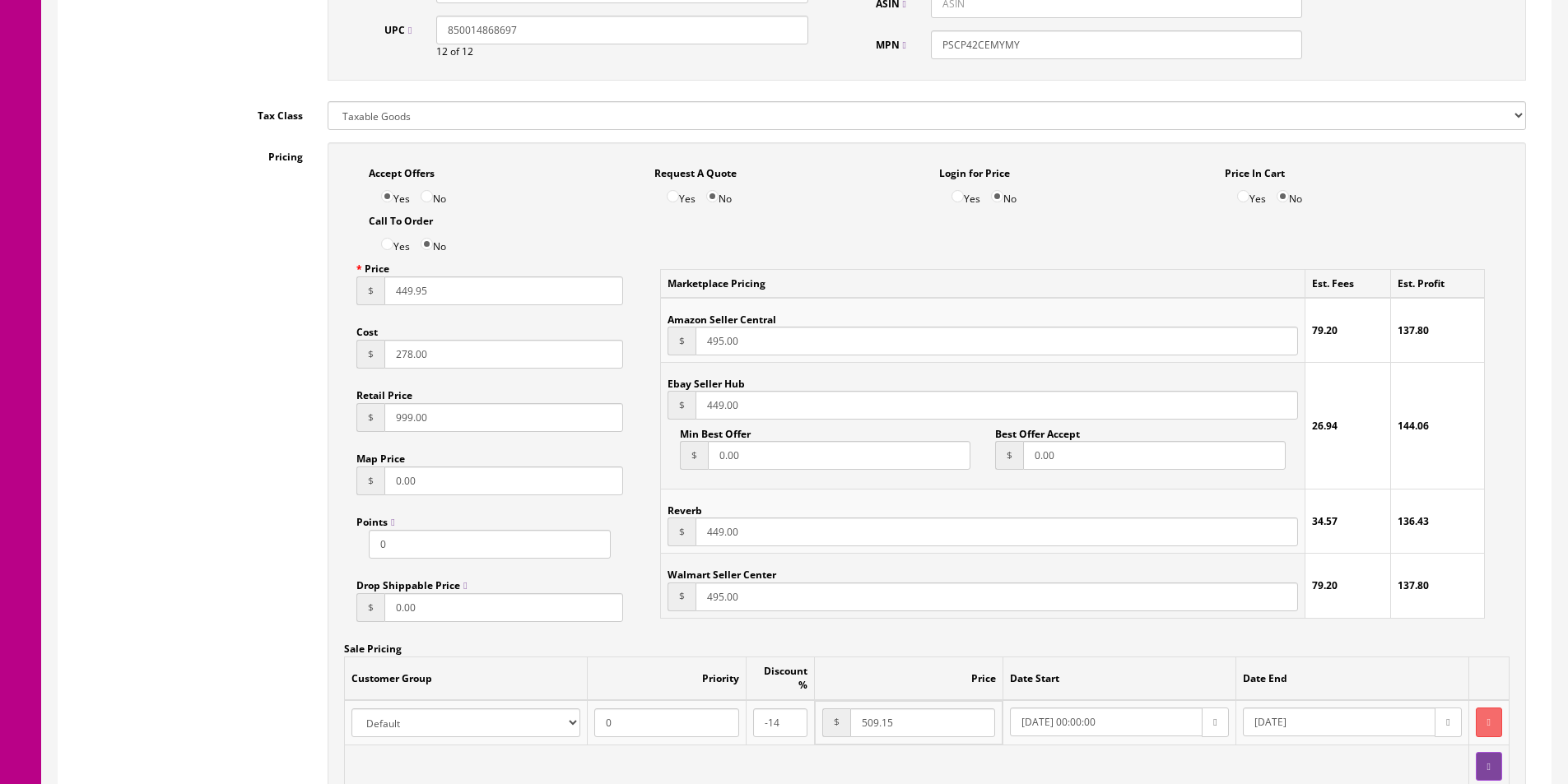
scroll to position [1234, 0]
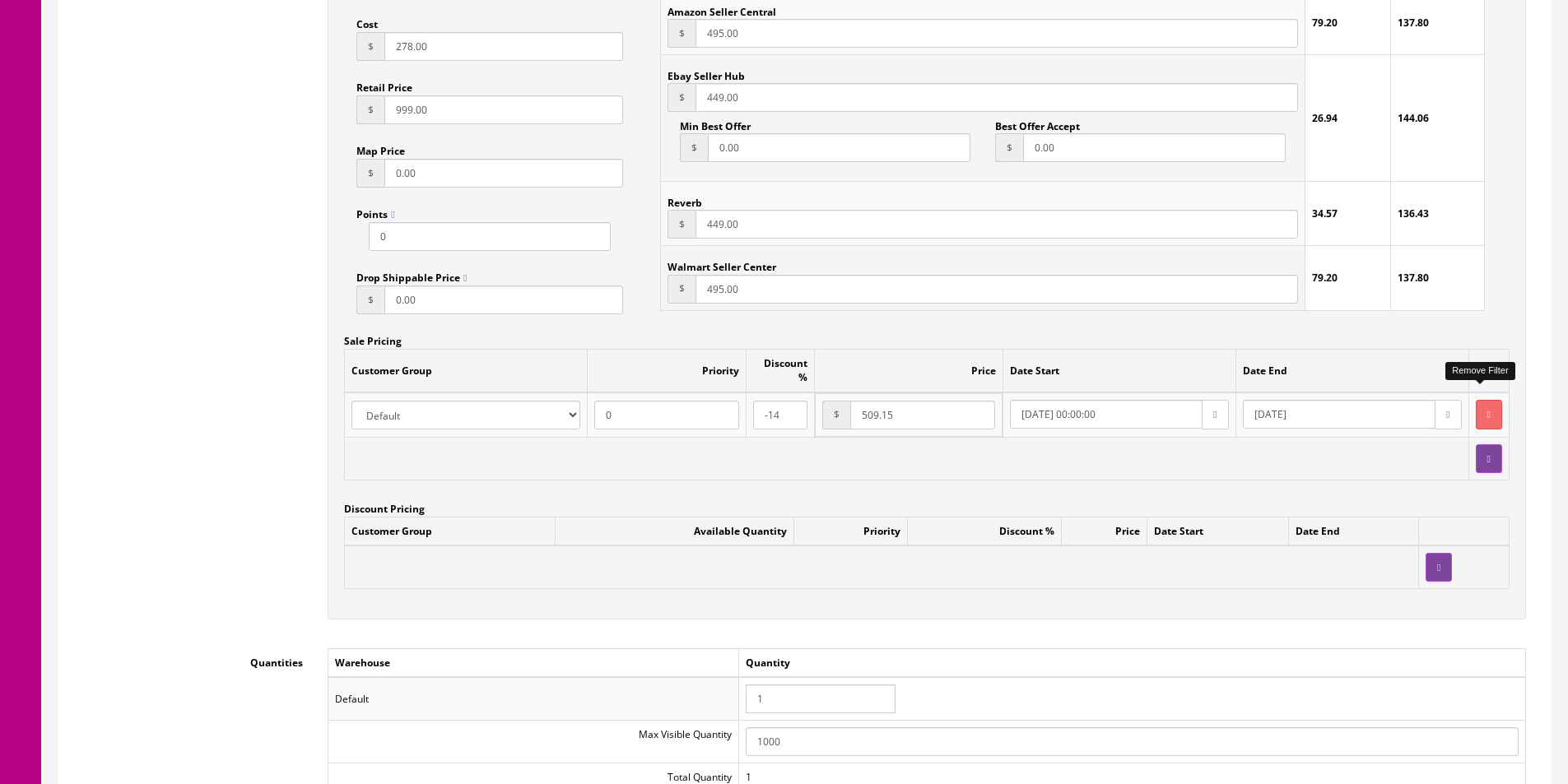
click at [1476, 404] on button "button" at bounding box center [1489, 414] width 26 height 29
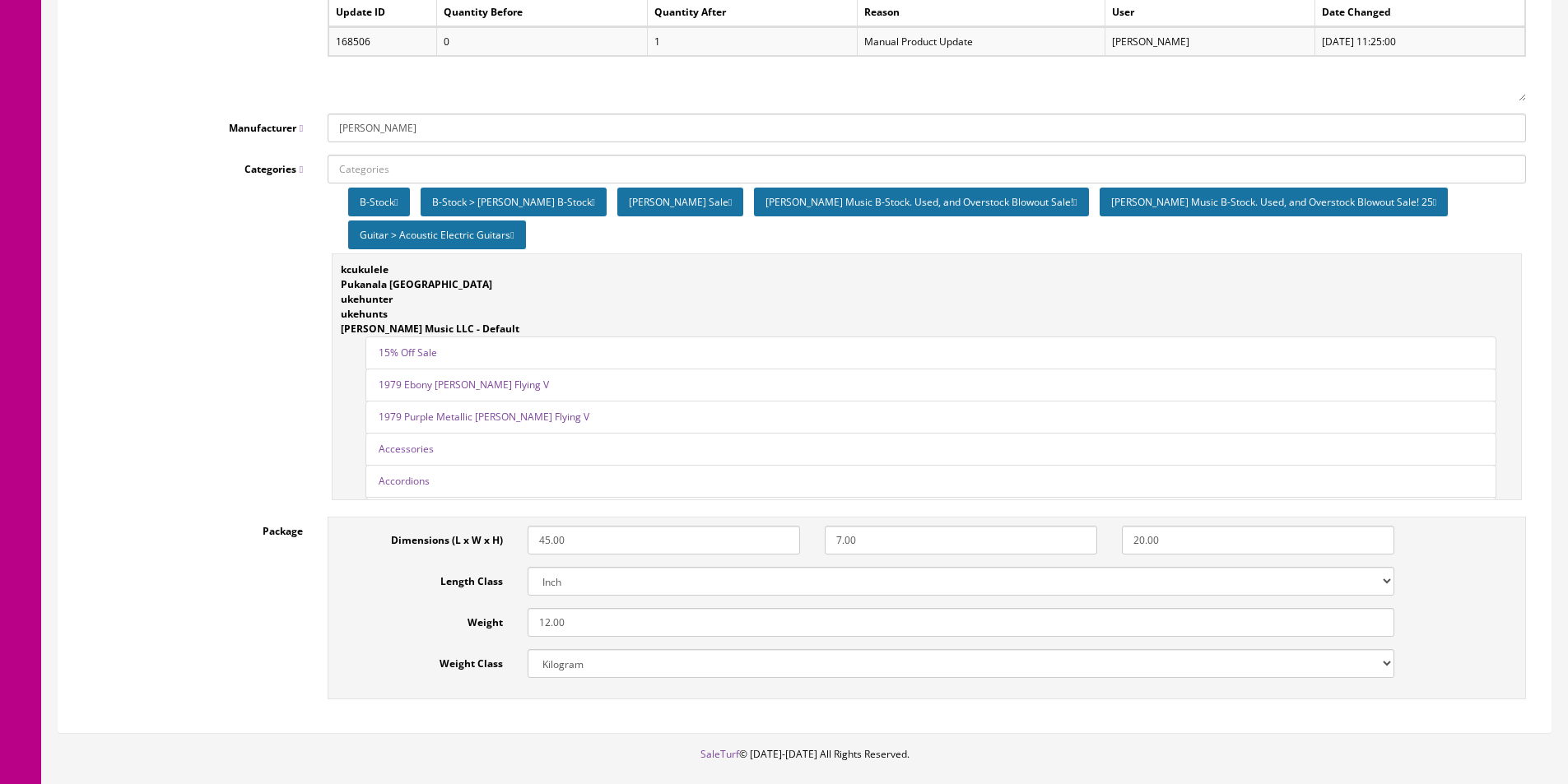
scroll to position [2247, 0]
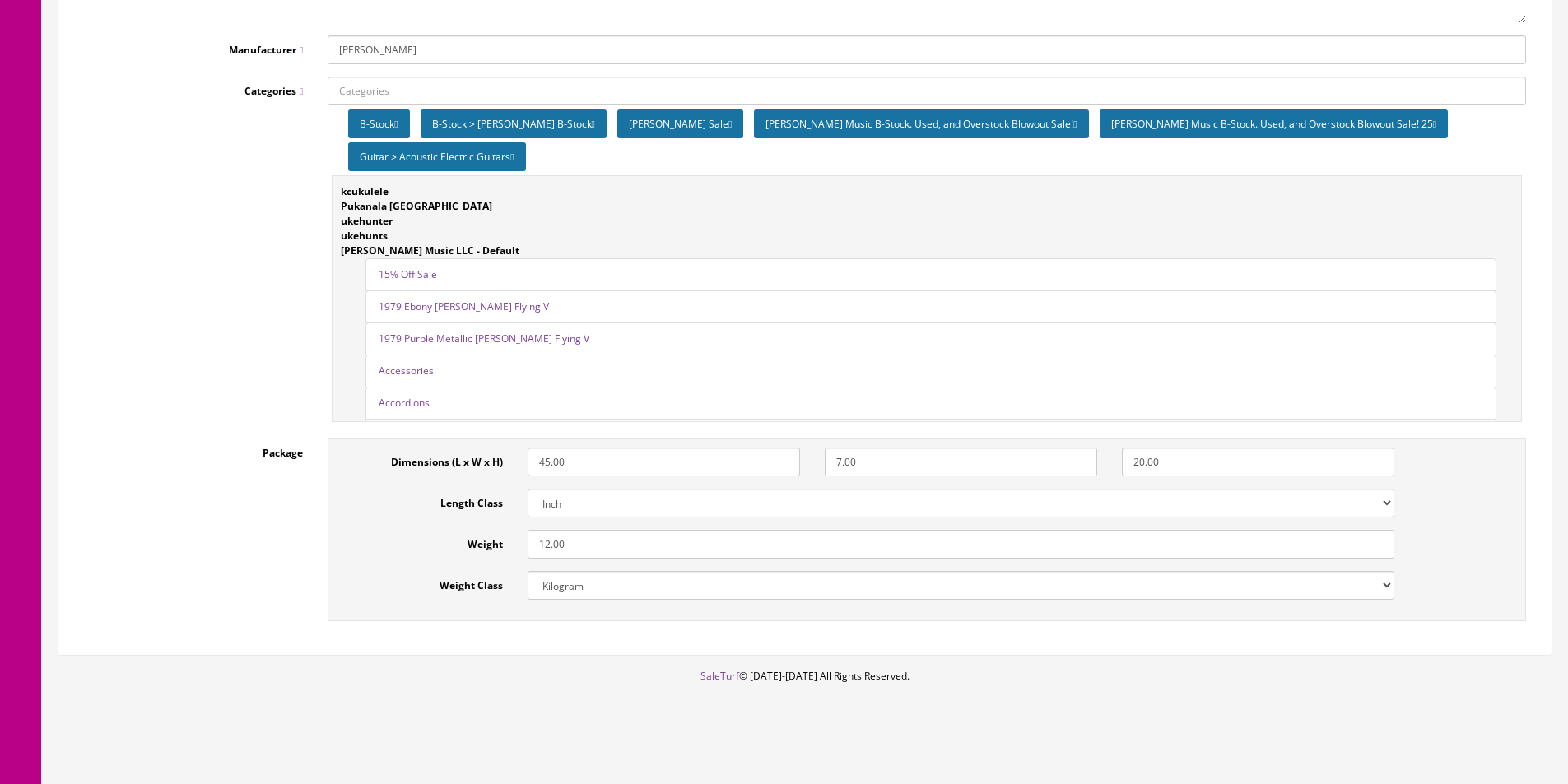
click at [807, 581] on select "Kilogram Gram Pound Ounces" at bounding box center [960, 586] width 866 height 29
select select "5"
click at [807, 580] on select "Kilogram Gram Pound Ounces" at bounding box center [960, 586] width 866 height 29
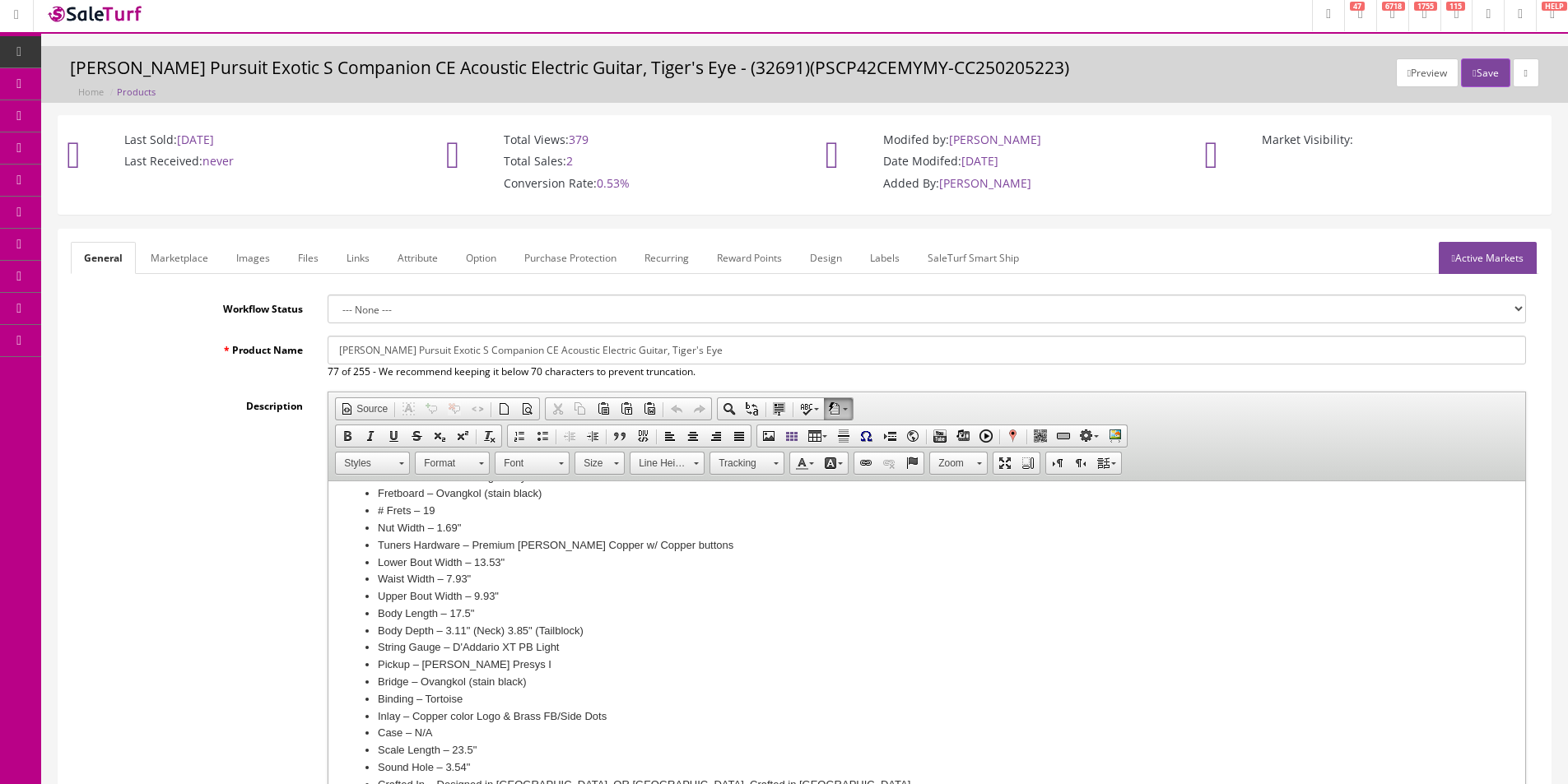
scroll to position [0, 0]
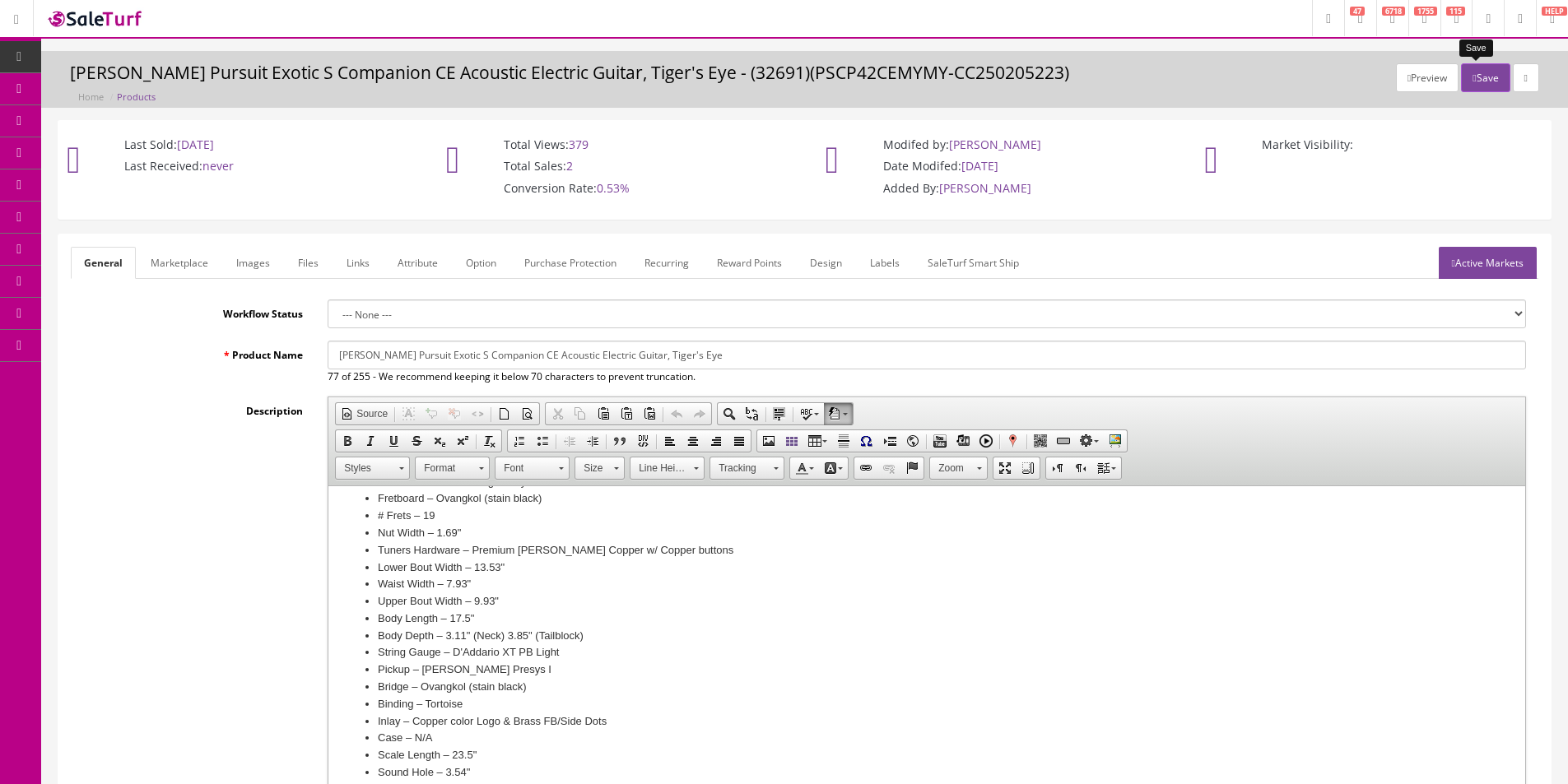
click at [1480, 72] on button "Save" at bounding box center [1485, 77] width 48 height 29
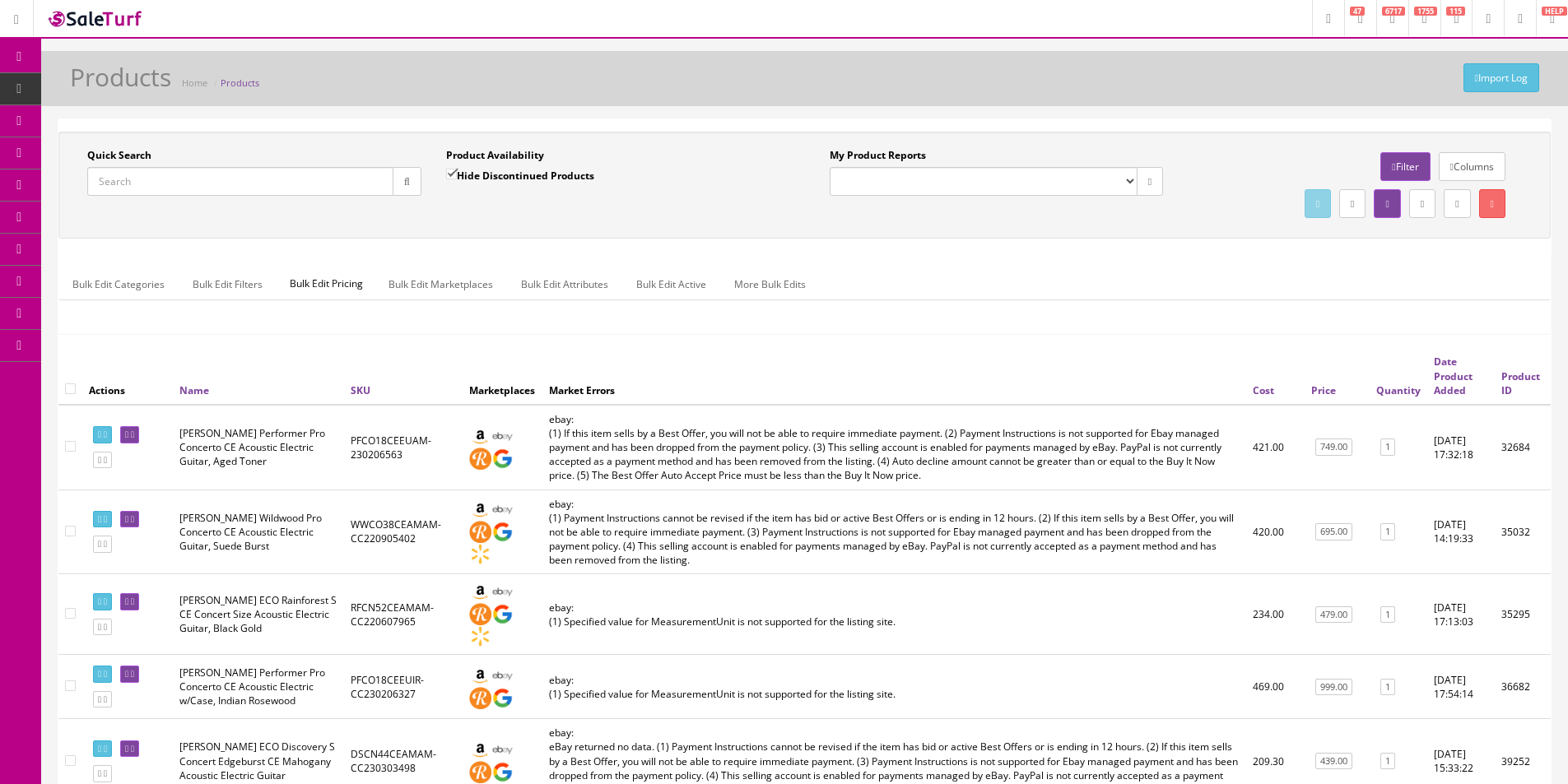
click at [408, 171] on button "button" at bounding box center [407, 182] width 29 height 29
click at [407, 173] on button "button" at bounding box center [407, 182] width 29 height 29
click at [337, 190] on input "Quick Search" at bounding box center [240, 182] width 306 height 29
click at [362, 179] on input "Quick Search" at bounding box center [240, 182] width 306 height 29
click at [361, 179] on input "Quick Search" at bounding box center [240, 182] width 306 height 29
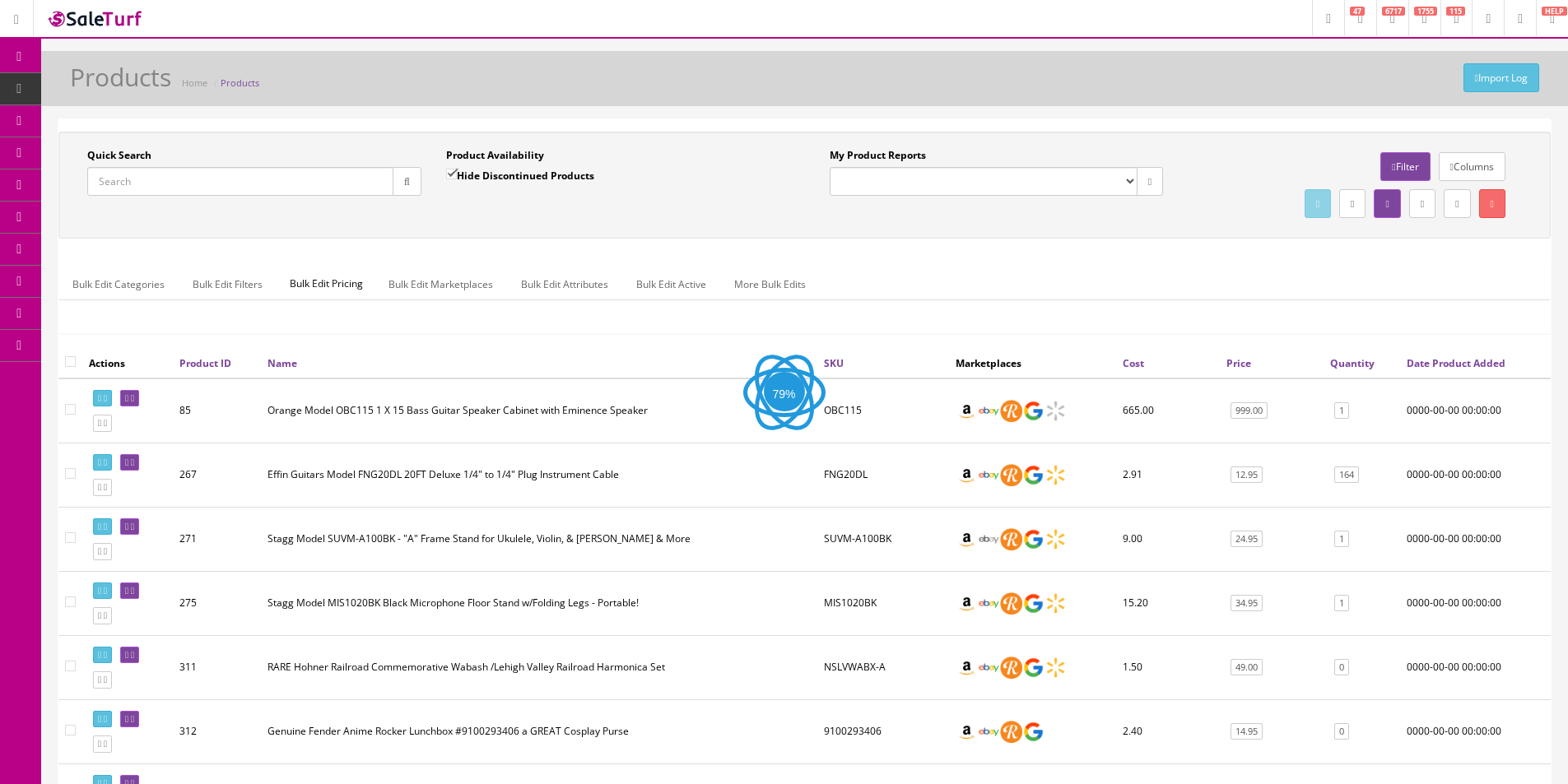
click at [405, 179] on icon "button" at bounding box center [407, 182] width 6 height 10
click at [444, 204] on div "Product Availability Hide Discontinued Products Date To" at bounding box center [613, 178] width 359 height 60
click at [328, 186] on input "Quick Search" at bounding box center [240, 182] width 306 height 29
paste input "046386F"
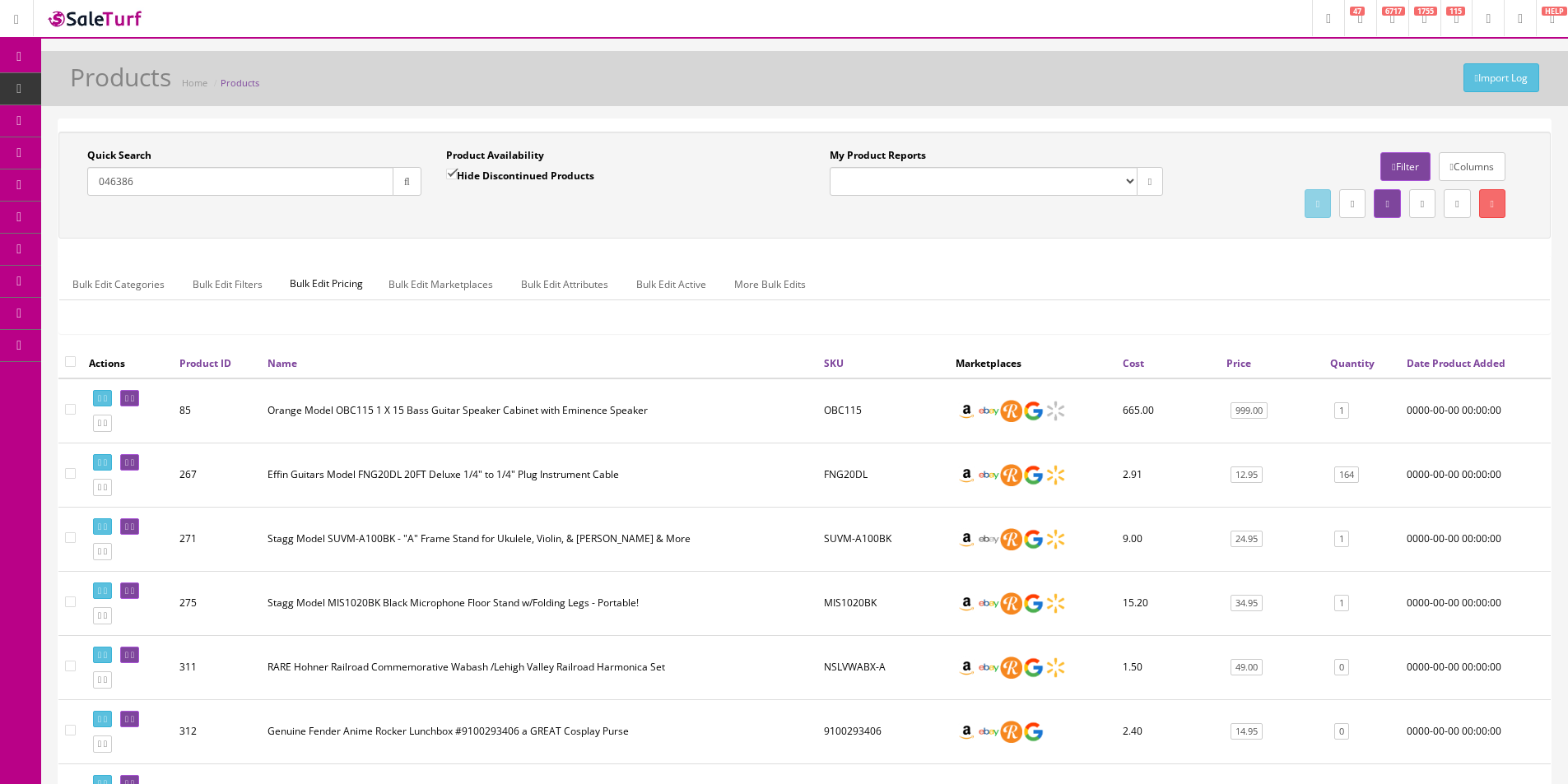
type input "046386"
drag, startPoint x: 560, startPoint y: 173, endPoint x: 551, endPoint y: 187, distance: 16.6
click at [560, 173] on label "Hide Discontinued Products" at bounding box center [520, 175] width 148 height 16
click at [457, 173] on input "Hide Discontinued Products" at bounding box center [451, 173] width 11 height 11
checkbox input "false"
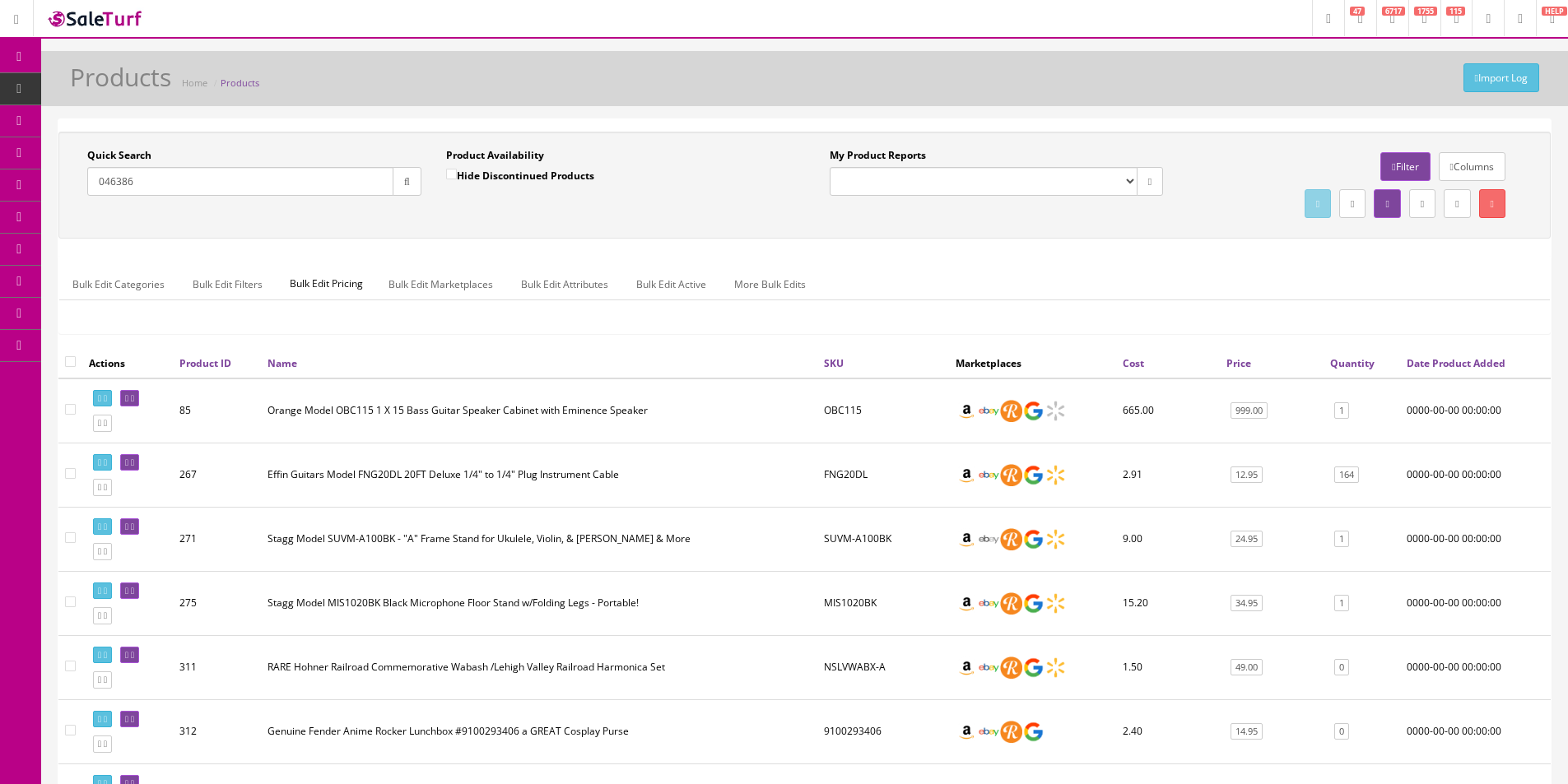
click at [533, 216] on div "Quick Search 046386 Date From Product Availability Hide Discontinued Products D…" at bounding box center [804, 185] width 1484 height 75
click at [416, 182] on button "button" at bounding box center [407, 182] width 29 height 29
click at [485, 221] on div "Quick Search 046386 Date From Product Availability Hide Discontinued Products D…" at bounding box center [804, 185] width 1484 height 75
drag, startPoint x: 485, startPoint y: 220, endPoint x: 513, endPoint y: 220, distance: 28.0
click at [486, 220] on div "Quick Search 046386 Date From Product Availability Hide Discontinued Products D…" at bounding box center [804, 185] width 1484 height 75
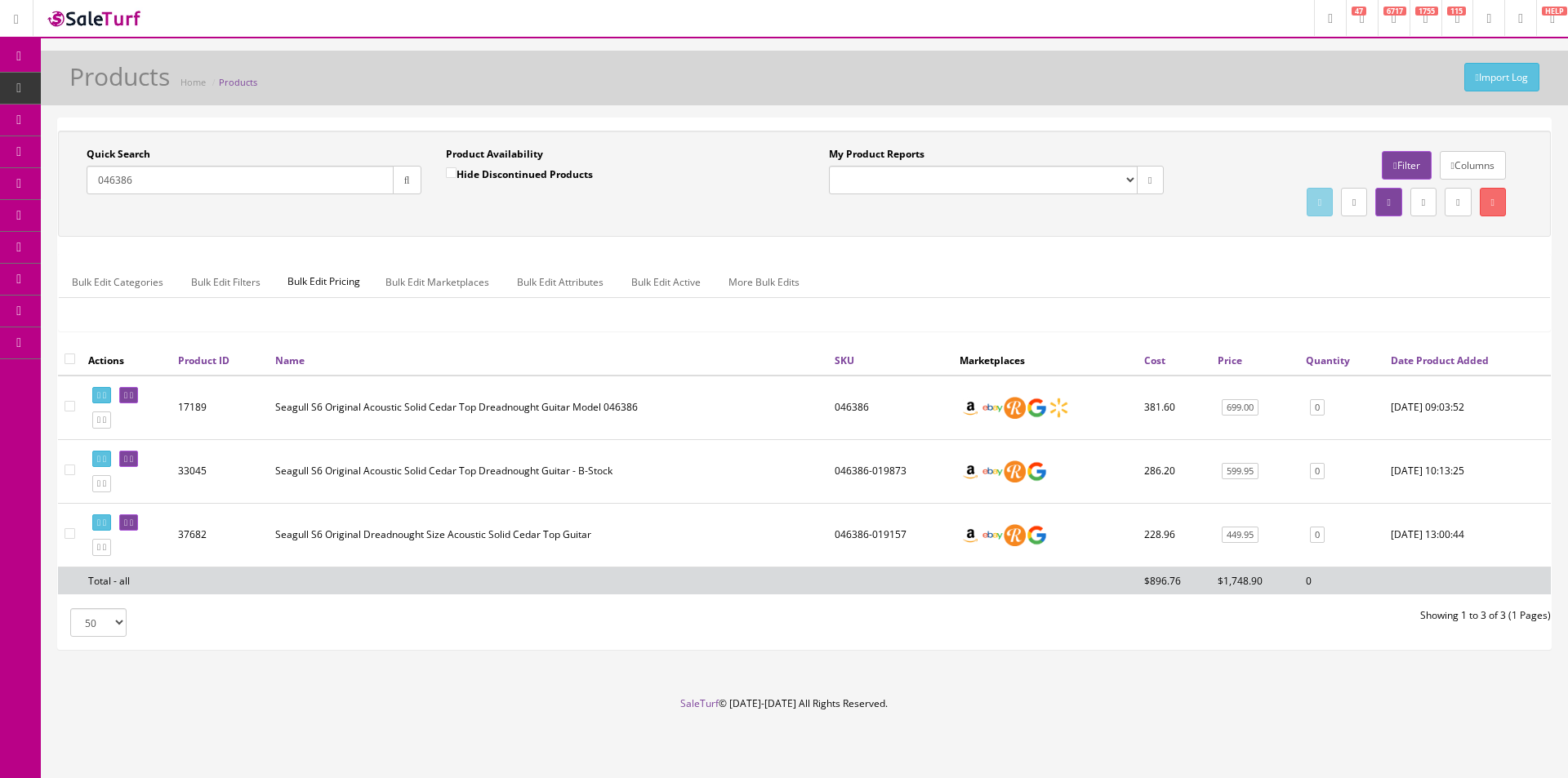
click at [571, 405] on td "Seagull S6 Original Acoustic Solid Cedar Top Dreadnought Guitar Model 046386" at bounding box center [548, 407] width 559 height 64
click at [572, 403] on td "Seagull S6 Original Acoustic Solid Cedar Top Dreadnought Guitar Model 046386" at bounding box center [548, 407] width 559 height 64
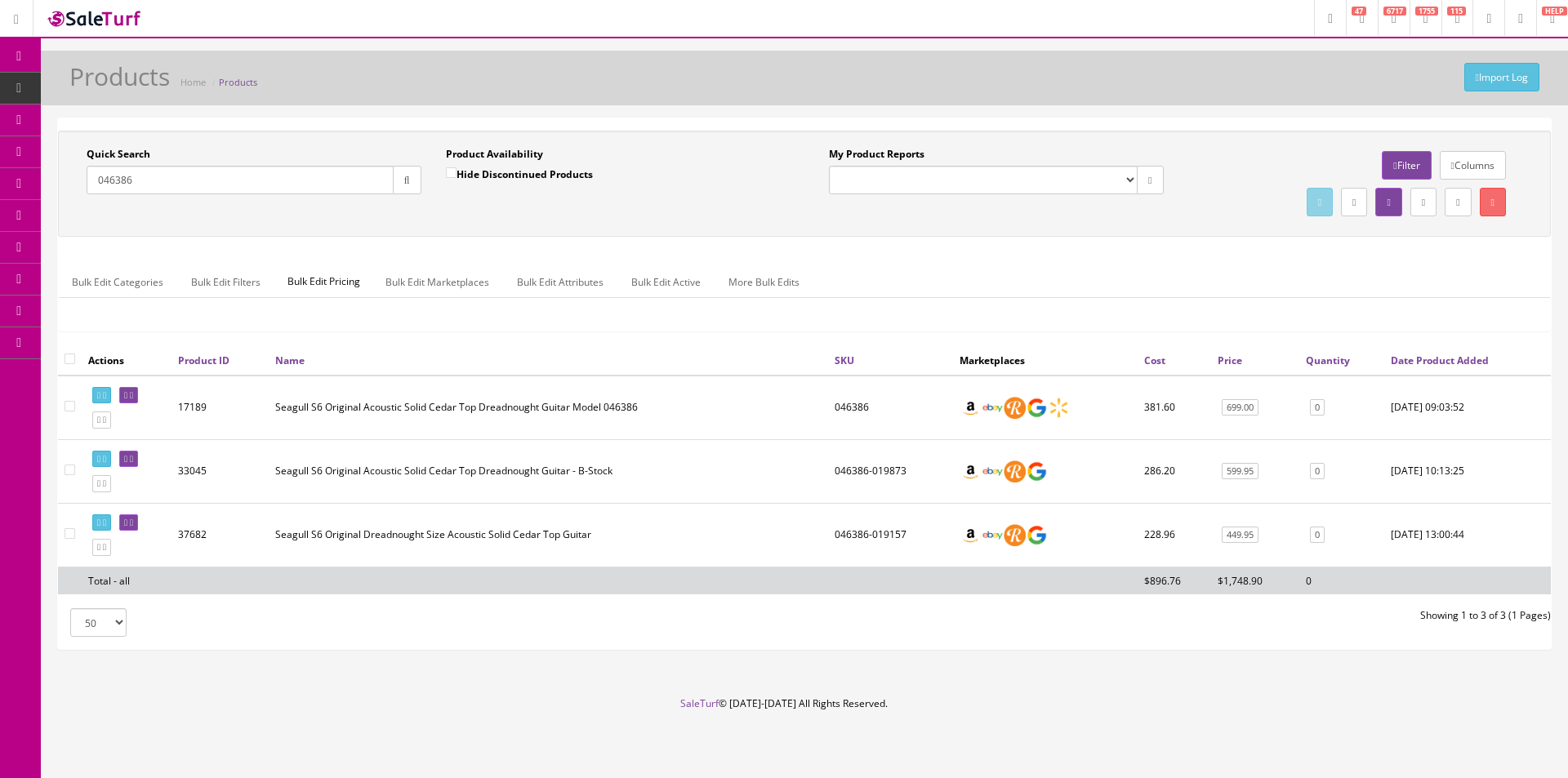
click at [574, 403] on td "Seagull S6 Original Acoustic Solid Cedar Top Dreadnought Guitar Model 046386" at bounding box center [548, 407] width 559 height 64
click at [337, 182] on input "046386" at bounding box center [240, 181] width 307 height 29
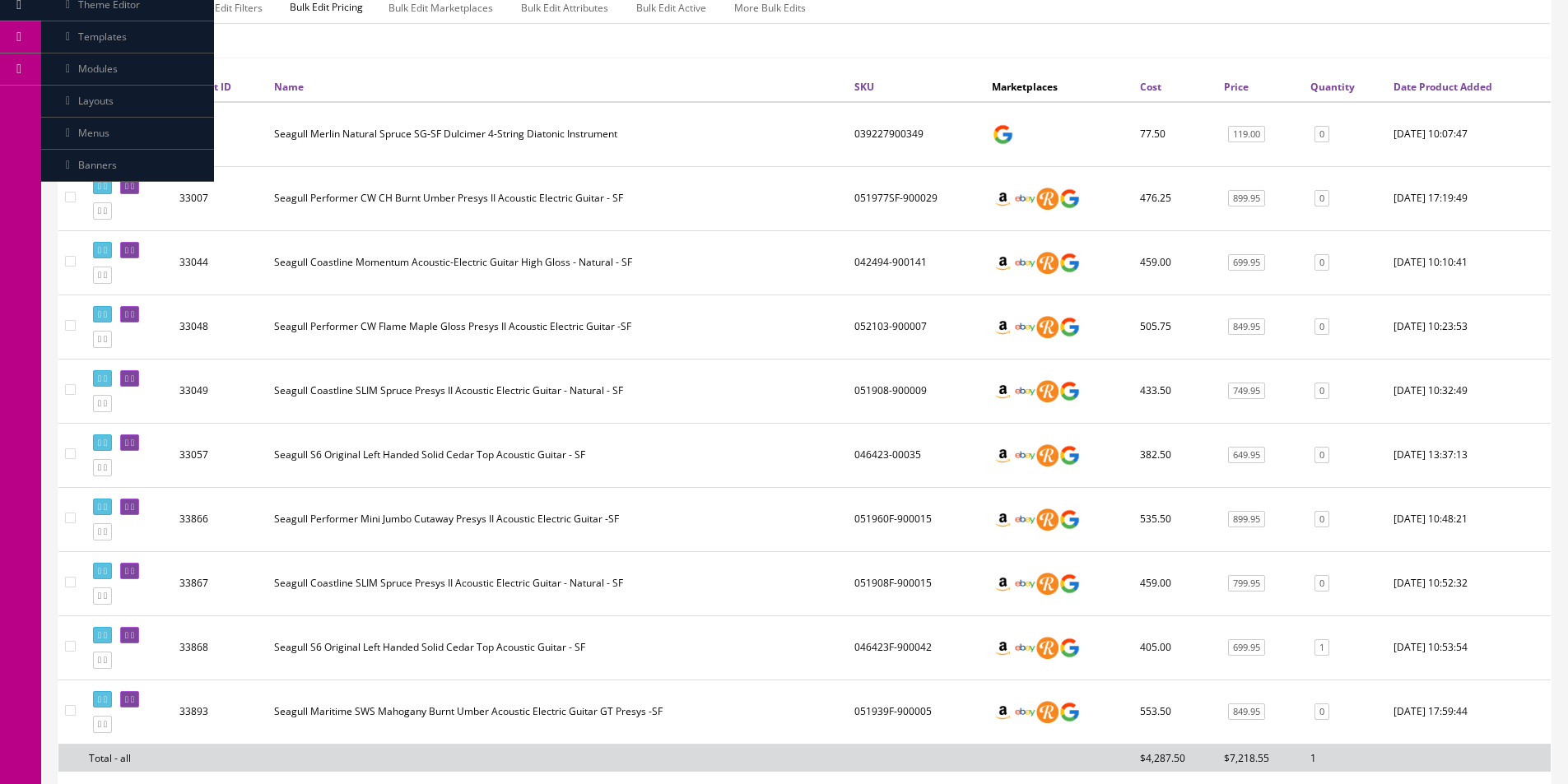
scroll to position [411, 0]
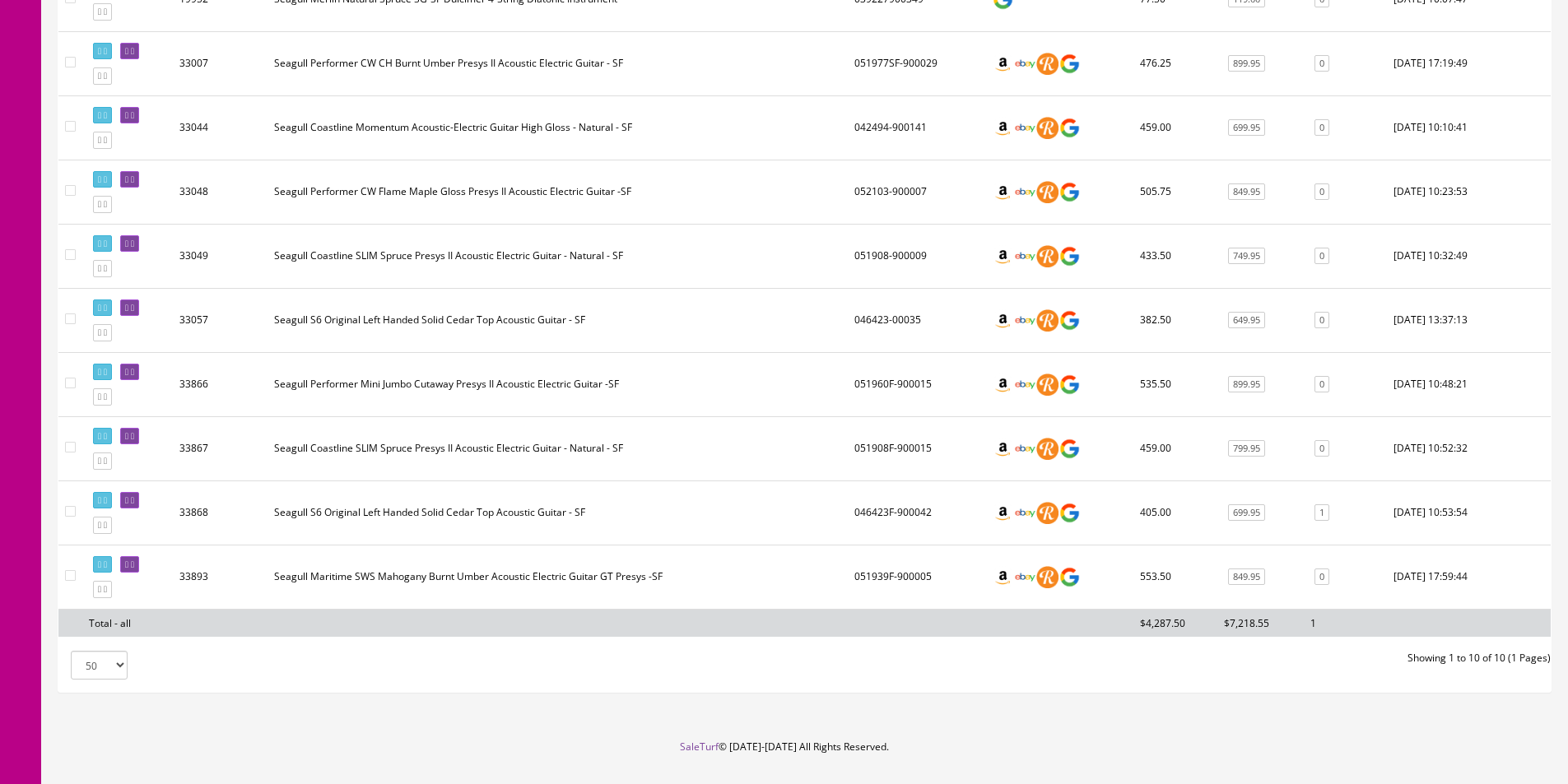
type input "Seagull SF"
click at [519, 360] on td "Seagull Performer Mini Jumbo Cutaway Presys II Acoustic Electric Guitar -SF" at bounding box center [557, 384] width 580 height 64
drag, startPoint x: 151, startPoint y: 564, endPoint x: 197, endPoint y: 584, distance: 50.2
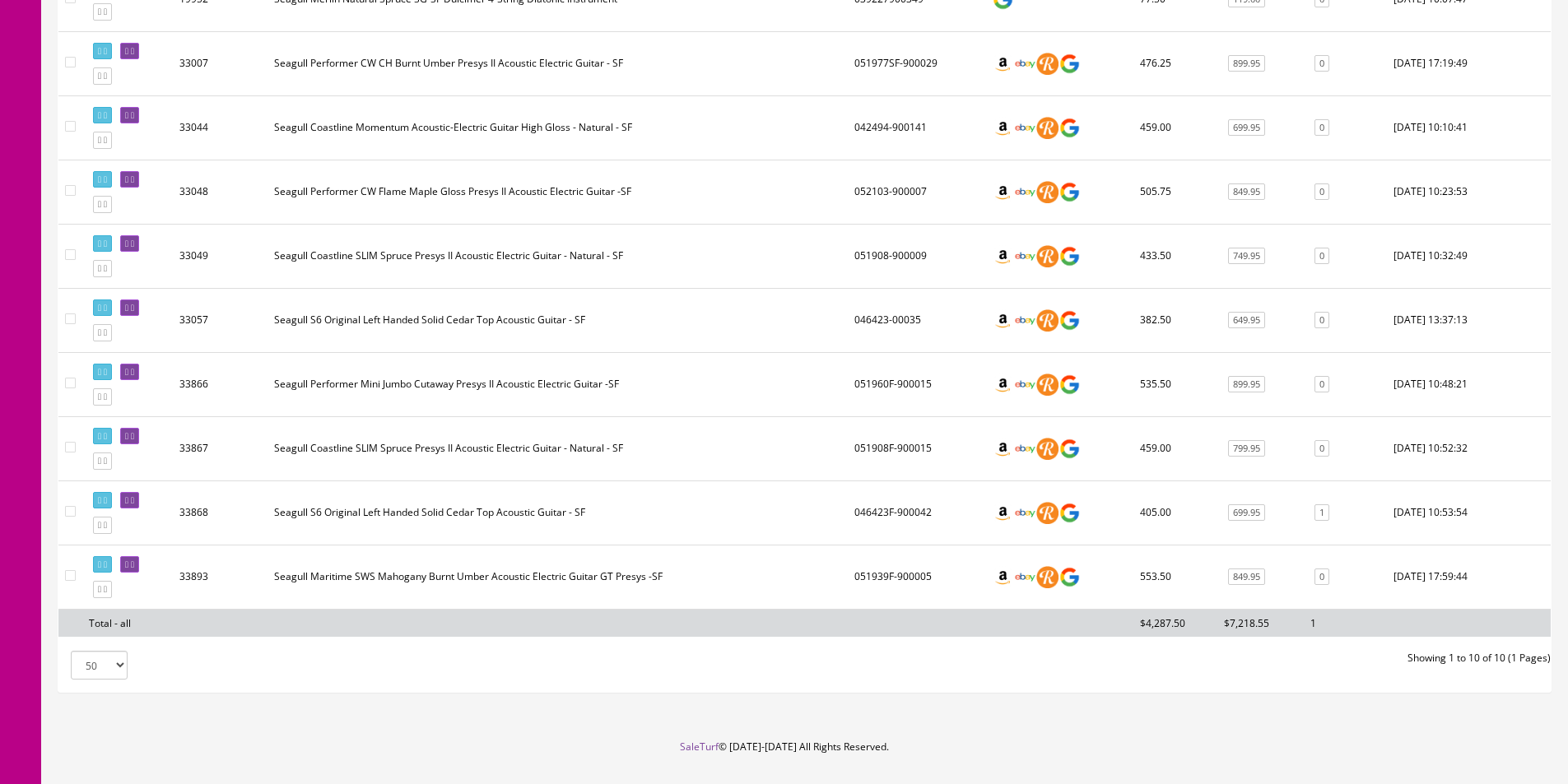
click at [197, 583] on td "33893" at bounding box center [221, 577] width 95 height 64
drag, startPoint x: 151, startPoint y: 559, endPoint x: 203, endPoint y: 547, distance: 53.4
click at [206, 547] on td "33893" at bounding box center [221, 577] width 95 height 64
click at [139, 557] on link at bounding box center [130, 565] width 19 height 17
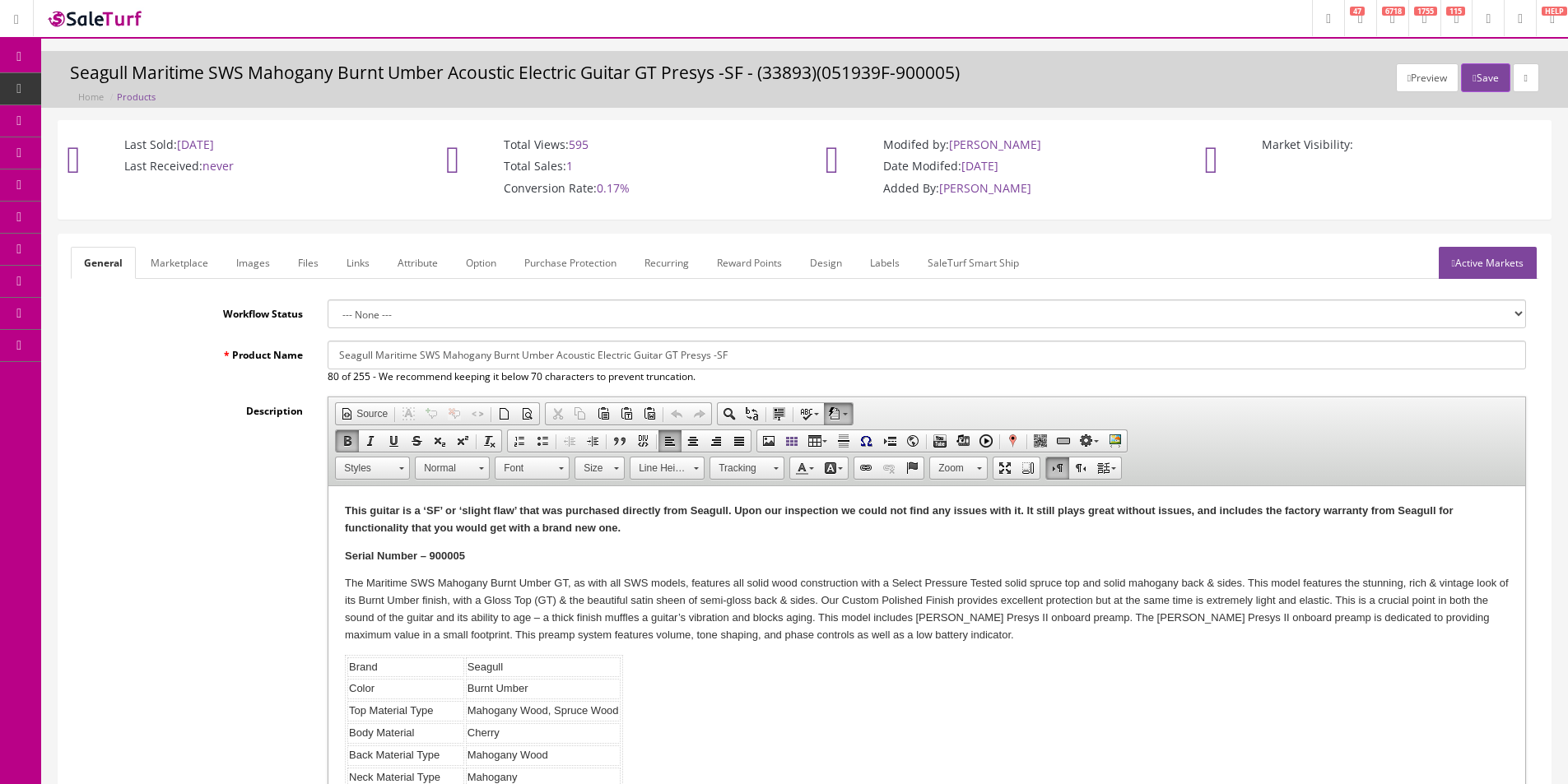
click at [471, 525] on strong "This guitar is a ‘SF’ or ‘slight flaw’ that was purchased directly from Seagull…" at bounding box center [898, 519] width 1107 height 30
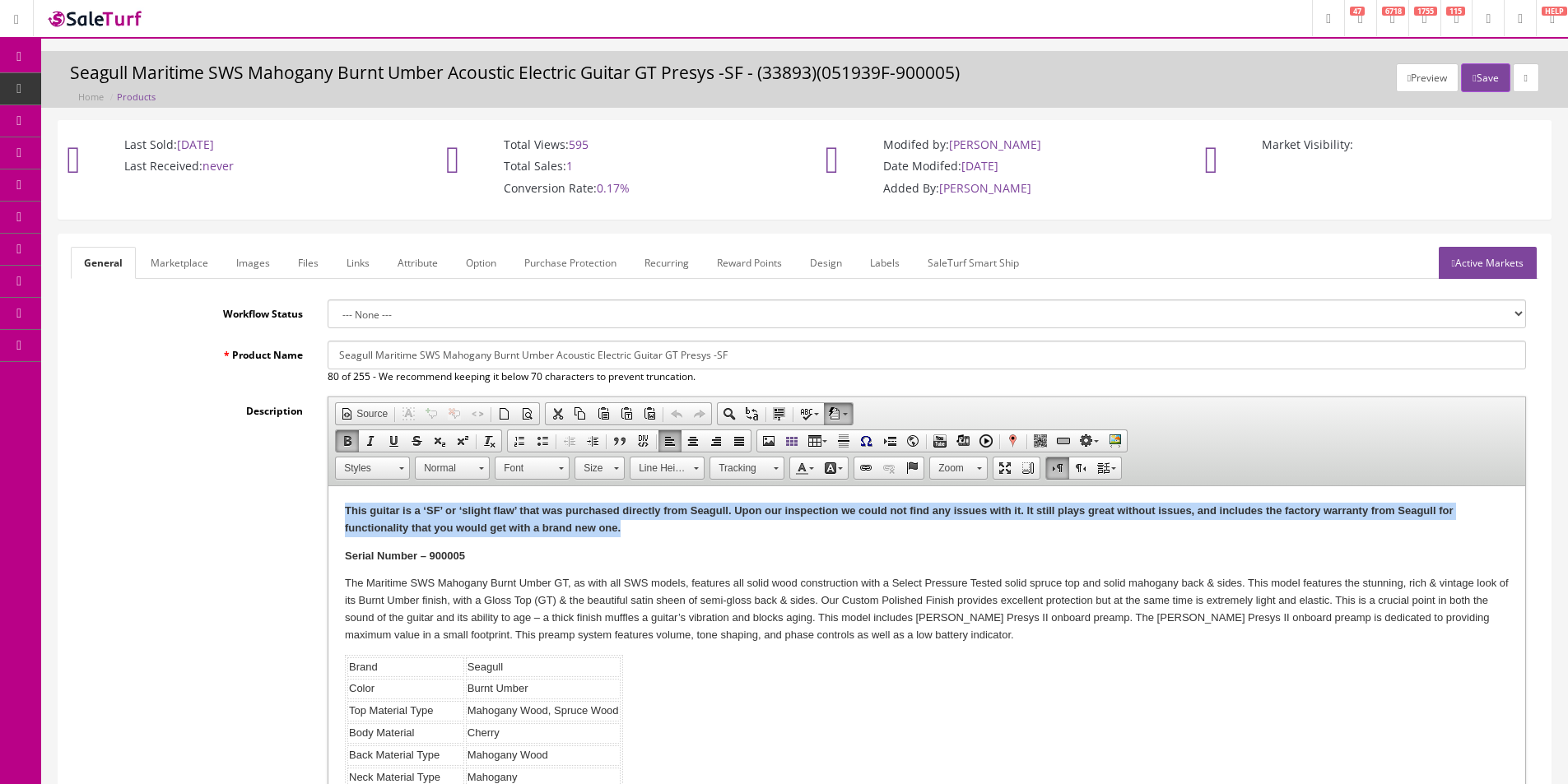
click at [471, 525] on strong "This guitar is a ‘SF’ or ‘slight flaw’ that was purchased directly from Seagull…" at bounding box center [898, 519] width 1107 height 30
copy strong "This guitar is a ‘SF’ or ‘slight flaw’ that was purchased directly from Seagull…"
click at [539, 521] on strong "This guitar is a ‘SF’ or ‘slight flaw’ that was purchased directly from Seagull…" at bounding box center [898, 519] width 1107 height 30
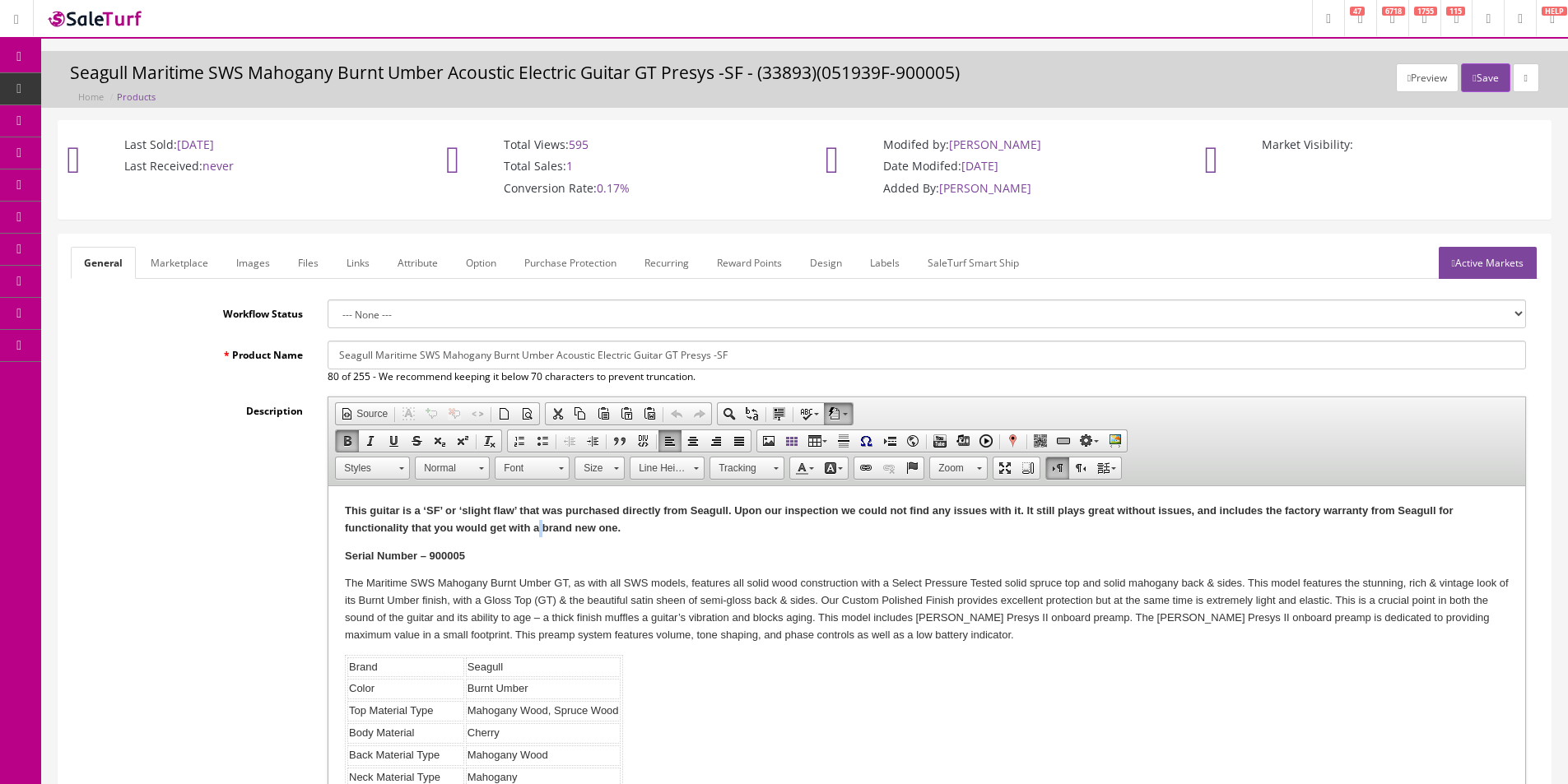
click at [539, 521] on strong "This guitar is a ‘SF’ or ‘slight flaw’ that was purchased directly from Seagull…" at bounding box center [898, 519] width 1107 height 30
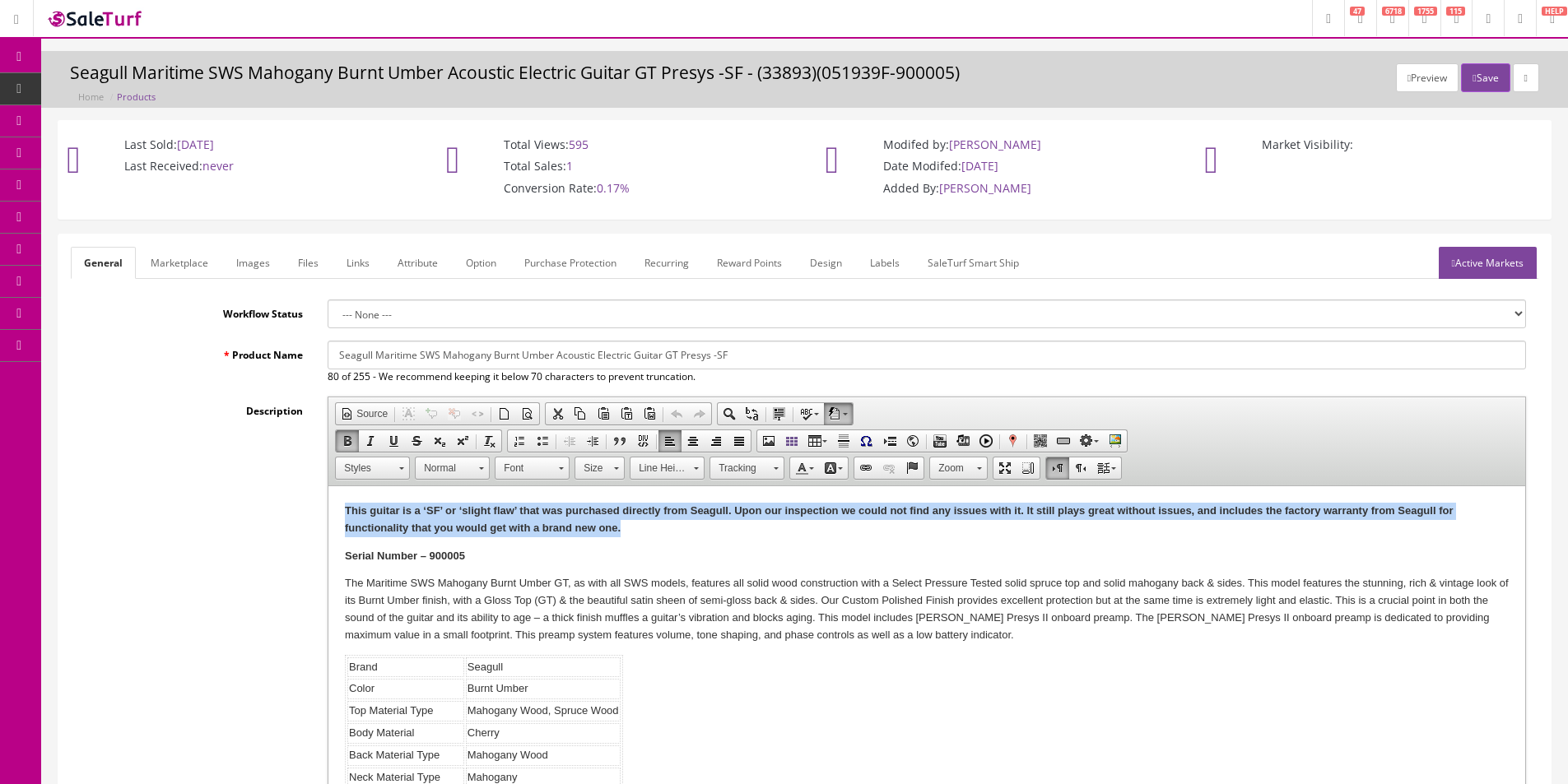
click at [539, 521] on strong "This guitar is a ‘SF’ or ‘slight flaw’ that was purchased directly from Seagull…" at bounding box center [898, 519] width 1107 height 30
copy strong "This guitar is a ‘SF’ or ‘slight flaw’ that was purchased directly from Seagull…"
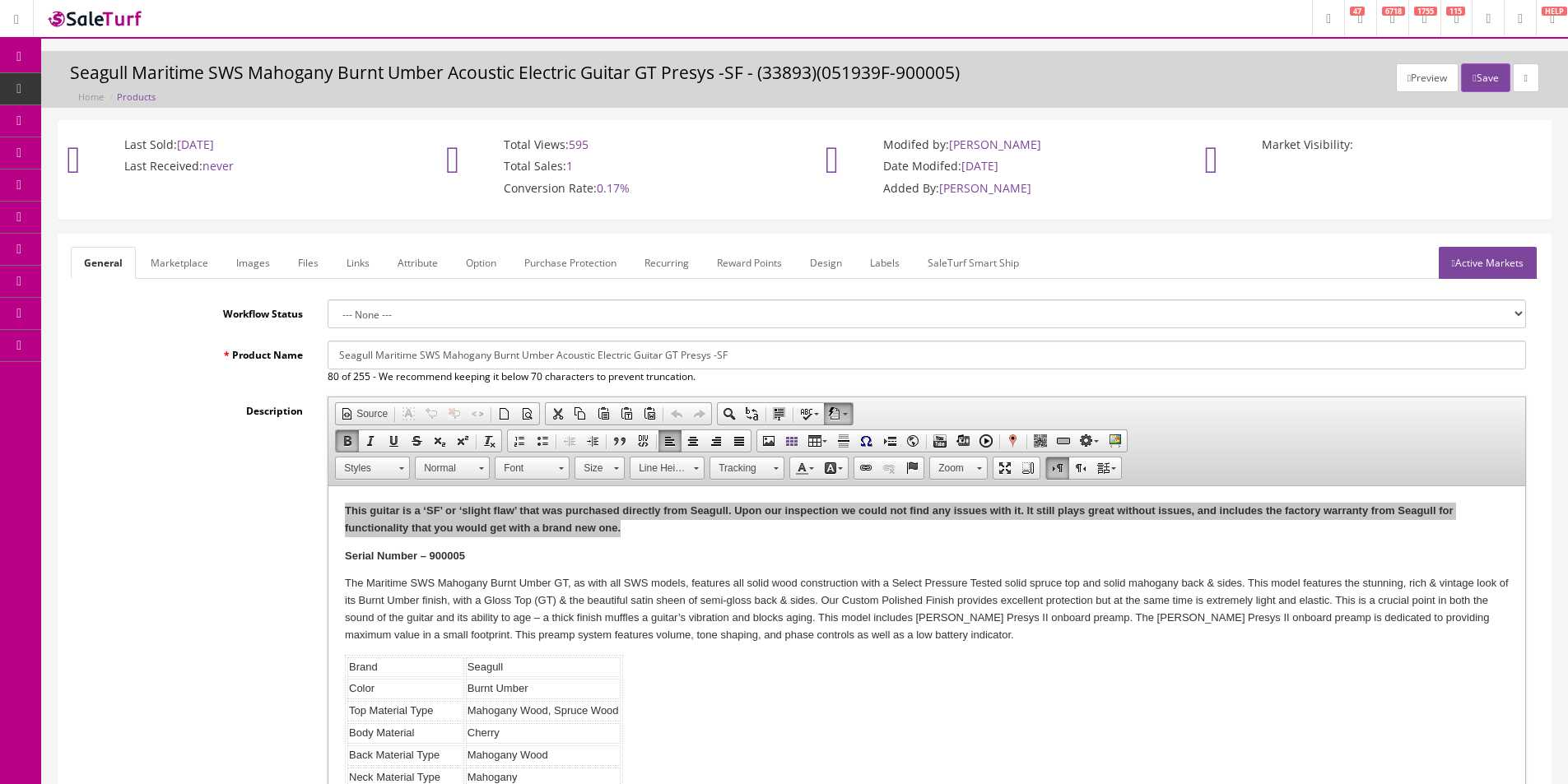
drag, startPoint x: 1115, startPoint y: 63, endPoint x: 1101, endPoint y: 69, distance: 15.2
click at [1112, 64] on h3 "Seagull Maritime SWS Mahogany Burnt Umber Acoustic Electric Guitar GT Presys -S…" at bounding box center [804, 73] width 1469 height 19
click at [1101, 69] on h3 "Seagull Maritime SWS Mahogany Burnt Umber Acoustic Electric Guitar GT Presys -S…" at bounding box center [804, 73] width 1469 height 19
drag, startPoint x: 1101, startPoint y: 69, endPoint x: 1091, endPoint y: 71, distance: 10.2
click at [1098, 70] on h3 "Seagull Maritime SWS Mahogany Burnt Umber Acoustic Electric Guitar GT Presys -S…" at bounding box center [804, 73] width 1469 height 19
